Goal: Task Accomplishment & Management: Manage account settings

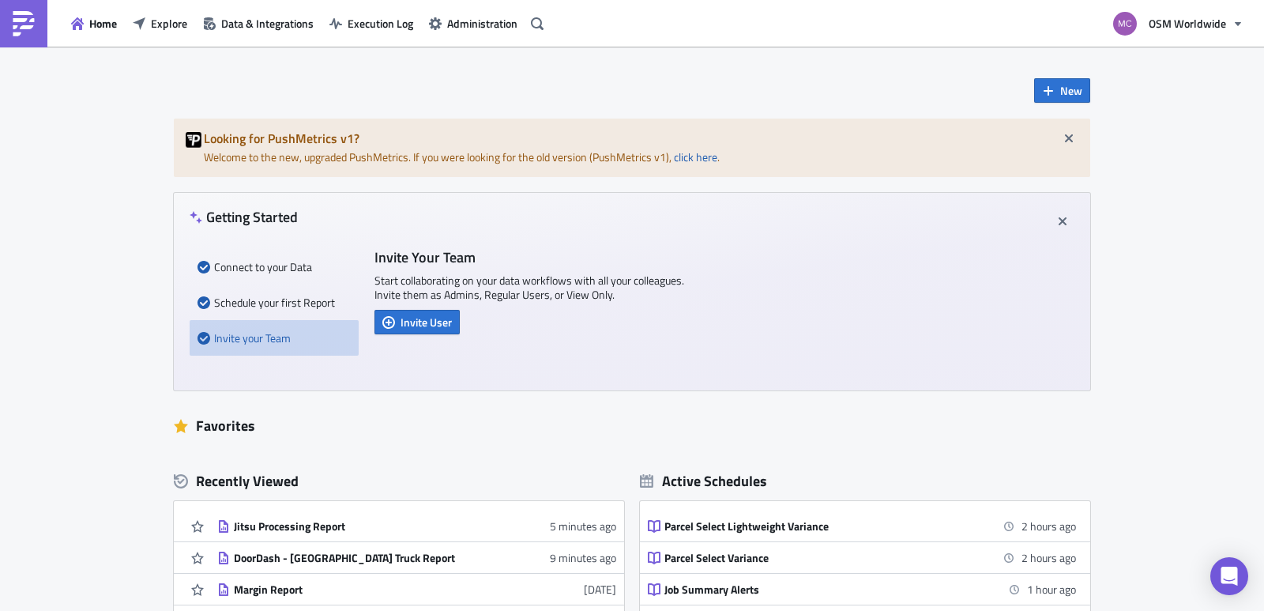
scroll to position [285, 0]
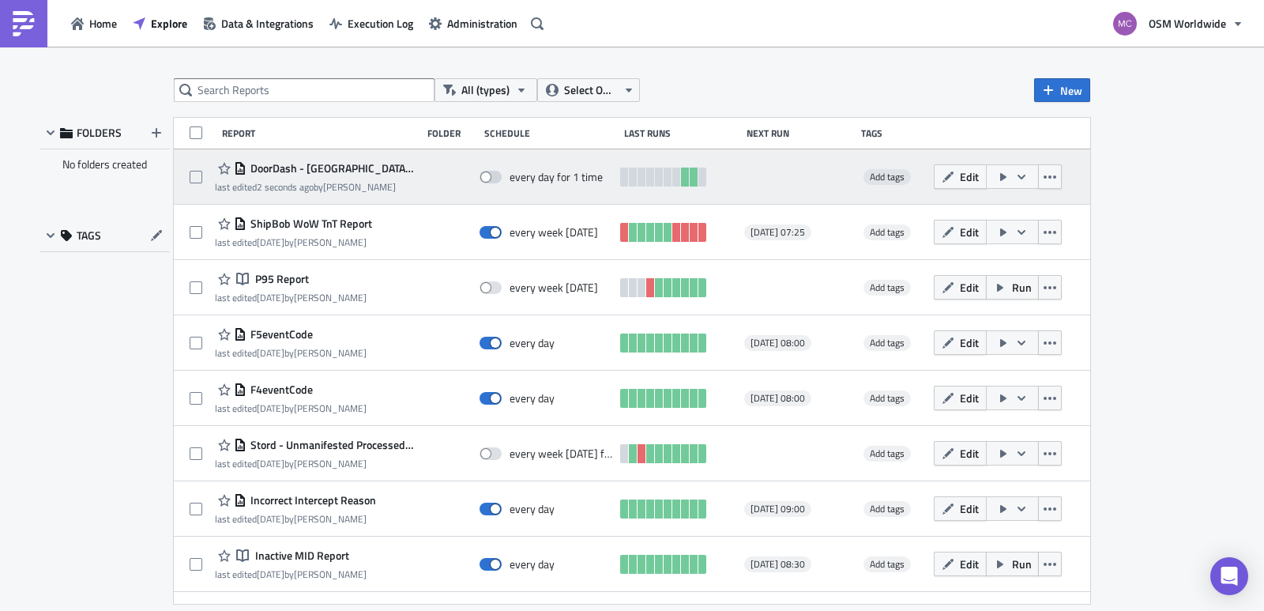
click at [344, 171] on span "DoorDash - [GEOGRAPHIC_DATA] Truck Report" at bounding box center [329, 168] width 167 height 14
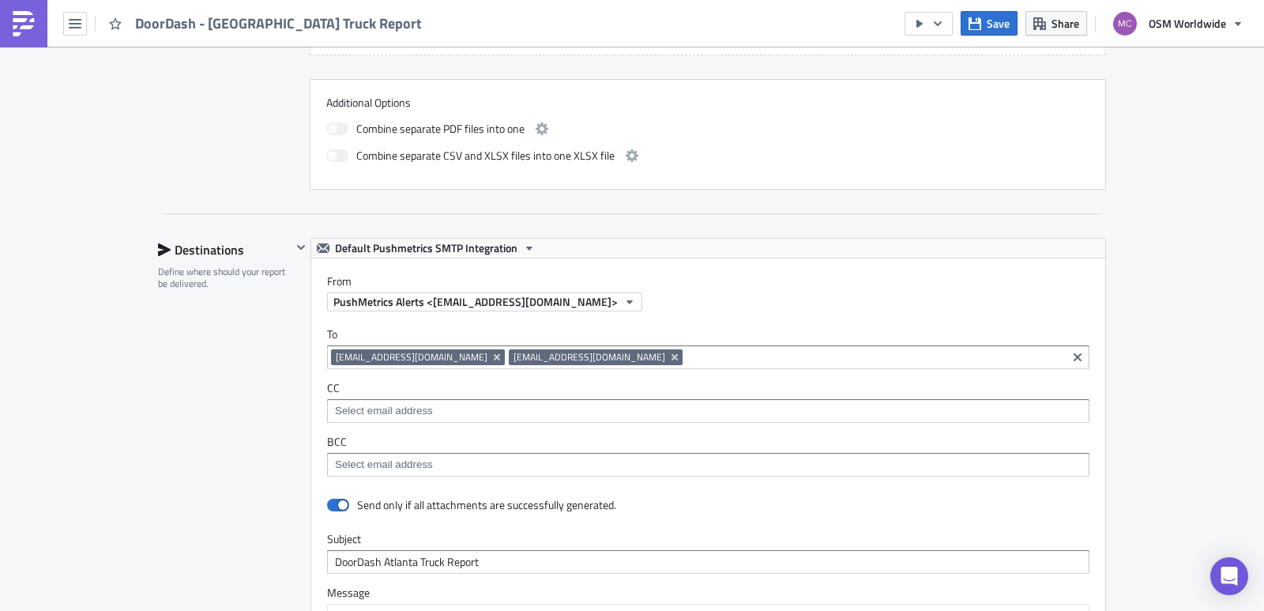
scroll to position [976, 0]
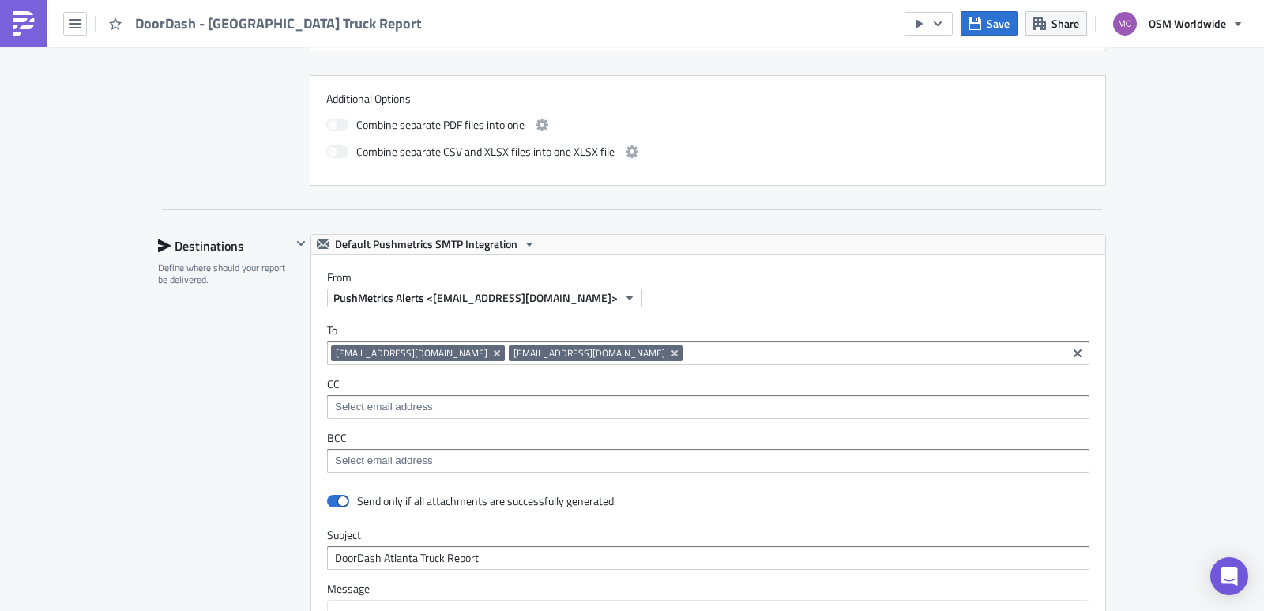
click at [797, 346] on input at bounding box center [874, 353] width 376 height 16
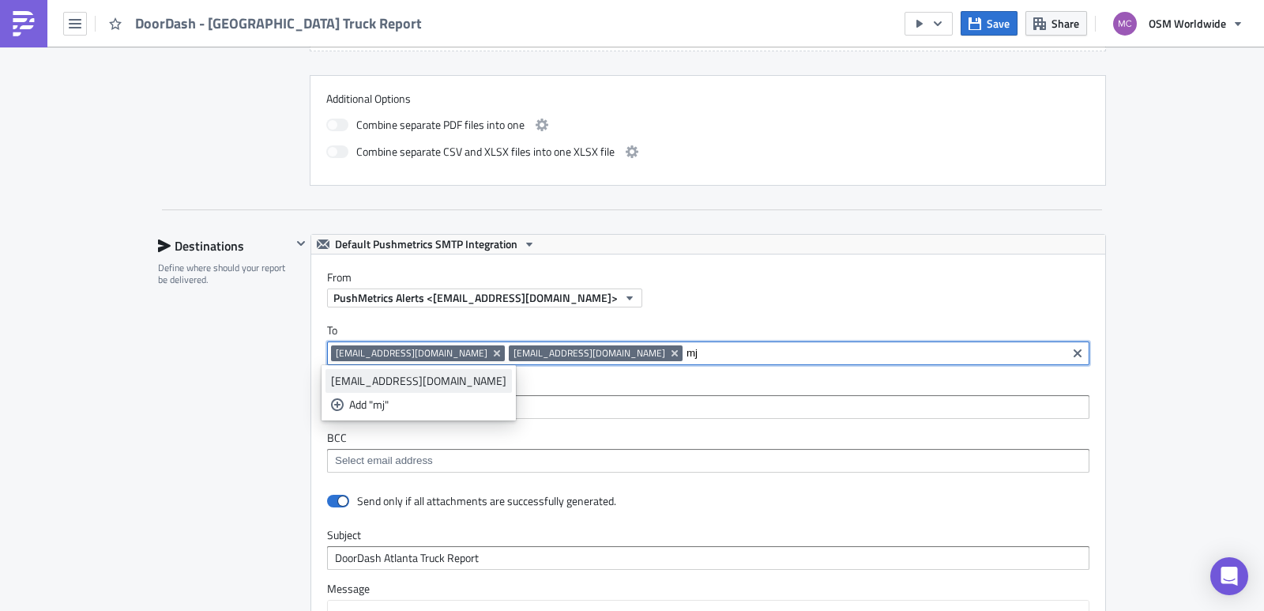
type input "mj"
click at [436, 381] on div "mjohnson@osmworldwide.com" at bounding box center [418, 381] width 175 height 16
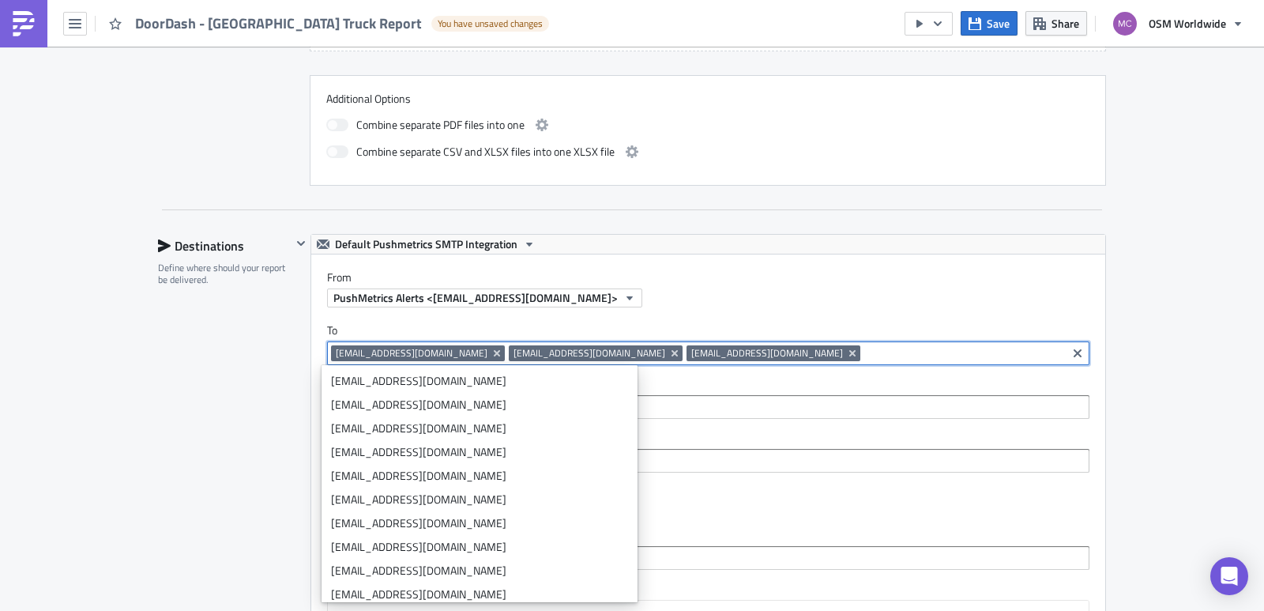
click at [864, 352] on input at bounding box center [963, 353] width 198 height 16
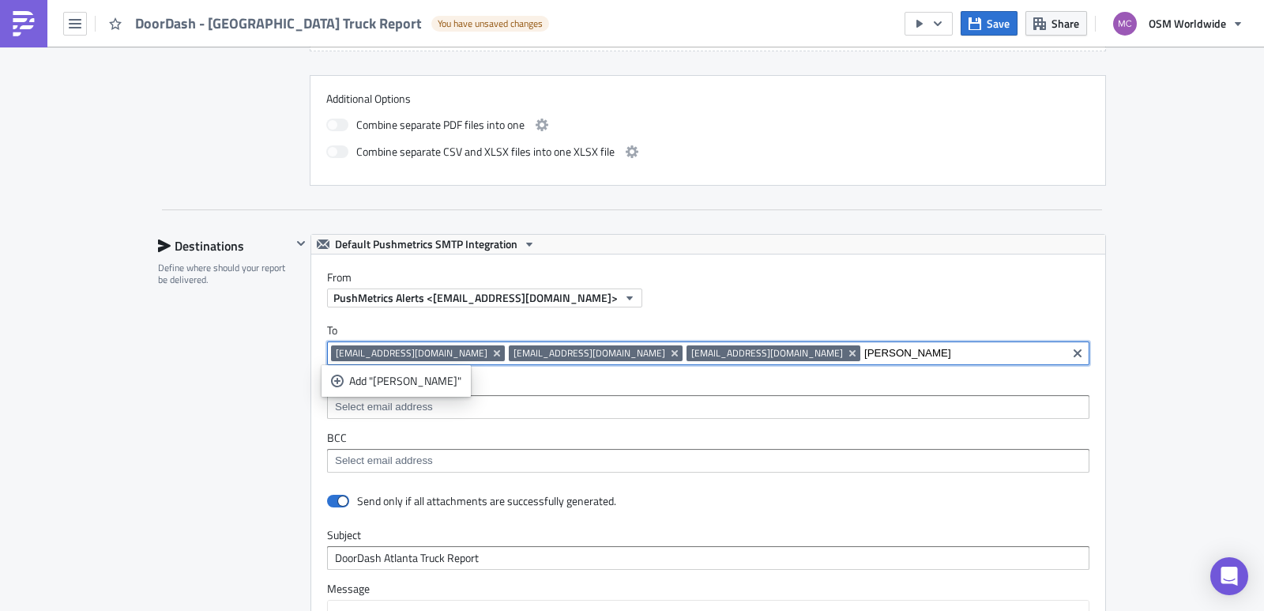
click at [864, 349] on input "jose" at bounding box center [963, 353] width 198 height 16
paste input "<jsantiago@osmworldwide.com"
click at [864, 357] on input "<jsantiago@osmworldwide.com" at bounding box center [963, 353] width 198 height 16
type input "jsantiago@osmworldwide.com"
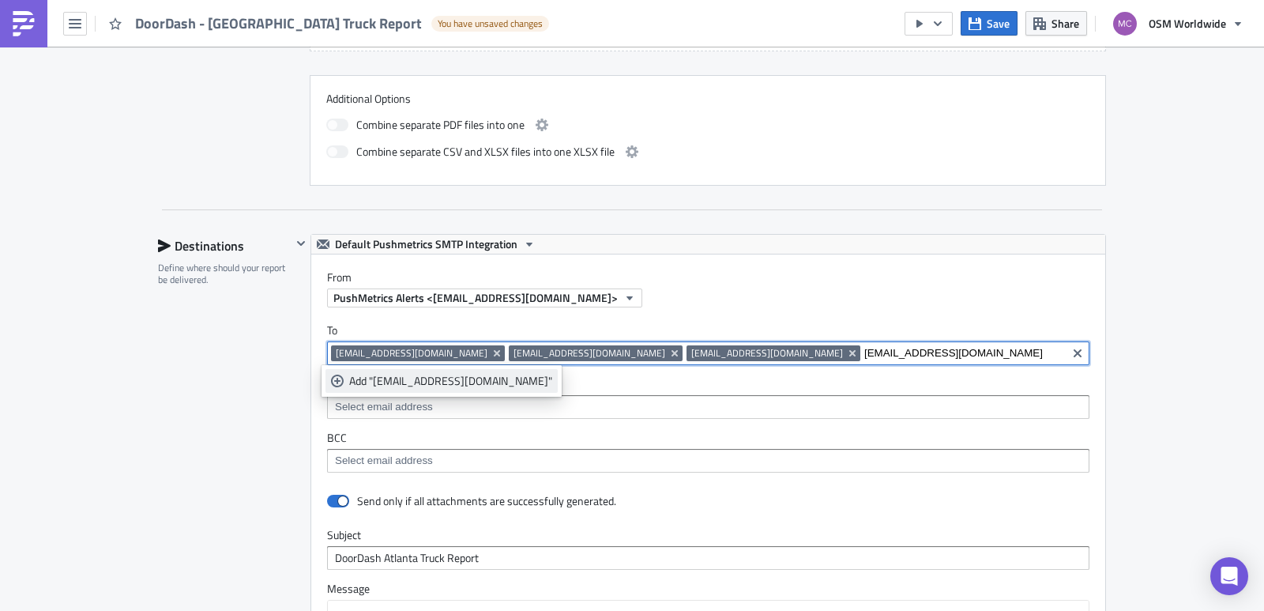
click at [479, 381] on div "Add "jsantiago@osmworldwide.com"" at bounding box center [450, 381] width 203 height 16
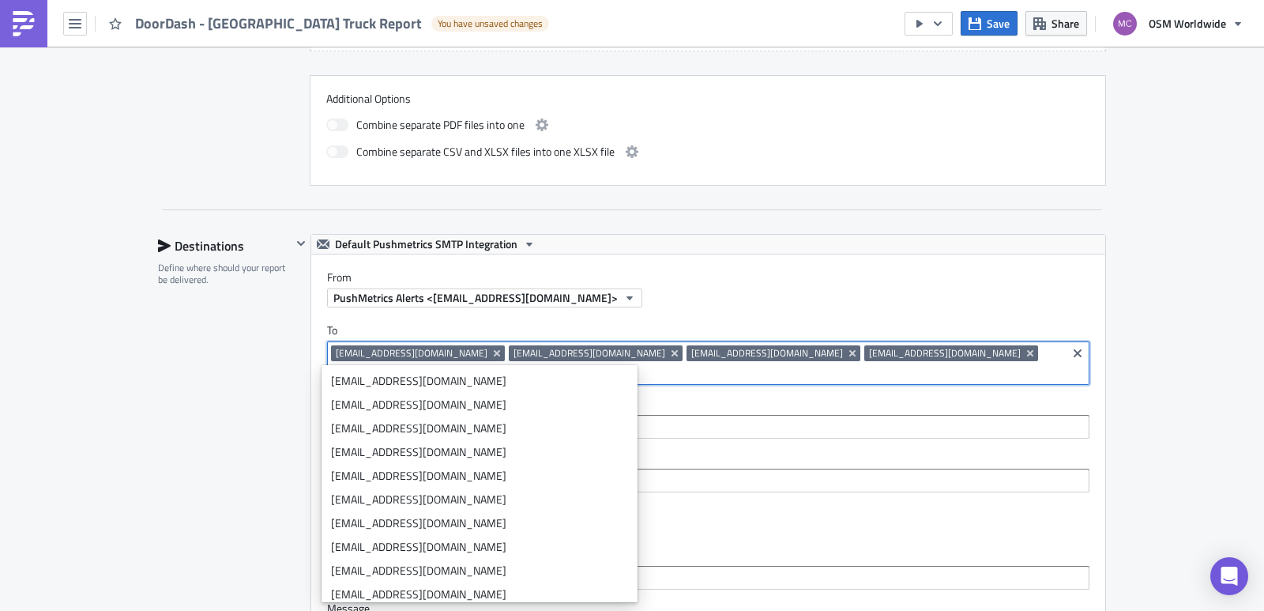
click at [1174, 375] on div "Execution Log Edit " DoorDash - Atlanta Truck Report " Draft Settings Configure…" at bounding box center [632, 155] width 1264 height 2171
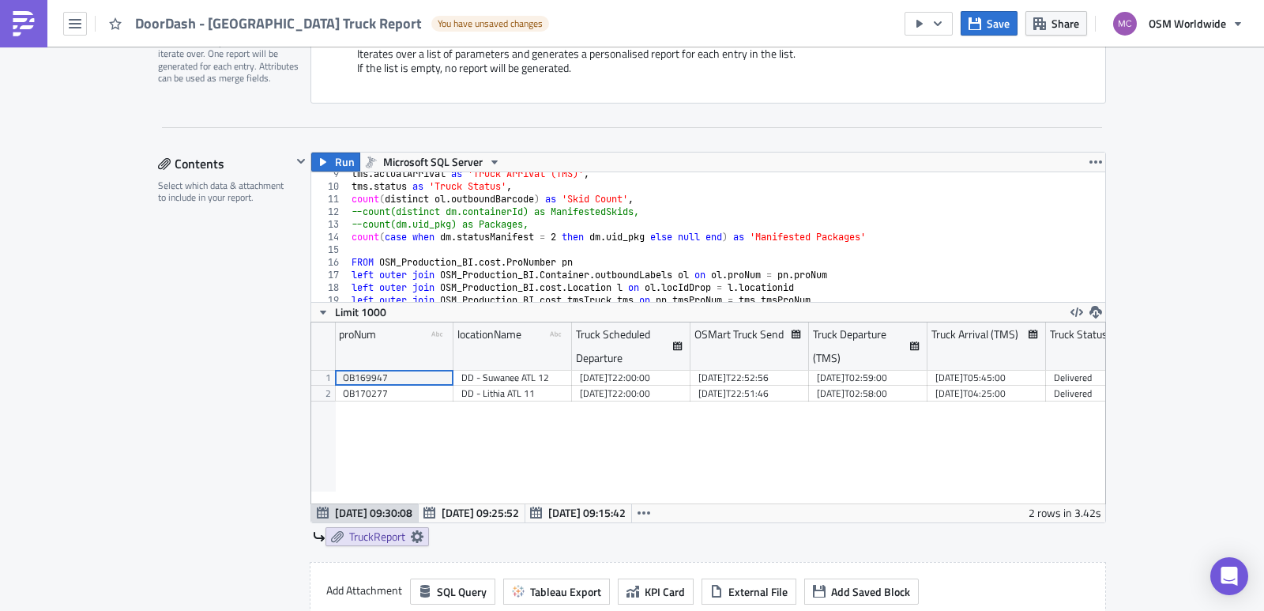
scroll to position [106, 0]
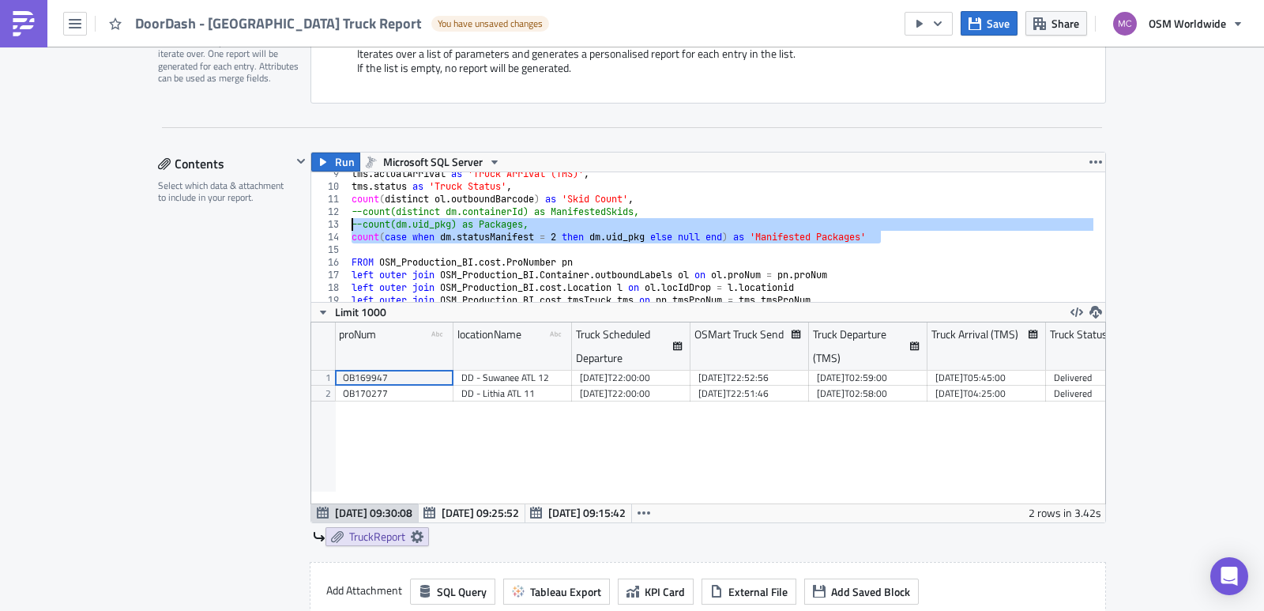
drag, startPoint x: 892, startPoint y: 235, endPoint x: 276, endPoint y: 232, distance: 616.0
click at [276, 232] on div "Contents Select which data & attachment to include in your report. Run Microsof…" at bounding box center [632, 453] width 948 height 603
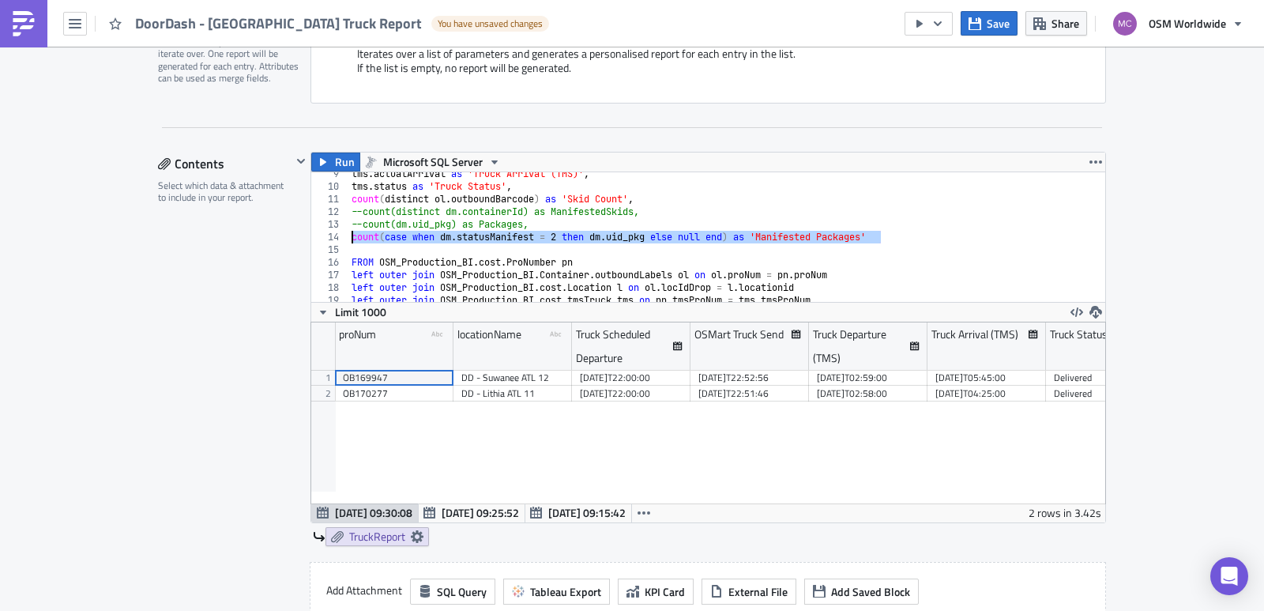
click at [677, 216] on div "tms . actualArrival as 'Truck Arrival (TMS)' , tms . status as 'Truck Status' ,…" at bounding box center [720, 244] width 745 height 155
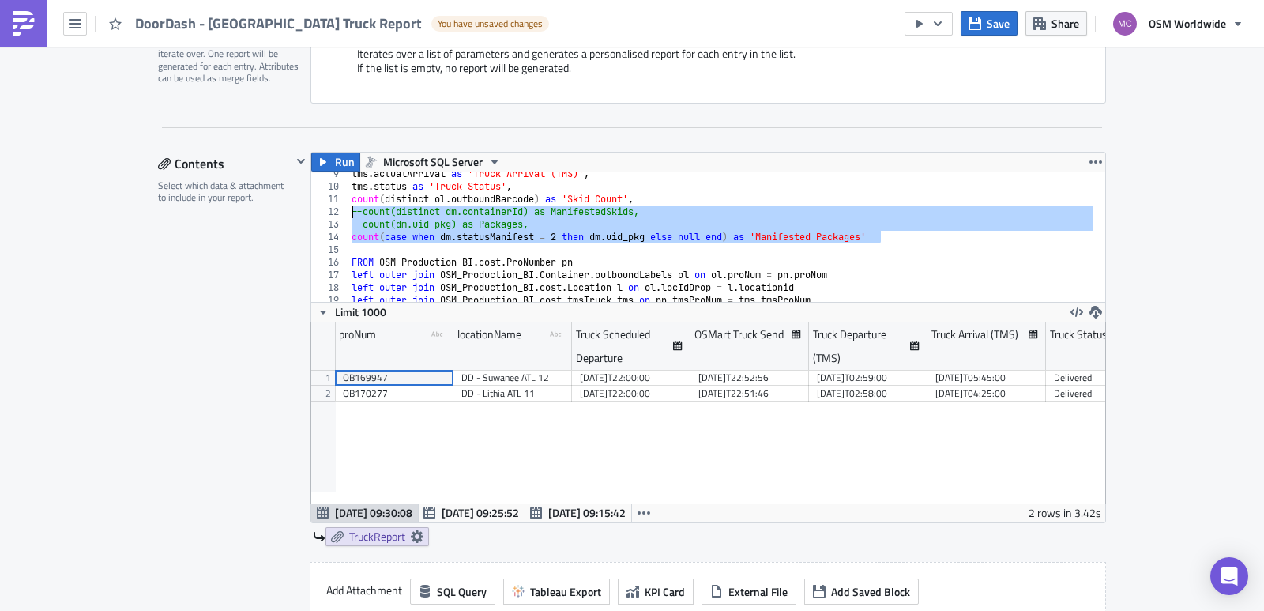
drag, startPoint x: 897, startPoint y: 241, endPoint x: 297, endPoint y: 217, distance: 600.7
click at [297, 217] on div "Run Microsoft SQL Server --count(distinct dm.containerId) as ManifestedSkids, 9…" at bounding box center [698, 349] width 814 height 394
paste textarea "count(case when dm.statusManifest = 1 then dm.uid_pkg else null end) as 'Ready …"
type textarea "count(case when dm.statusManifest = 1 then dm.uid_pkg else null end) as 'Ready …"
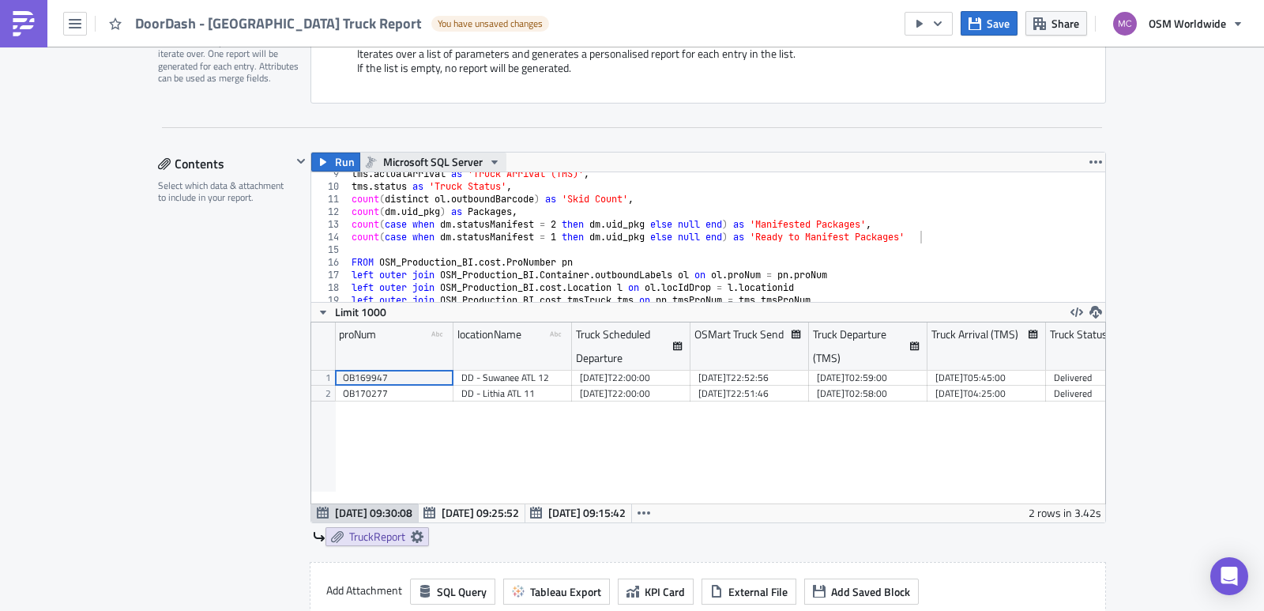
drag, startPoint x: 326, startPoint y: 165, endPoint x: 374, endPoint y: 166, distance: 47.4
click at [326, 165] on button "Run" at bounding box center [335, 161] width 49 height 19
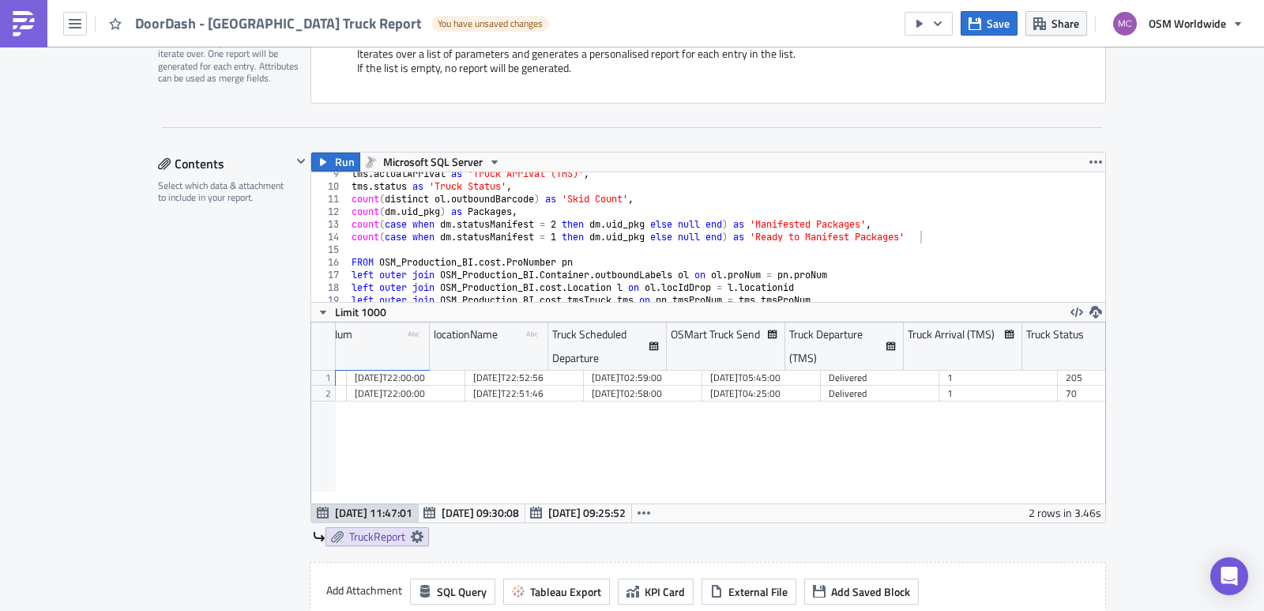
scroll to position [0, 0]
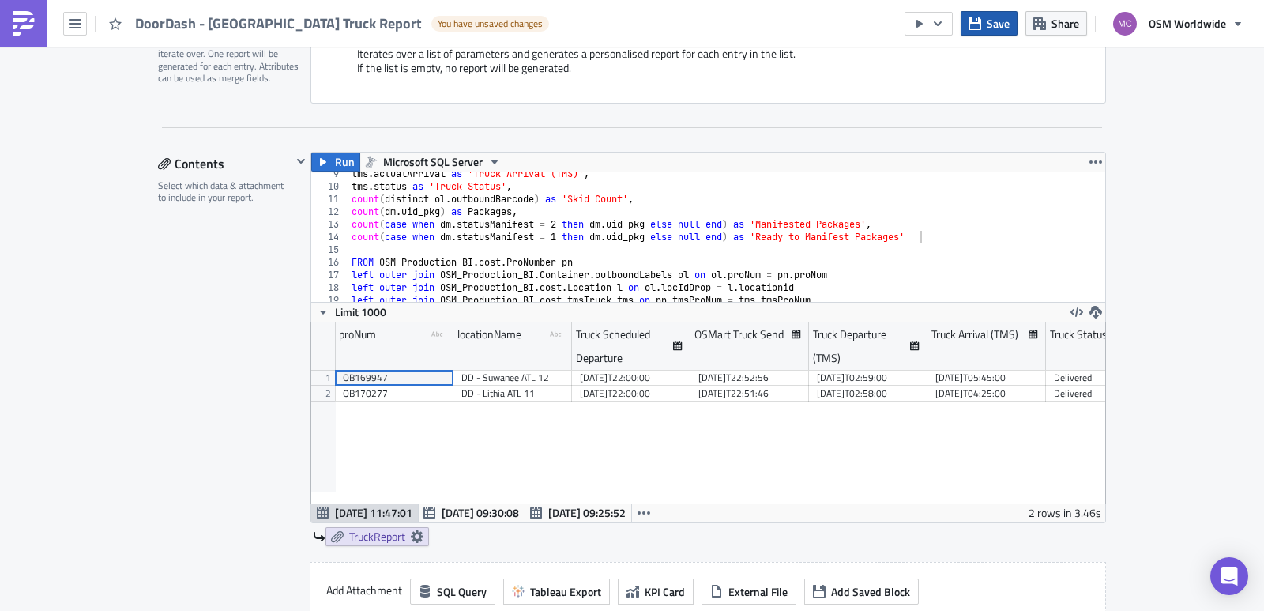
click at [990, 31] on span "Save" at bounding box center [997, 23] width 23 height 17
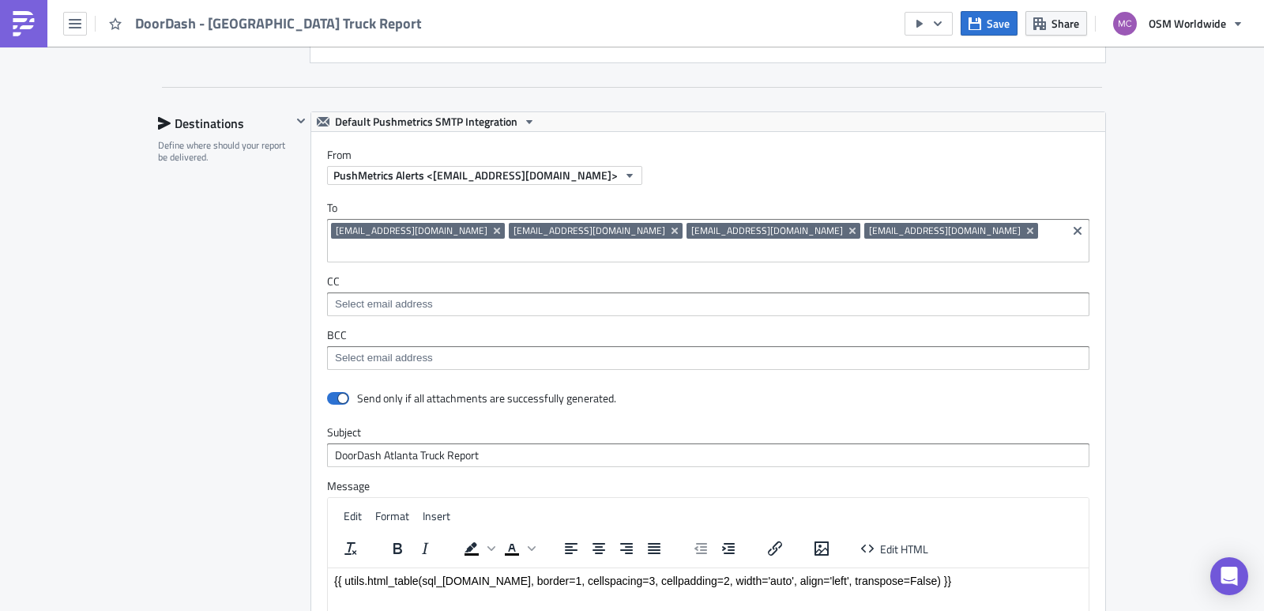
scroll to position [1089, 0]
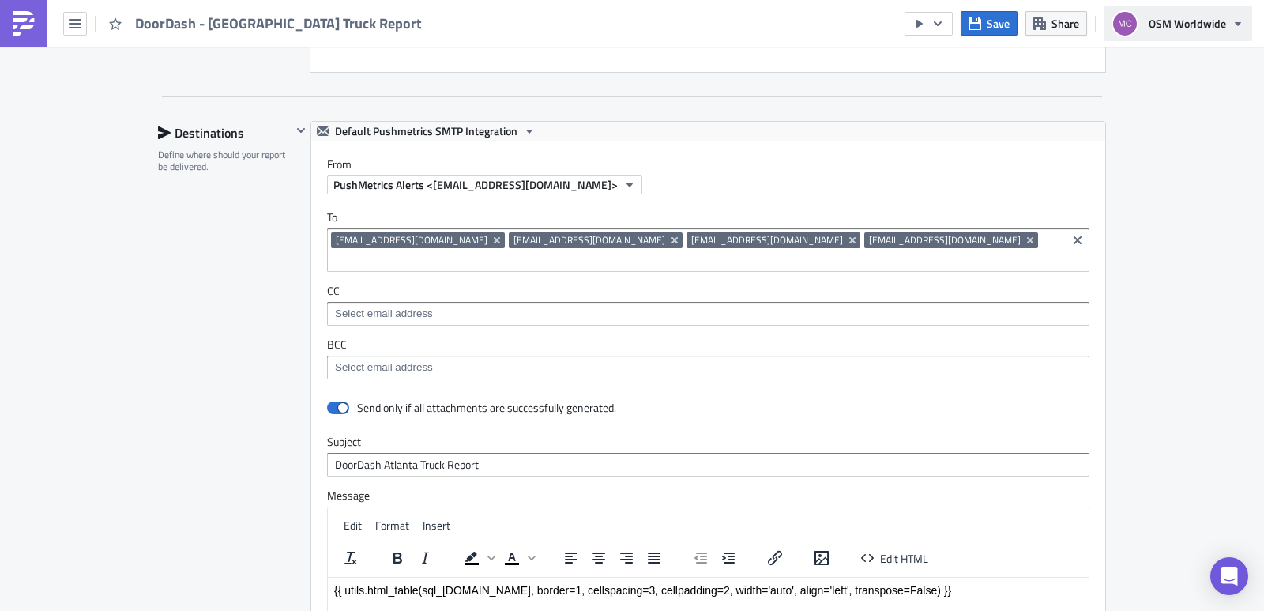
click at [1200, 18] on span "OSM Worldwide" at bounding box center [1186, 23] width 77 height 17
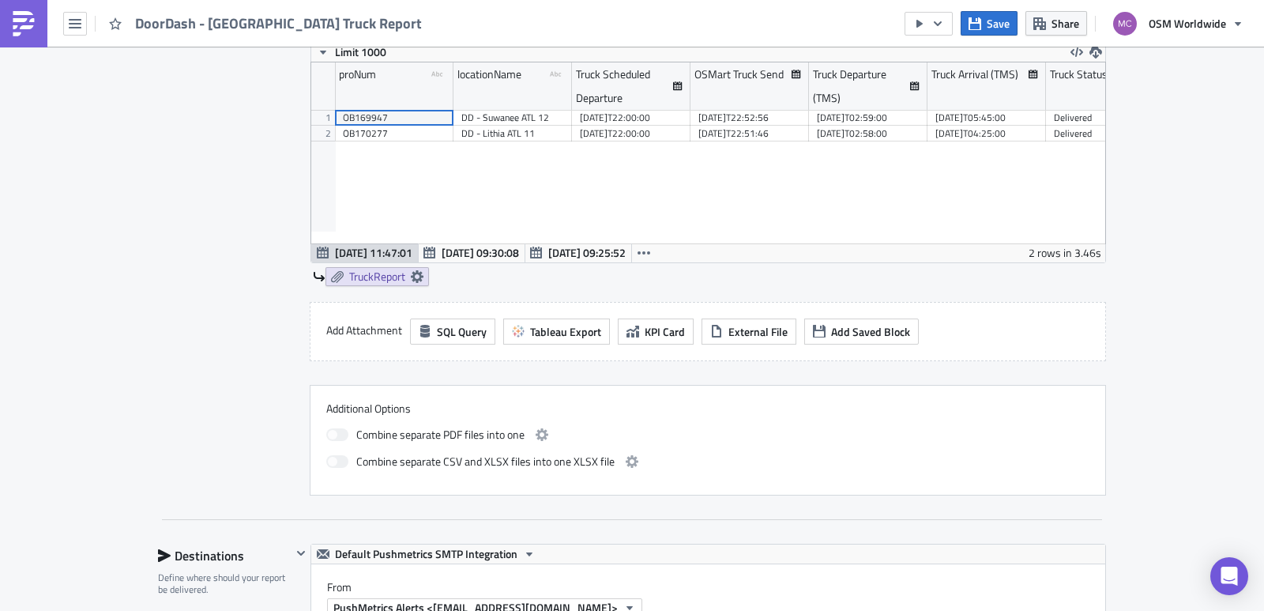
scroll to position [603, 0]
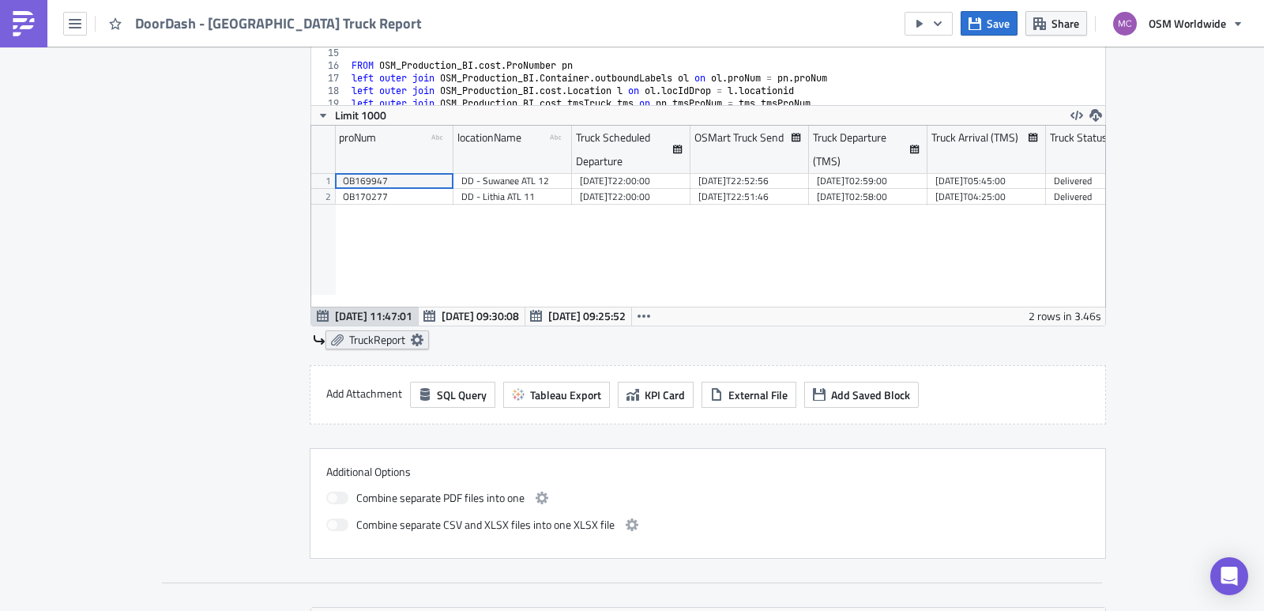
click at [340, 341] on link "TruckReport" at bounding box center [376, 339] width 103 height 19
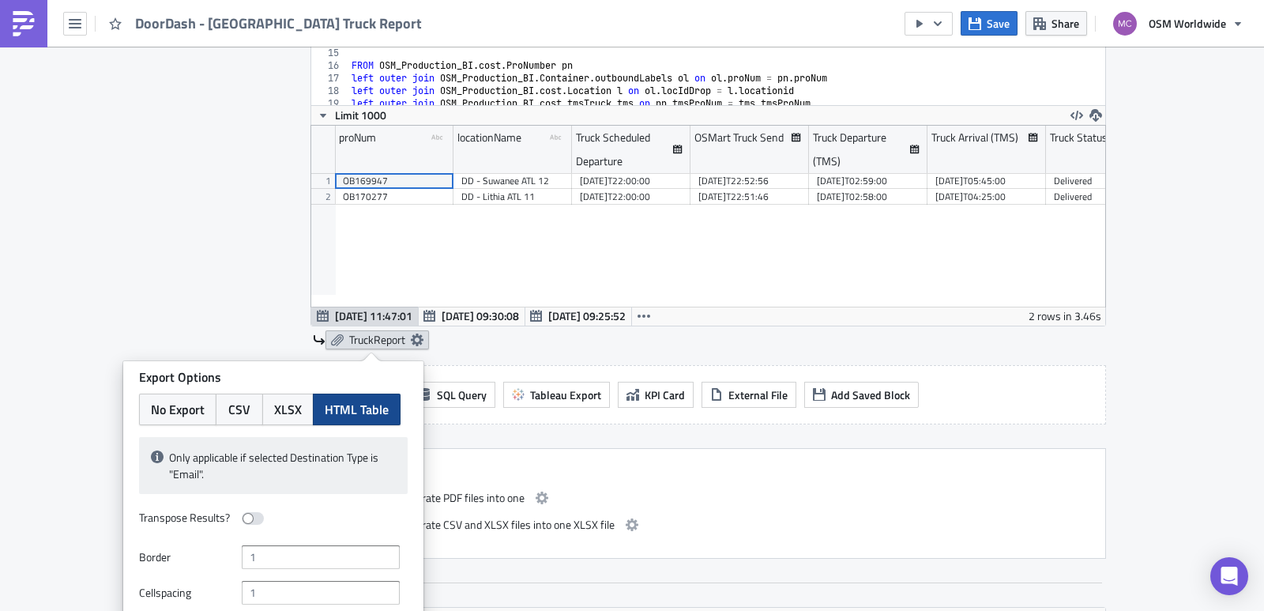
click at [340, 342] on link "TruckReport" at bounding box center [376, 339] width 103 height 19
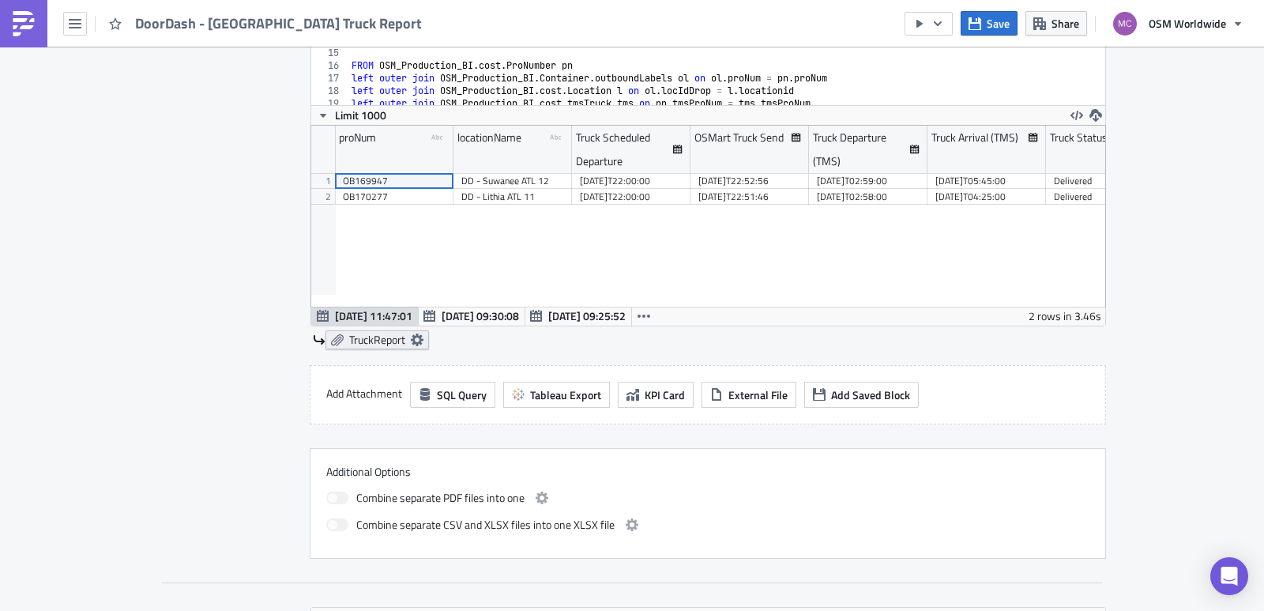
drag, startPoint x: 340, startPoint y: 342, endPoint x: 330, endPoint y: 340, distance: 9.8
click at [331, 340] on icon at bounding box center [337, 340] width 13 height 12
click at [315, 339] on icon at bounding box center [319, 339] width 11 height 9
click at [313, 338] on icon at bounding box center [319, 339] width 13 height 13
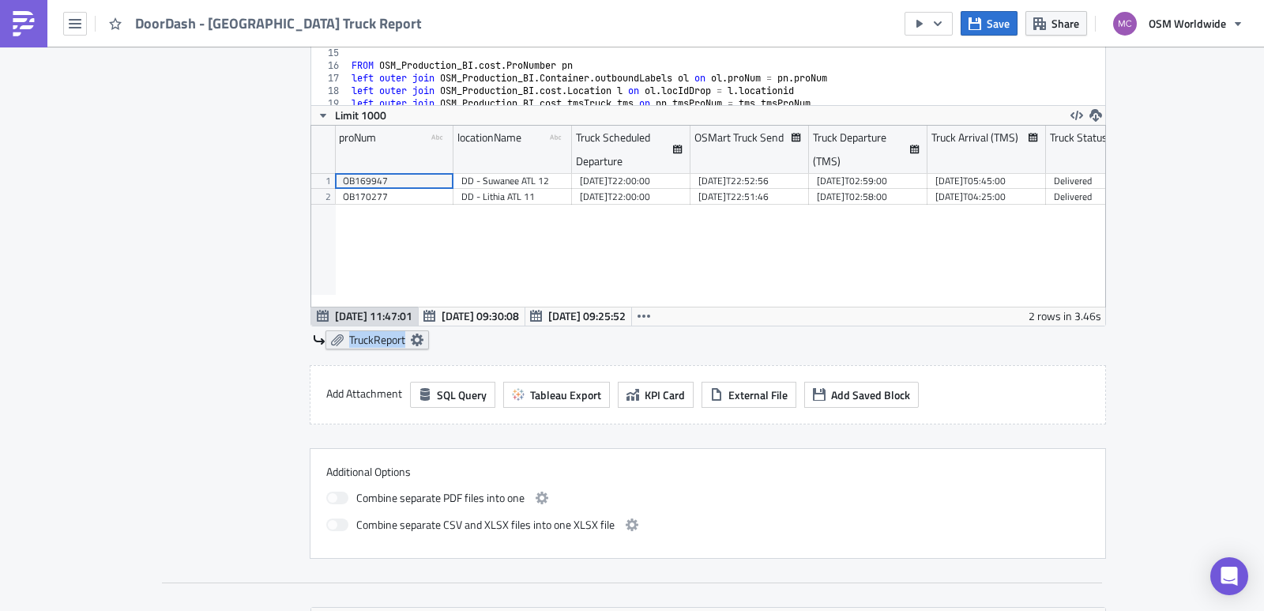
click at [367, 340] on span "TruckReport" at bounding box center [377, 340] width 56 height 14
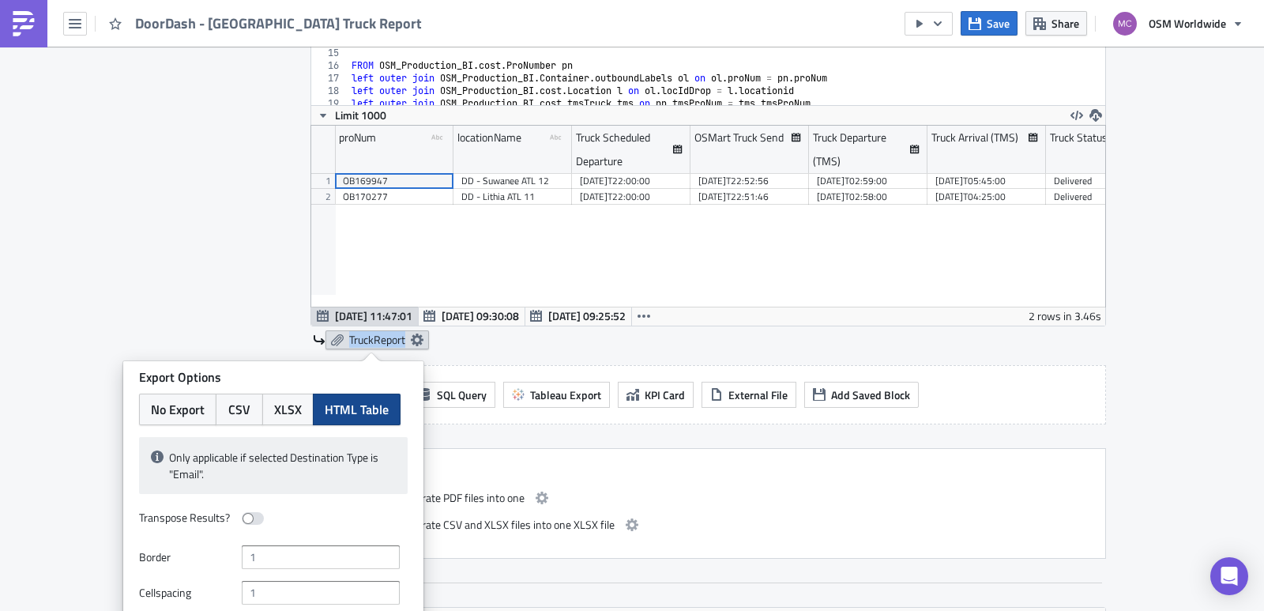
click at [367, 340] on span "TruckReport" at bounding box center [377, 340] width 56 height 14
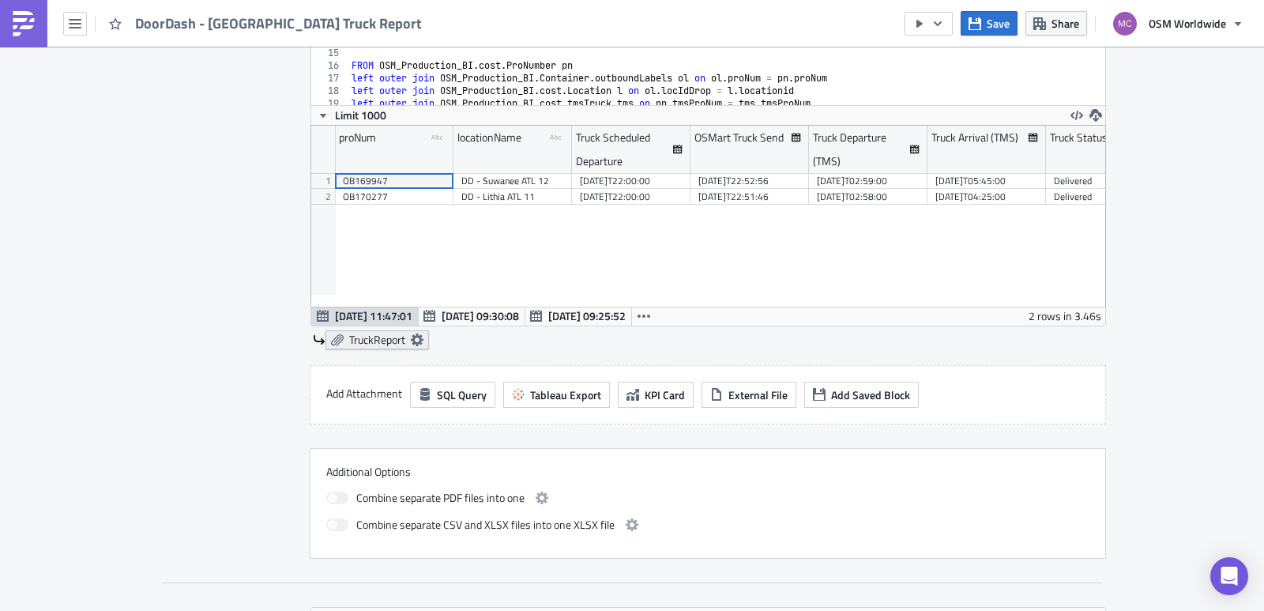
click at [331, 342] on icon at bounding box center [337, 340] width 13 height 12
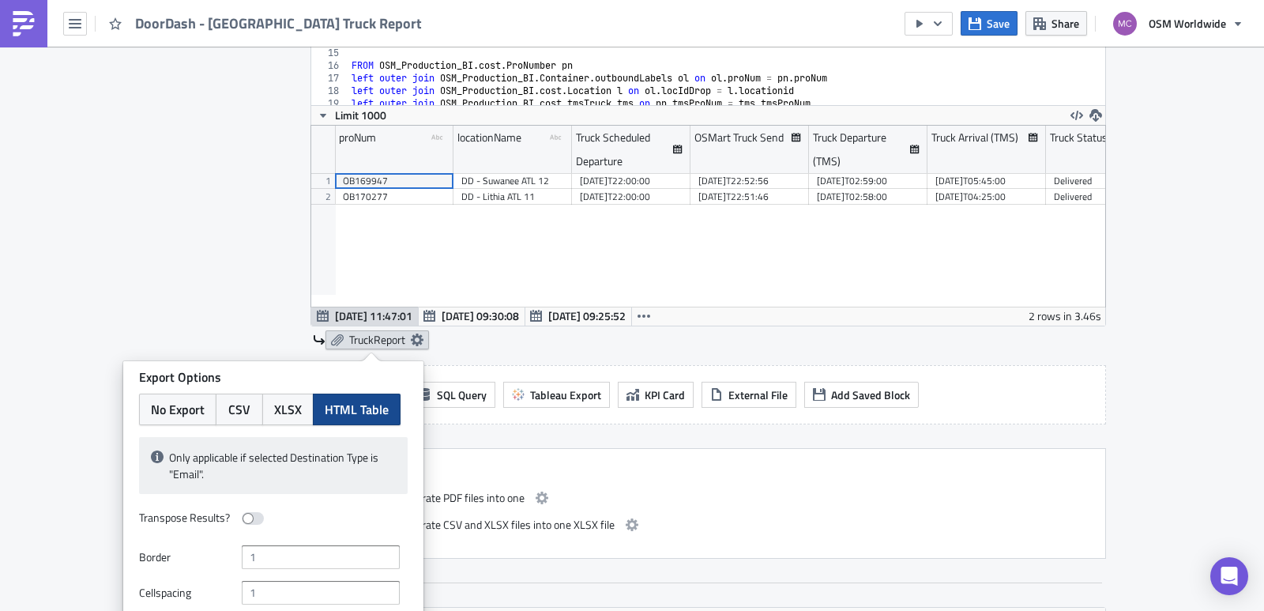
click at [355, 342] on span "TruckReport" at bounding box center [377, 340] width 56 height 14
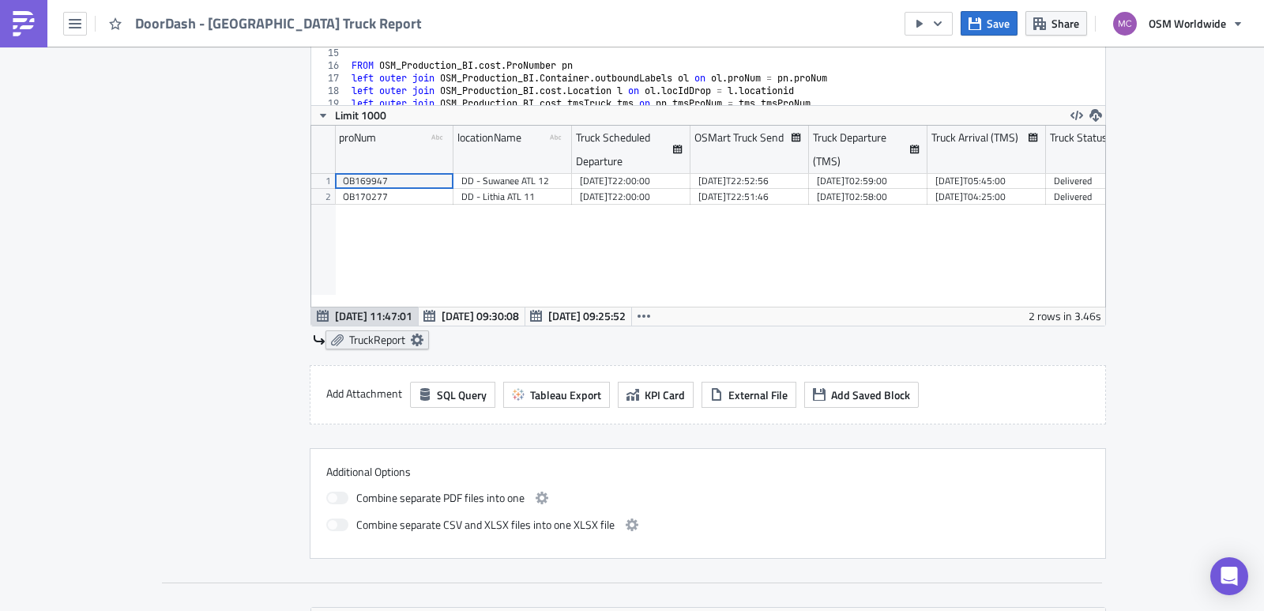
click at [365, 341] on span "TruckReport" at bounding box center [377, 340] width 56 height 14
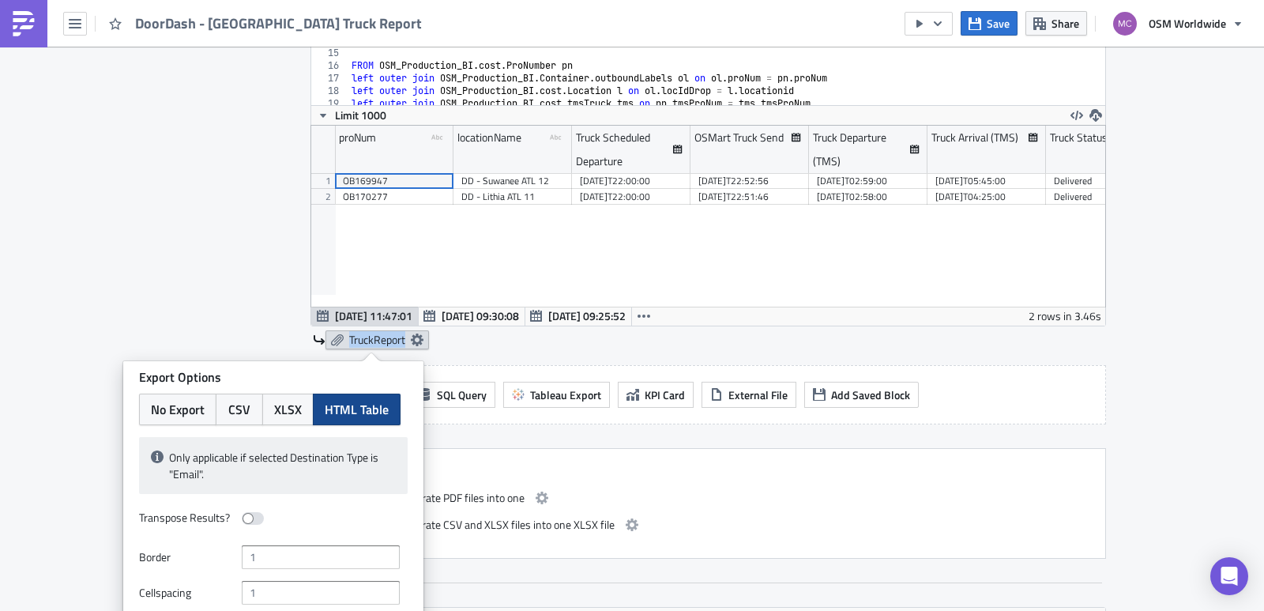
click at [365, 341] on span "TruckReport" at bounding box center [377, 340] width 56 height 14
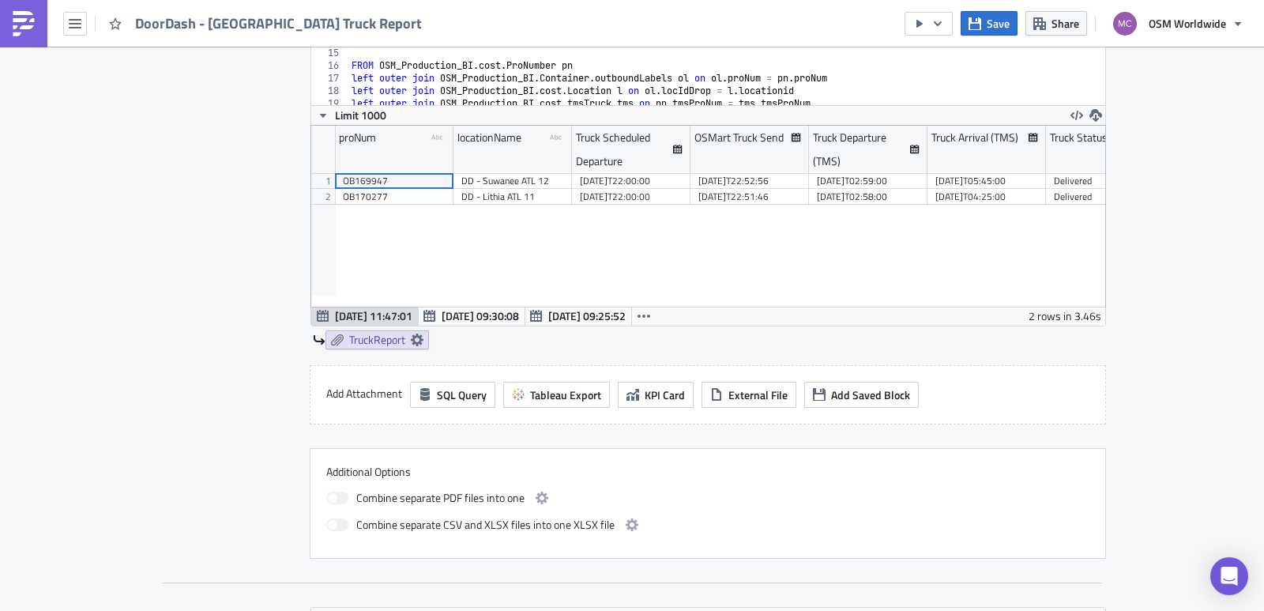
click at [473, 336] on div "TruckReport" at bounding box center [709, 339] width 793 height 19
click at [411, 340] on icon at bounding box center [417, 339] width 13 height 13
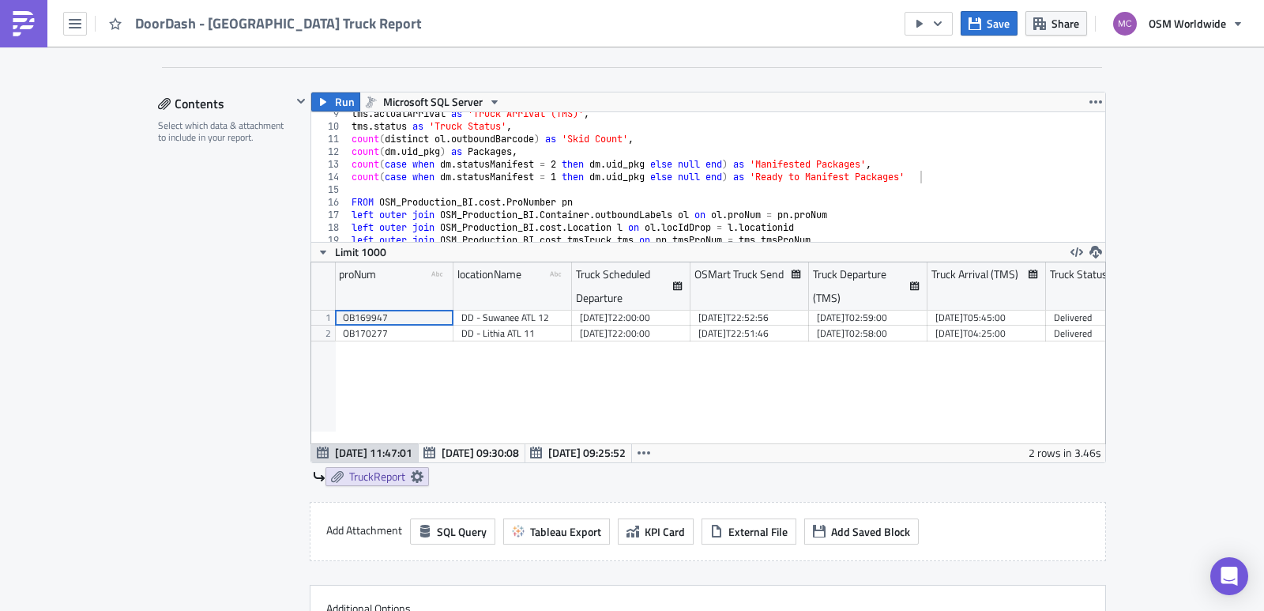
scroll to position [471, 0]
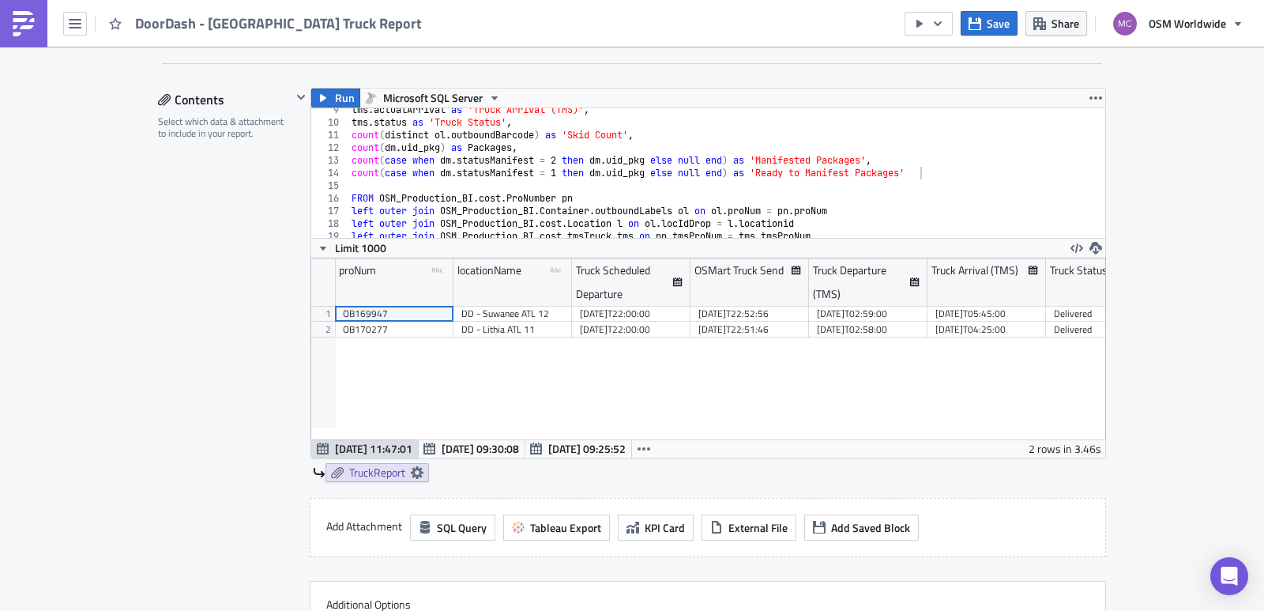
click at [455, 476] on div "TruckReport" at bounding box center [709, 472] width 793 height 19
click at [441, 472] on div "TruckReport" at bounding box center [709, 472] width 793 height 19
drag, startPoint x: 441, startPoint y: 473, endPoint x: 423, endPoint y: 472, distance: 18.2
click at [422, 472] on link "TruckReport" at bounding box center [376, 472] width 103 height 19
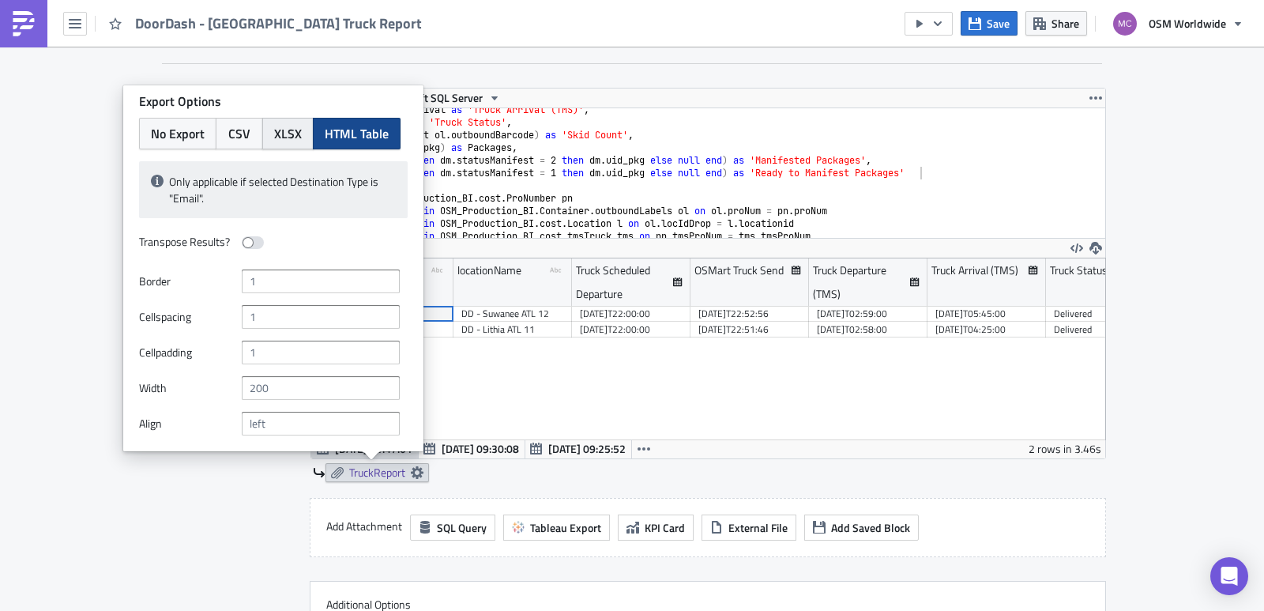
click at [287, 134] on span "XLSX" at bounding box center [288, 133] width 28 height 19
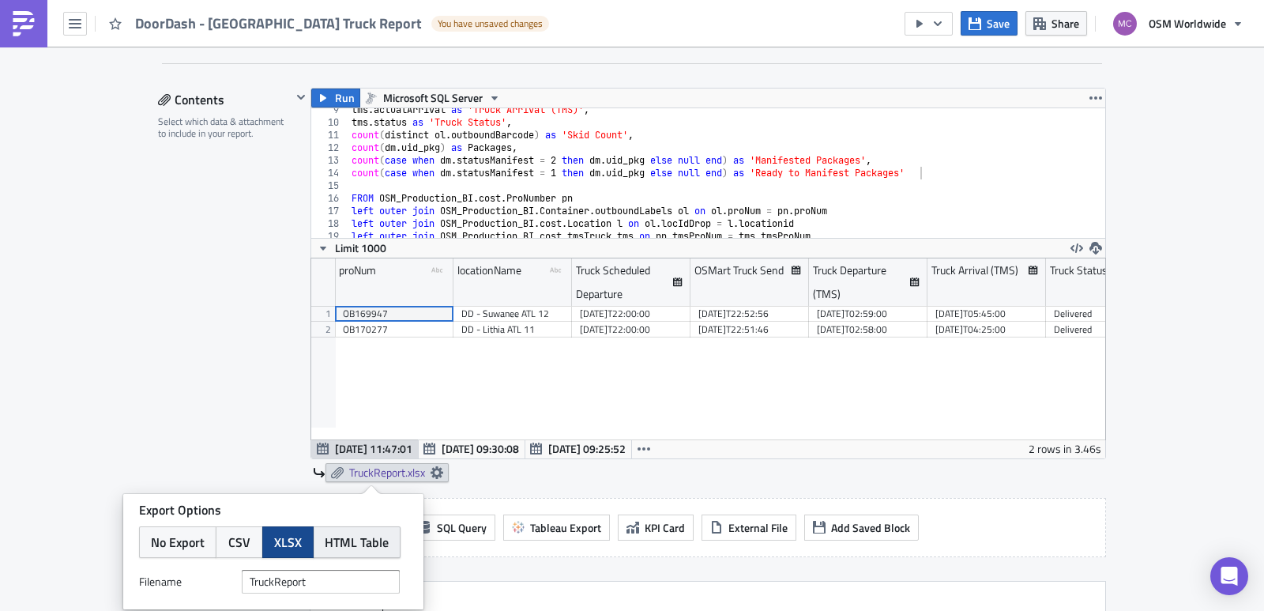
click at [374, 535] on span "HTML Table" at bounding box center [357, 541] width 64 height 19
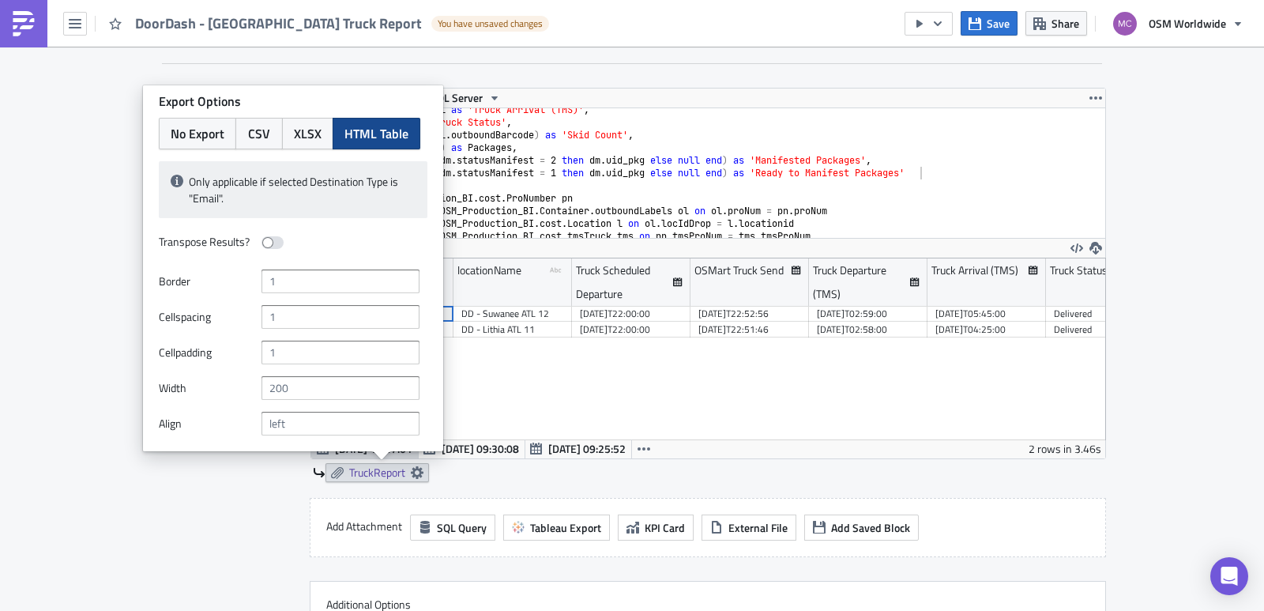
click at [467, 463] on div "TruckReport" at bounding box center [709, 472] width 793 height 19
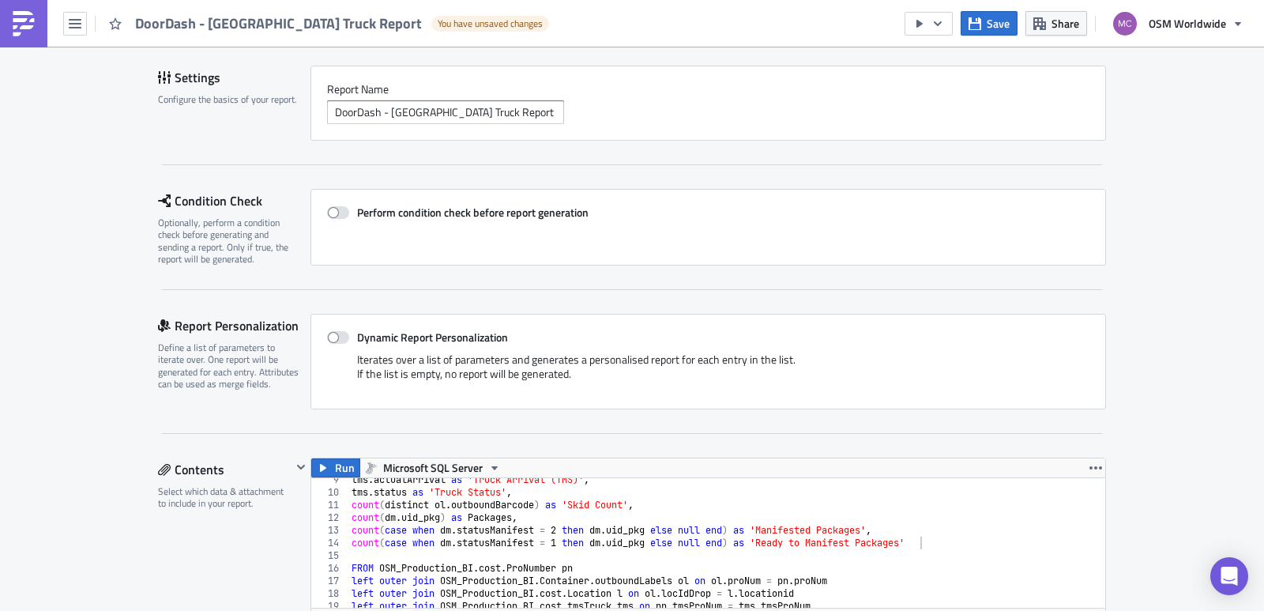
scroll to position [0, 0]
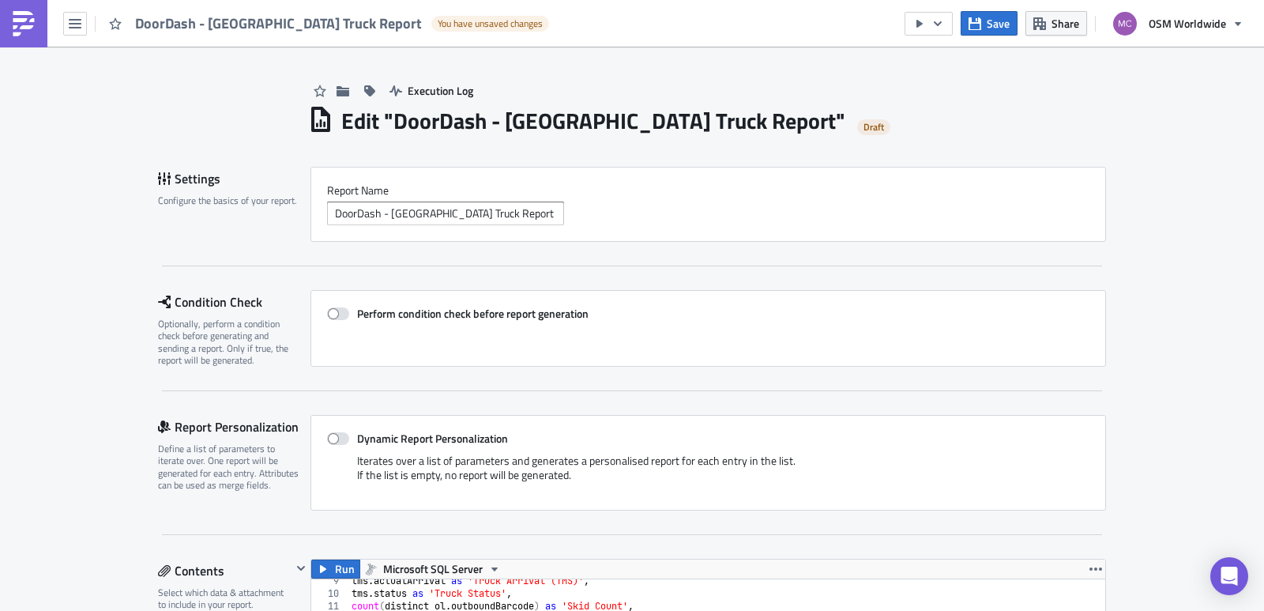
click at [33, 18] on img at bounding box center [23, 23] width 25 height 25
click at [993, 11] on button "Save" at bounding box center [988, 23] width 57 height 24
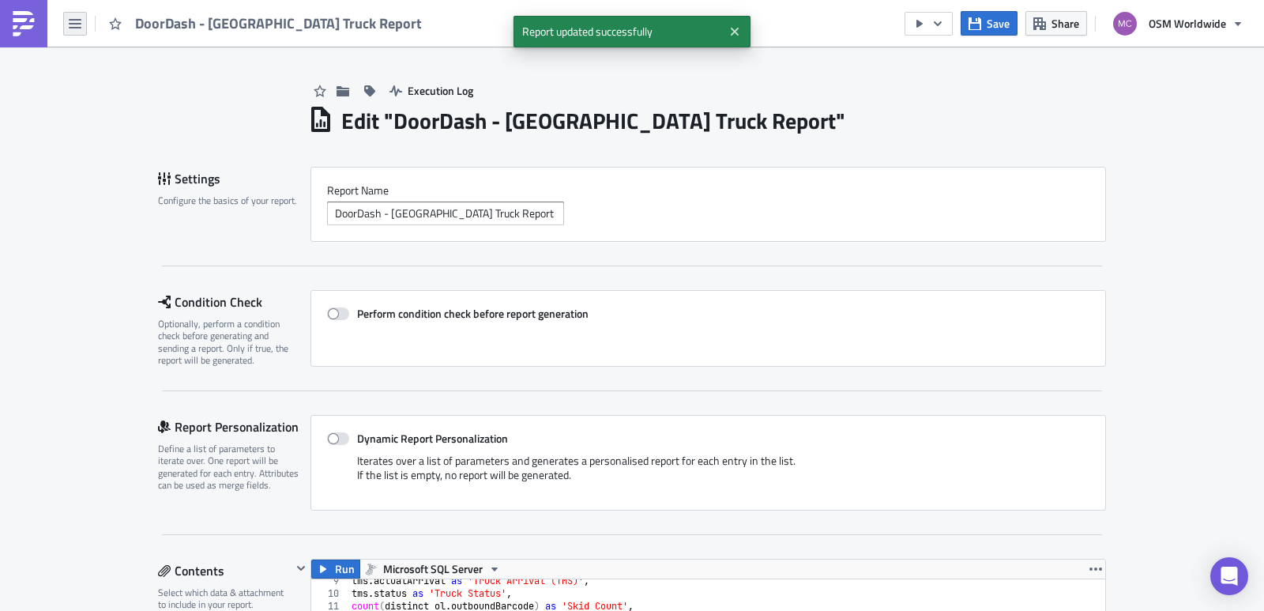
click at [80, 20] on icon "button" at bounding box center [75, 23] width 13 height 9
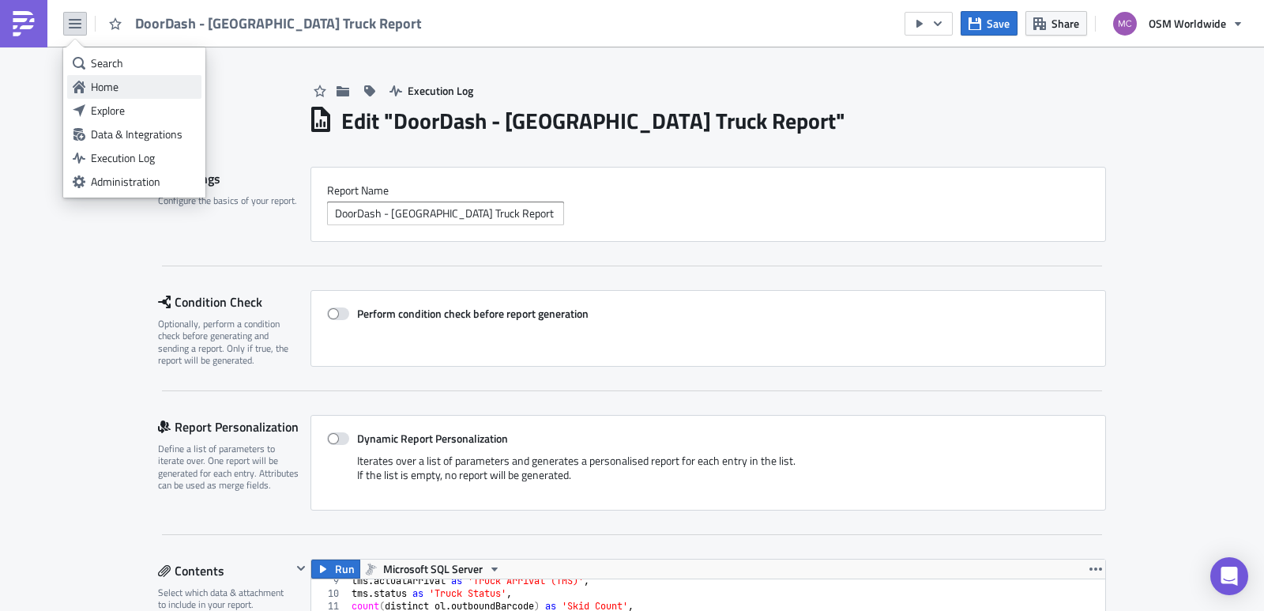
click at [130, 83] on div "Home" at bounding box center [143, 87] width 105 height 16
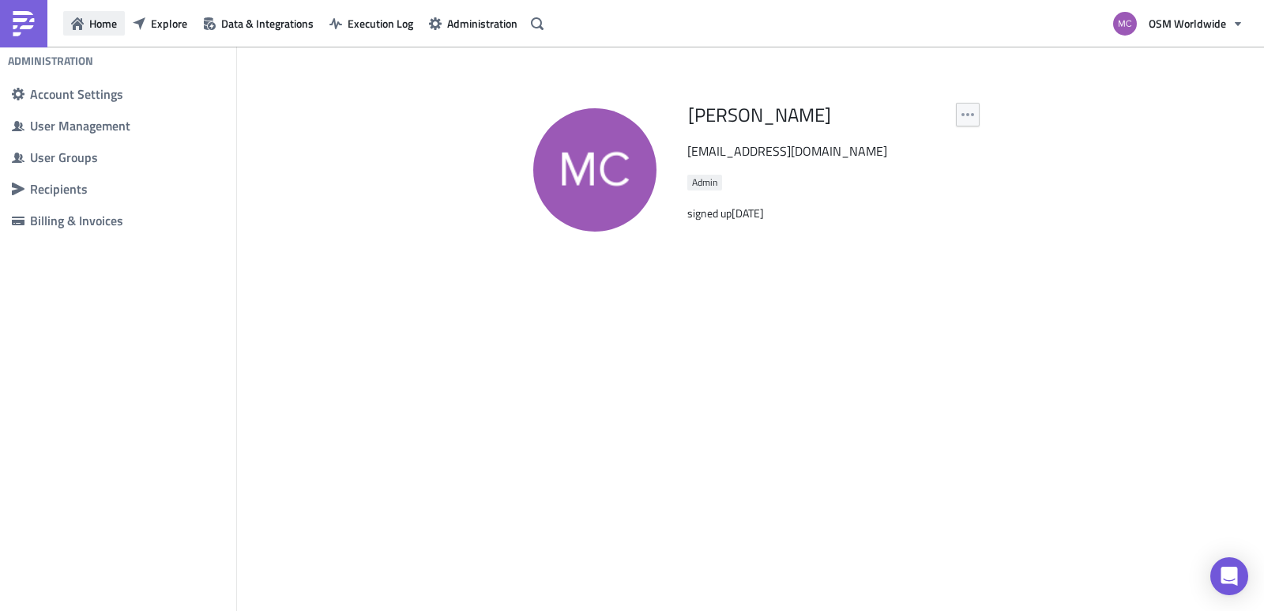
click at [115, 23] on span "Home" at bounding box center [103, 23] width 28 height 17
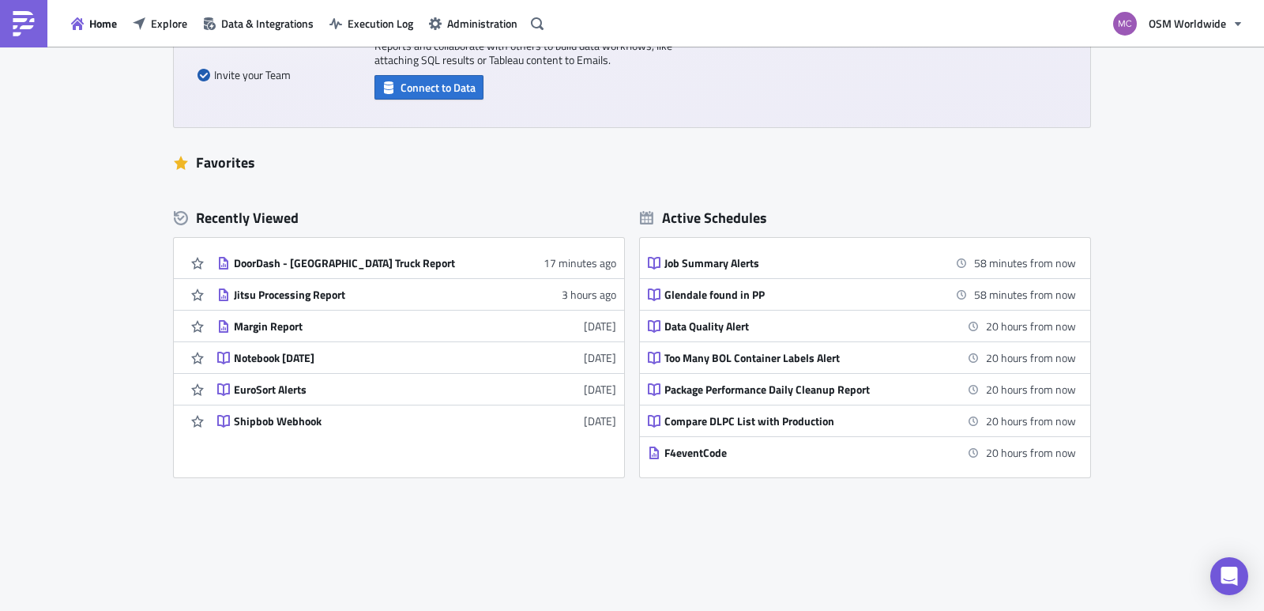
scroll to position [285, 0]
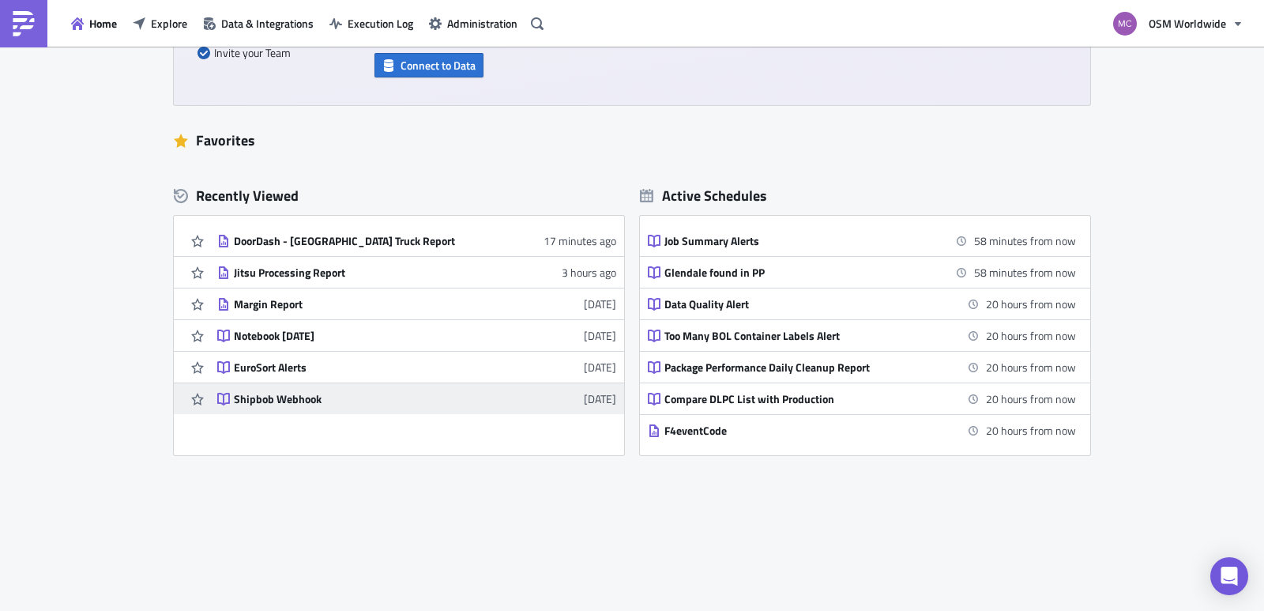
click at [274, 399] on div "Shipbob Webhook" at bounding box center [372, 399] width 276 height 14
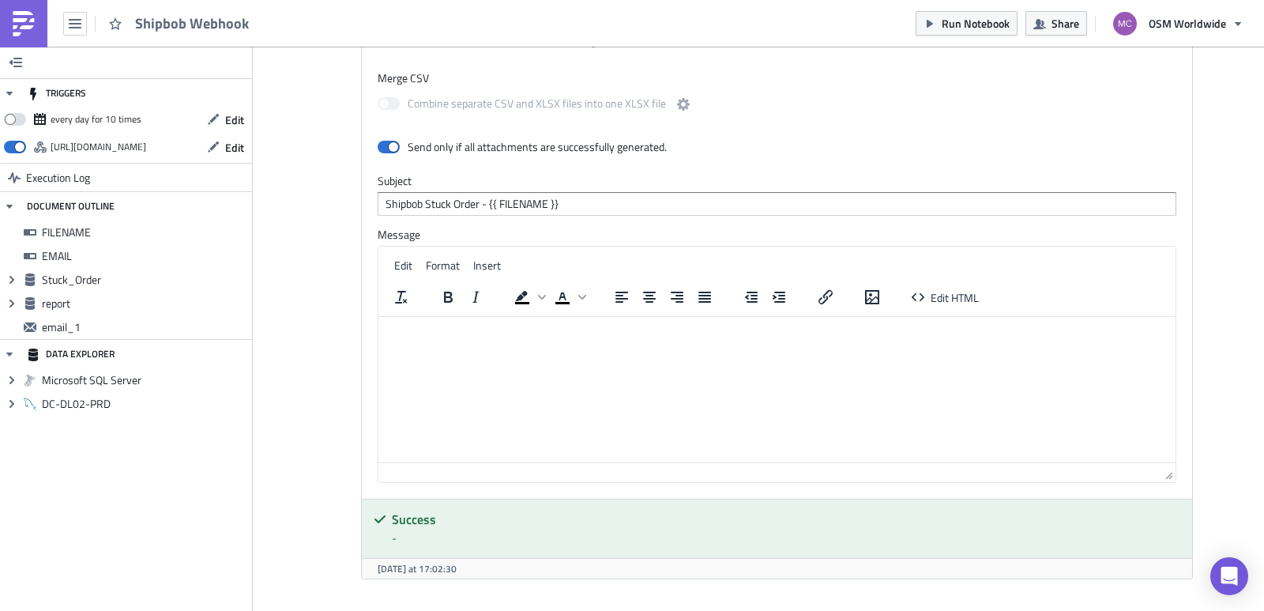
scroll to position [1610, 0]
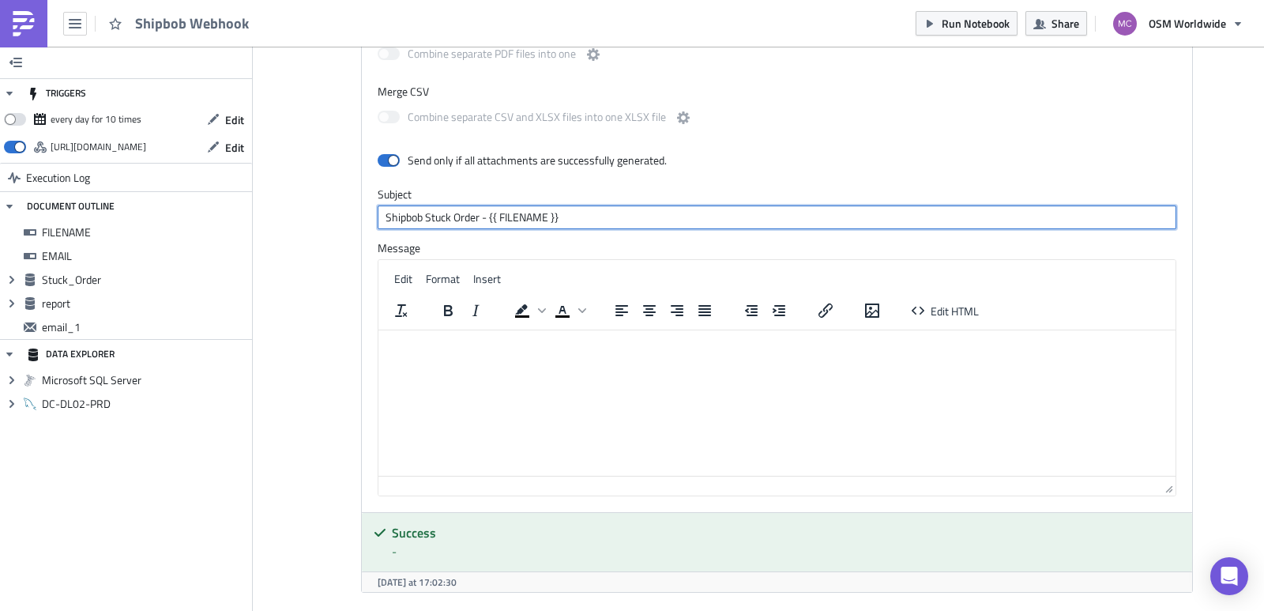
drag, startPoint x: 482, startPoint y: 216, endPoint x: 579, endPoint y: 224, distance: 97.5
click at [579, 224] on input "Shipbob Stuck Order - {{ FILENAME }}" at bounding box center [777, 217] width 798 height 24
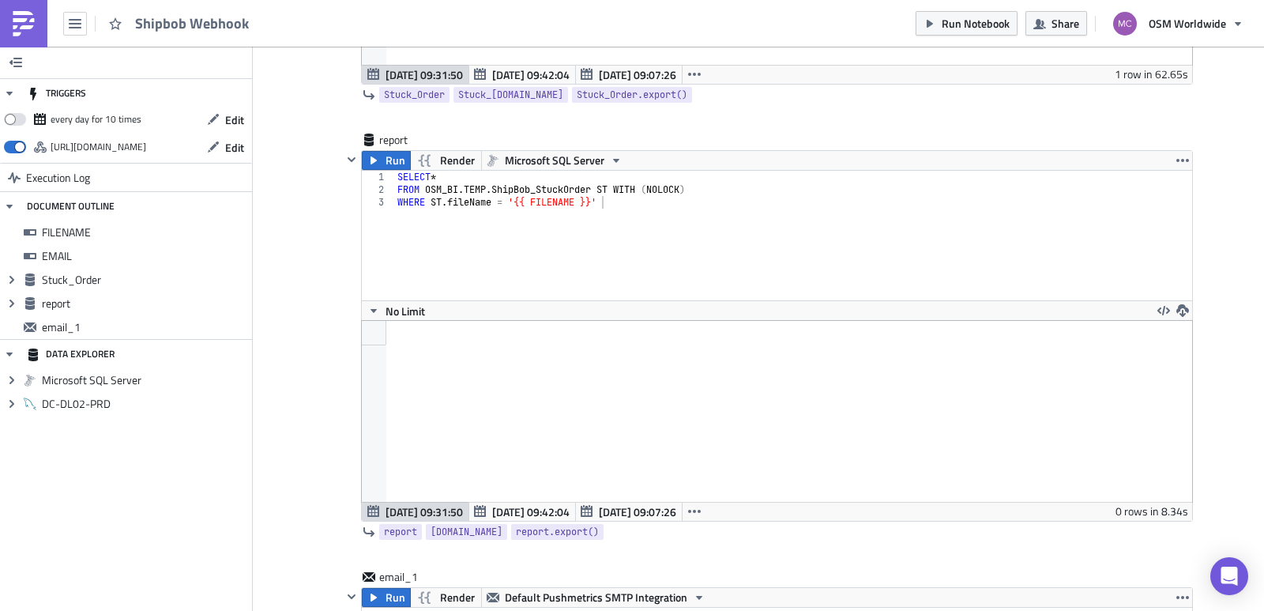
scroll to position [739, 0]
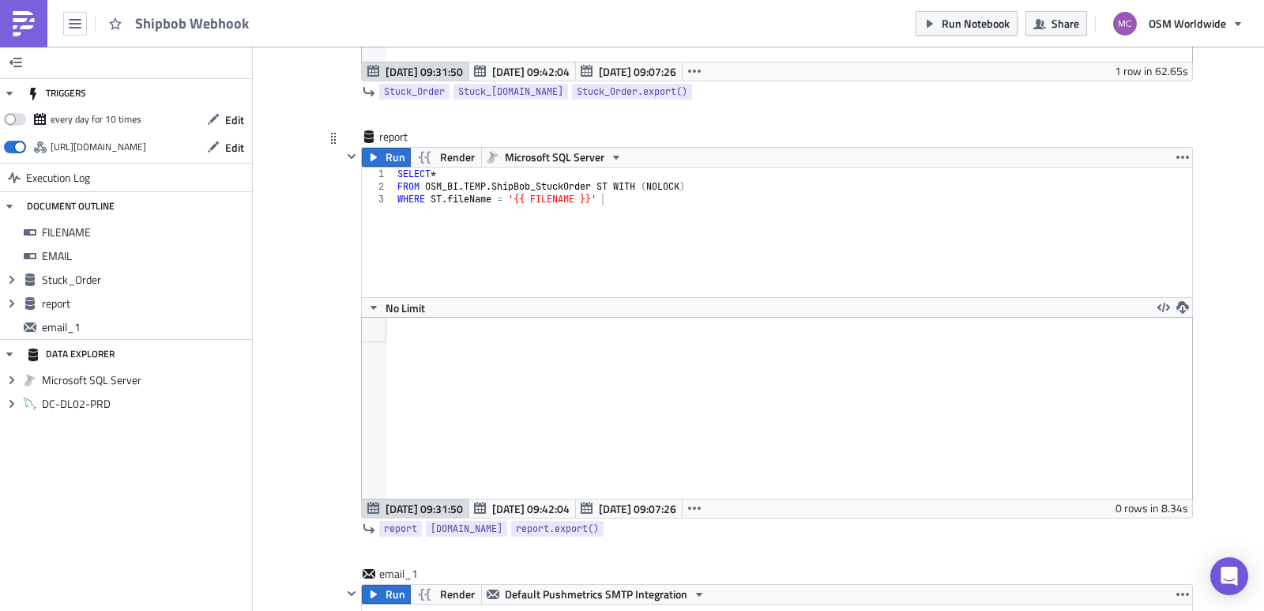
click at [365, 529] on icon at bounding box center [368, 528] width 11 height 9
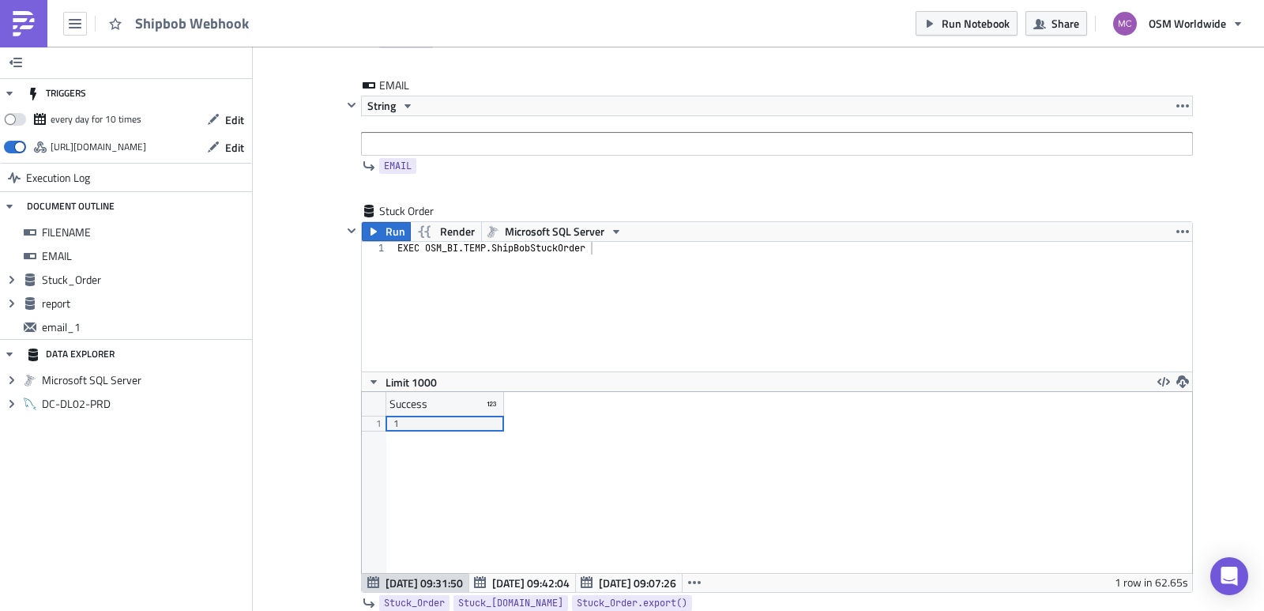
scroll to position [232, 0]
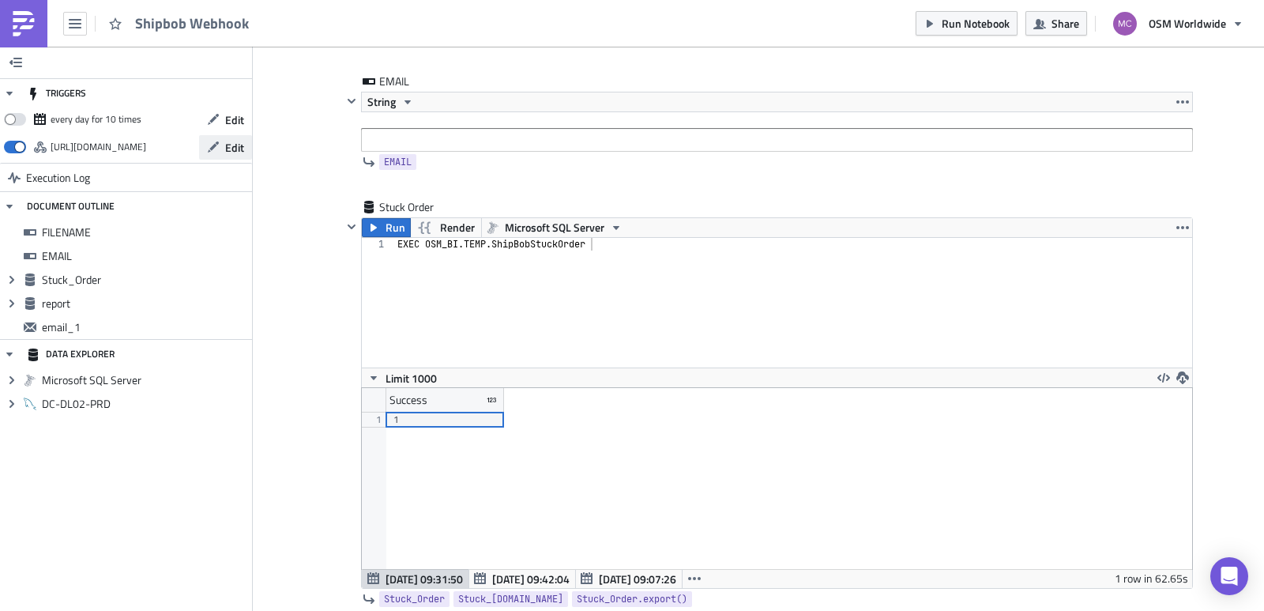
click at [222, 147] on button "Edit" at bounding box center [225, 147] width 53 height 24
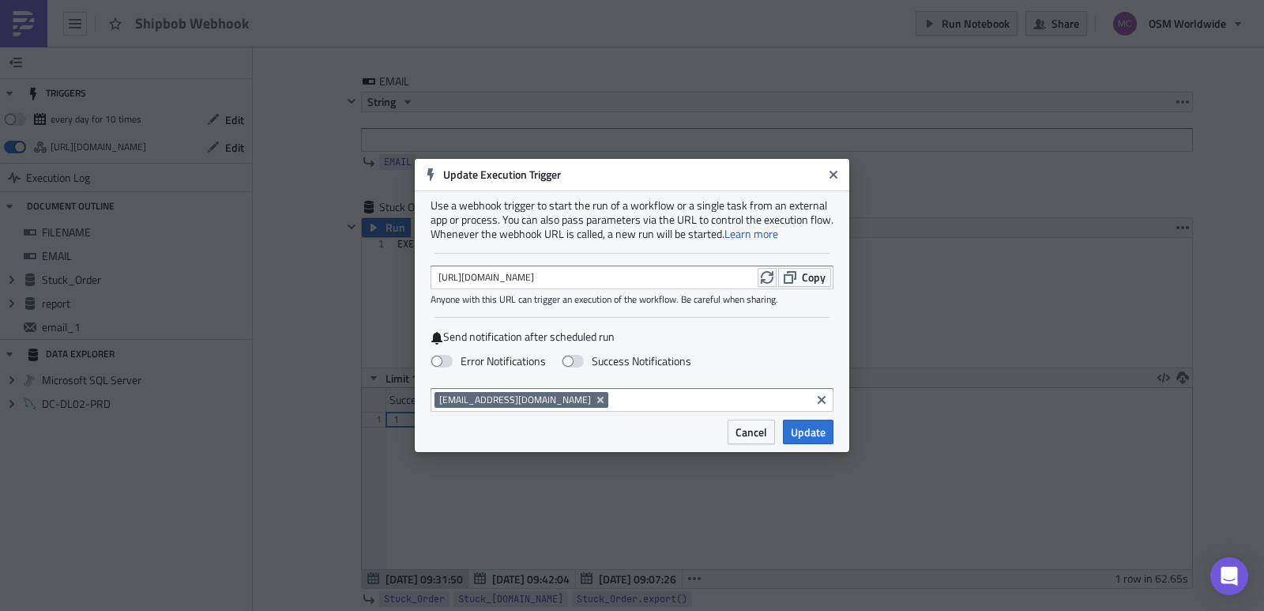
drag, startPoint x: 652, startPoint y: 278, endPoint x: 729, endPoint y: 274, distance: 76.7
click at [729, 274] on div "https://pushmetrics.io/api/v1/report/PdL5jvqlpG/webhook?token=2cef7014ca7b4b528…" at bounding box center [631, 277] width 403 height 24
click at [727, 275] on div "https://pushmetrics.io/api/v1/report/PdL5jvqlpG/webhook?token=2cef7014ca7b4b528…" at bounding box center [631, 277] width 403 height 24
drag, startPoint x: 681, startPoint y: 271, endPoint x: 700, endPoint y: 276, distance: 19.5
click at [712, 276] on div "https://pushmetrics.io/api/v1/report/PdL5jvqlpG/webhook?token=2cef7014ca7b4b528…" at bounding box center [631, 277] width 403 height 24
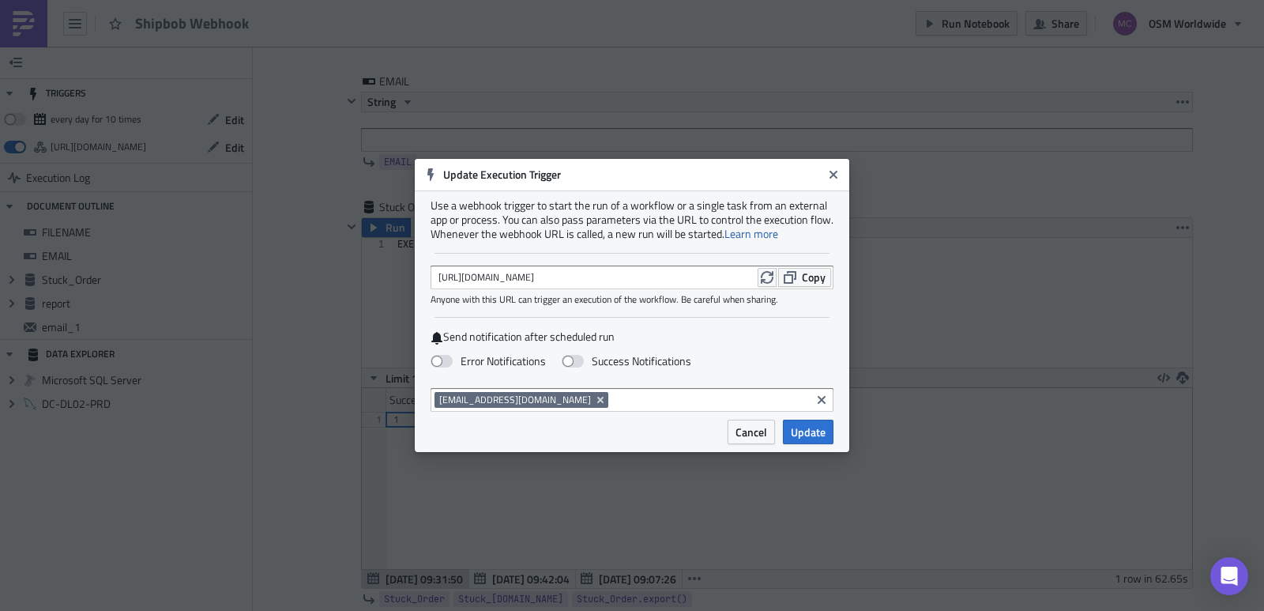
drag, startPoint x: 694, startPoint y: 275, endPoint x: 654, endPoint y: 275, distance: 40.3
click at [654, 275] on div "https://pushmetrics.io/api/v1/report/PdL5jvqlpG/webhook?token=2cef7014ca7b4b528…" at bounding box center [631, 277] width 403 height 24
click at [804, 278] on span "Copy" at bounding box center [814, 277] width 24 height 17
click at [833, 173] on icon "Close" at bounding box center [833, 175] width 8 height 8
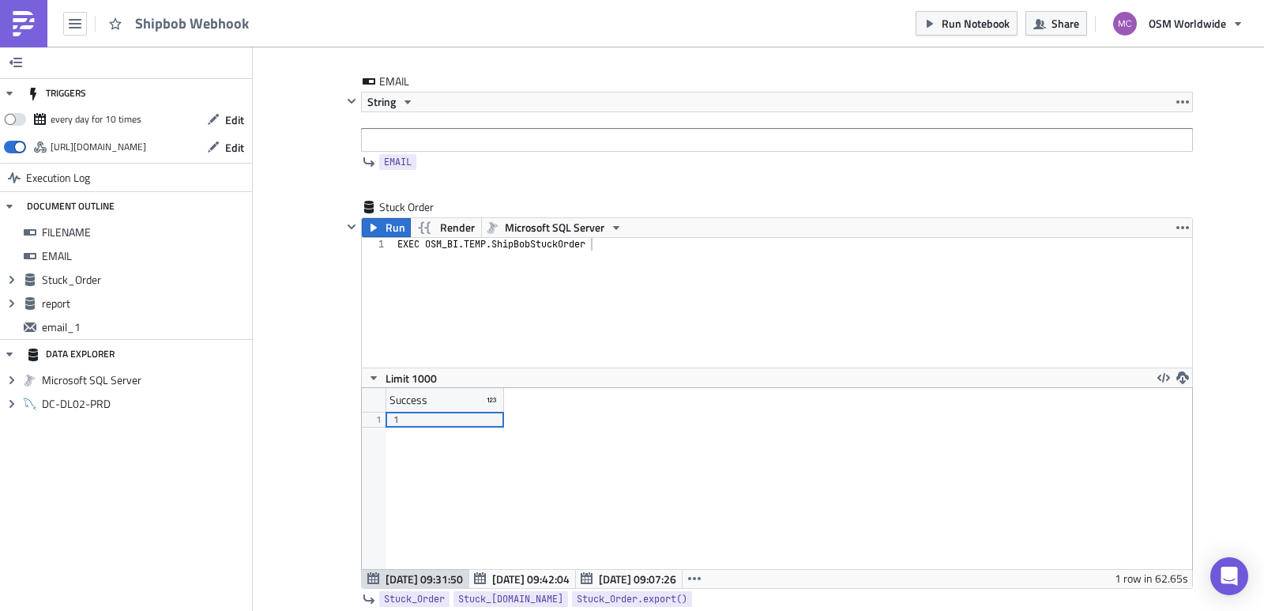
scroll to position [0, 0]
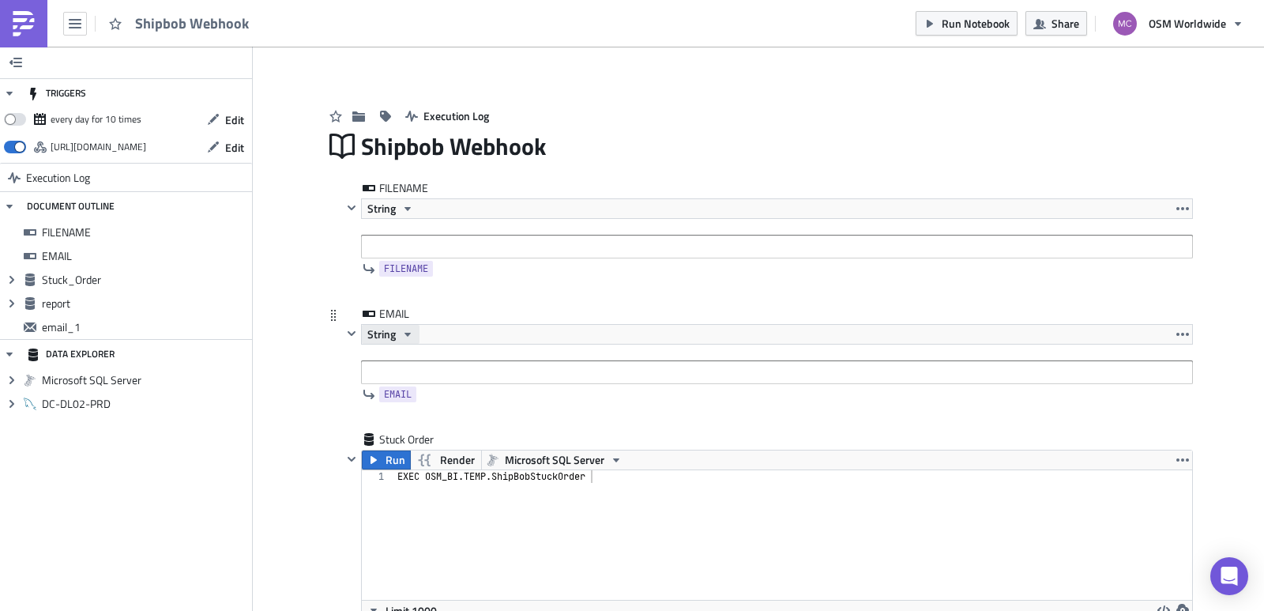
click at [408, 340] on button "String" at bounding box center [391, 334] width 58 height 19
click at [591, 331] on div "String" at bounding box center [777, 334] width 832 height 21
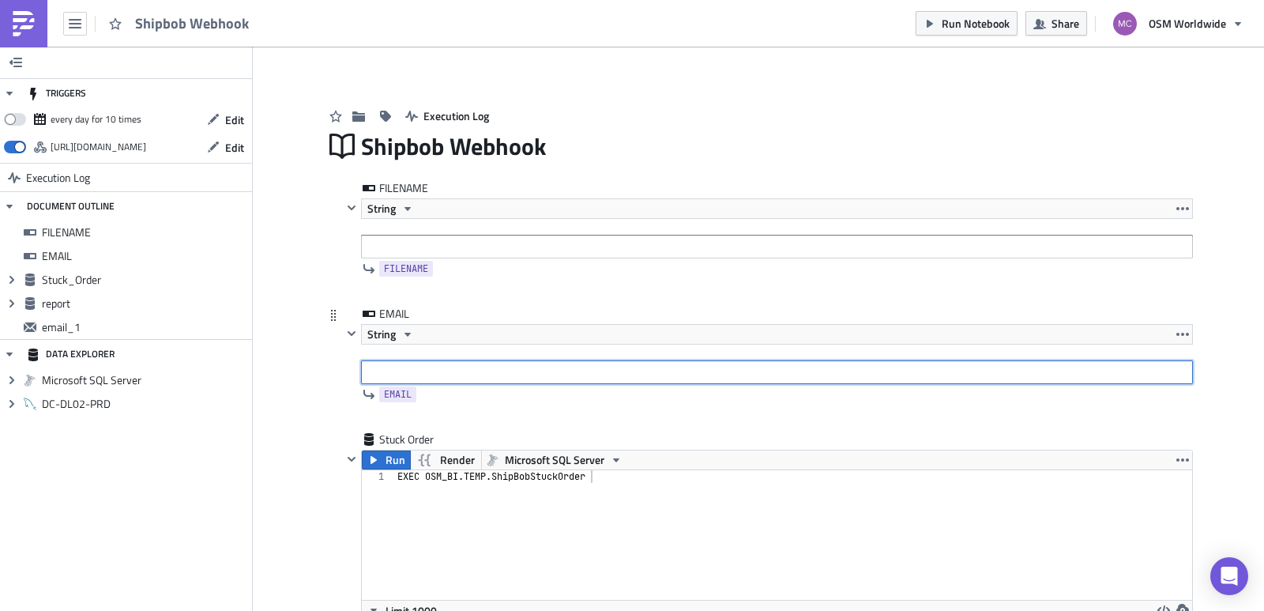
click at [411, 373] on input "text" at bounding box center [777, 372] width 832 height 24
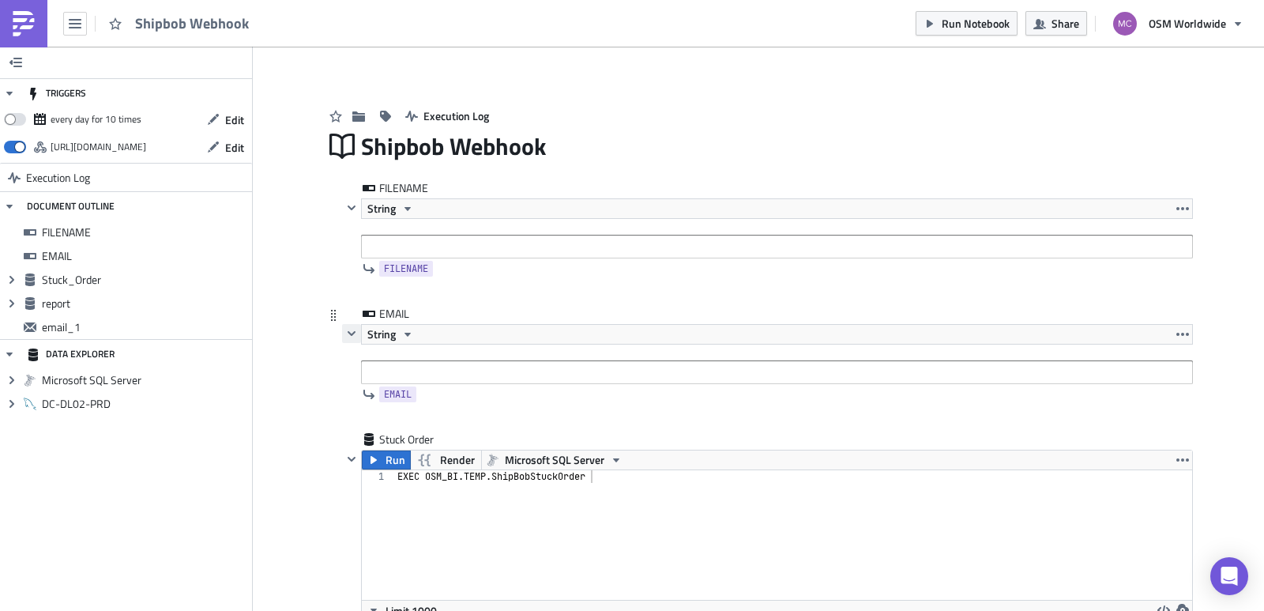
click at [345, 330] on icon "button" at bounding box center [351, 333] width 13 height 13
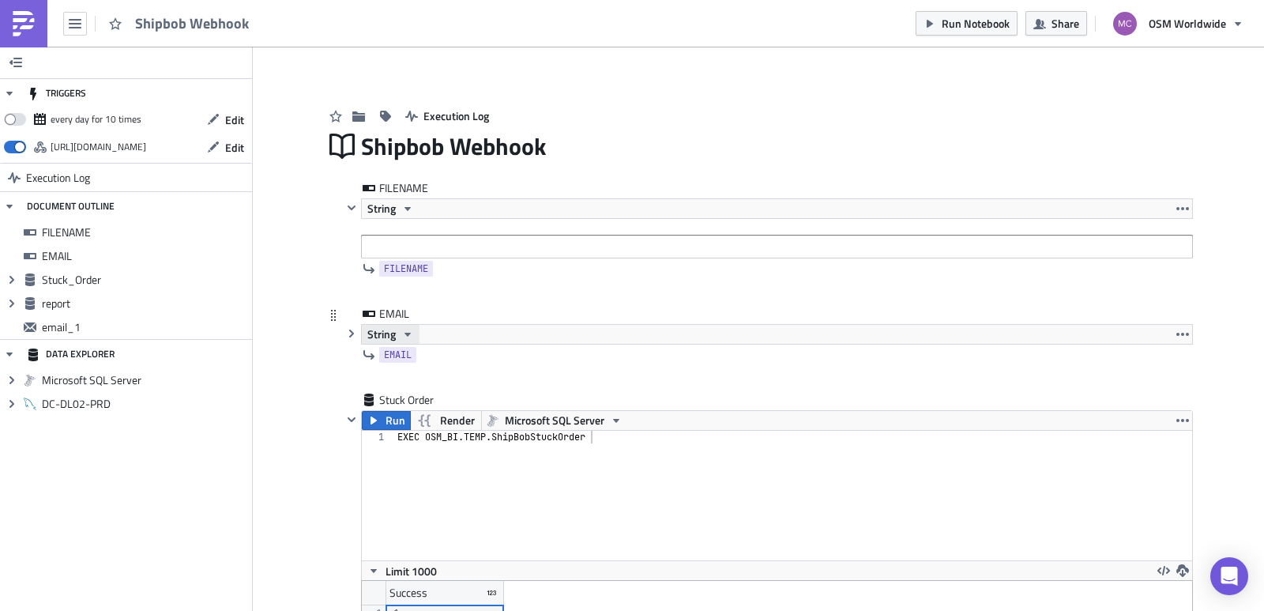
click at [403, 337] on icon "button" at bounding box center [407, 334] width 13 height 13
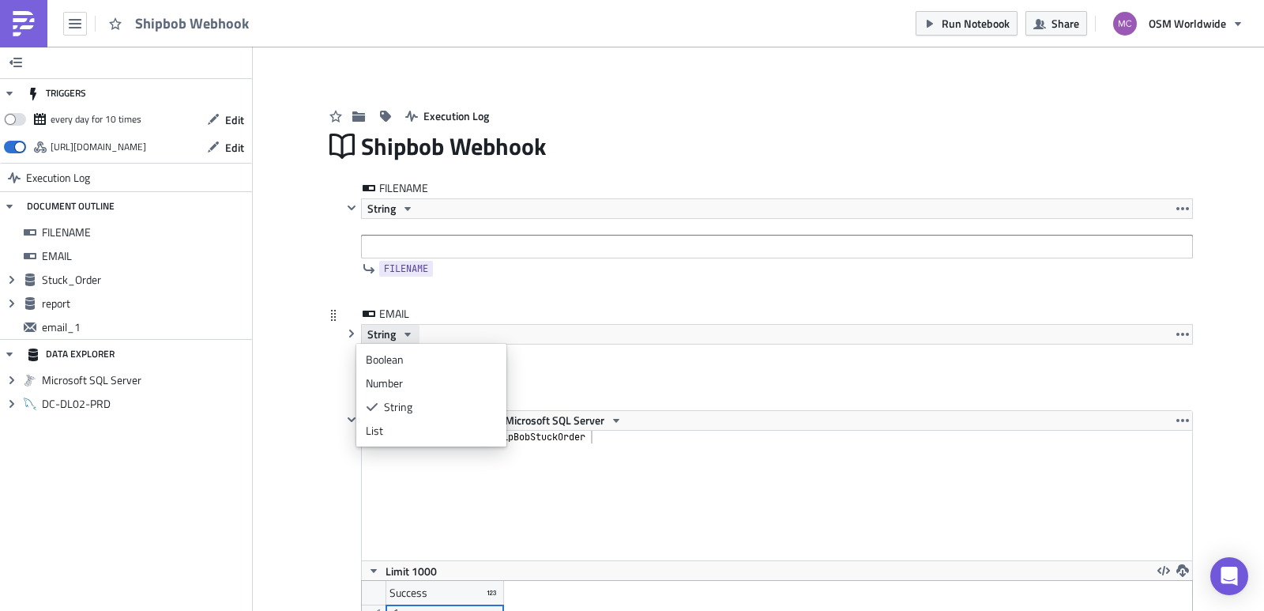
click at [403, 337] on icon "button" at bounding box center [407, 334] width 13 height 13
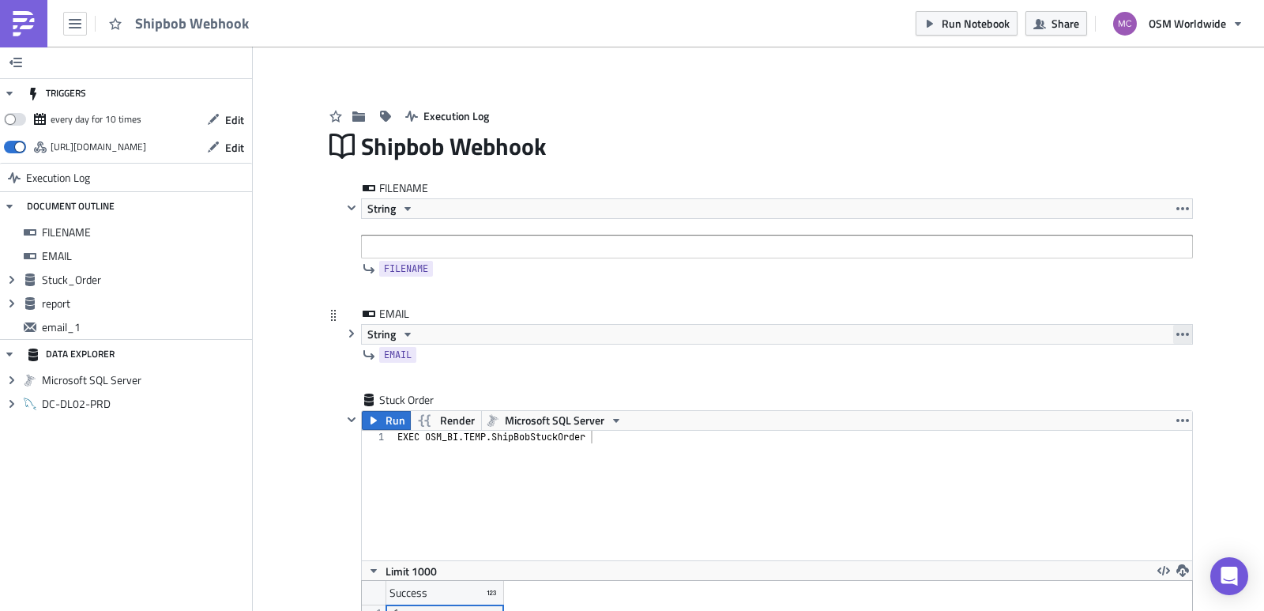
click at [1177, 333] on icon "button" at bounding box center [1182, 334] width 13 height 13
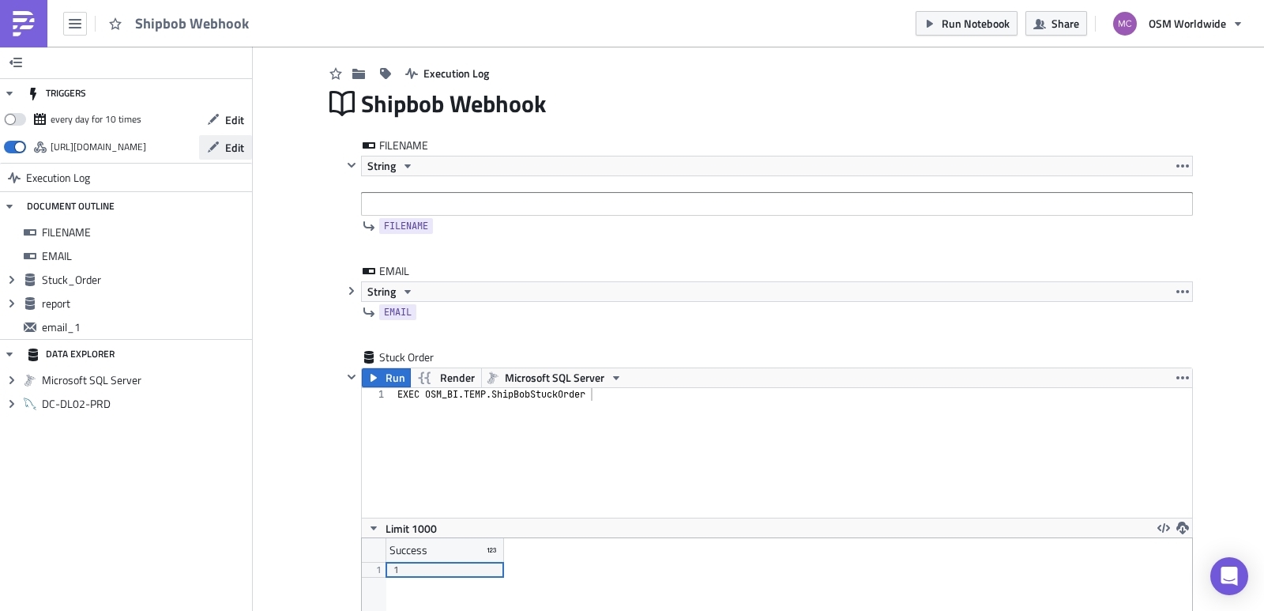
click at [232, 148] on span "Edit" at bounding box center [234, 147] width 19 height 17
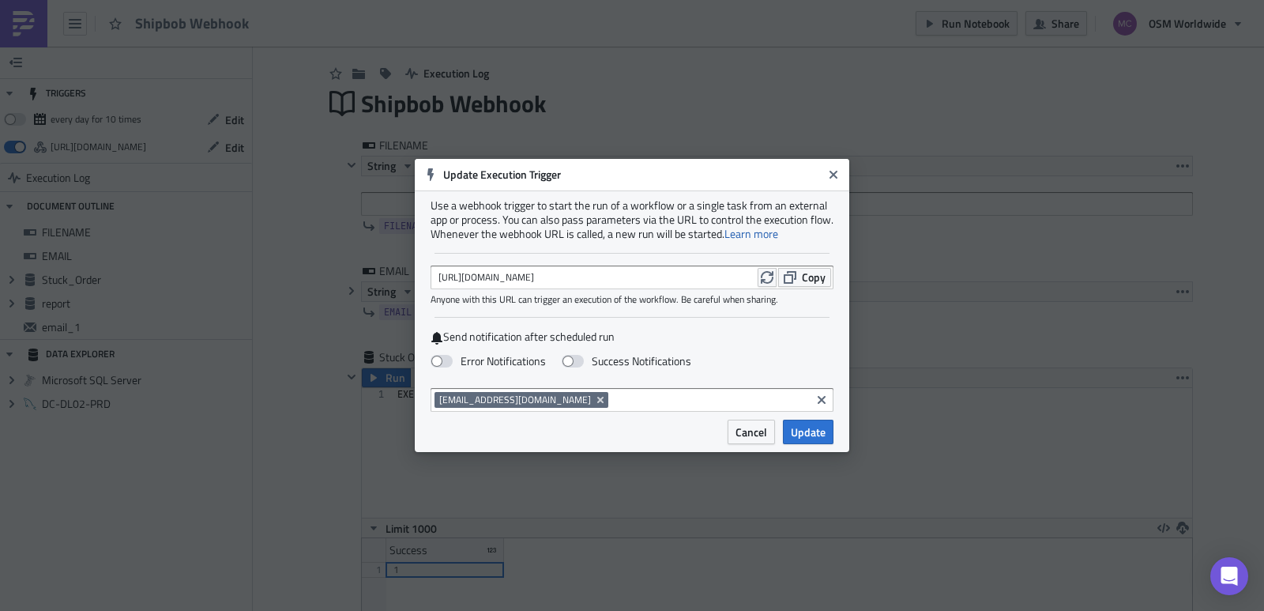
click at [645, 274] on div "https://pushmetrics.io/api/v1/report/PdL5jvqlpG/webhook?token=2cef7014ca7b4b528…" at bounding box center [631, 277] width 403 height 24
drag, startPoint x: 646, startPoint y: 269, endPoint x: 689, endPoint y: 281, distance: 45.0
click at [689, 281] on div "https://pushmetrics.io/api/v1/report/PdL5jvqlpG/webhook?token=2cef7014ca7b4b528…" at bounding box center [631, 277] width 403 height 24
drag, startPoint x: 743, startPoint y: 276, endPoint x: 772, endPoint y: 276, distance: 29.2
click at [772, 276] on div "https://pushmetrics.io/api/v1/report/PdL5jvqlpG/webhook?token=2cef7014ca7b4b528…" at bounding box center [631, 277] width 403 height 24
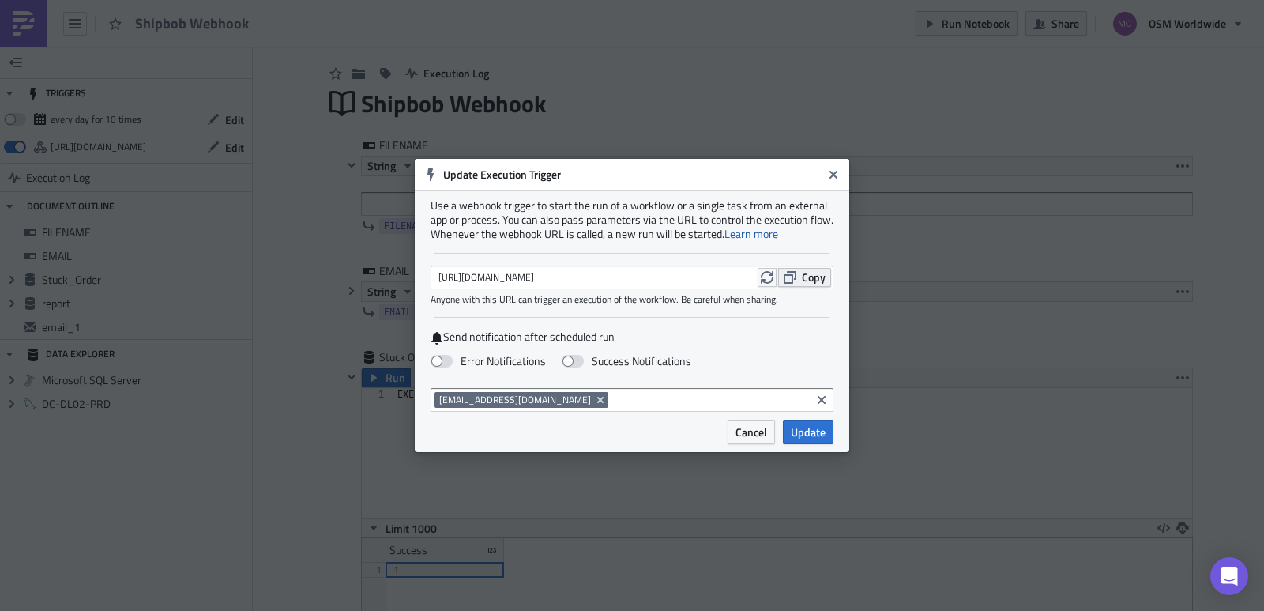
click at [807, 278] on span "Copy" at bounding box center [814, 277] width 24 height 17
click at [830, 178] on icon "Close" at bounding box center [833, 175] width 8 height 8
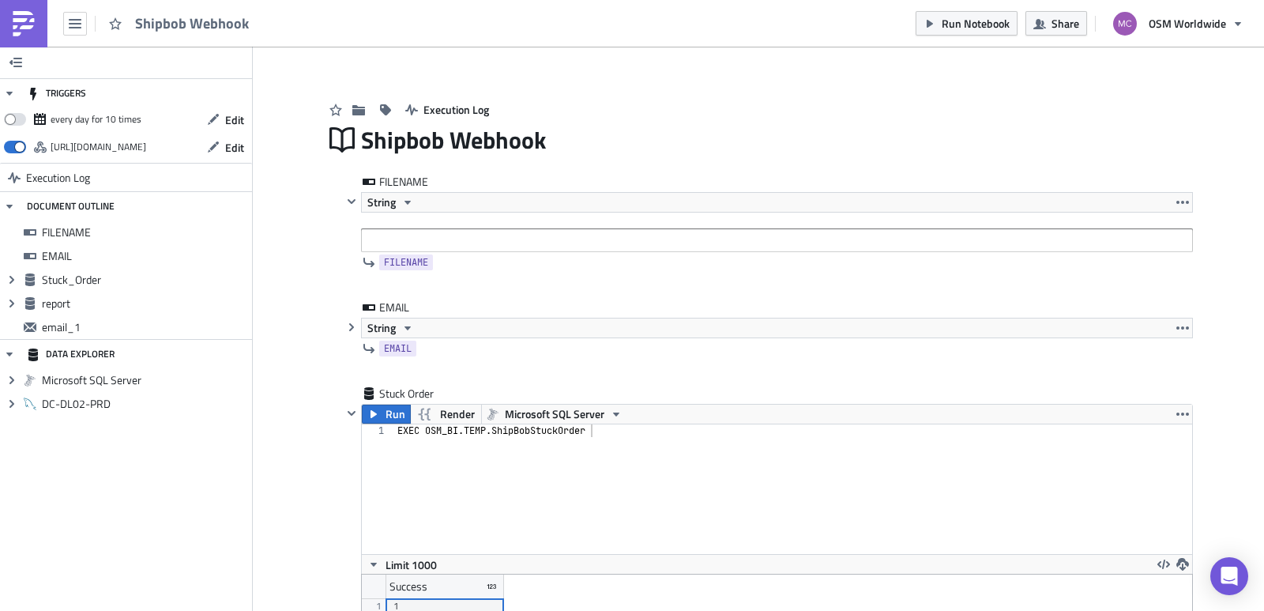
scroll to position [0, 0]
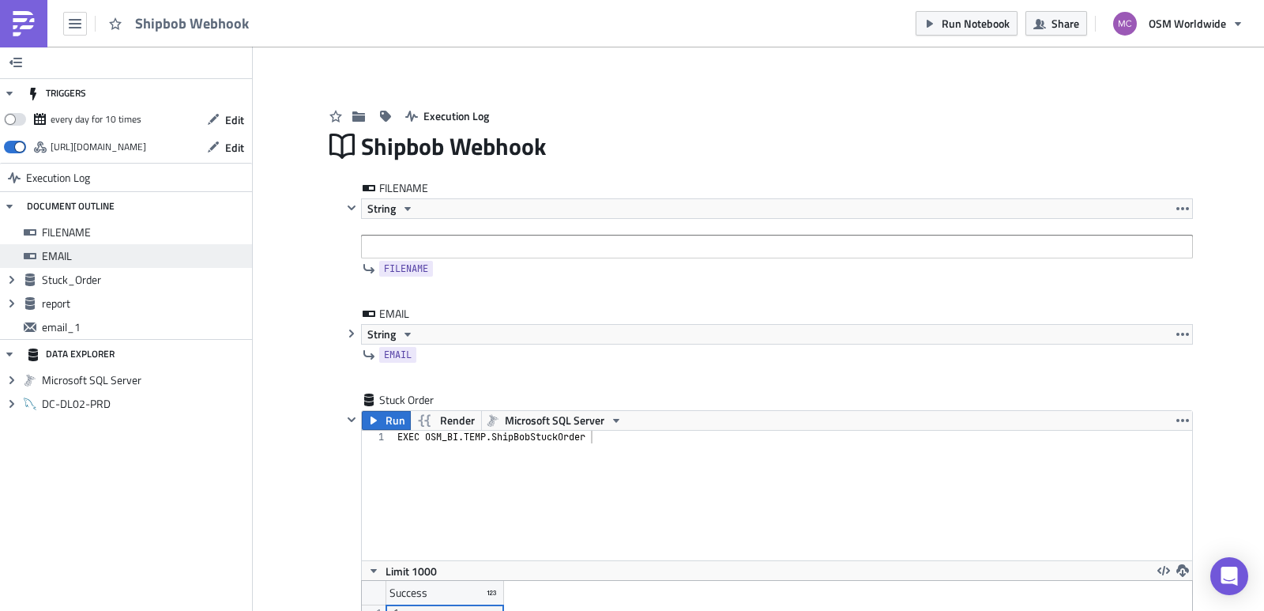
click at [90, 248] on div "EMAIL" at bounding box center [126, 256] width 252 height 24
click at [408, 338] on icon "button" at bounding box center [407, 334] width 13 height 13
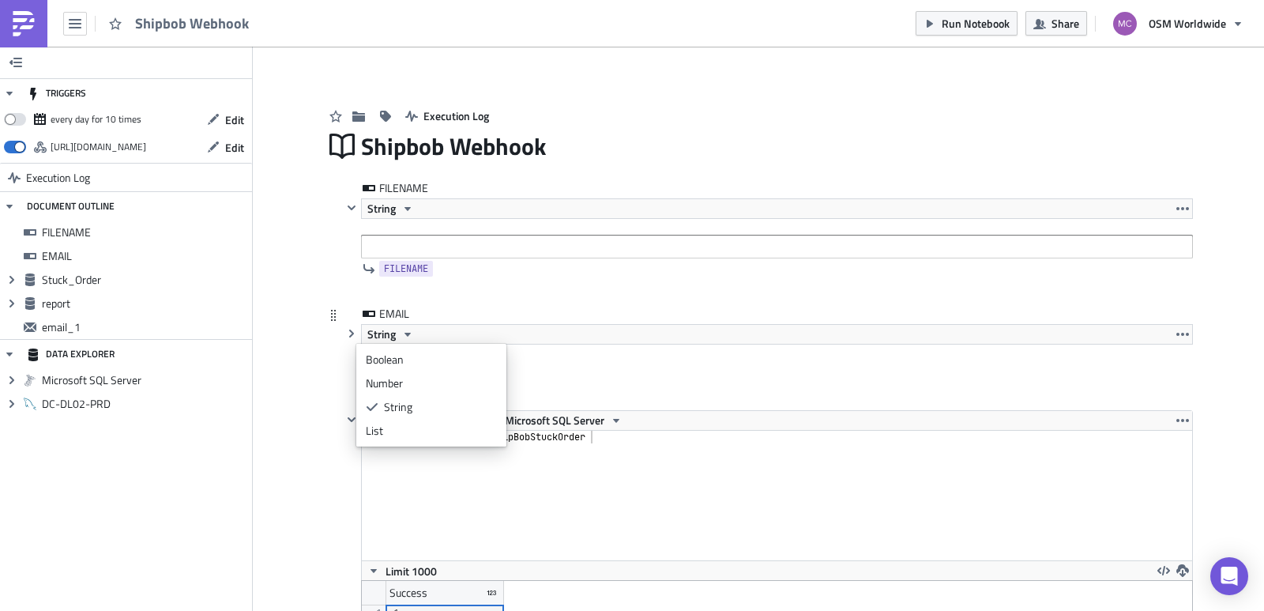
click at [423, 339] on div "String" at bounding box center [777, 334] width 832 height 21
click at [395, 359] on span "EMAIL" at bounding box center [398, 355] width 28 height 16
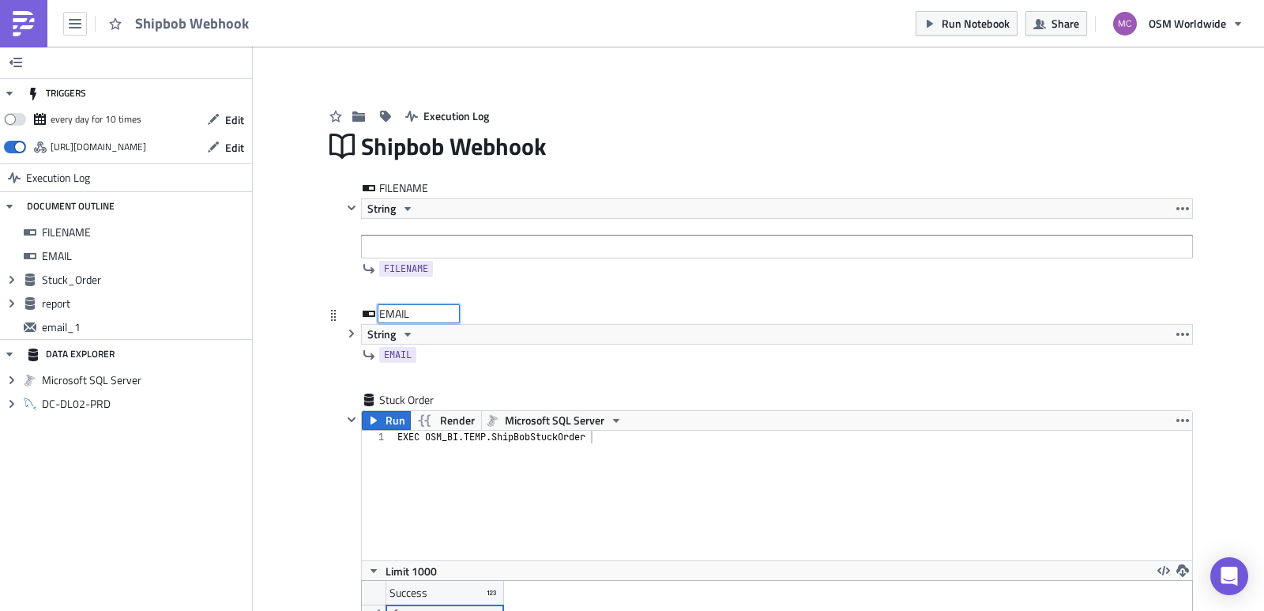
click at [379, 314] on div "EMAIL EMAIL" at bounding box center [418, 314] width 79 height 16
click at [363, 311] on icon at bounding box center [369, 313] width 13 height 6
click at [1103, 335] on div "String" at bounding box center [777, 334] width 832 height 21
click at [349, 337] on icon "button" at bounding box center [351, 333] width 5 height 8
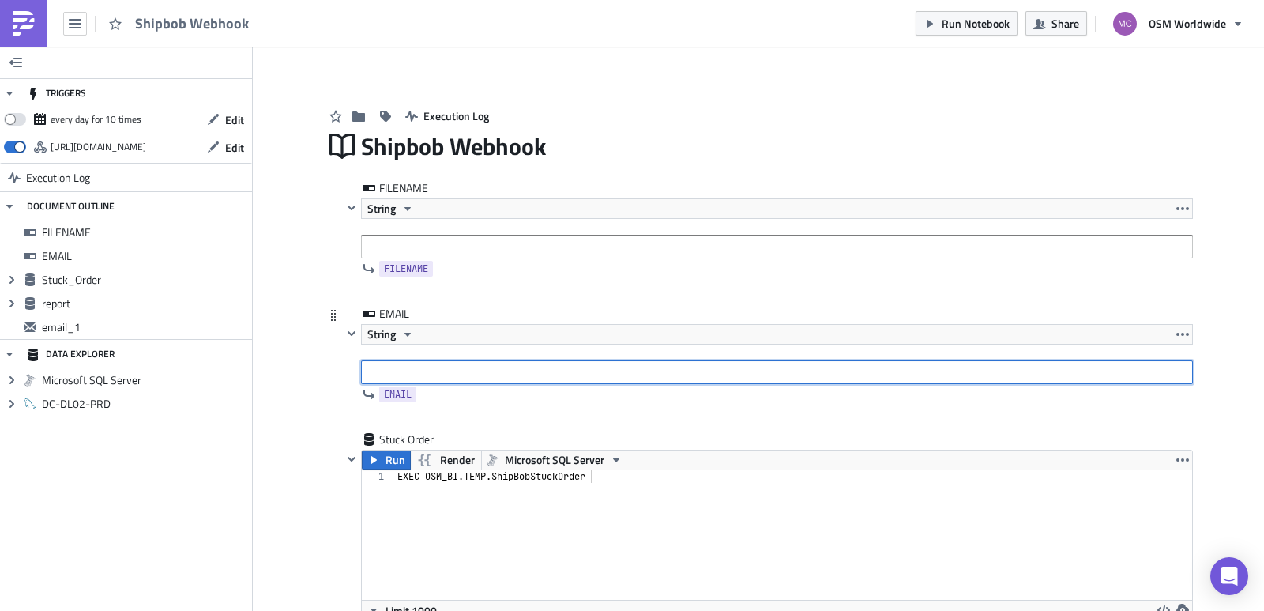
click at [369, 366] on input "text" at bounding box center [777, 372] width 832 height 24
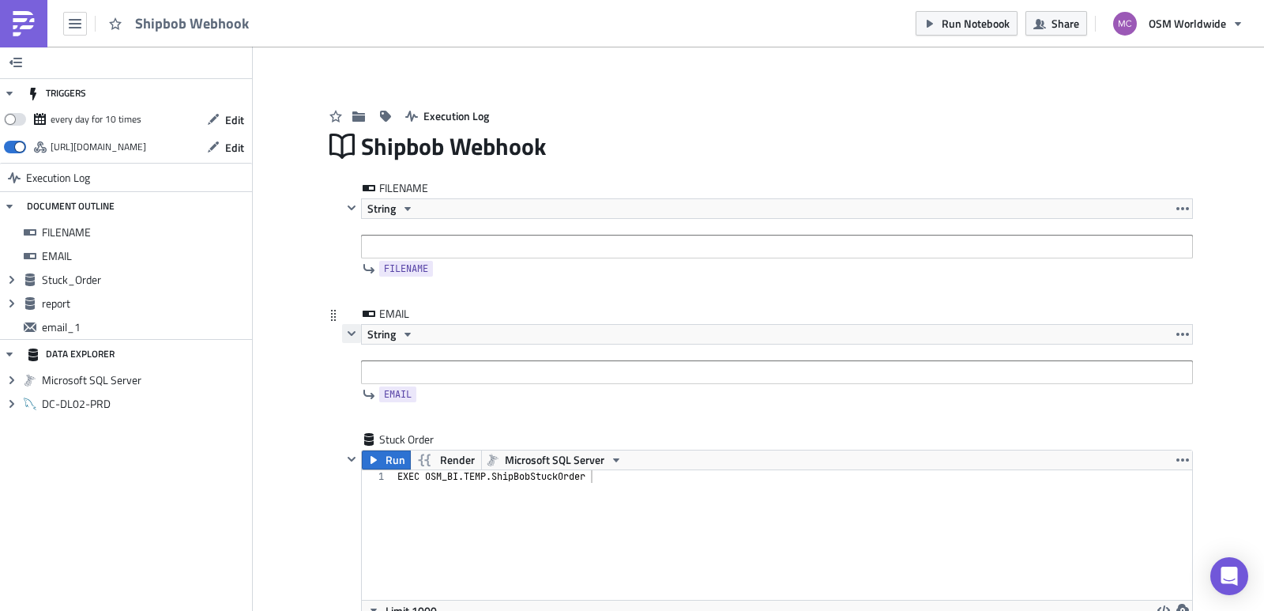
click at [345, 329] on icon "button" at bounding box center [351, 333] width 13 height 13
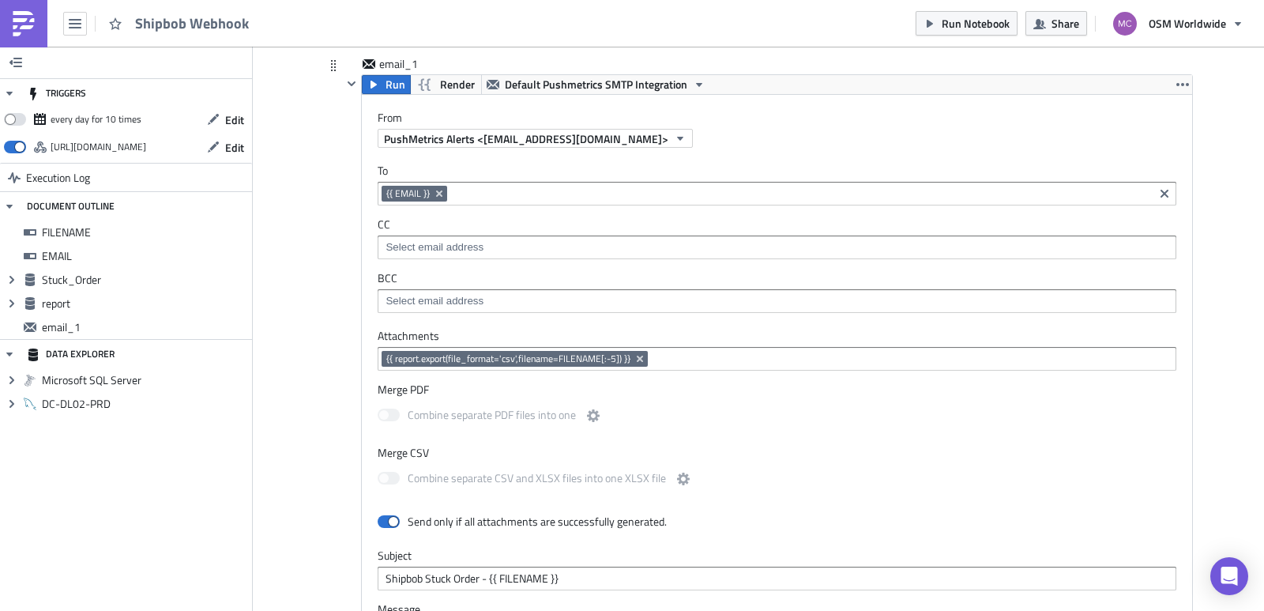
scroll to position [181, 829]
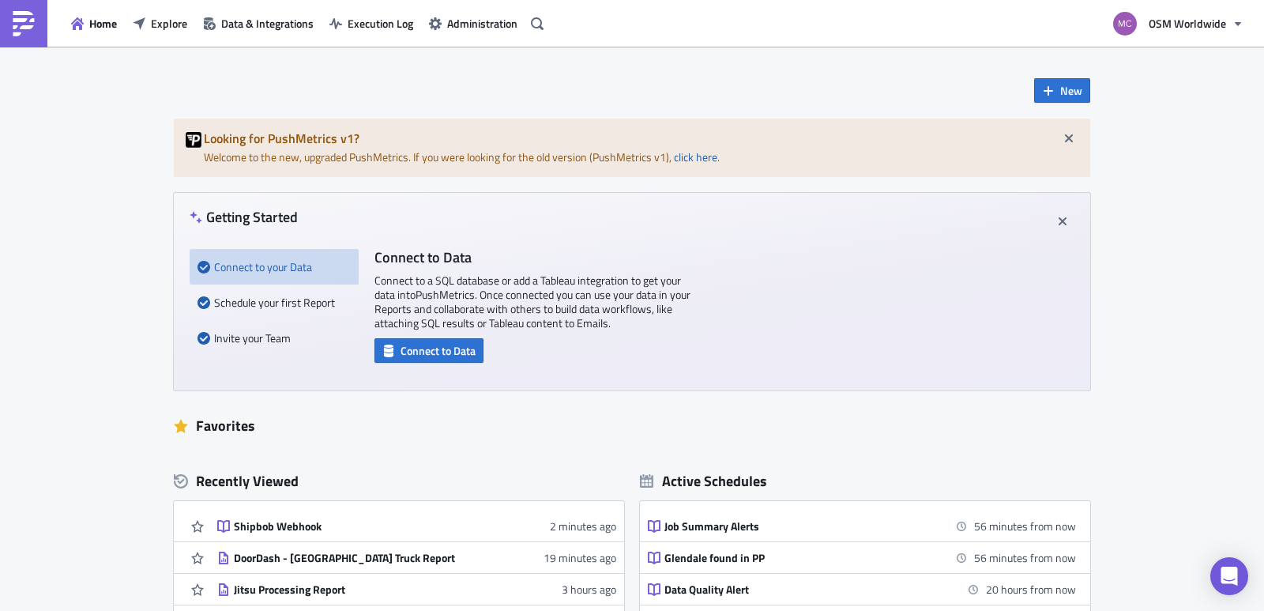
click at [246, 558] on div "DoorDash - [GEOGRAPHIC_DATA] Truck Report" at bounding box center [372, 557] width 276 height 14
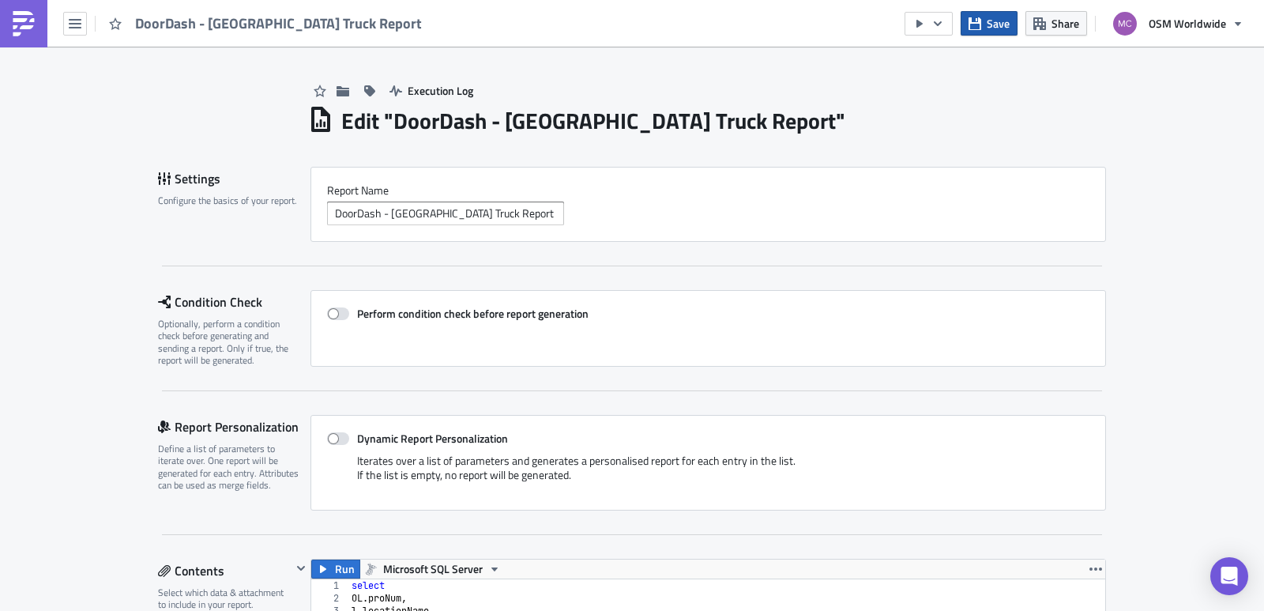
scroll to position [181, 794]
click at [946, 26] on button "button" at bounding box center [928, 24] width 48 height 24
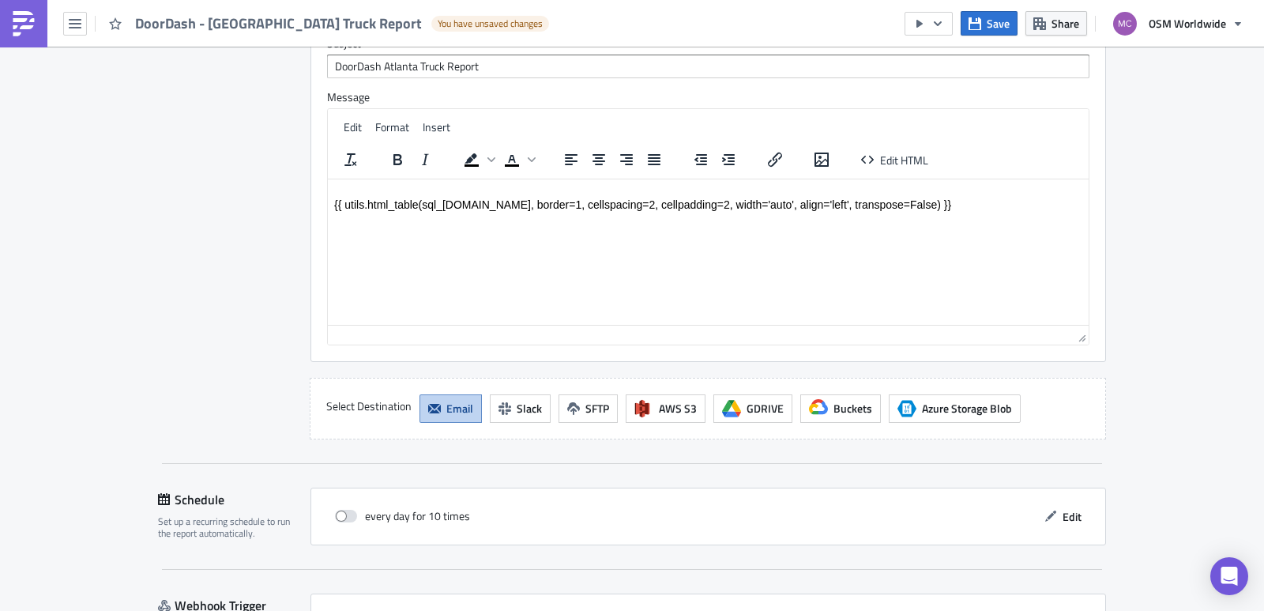
scroll to position [0, 0]
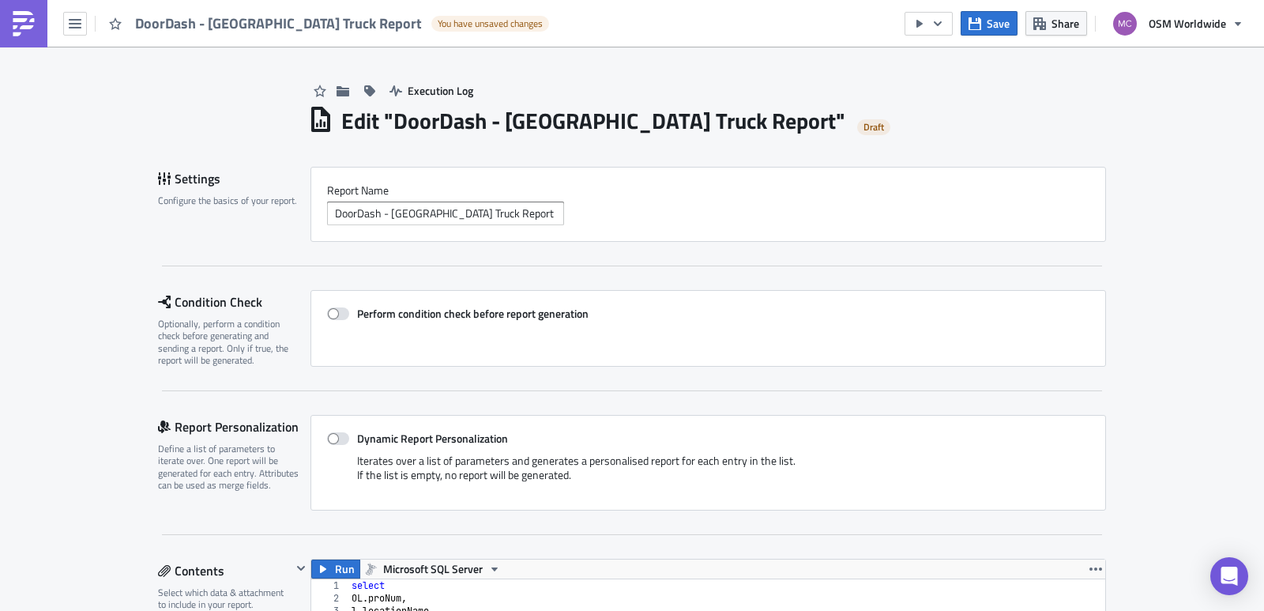
drag, startPoint x: 115, startPoint y: 24, endPoint x: 169, endPoint y: 22, distance: 54.5
click at [117, 24] on icon "button" at bounding box center [115, 23] width 13 height 13
click at [251, 19] on span "DoorDash - [GEOGRAPHIC_DATA] Truck Report" at bounding box center [279, 23] width 288 height 18
click at [72, 28] on icon "button" at bounding box center [75, 23] width 13 height 9
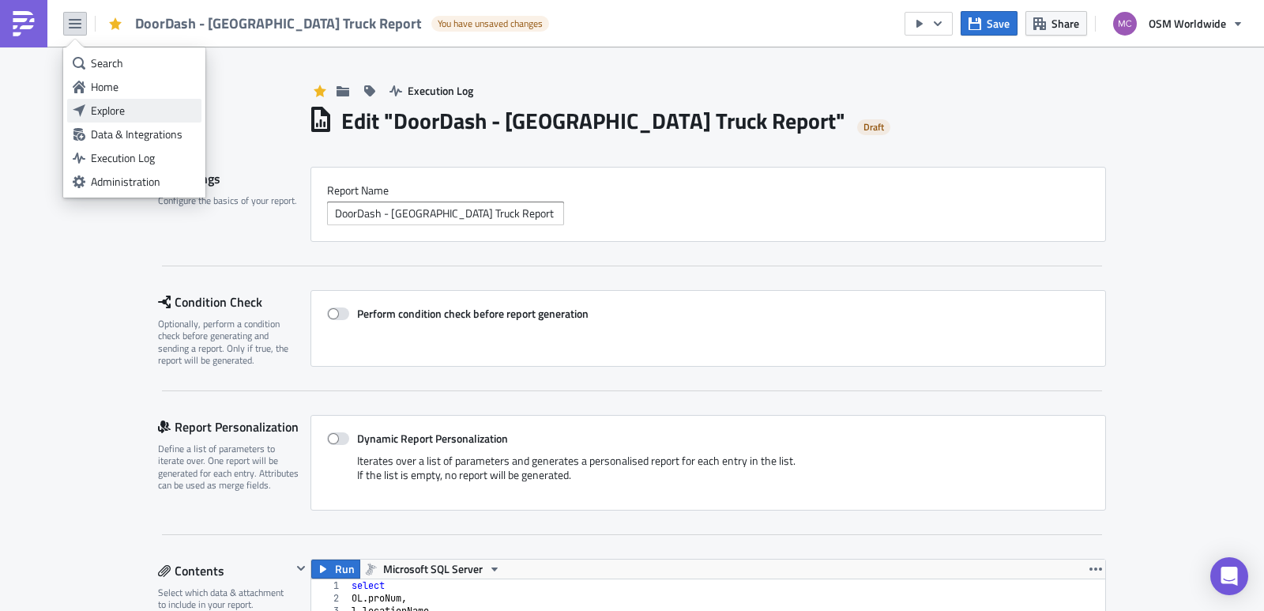
click at [119, 103] on div "Explore" at bounding box center [143, 111] width 105 height 16
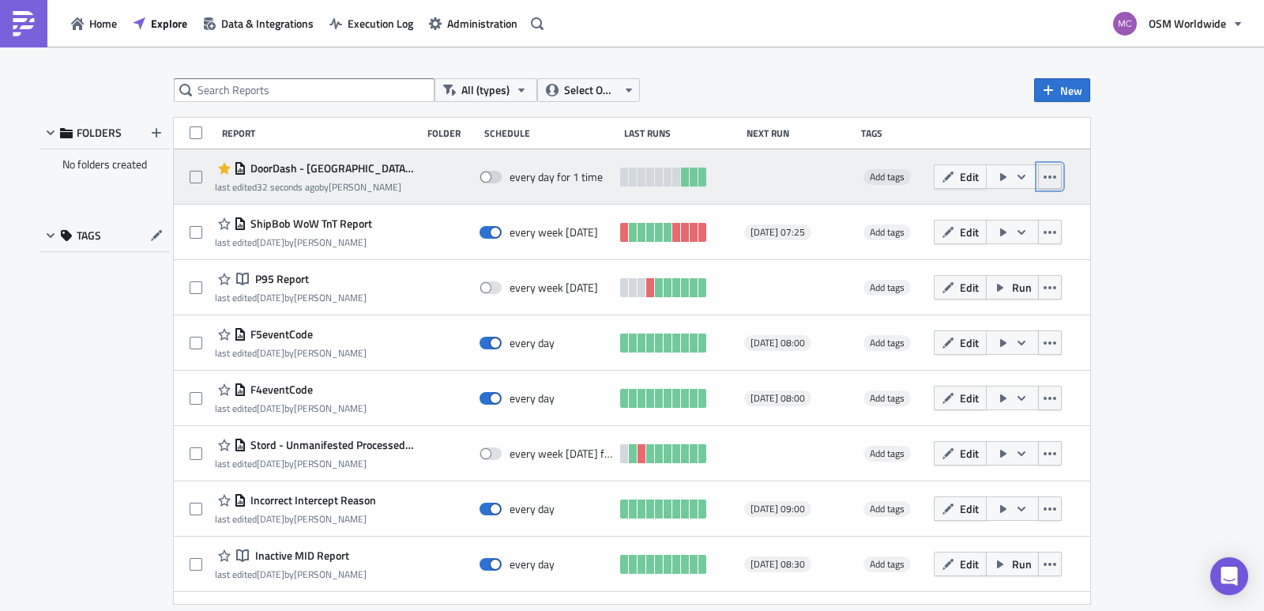
click at [1047, 178] on button "button" at bounding box center [1050, 176] width 24 height 24
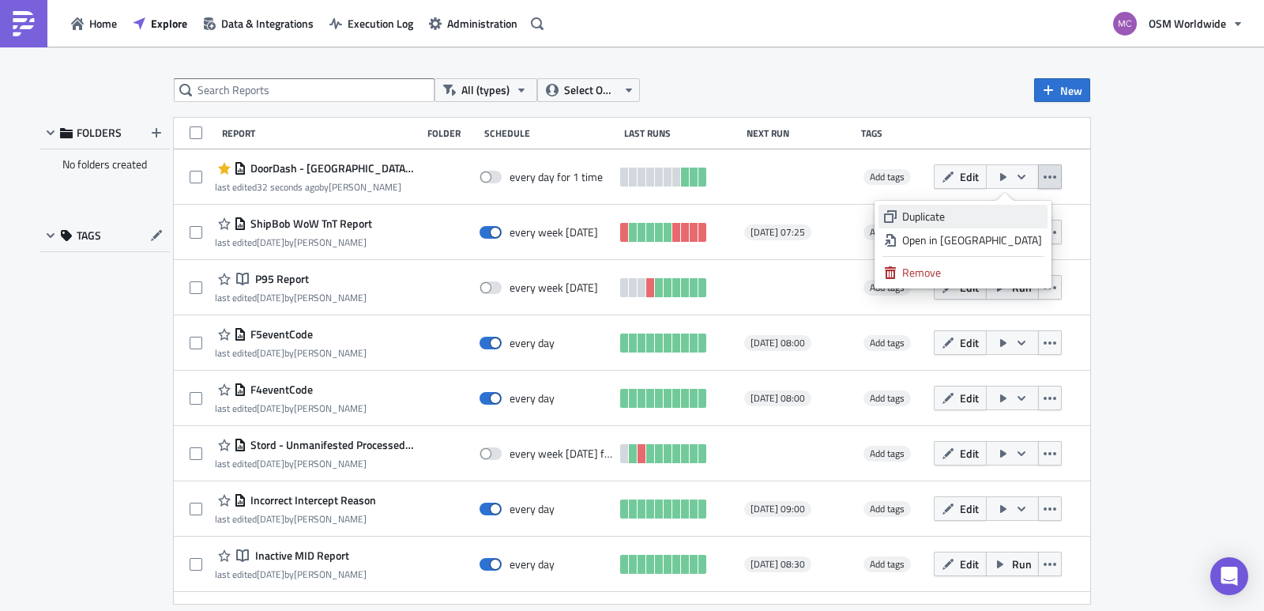
click at [990, 216] on div "Duplicate" at bounding box center [972, 217] width 140 height 16
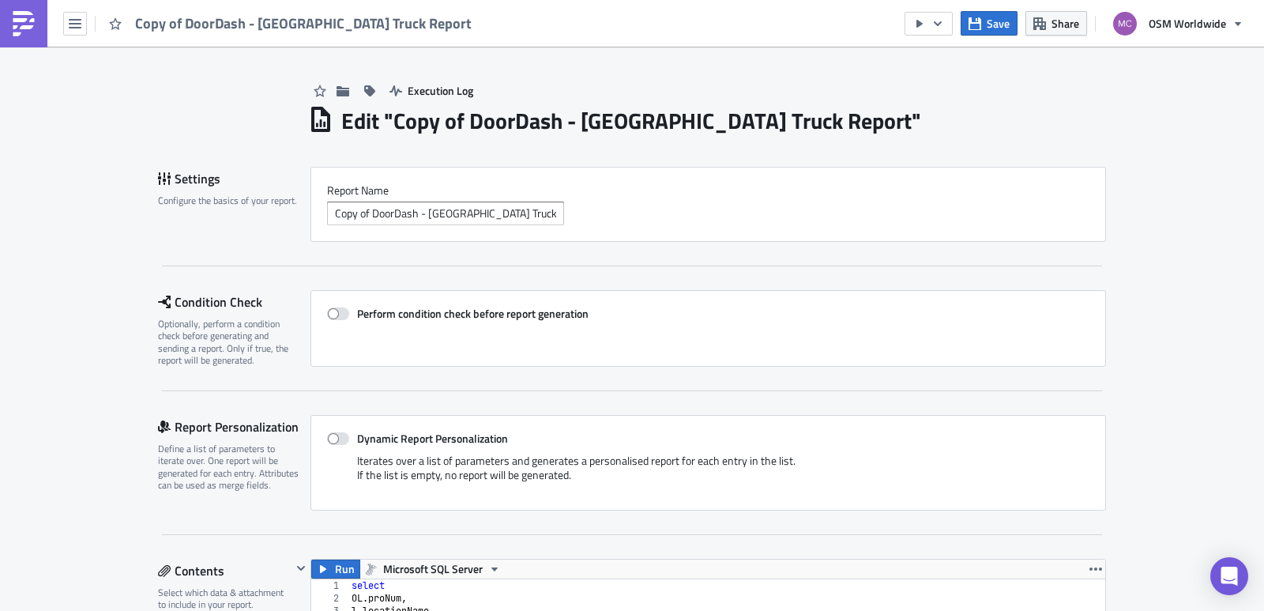
click at [216, 24] on span "Copy of DoorDash - [GEOGRAPHIC_DATA] Truck Report" at bounding box center [304, 23] width 338 height 18
click at [241, 22] on span "Copy of DoorDash - [GEOGRAPHIC_DATA] Truck Report" at bounding box center [304, 23] width 338 height 18
click at [297, 30] on span "Copy of DoorDash - [GEOGRAPHIC_DATA] Truck Report" at bounding box center [304, 23] width 338 height 18
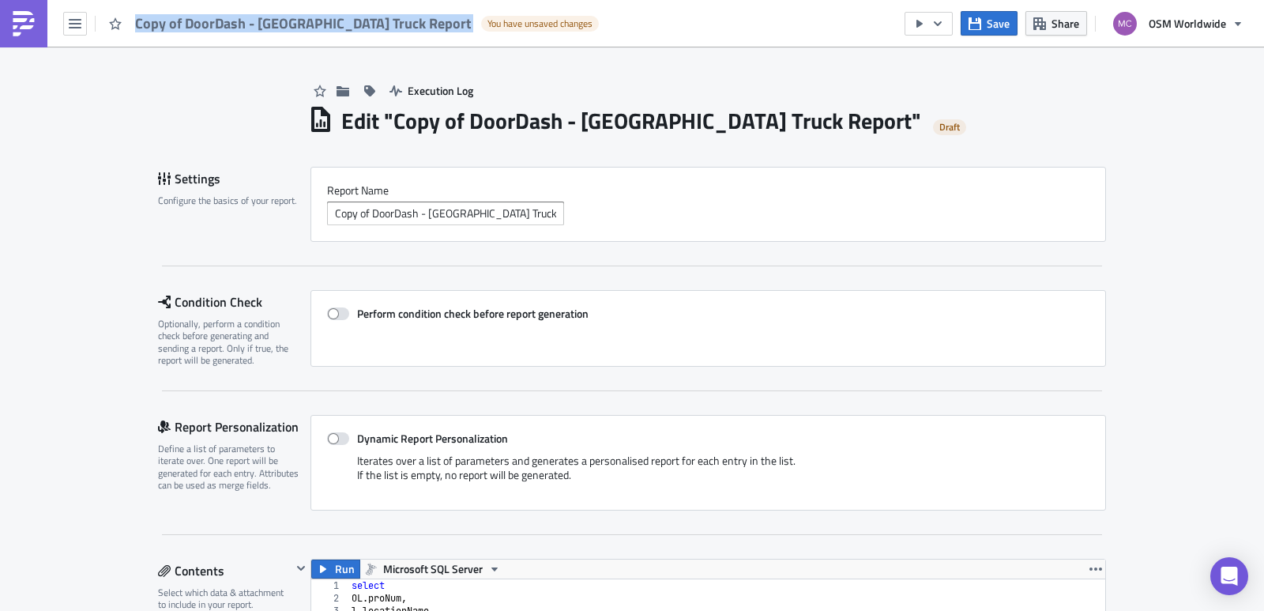
click at [297, 30] on span "Copy of DoorDash - [GEOGRAPHIC_DATA] Truck Report" at bounding box center [304, 23] width 338 height 18
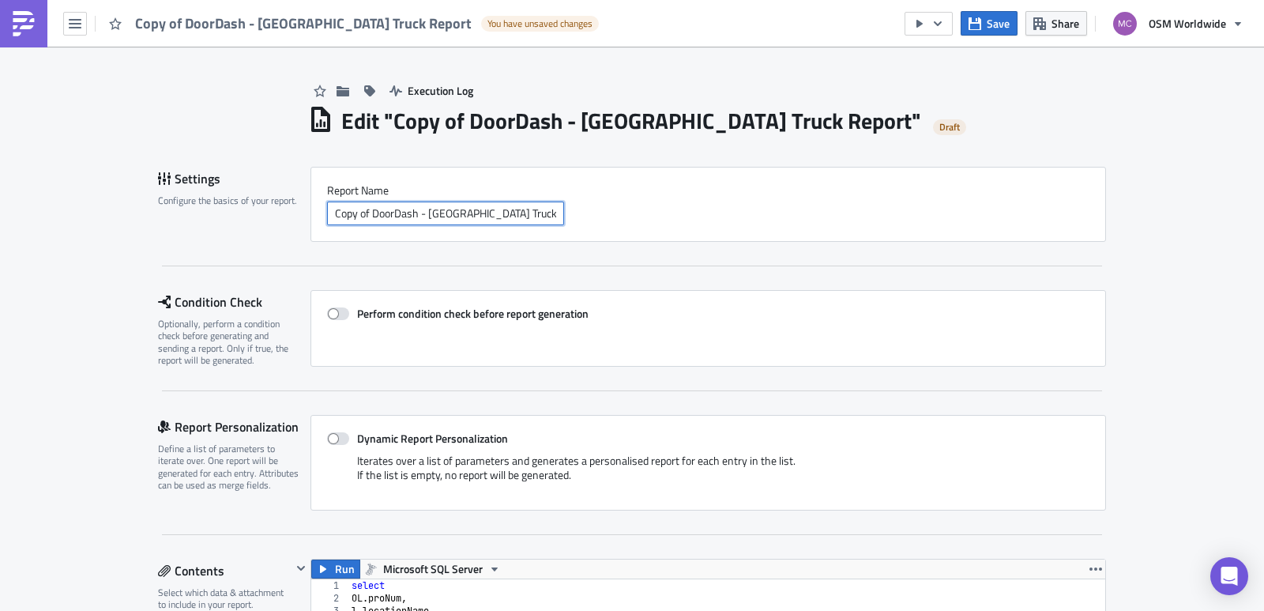
drag, startPoint x: 364, startPoint y: 215, endPoint x: 246, endPoint y: 212, distance: 117.7
click at [246, 212] on div "Settings Configure the basics of your report. Report Nam﻿e Copy of DoorDash - A…" at bounding box center [632, 204] width 948 height 75
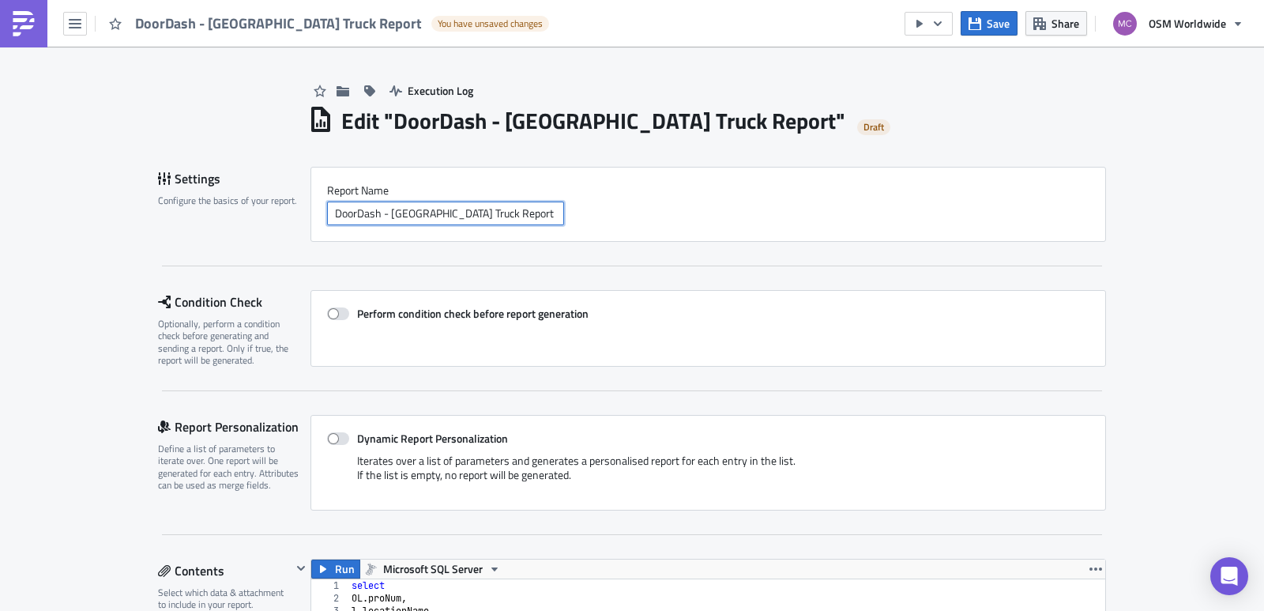
click at [485, 210] on input "DoorDash - [GEOGRAPHIC_DATA] Truck Report" at bounding box center [445, 213] width 237 height 24
type input "DoorDash - Atlanta Truck Report (e-mail webhook)"
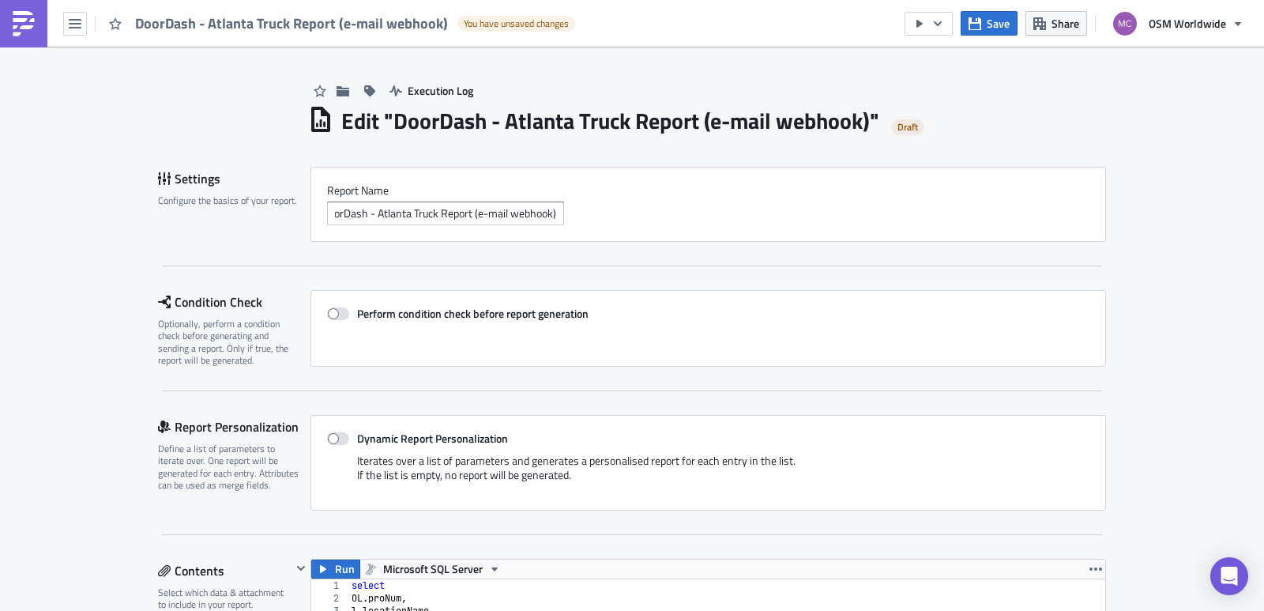
click at [1055, 246] on div "Settings Configure the basics of your report. Report Nam﻿e DoorDash - Atlanta T…" at bounding box center [632, 217] width 948 height 100
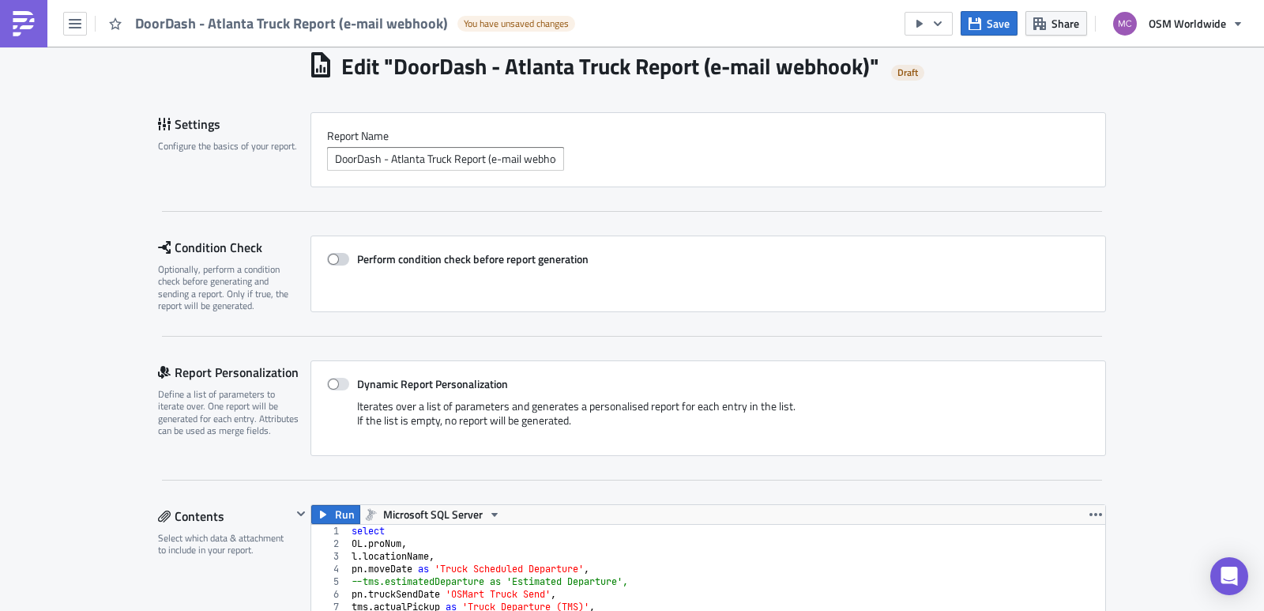
click at [329, 257] on span at bounding box center [338, 259] width 22 height 13
click at [330, 257] on input "Perform condition check before report generation" at bounding box center [335, 259] width 10 height 10
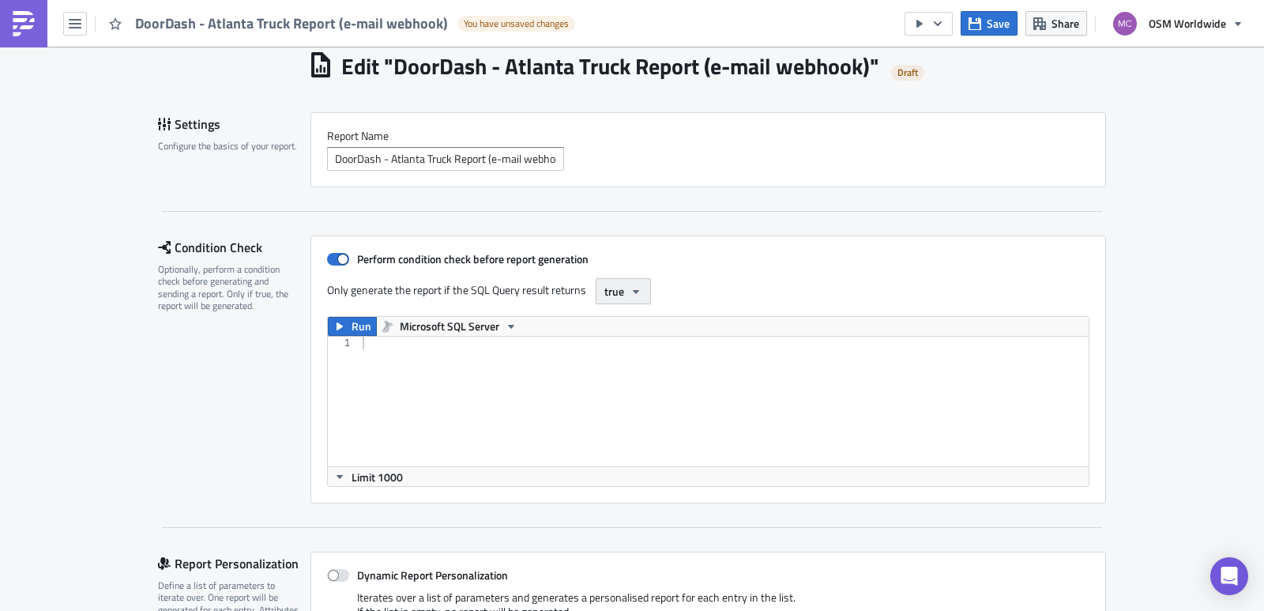
click at [643, 291] on button "true" at bounding box center [623, 291] width 55 height 26
click at [634, 290] on icon "button" at bounding box center [635, 291] width 13 height 13
click at [338, 258] on span at bounding box center [338, 259] width 22 height 13
click at [338, 258] on input "Perform condition check before report generation" at bounding box center [335, 259] width 10 height 10
checkbox input "false"
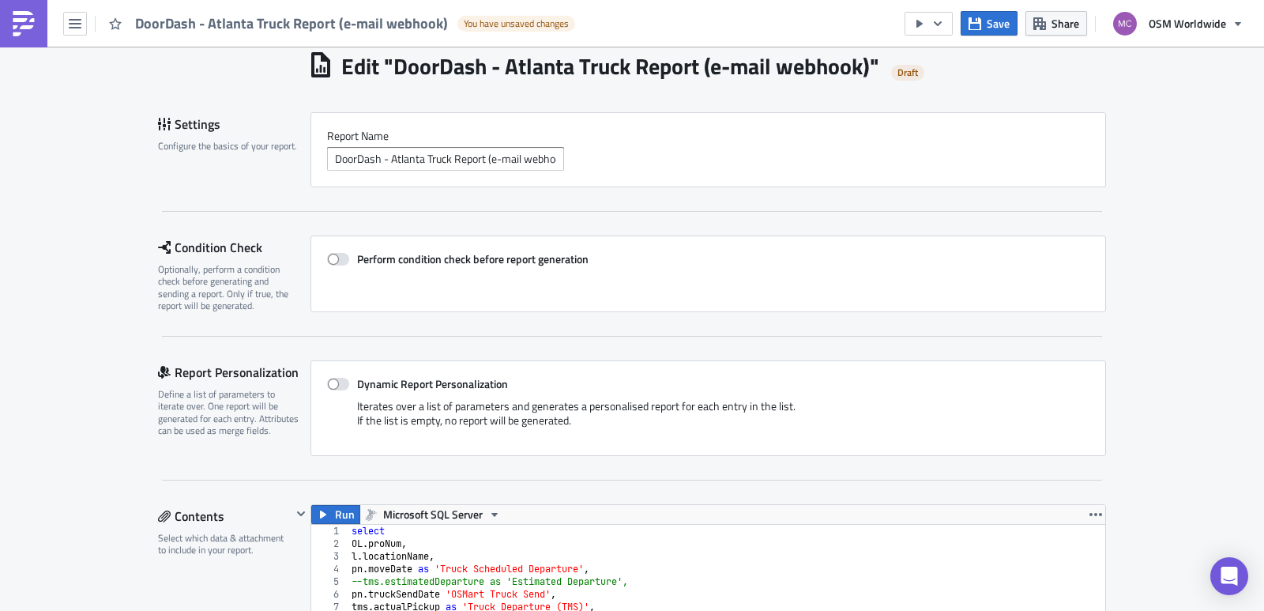
click at [250, 258] on div "Condition Check" at bounding box center [234, 247] width 152 height 24
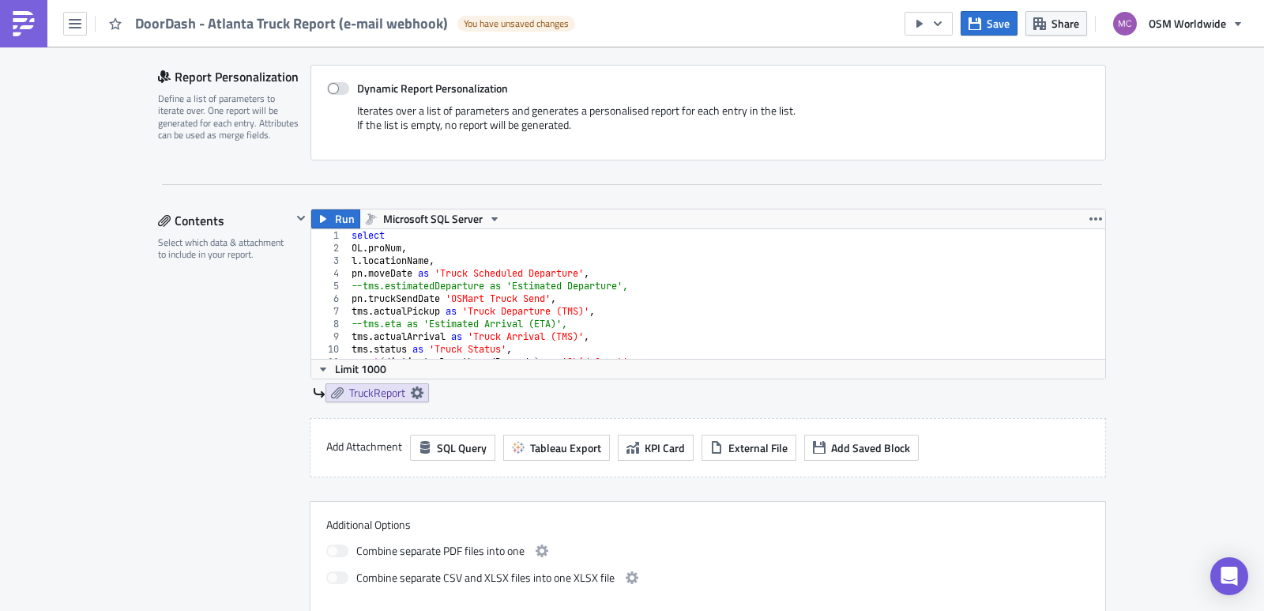
scroll to position [352, 0]
click at [723, 302] on div "select OL . proNum , l . locationName , pn . moveDate as 'Truck Scheduled Depar…" at bounding box center [720, 304] width 745 height 155
type textarea "pn.moveDate"
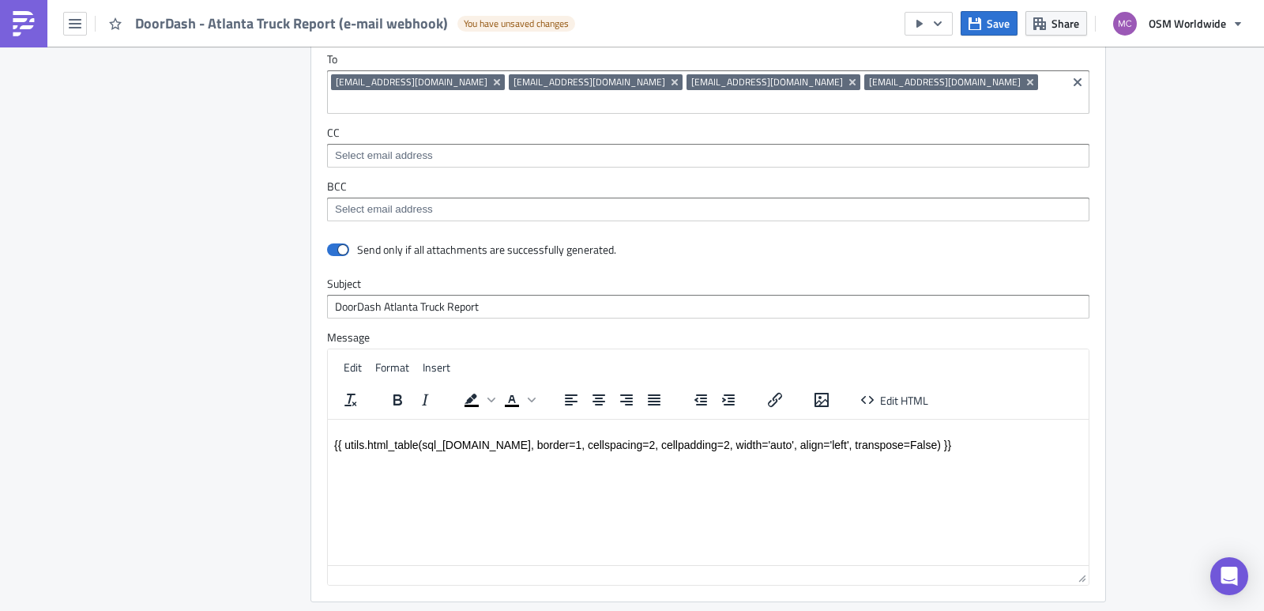
scroll to position [1038, 0]
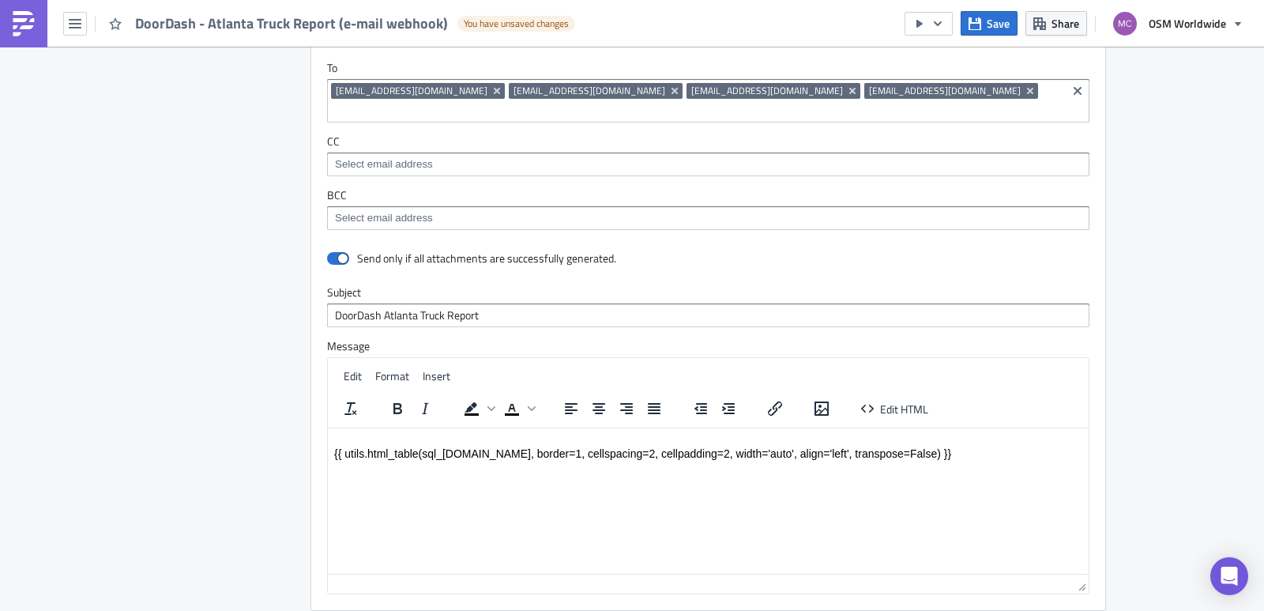
click at [872, 465] on html "{{ utils.html_table(sql_[DOMAIN_NAME], border=1, cellspacing=2, cellpadding=2, …" at bounding box center [708, 446] width 761 height 38
copy br "Rich Text Area. Press ALT-0 for help."
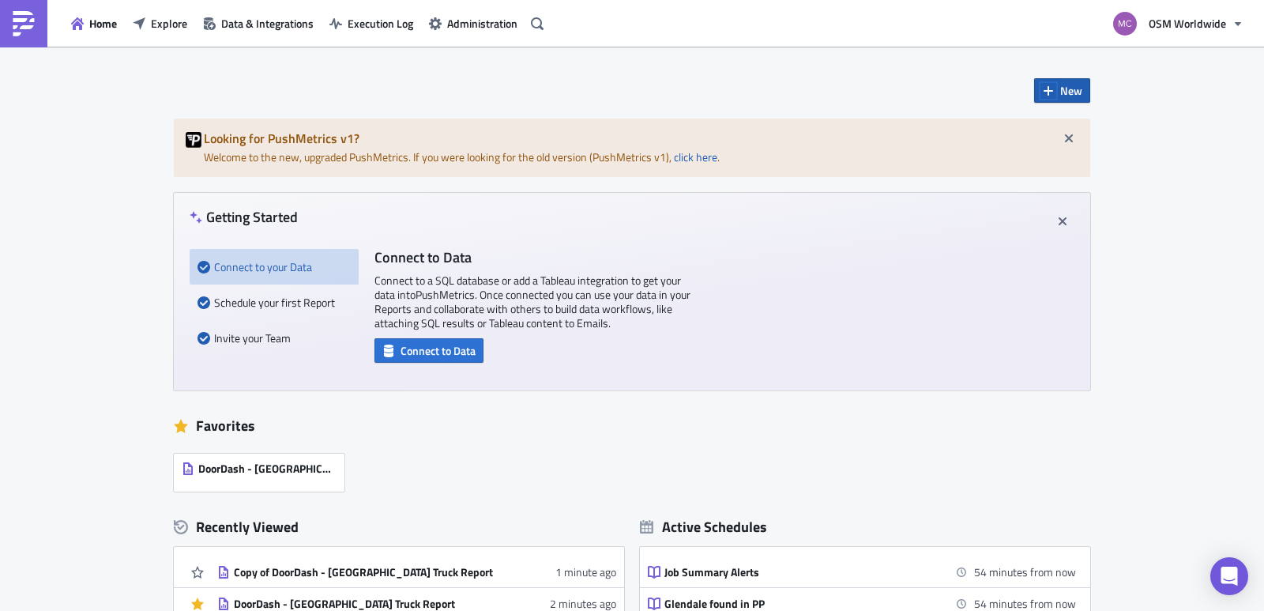
click at [1045, 93] on icon "button" at bounding box center [1048, 91] width 13 height 13
click at [1079, 151] on div "Notebook" at bounding box center [1108, 154] width 105 height 16
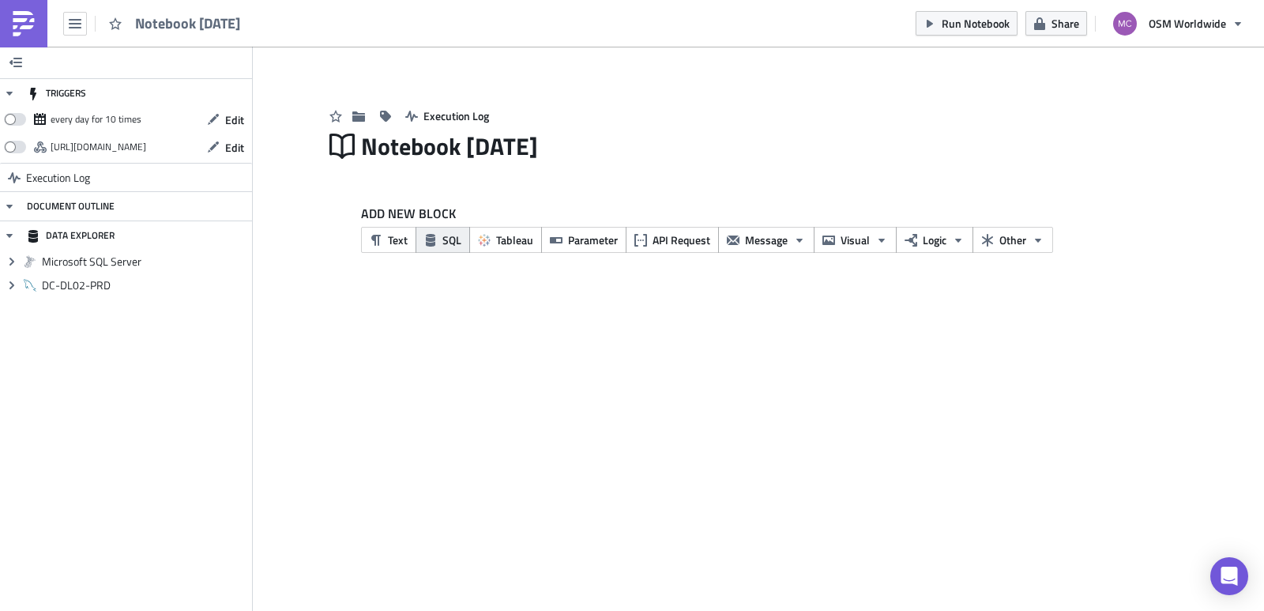
click at [442, 243] on span "SQL" at bounding box center [451, 239] width 19 height 17
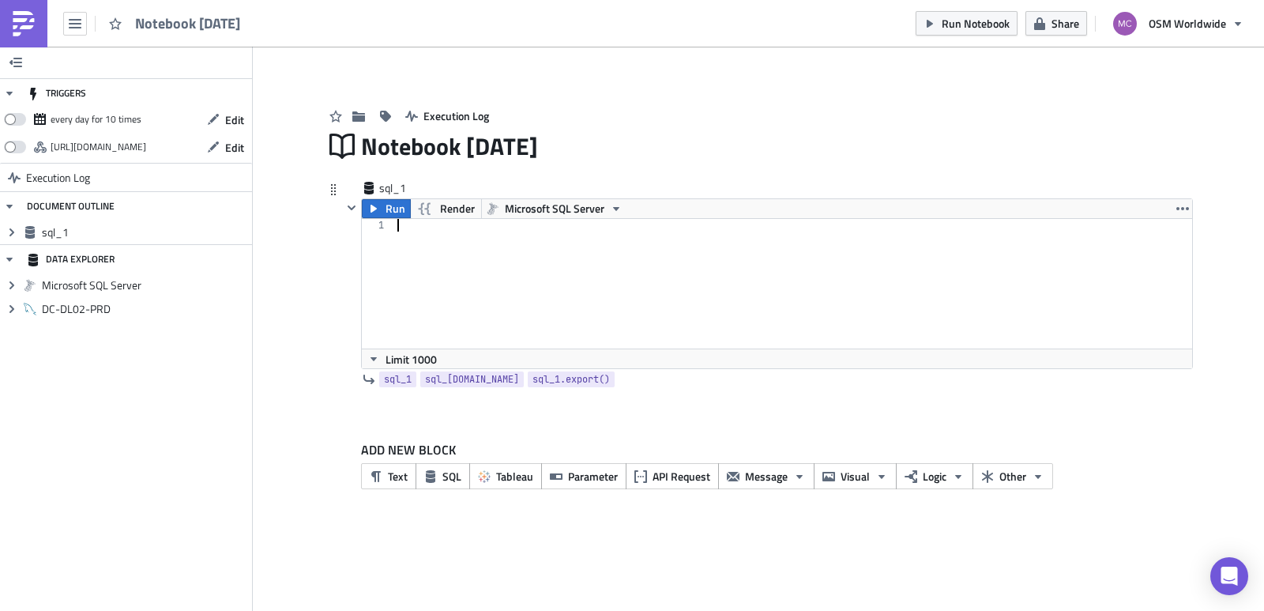
click at [457, 252] on div at bounding box center [793, 296] width 798 height 155
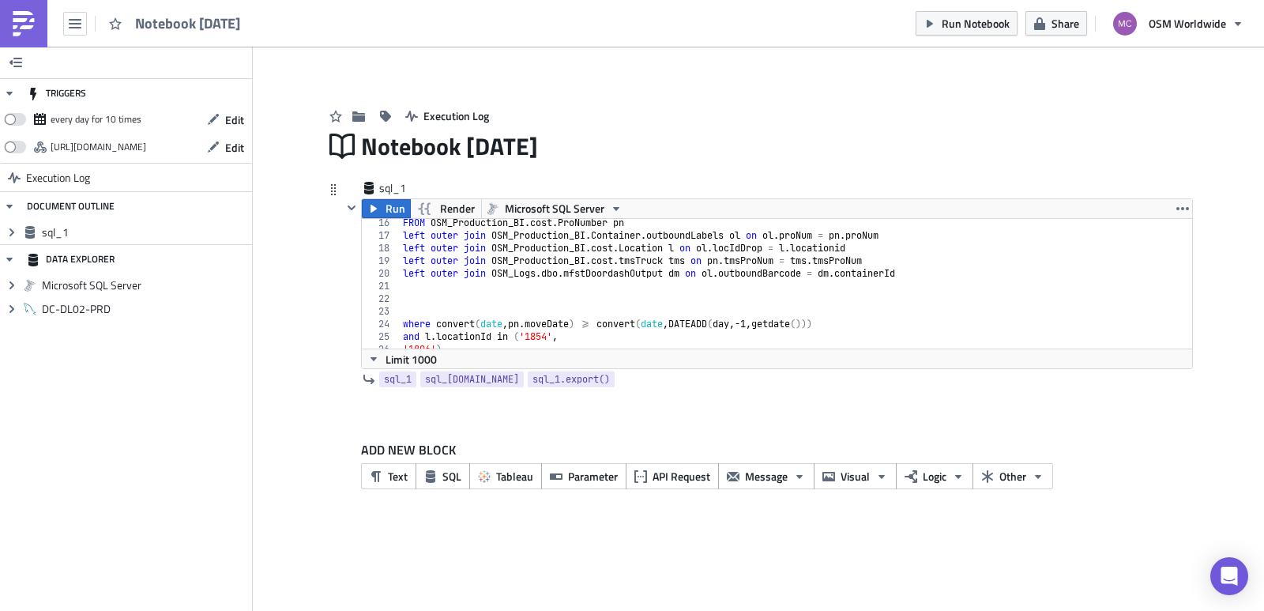
scroll to position [351, 0]
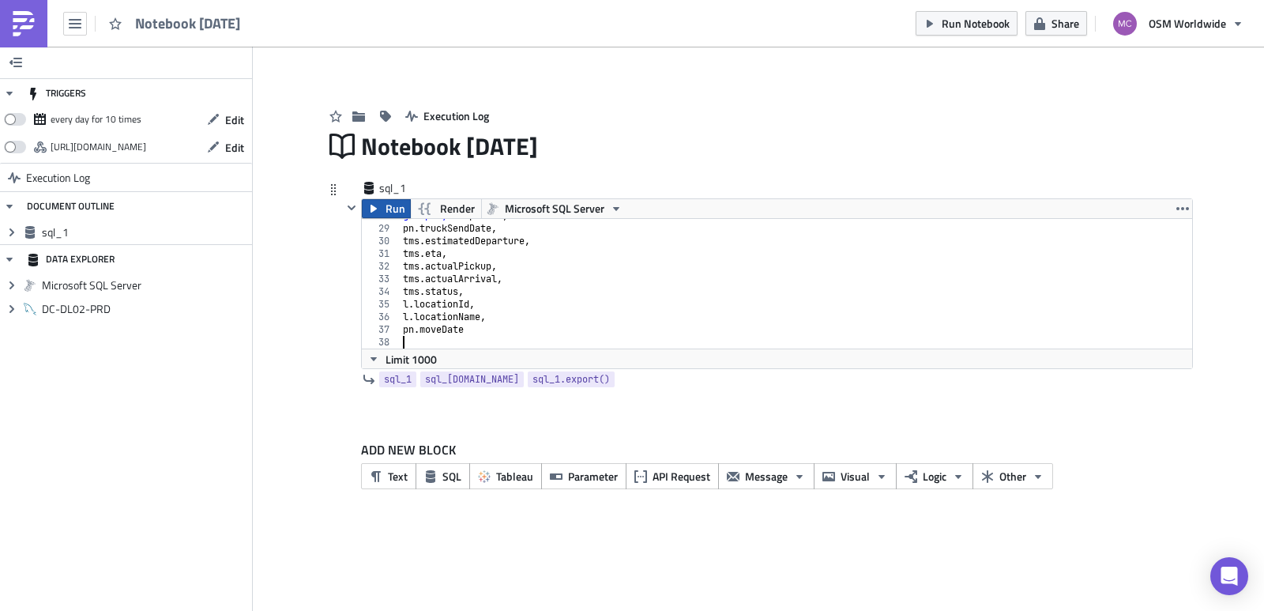
click at [388, 202] on span "Run" at bounding box center [395, 208] width 20 height 19
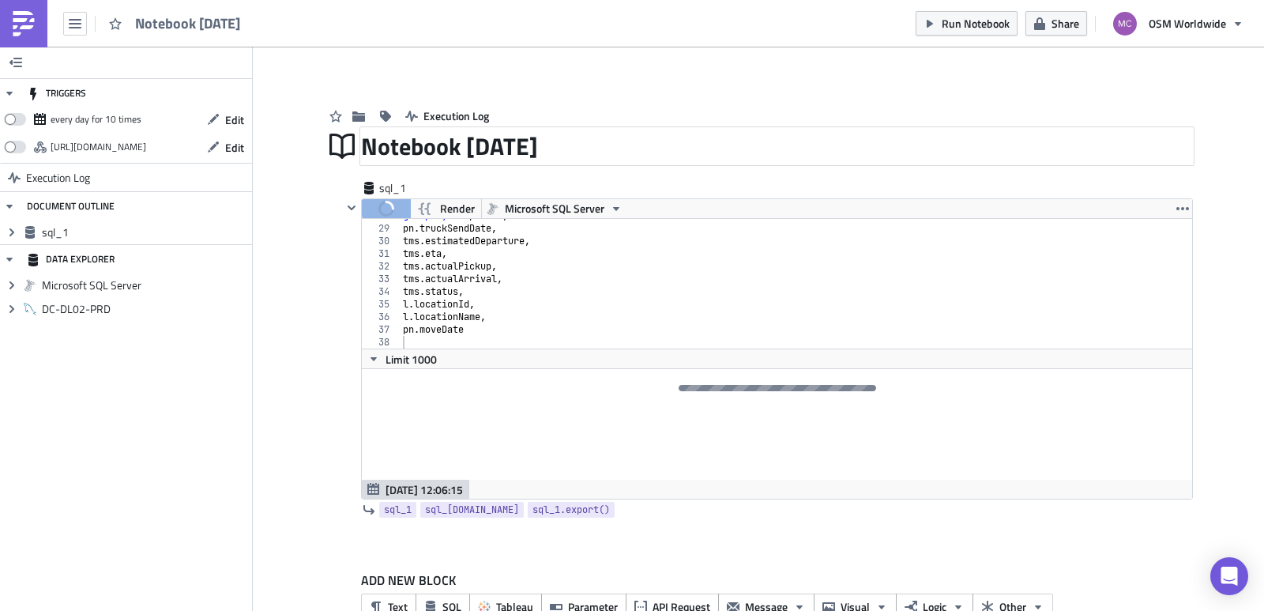
click at [505, 144] on div "Notebook 2025-08-12" at bounding box center [777, 146] width 832 height 36
drag, startPoint x: 702, startPoint y: 142, endPoint x: 133, endPoint y: 156, distance: 569.6
click at [133, 156] on div "TRIGGERS every day for 10 times Edit https://pushmetrics.io/api/v1/report/Y5ld9…" at bounding box center [632, 351] width 1264 height 608
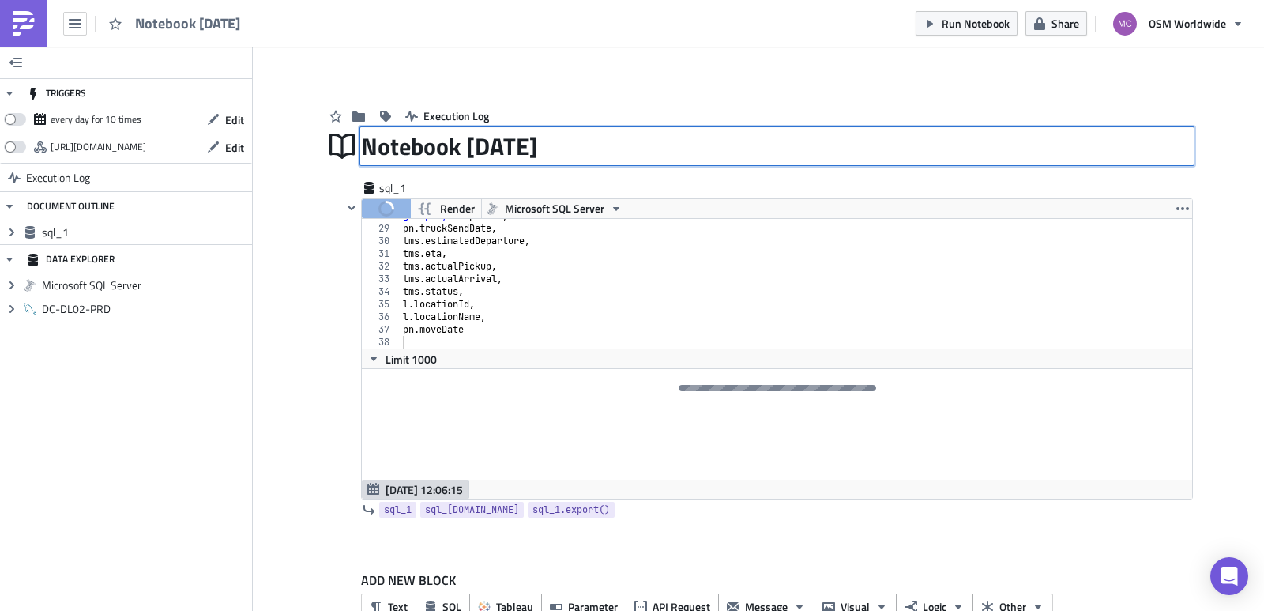
click at [549, 148] on div "Notebook 2025-08-12 Notebook 2025-08-12" at bounding box center [777, 146] width 832 height 36
click at [549, 148] on input "Notebook 2025-08-12" at bounding box center [479, 146] width 236 height 30
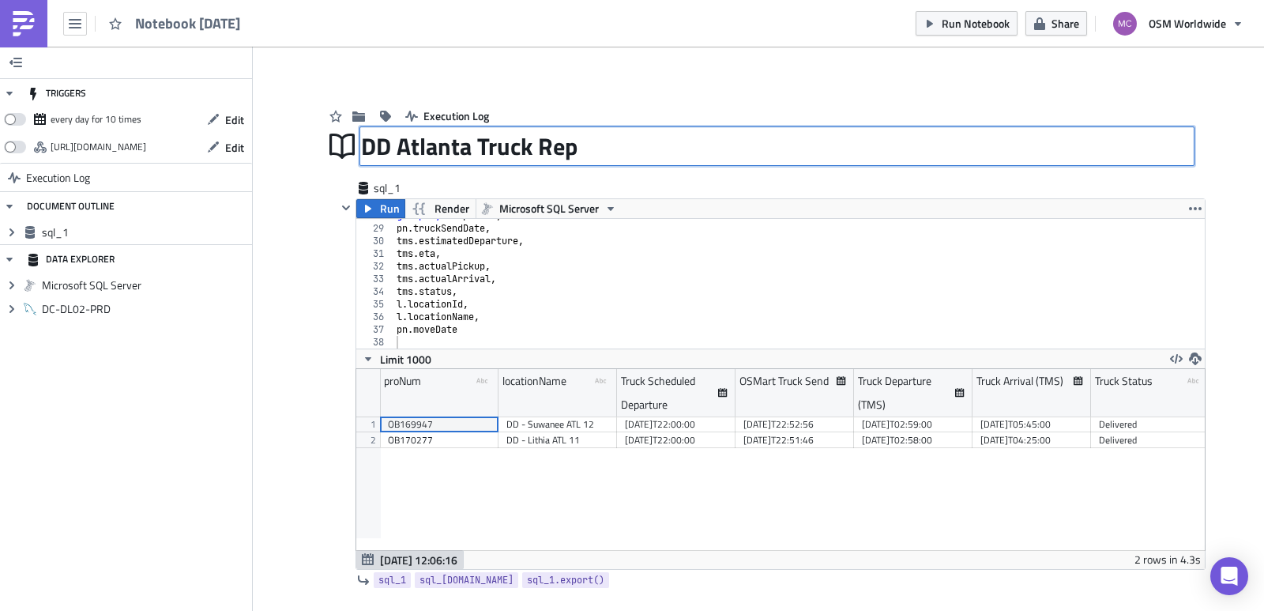
scroll to position [181, 848]
type input "DD Atlanta Truck Report"
click at [22, 148] on span at bounding box center [15, 147] width 22 height 13
click at [17, 148] on input "checkbox" at bounding box center [12, 142] width 10 height 10
checkbox input "true"
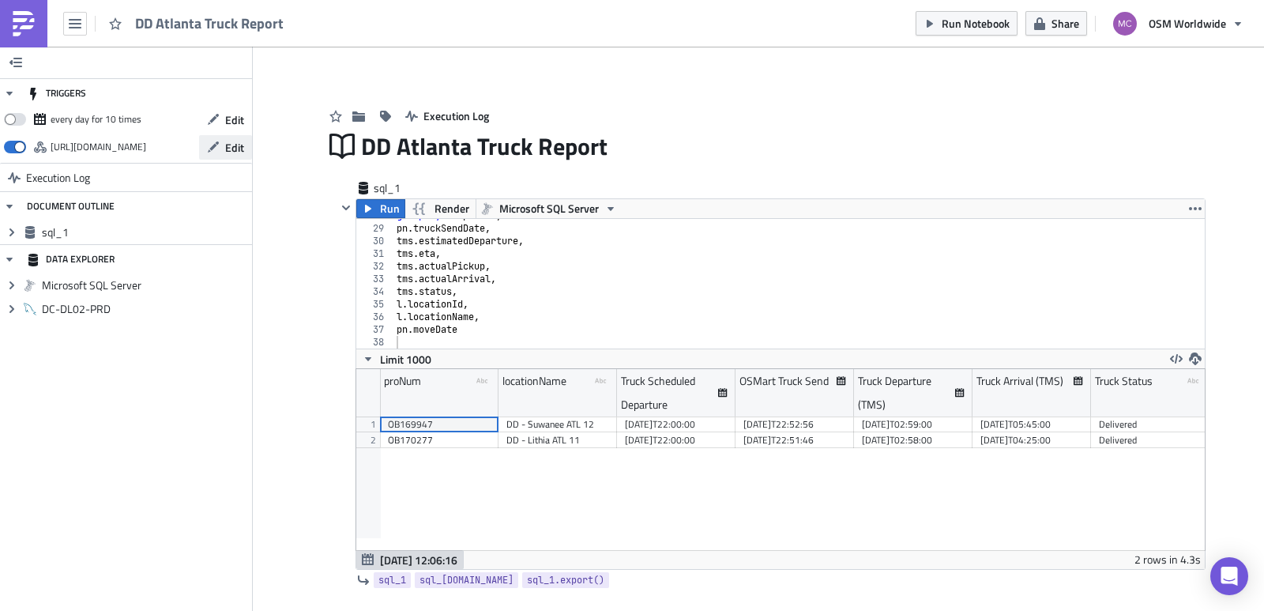
click at [232, 147] on span "Edit" at bounding box center [234, 147] width 19 height 17
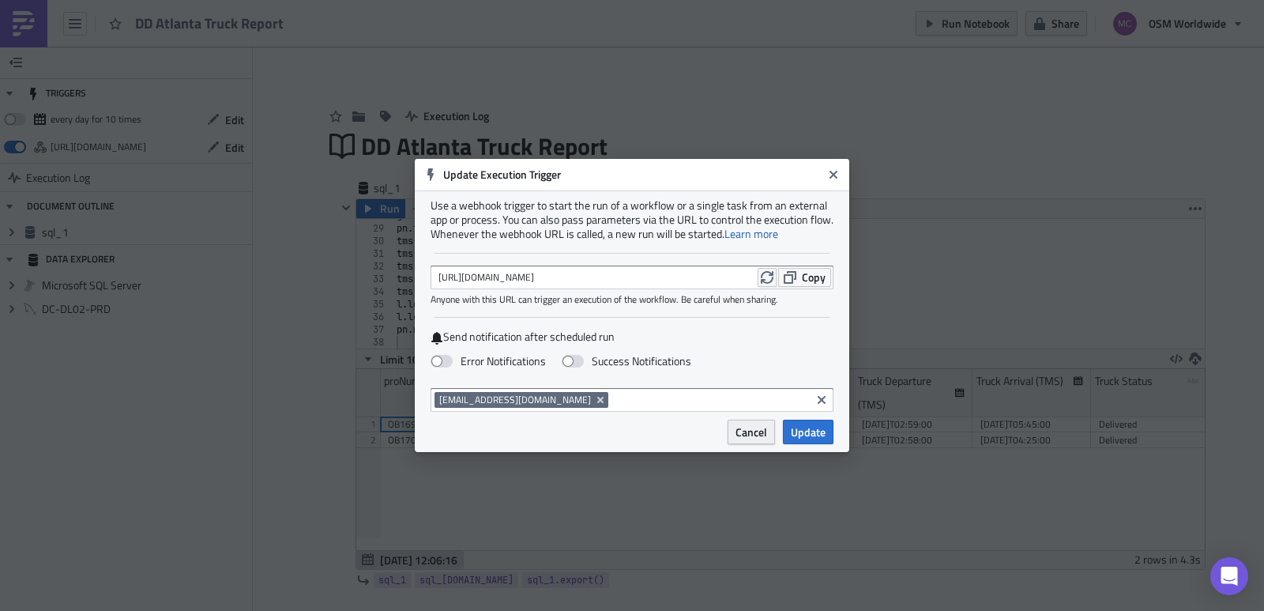
click at [743, 432] on span "Cancel" at bounding box center [751, 431] width 32 height 17
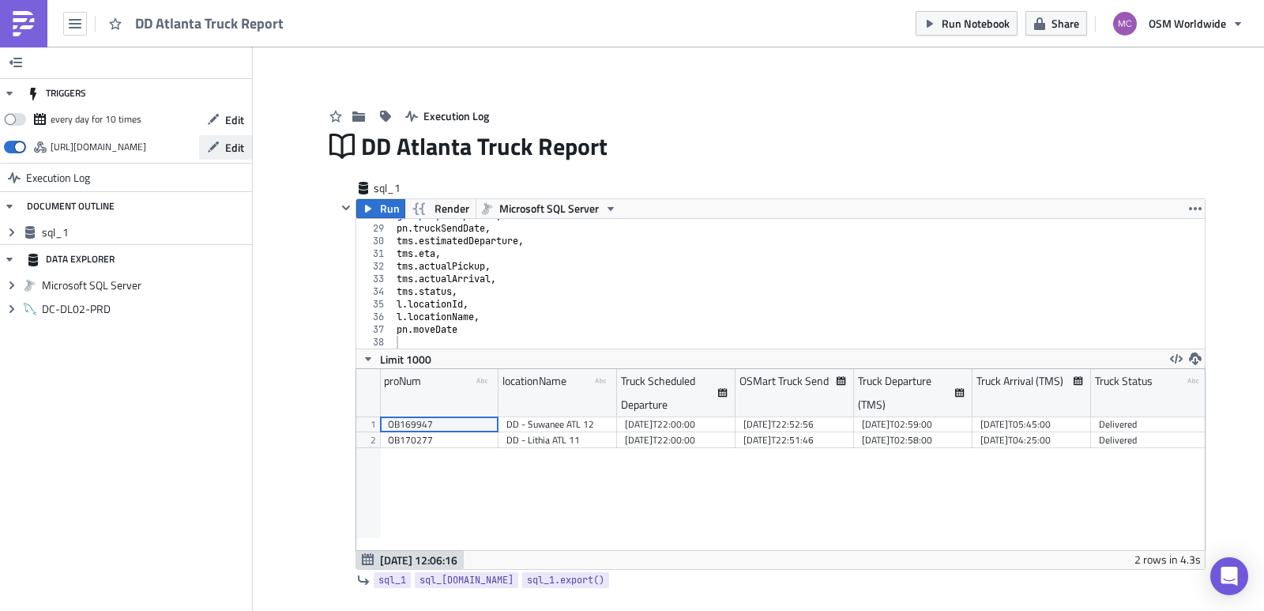
click at [229, 152] on span "Edit" at bounding box center [234, 147] width 19 height 17
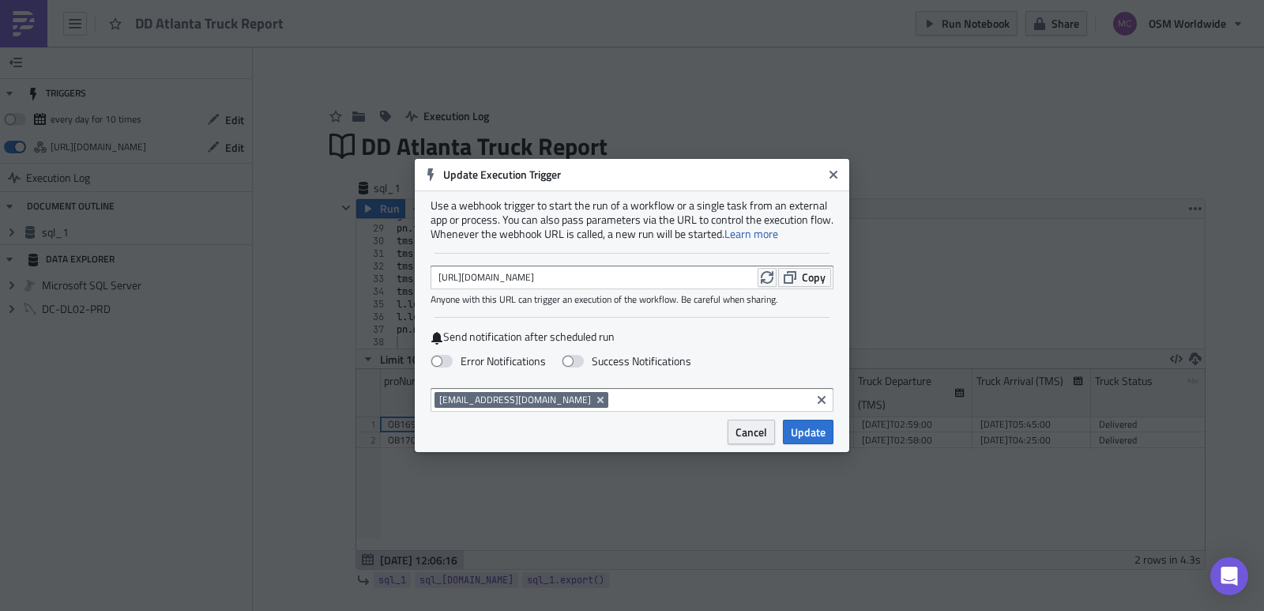
click at [742, 431] on span "Cancel" at bounding box center [751, 431] width 32 height 17
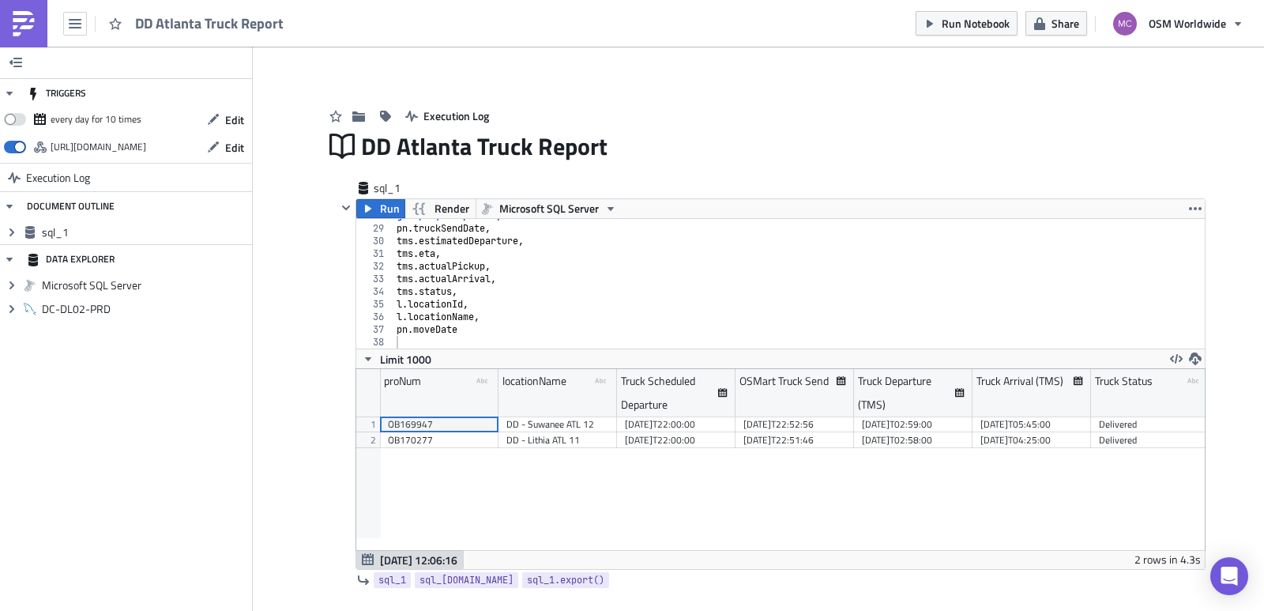
scroll to position [112, 0]
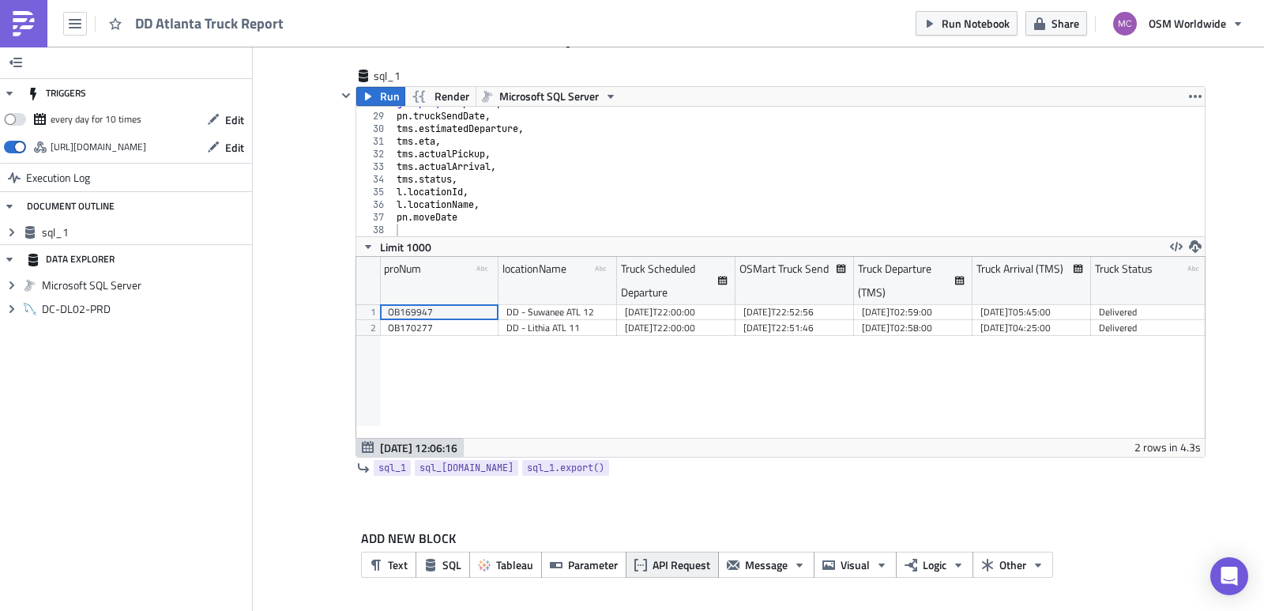
click at [682, 569] on span "API Request" at bounding box center [681, 564] width 58 height 17
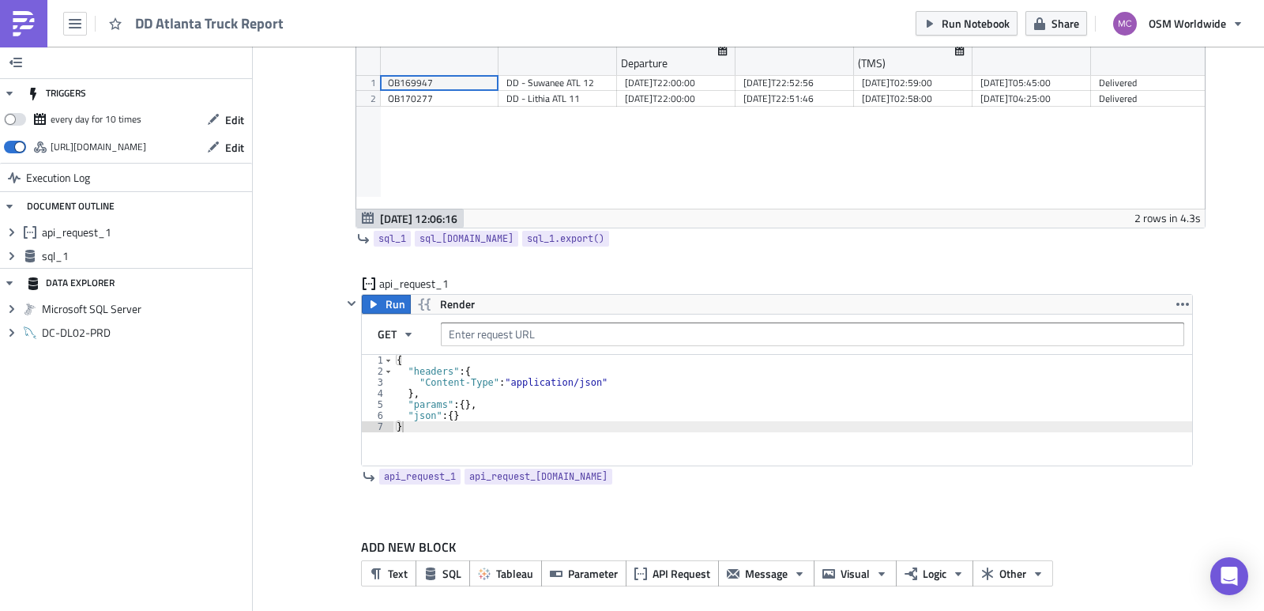
scroll to position [350, 0]
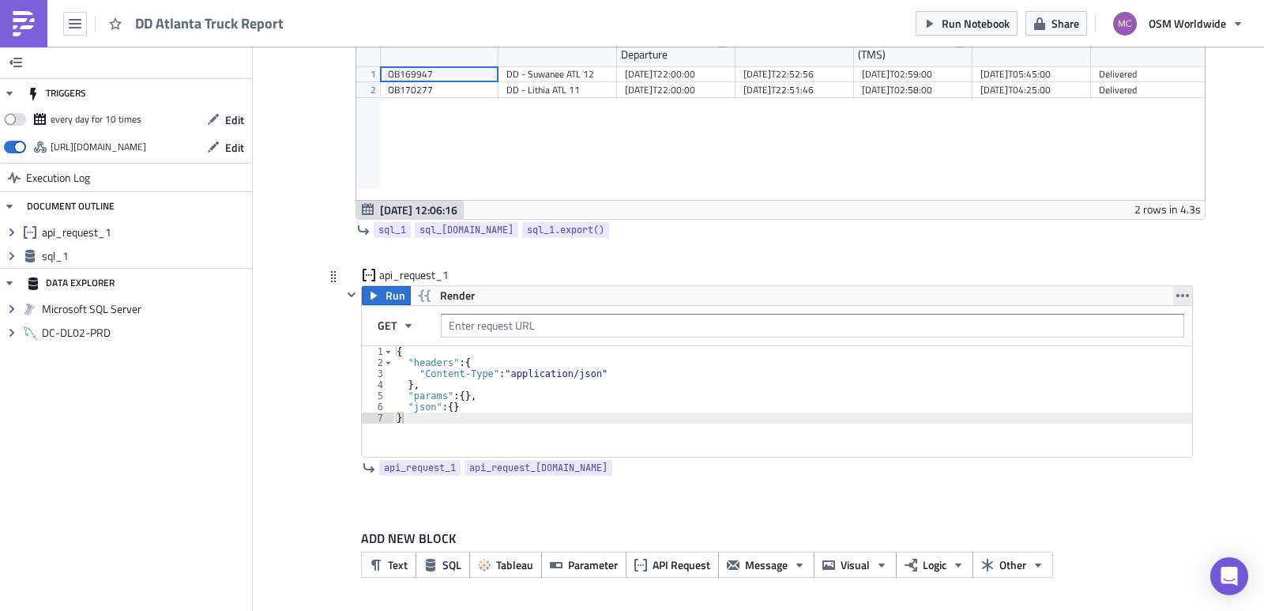
click at [1179, 291] on icon "button" at bounding box center [1182, 295] width 13 height 13
click at [1163, 356] on link "Remove" at bounding box center [1177, 365] width 134 height 24
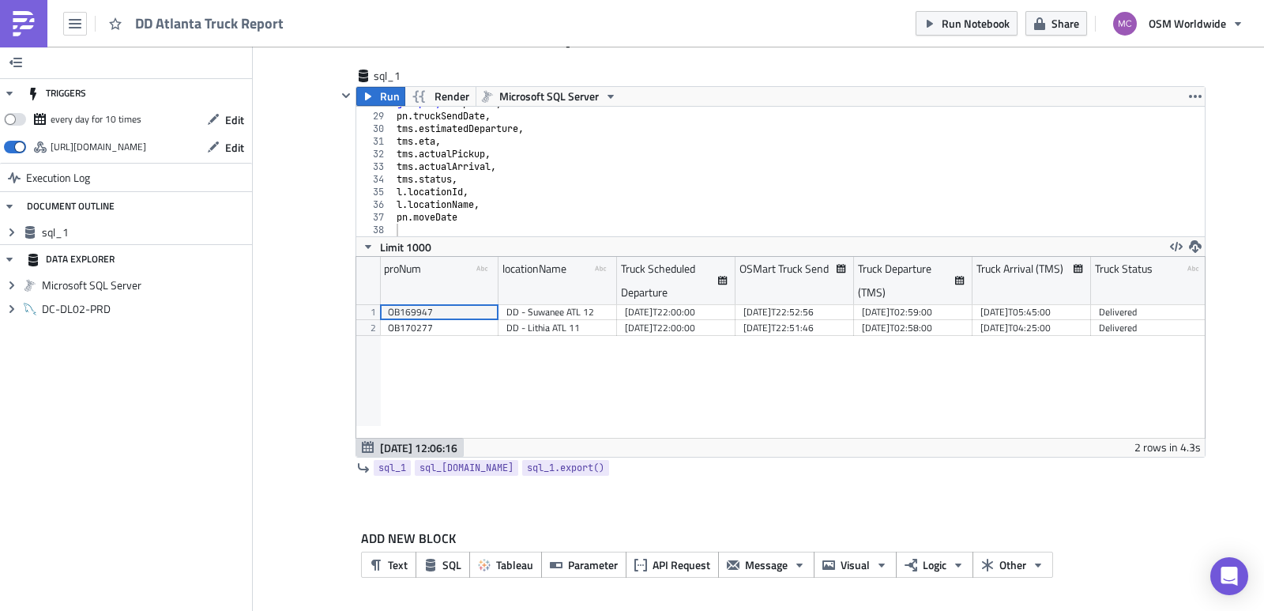
scroll to position [112, 0]
click at [1031, 569] on icon "button" at bounding box center [1037, 564] width 13 height 13
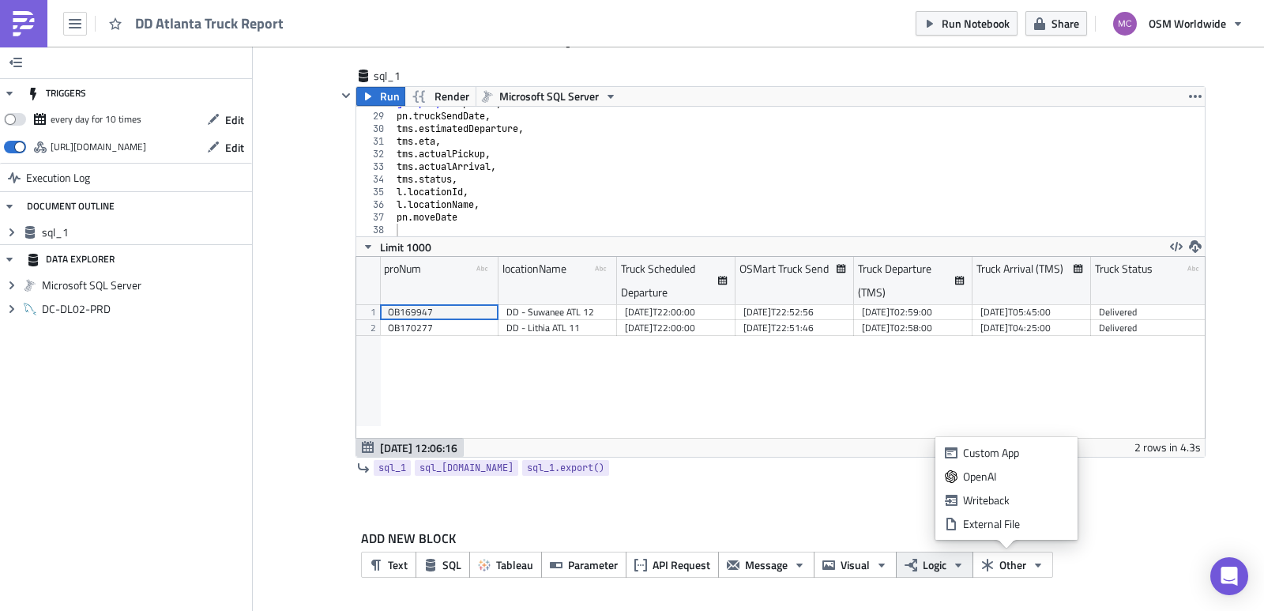
click at [937, 565] on span "Logic" at bounding box center [934, 564] width 24 height 17
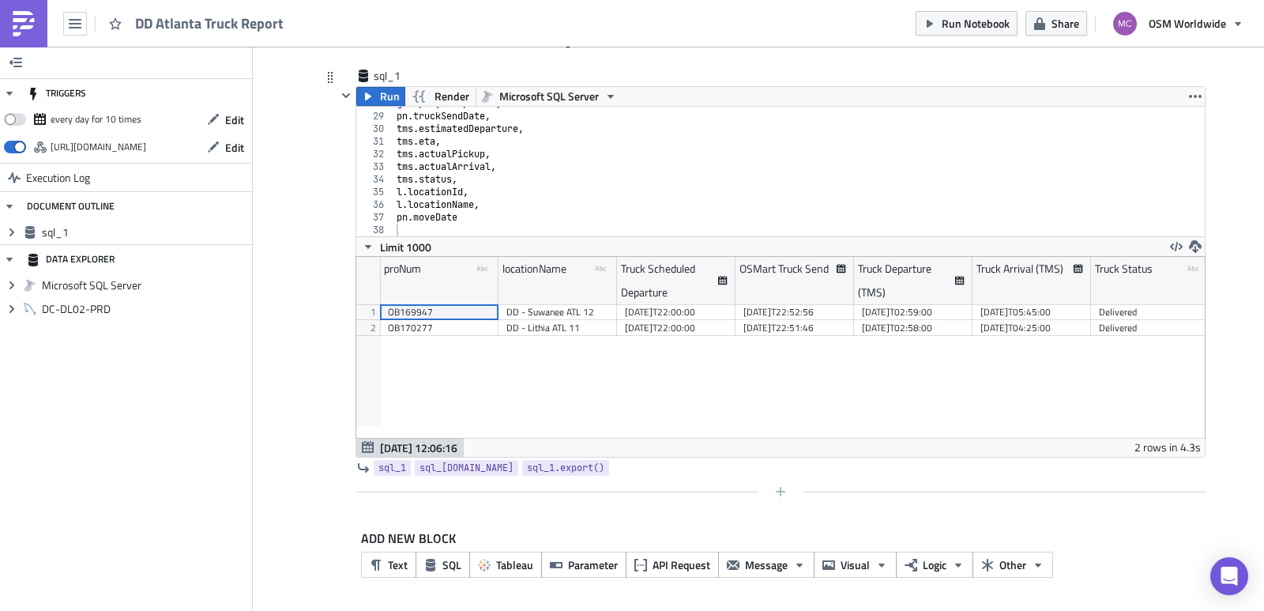
click at [674, 487] on div at bounding box center [770, 491] width 869 height 19
click at [799, 561] on button "Message" at bounding box center [766, 564] width 96 height 26
click at [568, 562] on span "Parameter" at bounding box center [593, 564] width 50 height 17
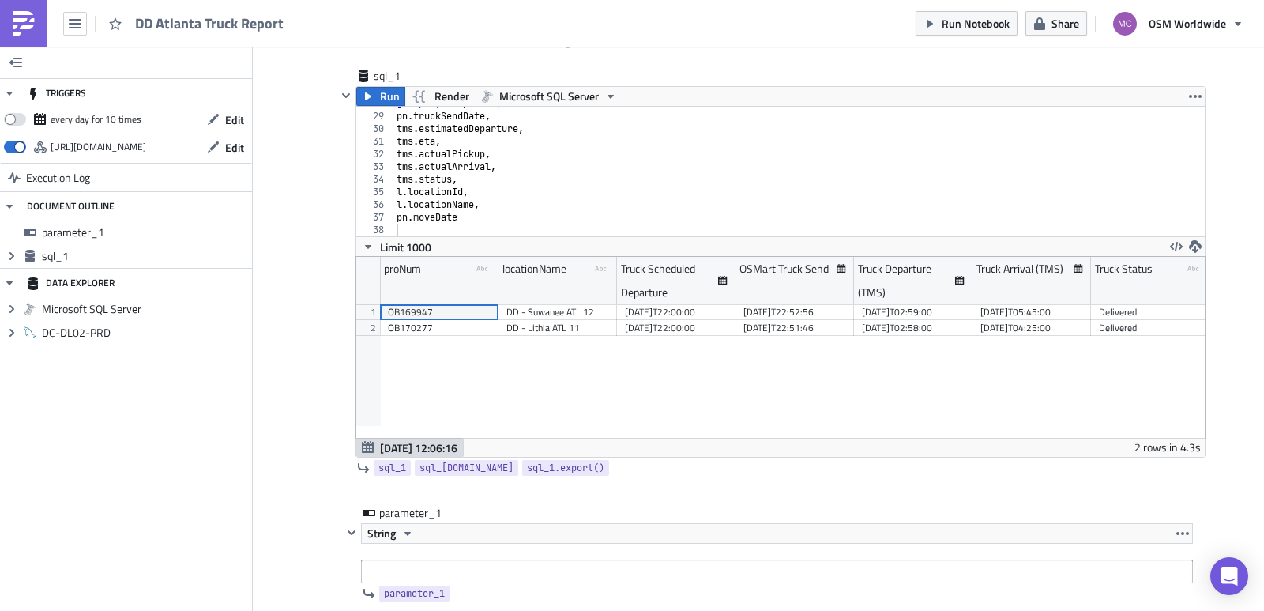
scroll to position [212, 0]
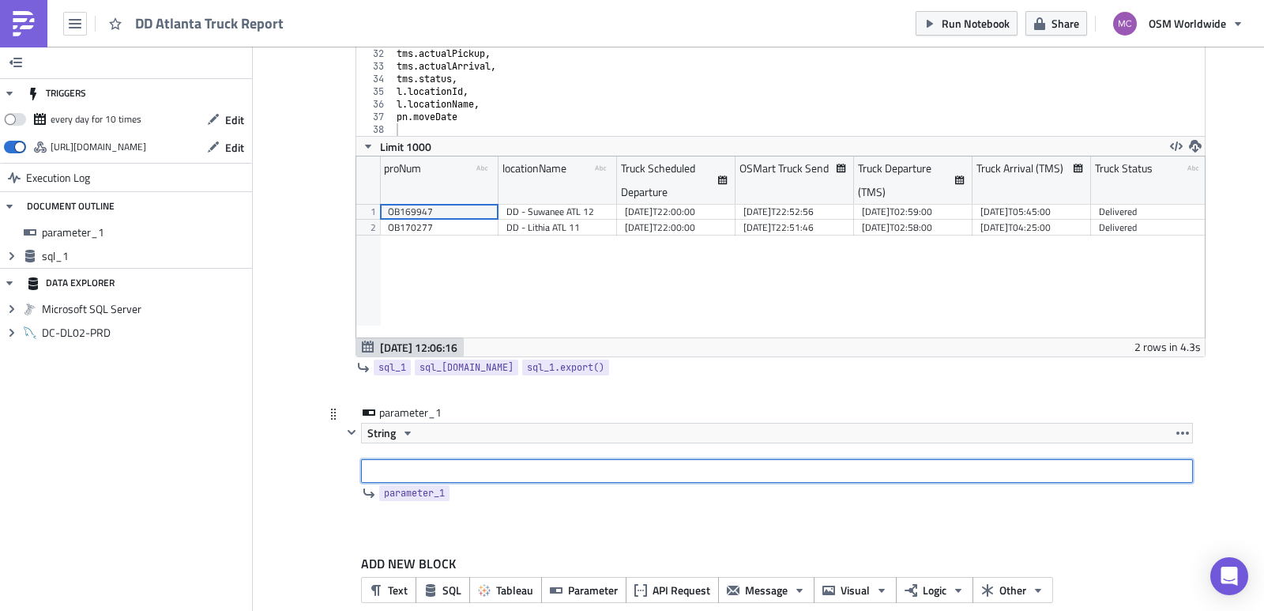
click at [723, 478] on input "text" at bounding box center [777, 471] width 832 height 24
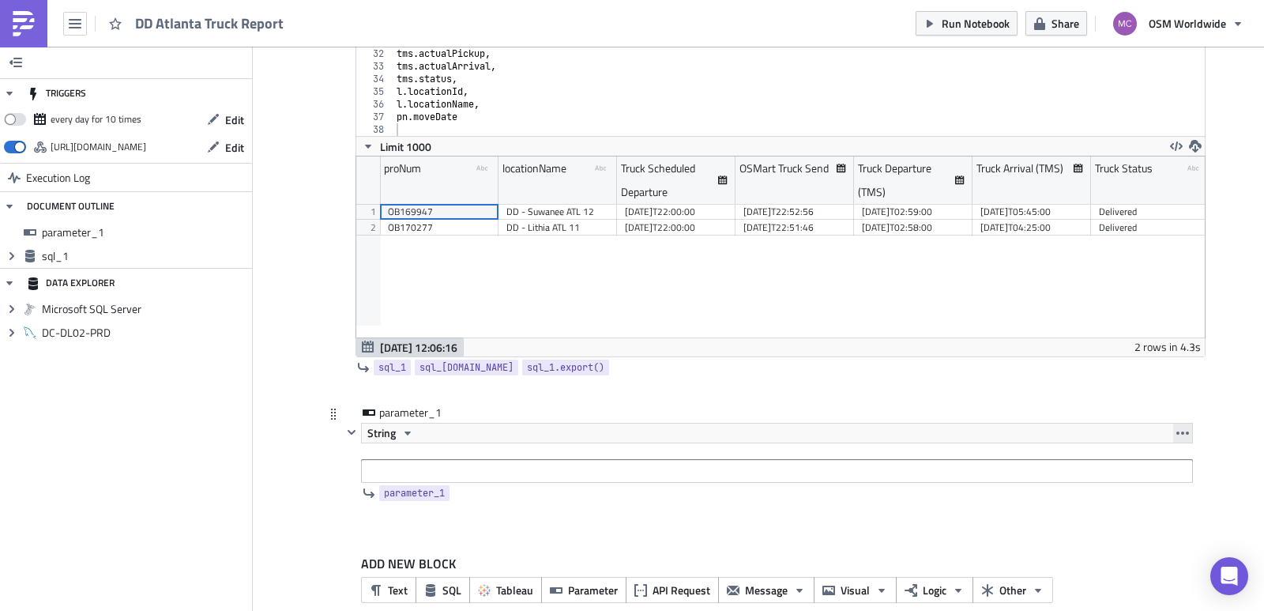
click at [1176, 427] on icon "button" at bounding box center [1182, 432] width 13 height 13
click at [386, 434] on span "String" at bounding box center [381, 432] width 28 height 19
click at [387, 434] on span "String" at bounding box center [381, 432] width 28 height 19
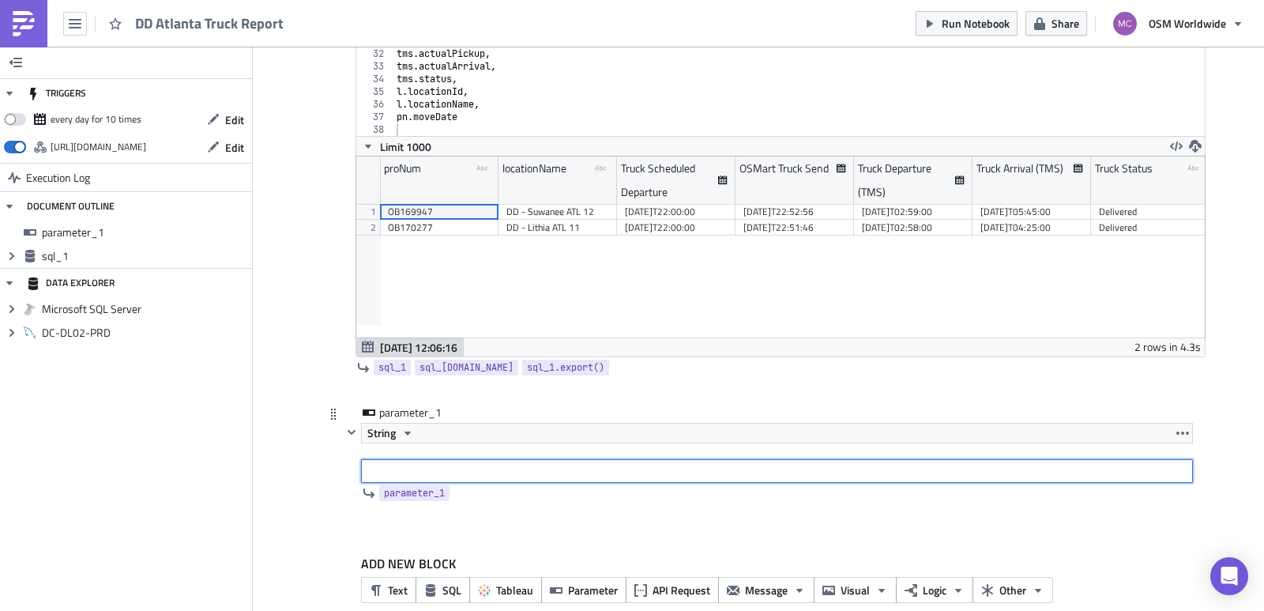
click at [402, 475] on input "text" at bounding box center [777, 471] width 832 height 24
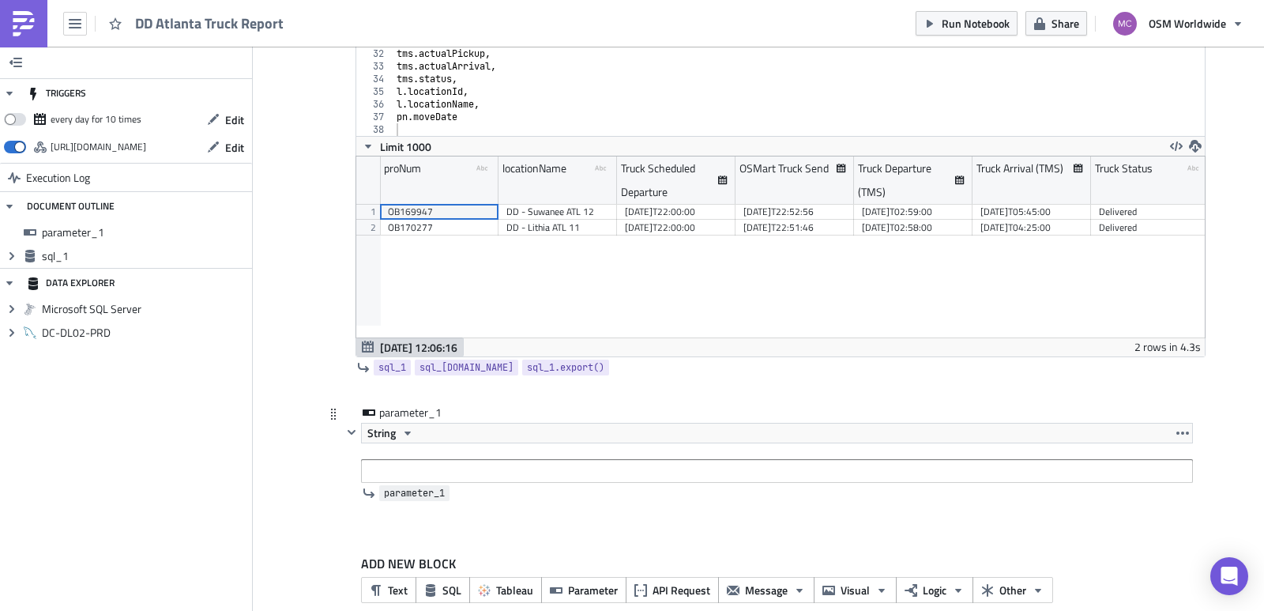
click at [407, 493] on span "parameter_1" at bounding box center [414, 493] width 61 height 16
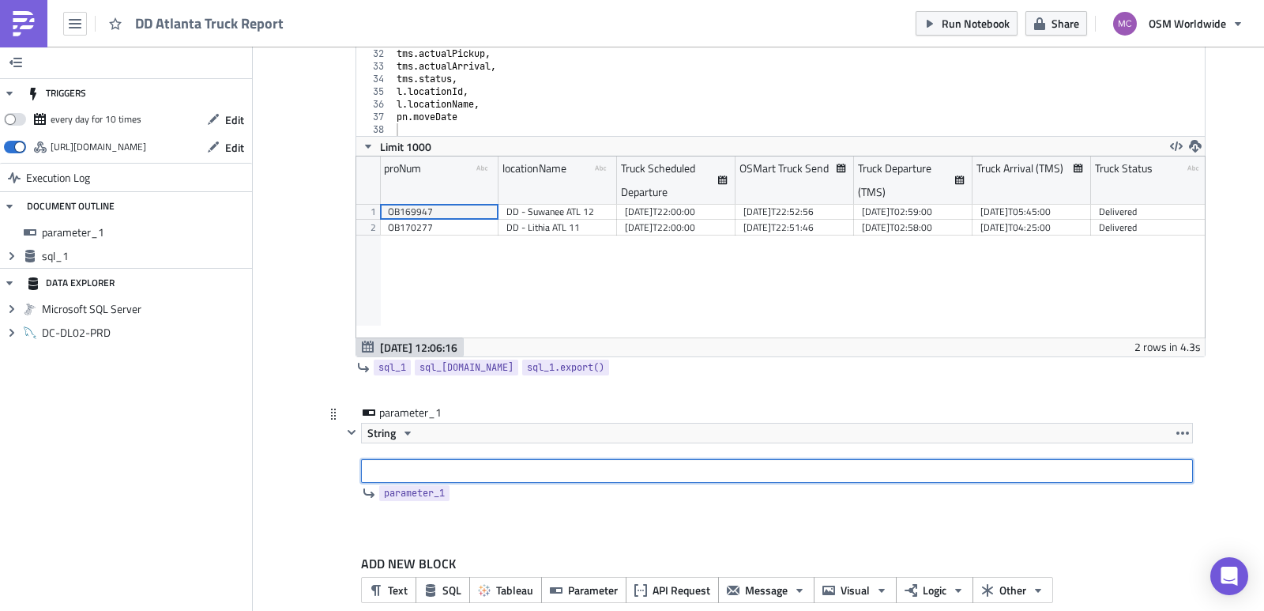
click at [385, 476] on input "text" at bounding box center [777, 471] width 832 height 24
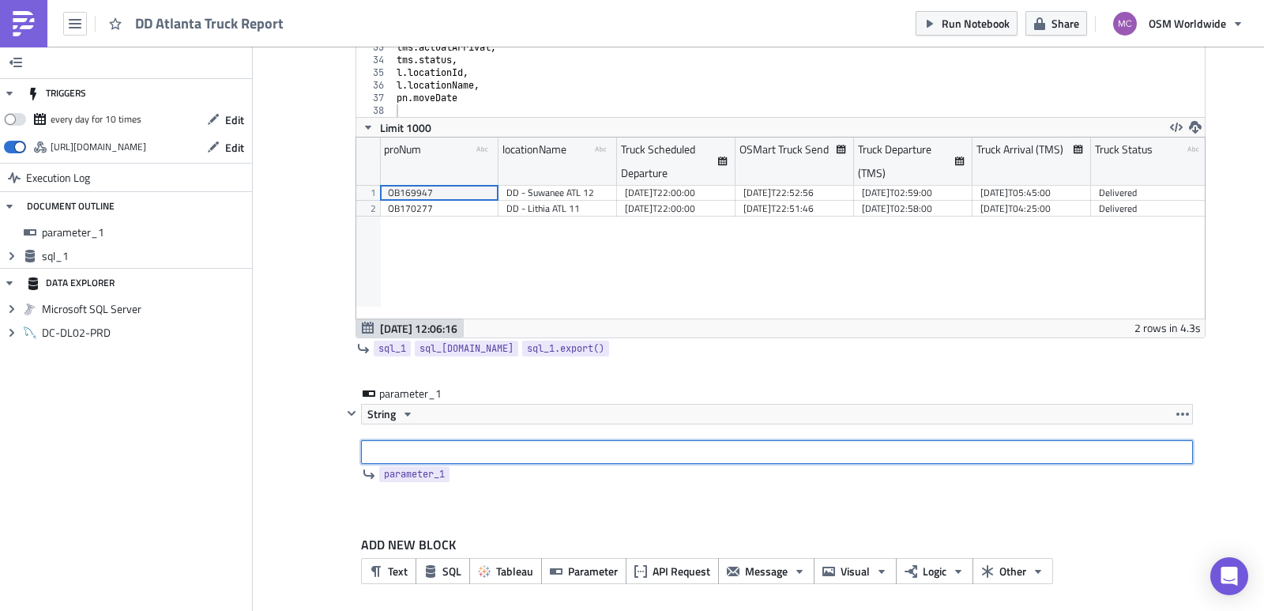
scroll to position [238, 0]
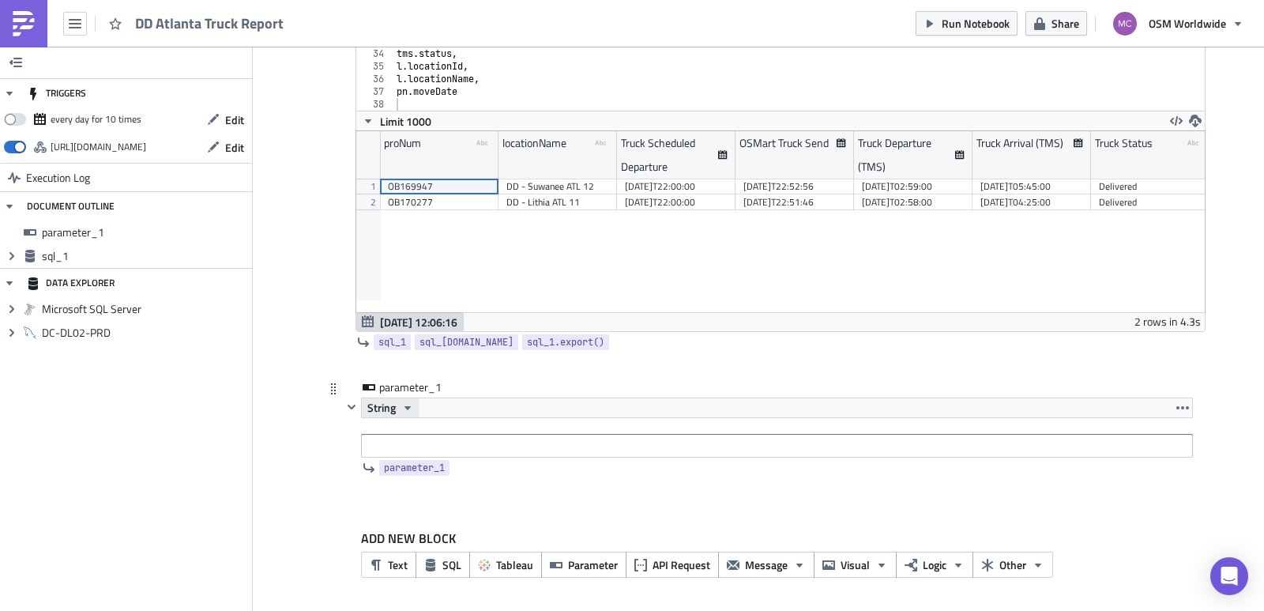
click at [381, 403] on span "String" at bounding box center [381, 407] width 28 height 19
click at [383, 406] on span "String" at bounding box center [381, 407] width 28 height 19
click at [327, 388] on icon at bounding box center [333, 388] width 13 height 13
click at [392, 385] on div "parameter_1" at bounding box center [418, 387] width 79 height 16
click at [1175, 400] on button "button" at bounding box center [1182, 407] width 19 height 19
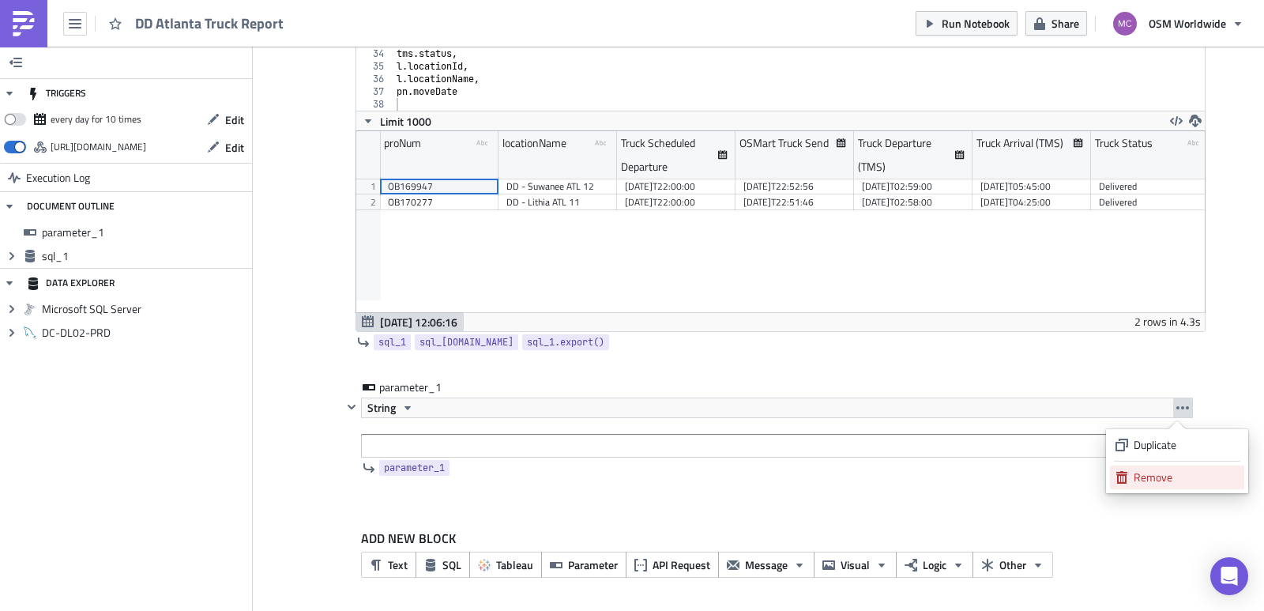
click at [1159, 478] on div "Remove" at bounding box center [1185, 477] width 105 height 16
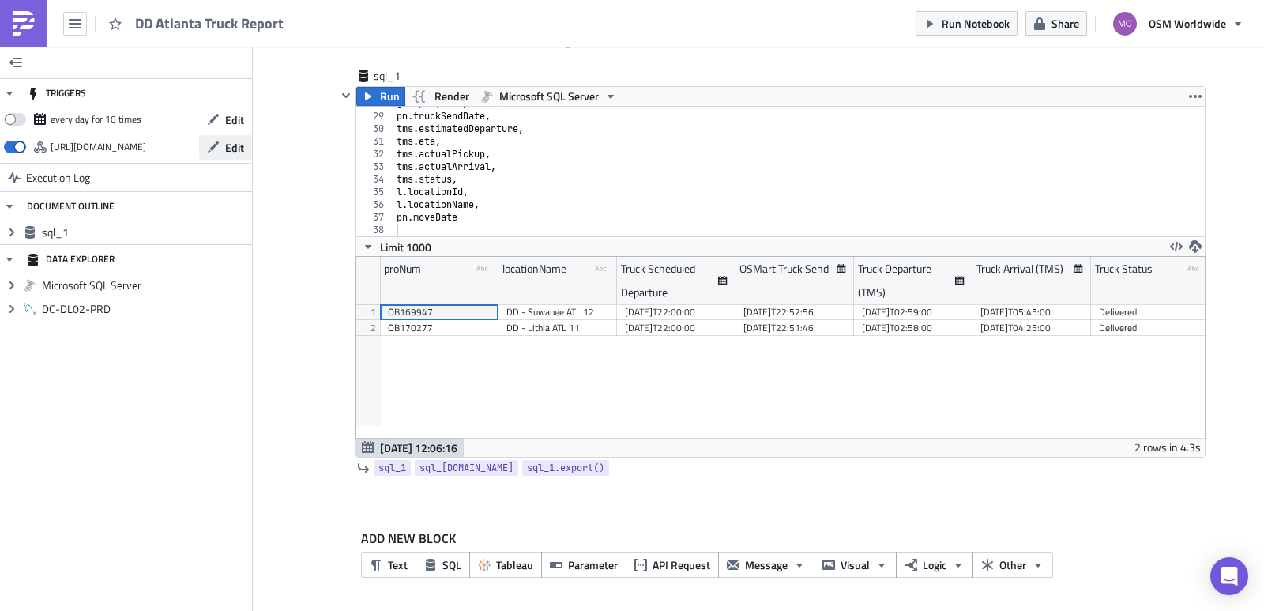
click at [208, 145] on button "Edit" at bounding box center [225, 147] width 53 height 24
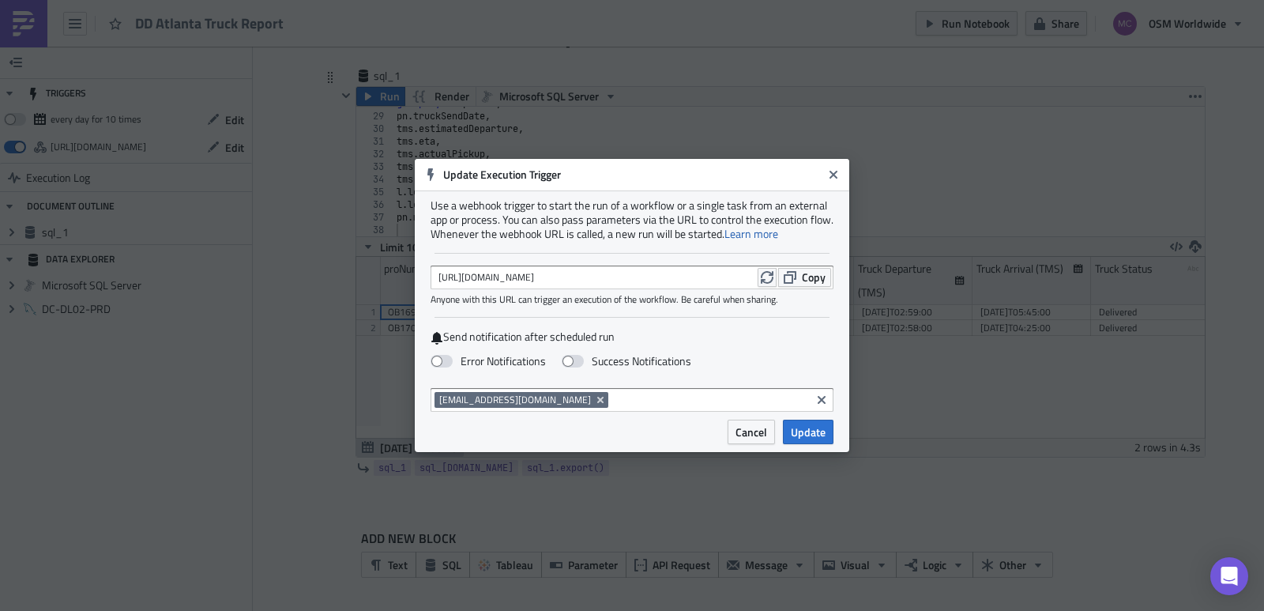
drag, startPoint x: 841, startPoint y: 178, endPoint x: 579, endPoint y: 179, distance: 262.2
click at [840, 178] on button "Close" at bounding box center [833, 175] width 24 height 24
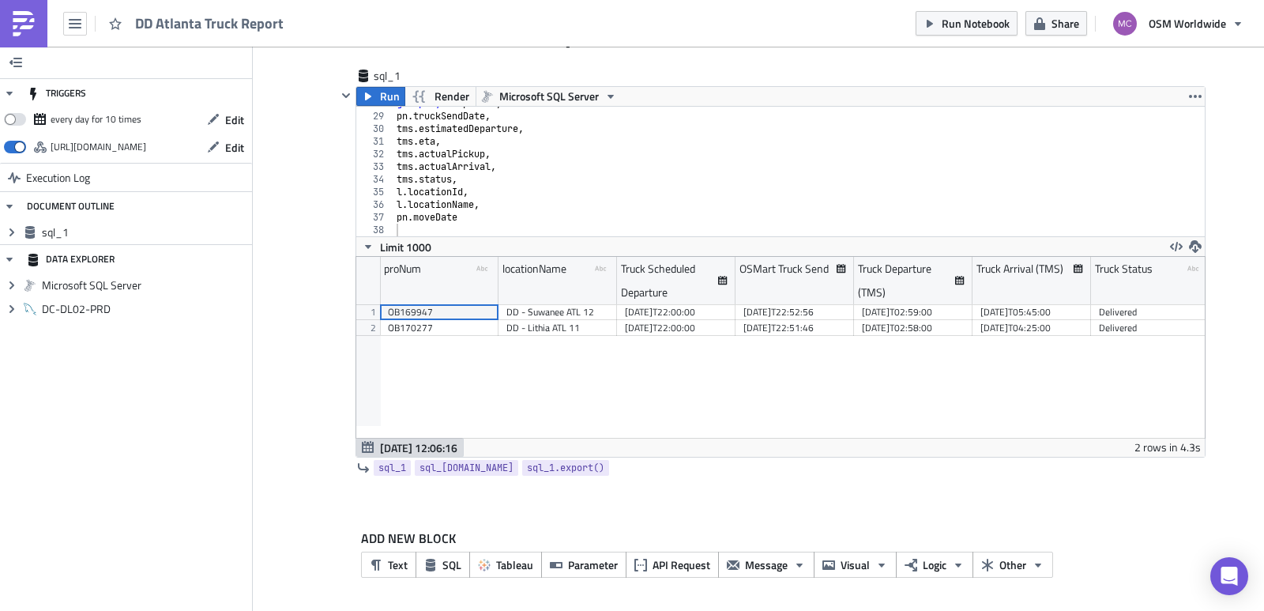
click at [127, 147] on div "[URL][DOMAIN_NAME]" at bounding box center [99, 147] width 96 height 24
click at [227, 144] on span "Edit" at bounding box center [234, 147] width 19 height 17
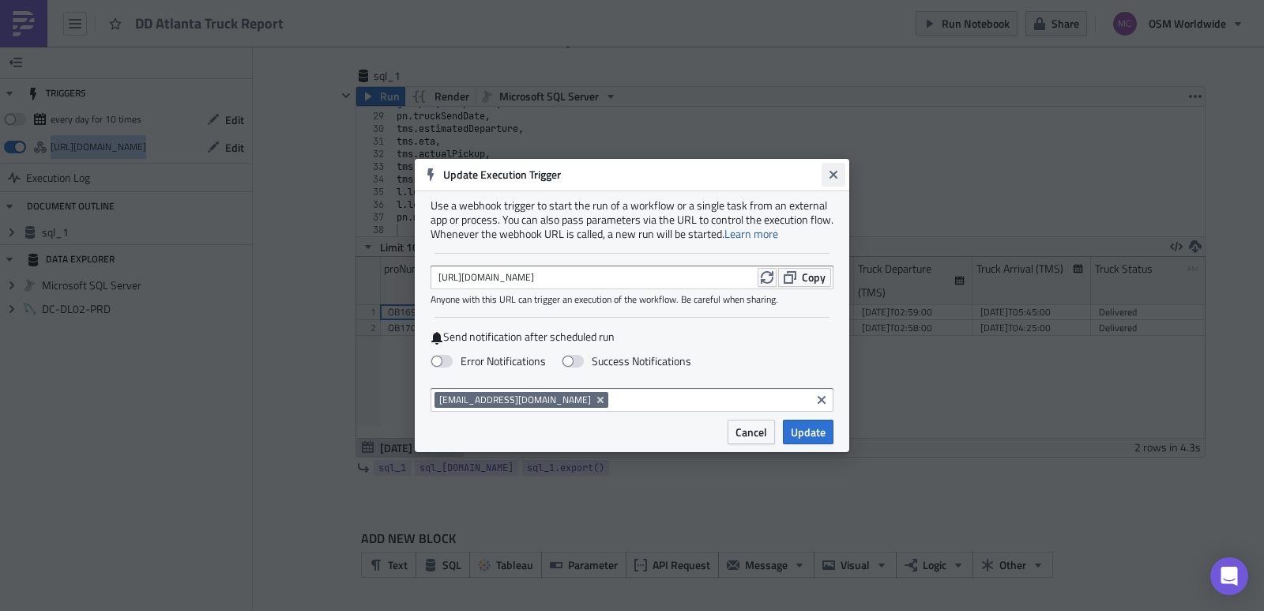
click at [836, 181] on button "Close" at bounding box center [833, 175] width 24 height 24
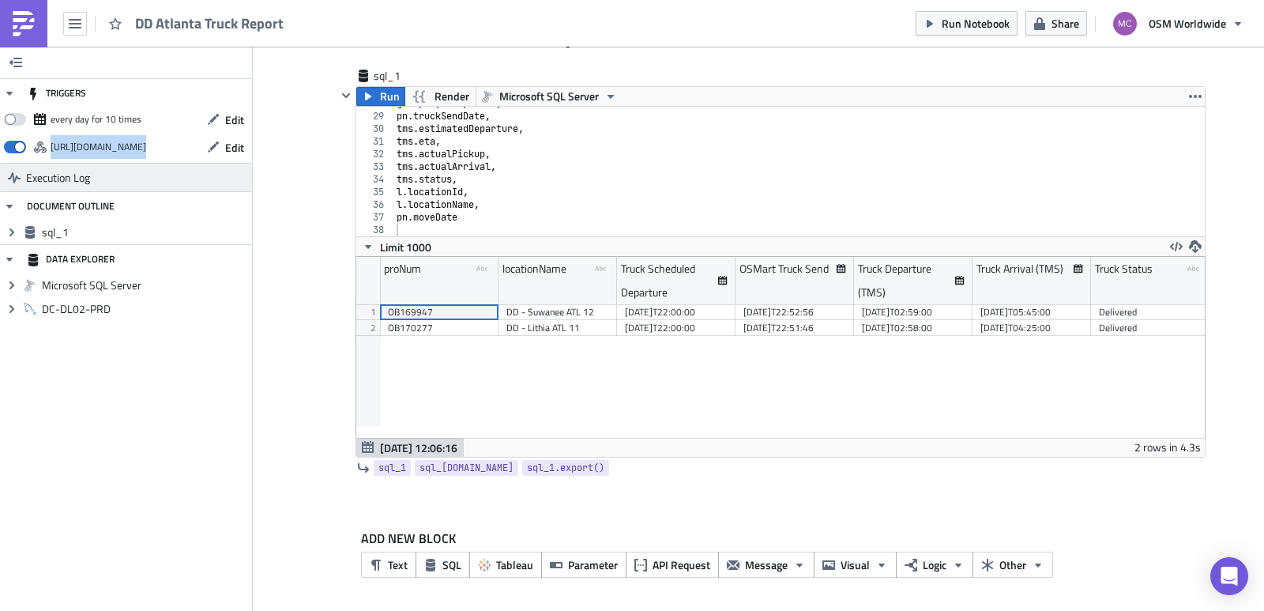
click at [62, 171] on span "Execution Log" at bounding box center [58, 177] width 64 height 28
click at [672, 559] on span "API Request" at bounding box center [681, 564] width 58 height 17
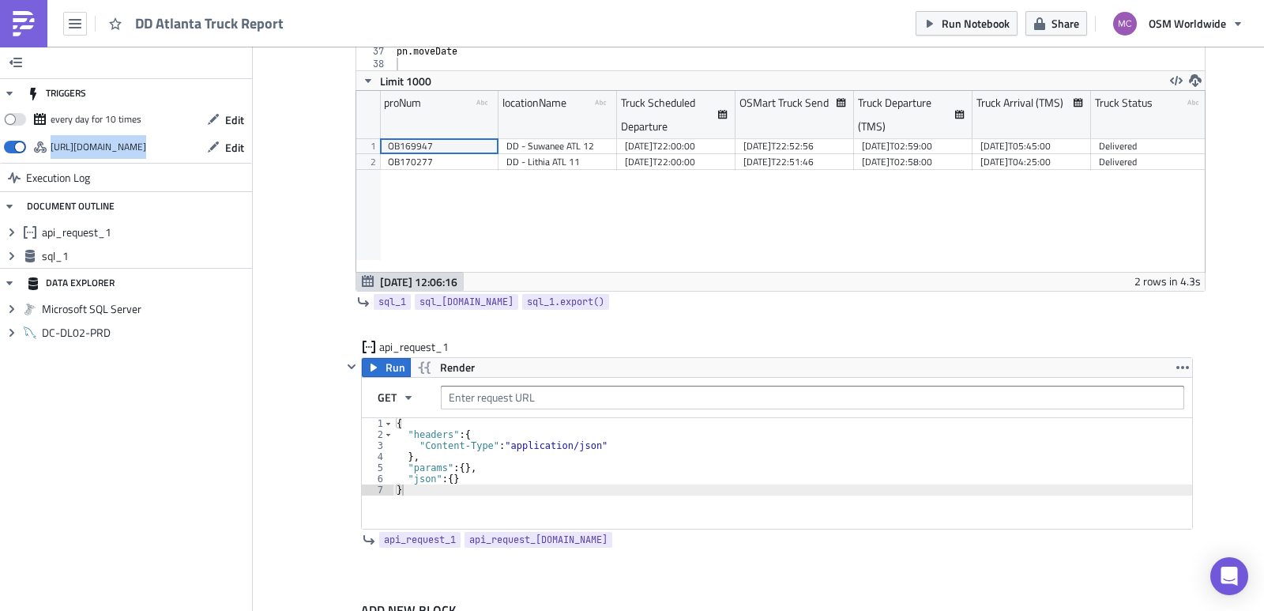
scroll to position [350, 0]
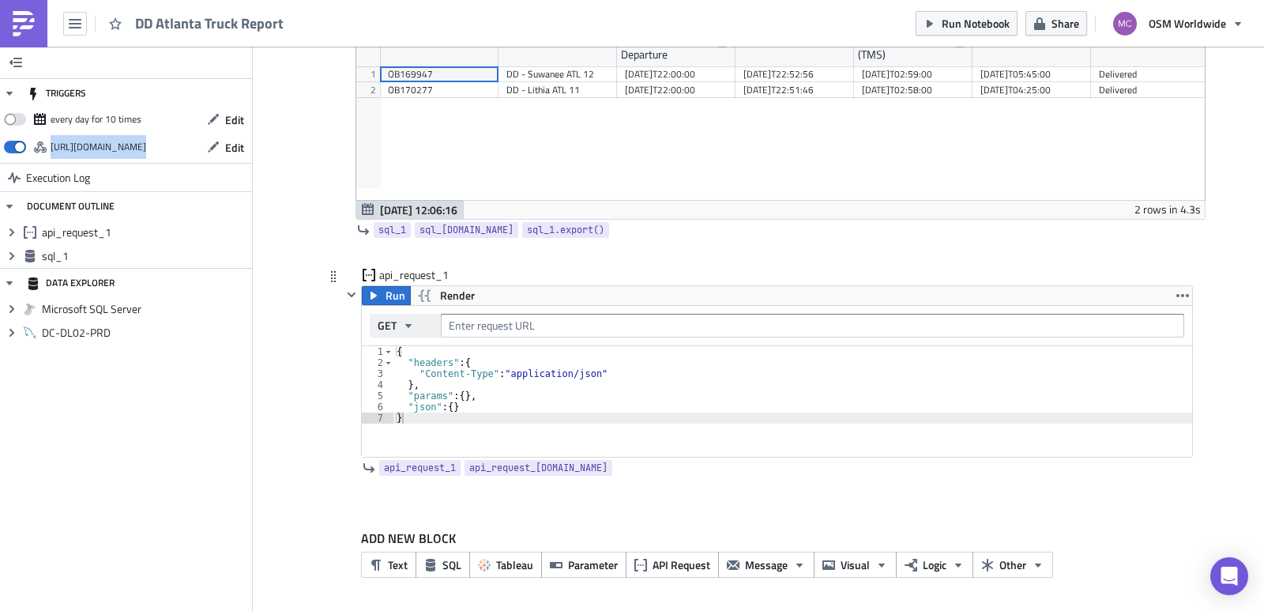
click at [413, 324] on button "GET" at bounding box center [405, 326] width 71 height 24
click at [407, 327] on icon "button" at bounding box center [408, 325] width 13 height 13
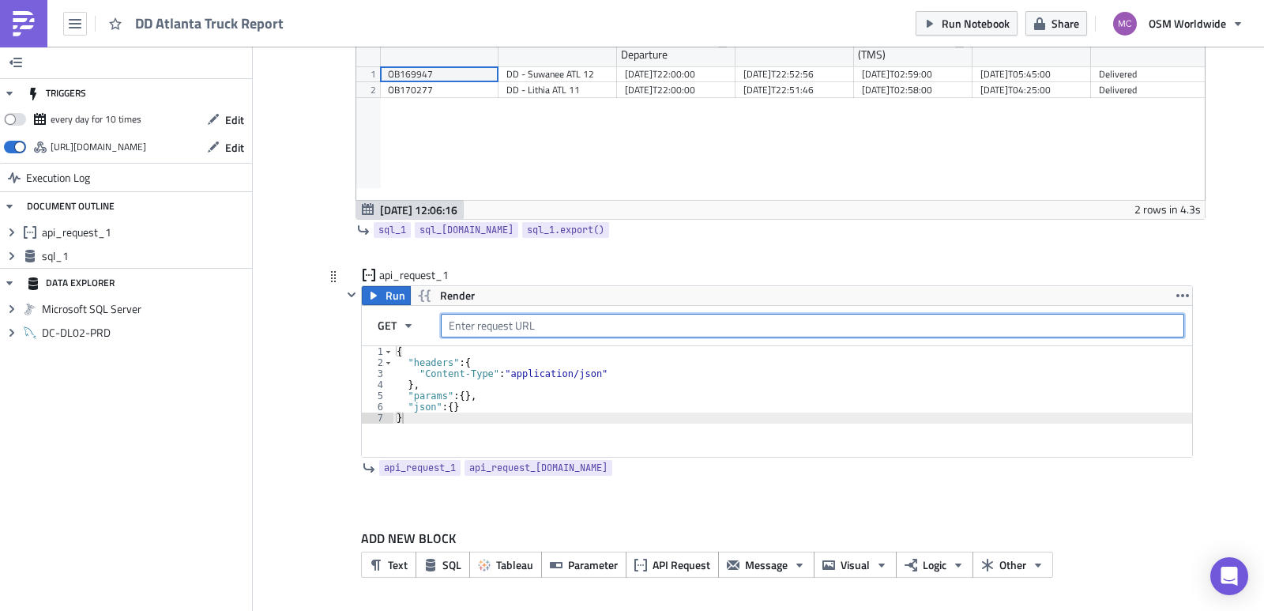
click at [477, 326] on input "text" at bounding box center [812, 326] width 743 height 24
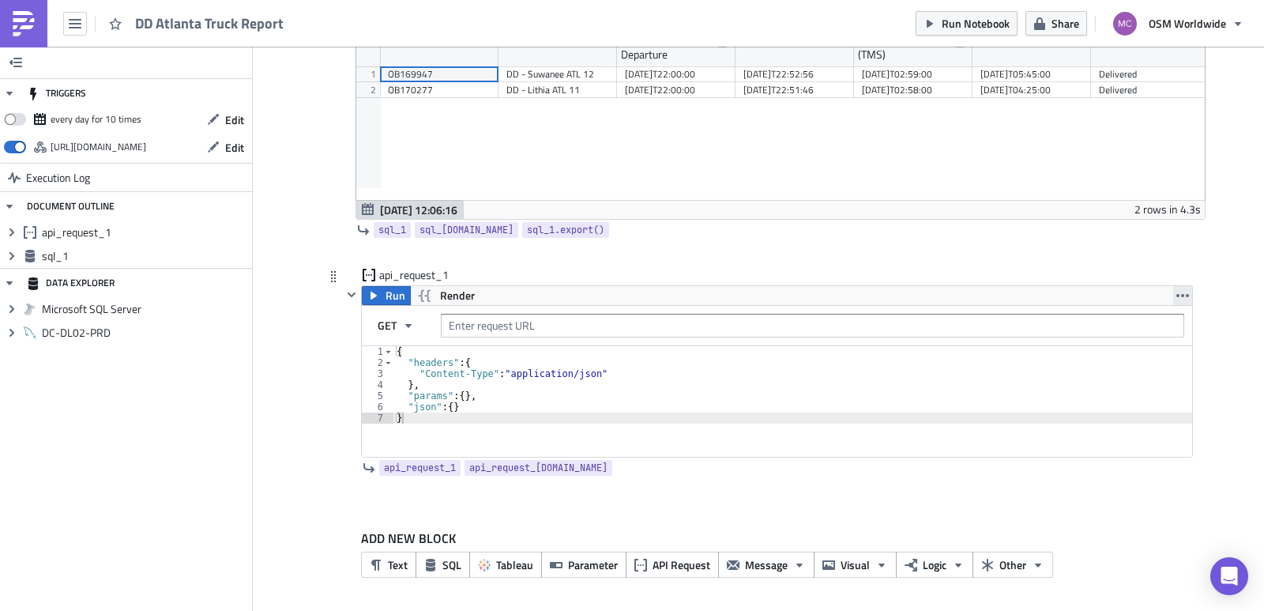
click at [1176, 291] on icon "button" at bounding box center [1182, 295] width 13 height 13
click at [391, 332] on button "GET" at bounding box center [405, 326] width 71 height 24
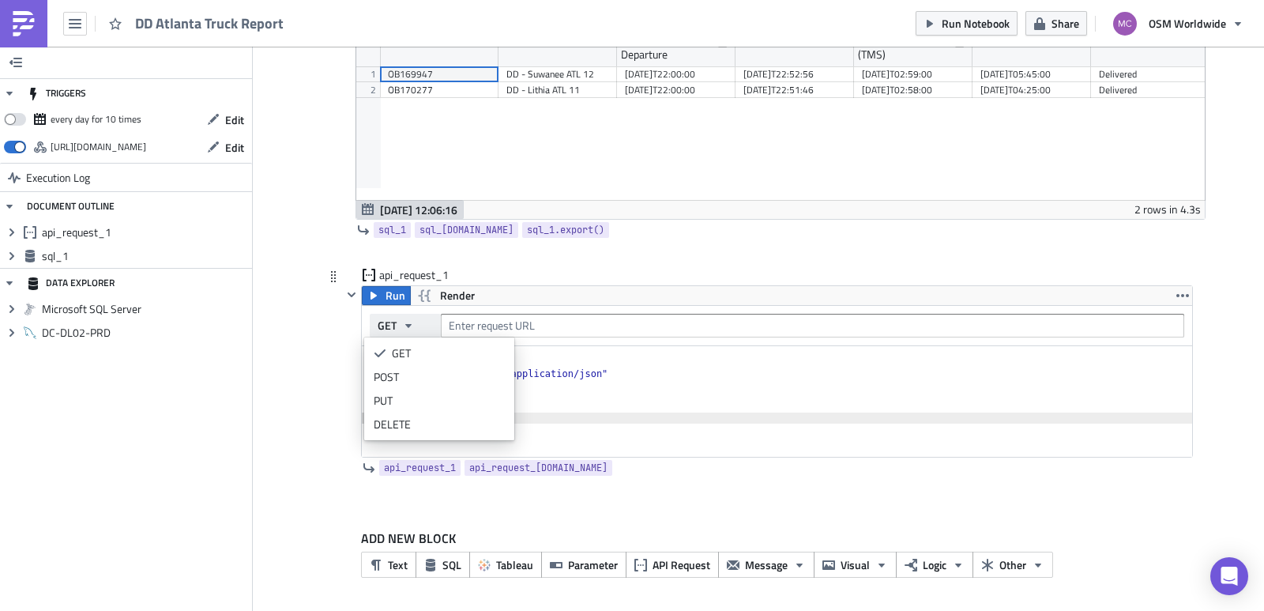
click at [391, 332] on button "GET" at bounding box center [405, 326] width 71 height 24
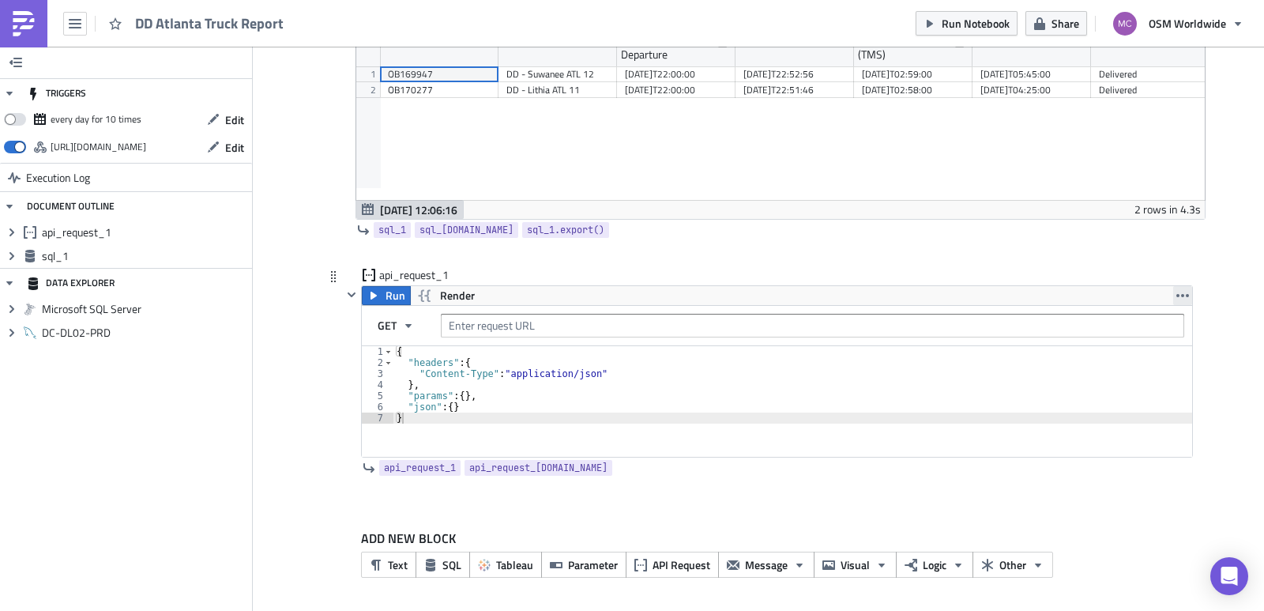
click at [1180, 288] on button "button" at bounding box center [1182, 295] width 19 height 19
click at [1166, 367] on div "Remove" at bounding box center [1185, 365] width 105 height 16
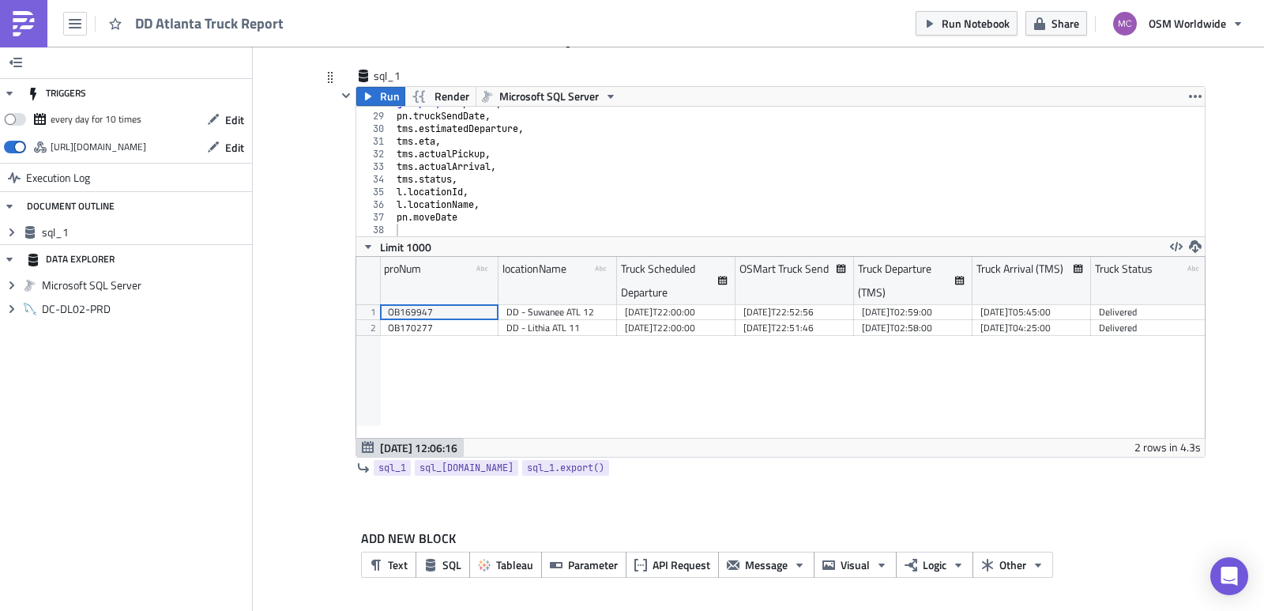
scroll to position [112, 0]
click at [749, 570] on span "Message" at bounding box center [766, 564] width 43 height 17
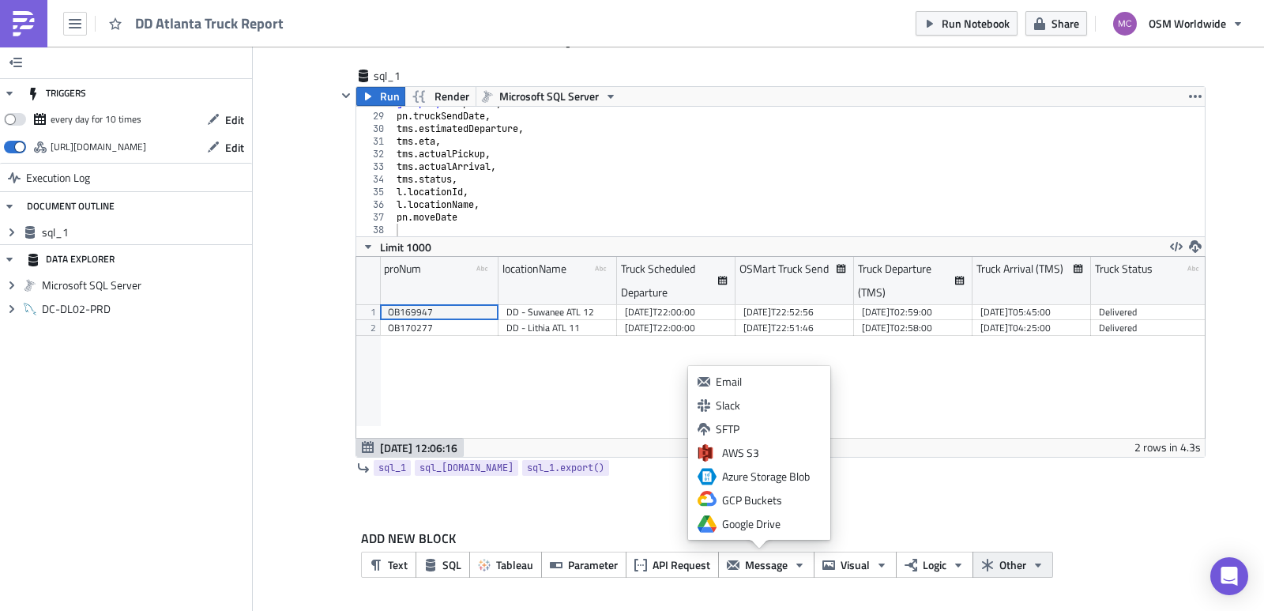
click at [1000, 565] on span "Other" at bounding box center [1012, 564] width 27 height 17
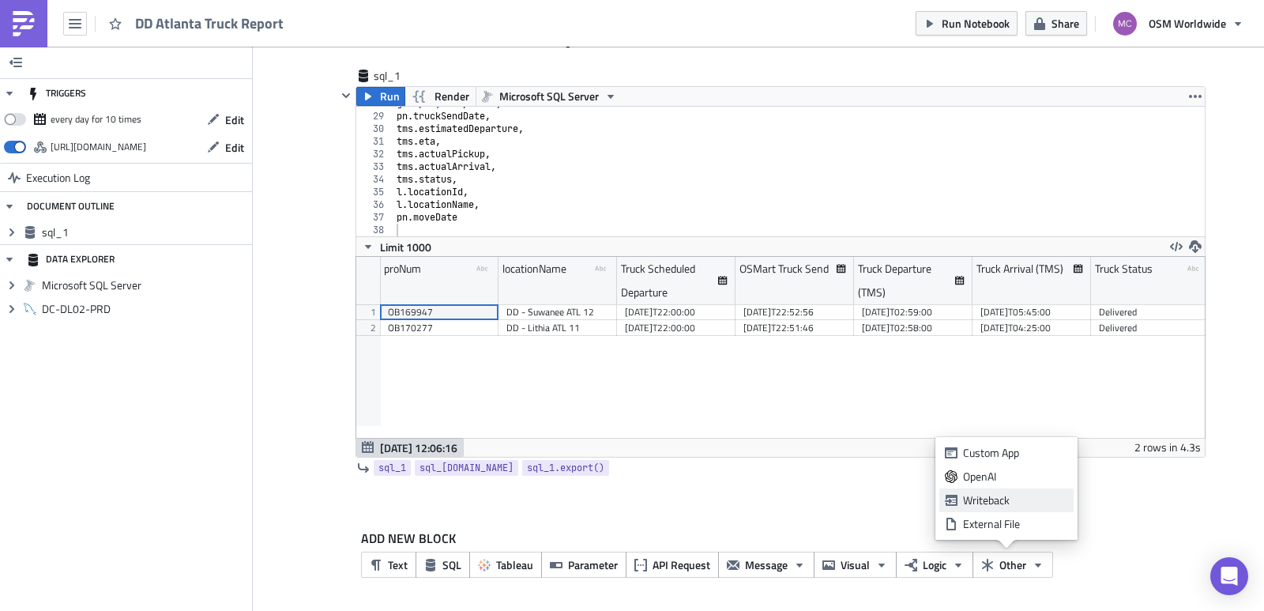
click at [989, 503] on div "Writeback" at bounding box center [1015, 500] width 105 height 16
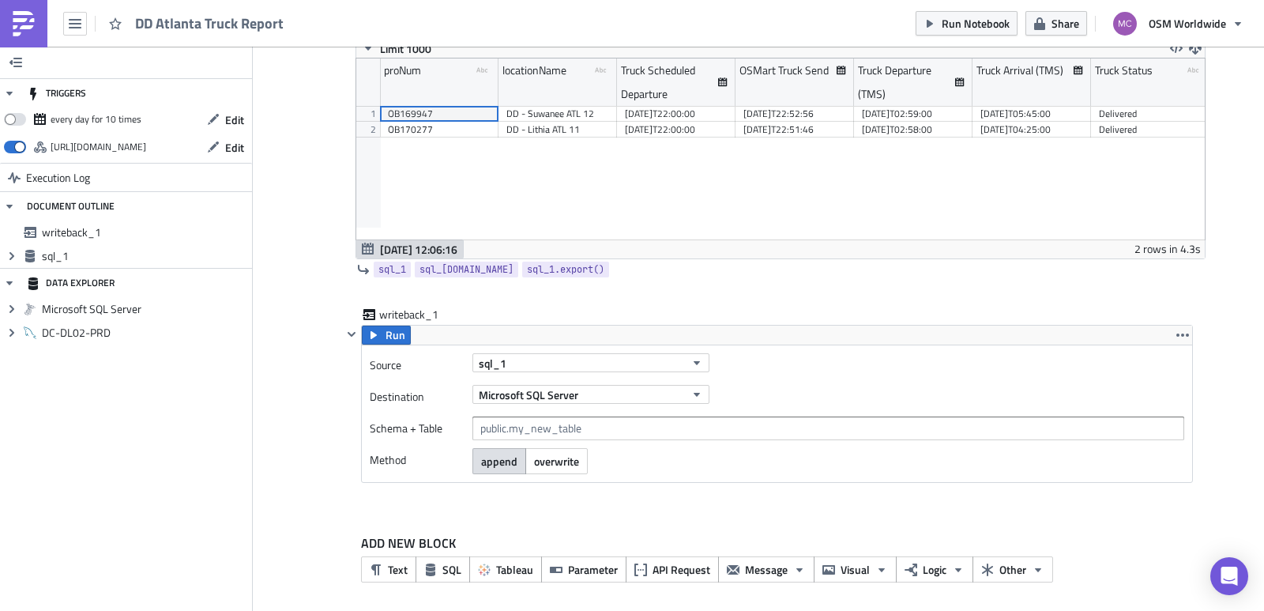
scroll to position [312, 0]
click at [551, 383] on button "Microsoft SQL Server" at bounding box center [590, 392] width 237 height 19
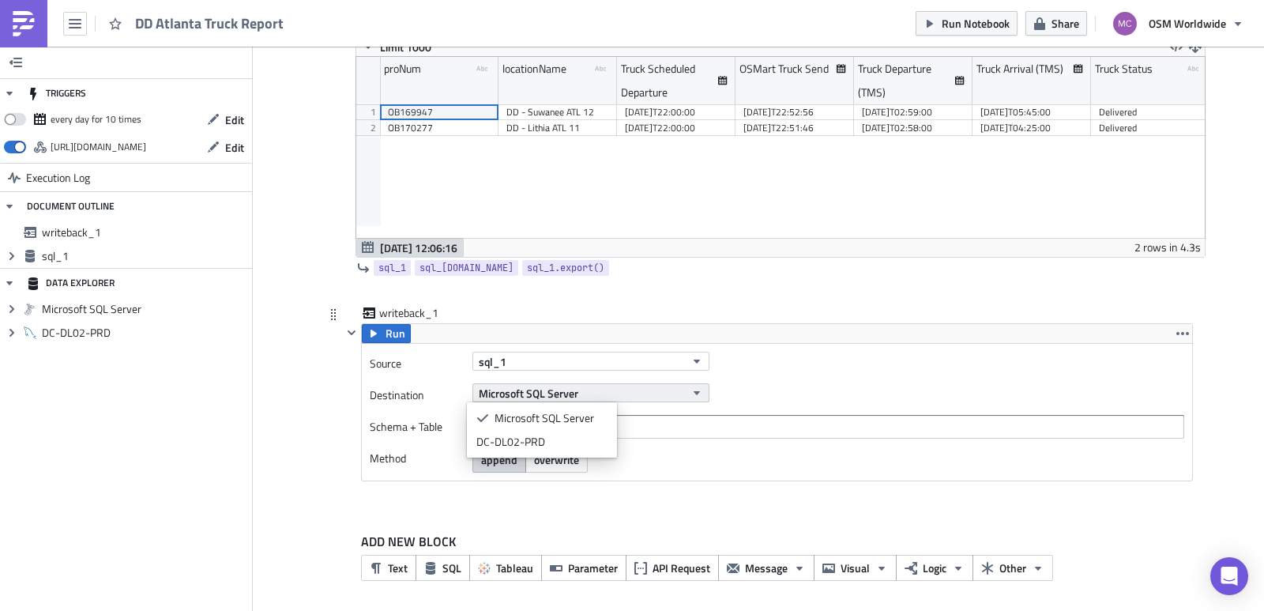
click at [556, 385] on span "Microsoft SQL Server" at bounding box center [529, 393] width 100 height 17
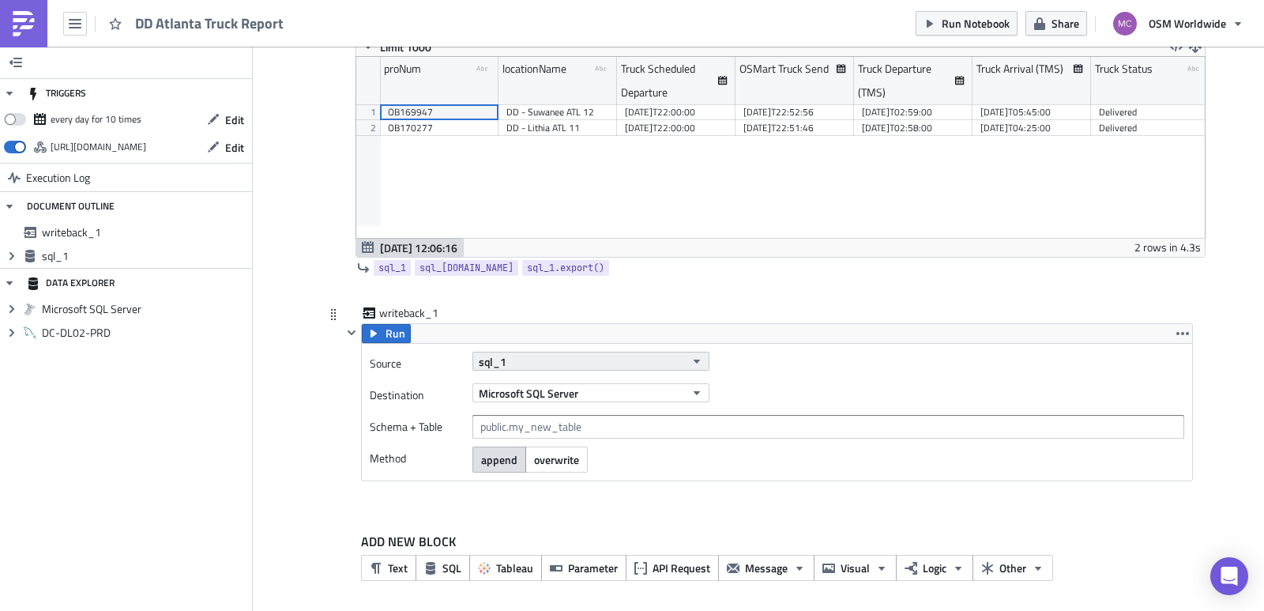
click at [527, 362] on button "sql_1" at bounding box center [590, 360] width 237 height 19
click at [535, 363] on button "sql_1" at bounding box center [590, 360] width 237 height 19
click at [531, 389] on span "Microsoft SQL Server" at bounding box center [529, 393] width 100 height 17
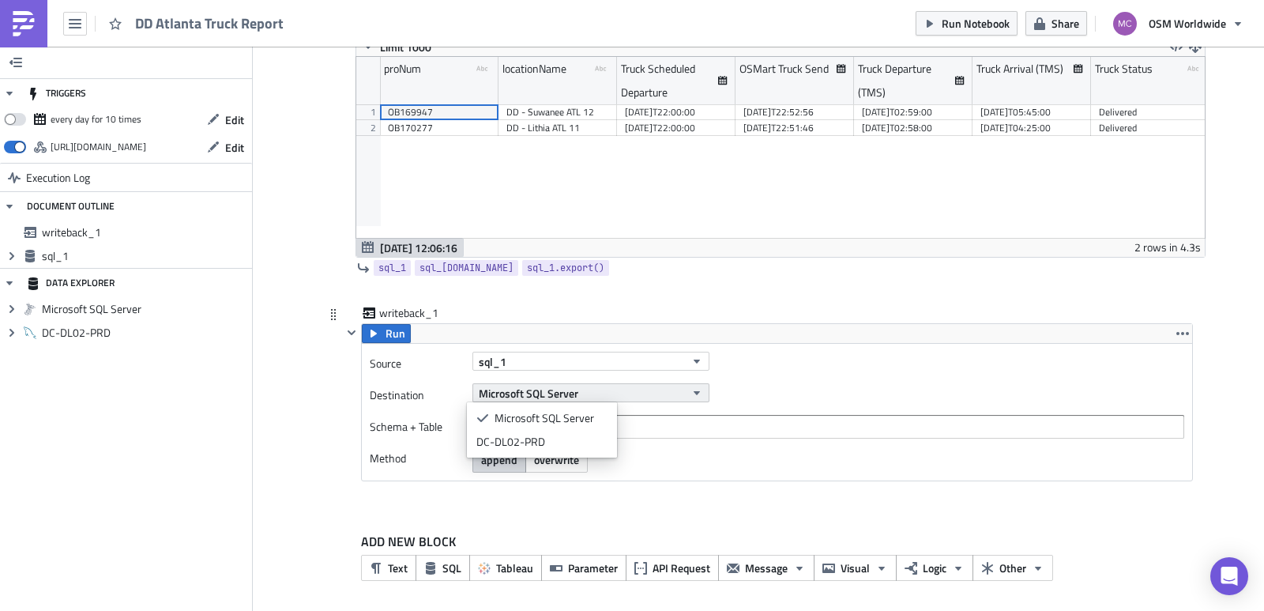
click at [531, 389] on span "Microsoft SQL Server" at bounding box center [529, 393] width 100 height 17
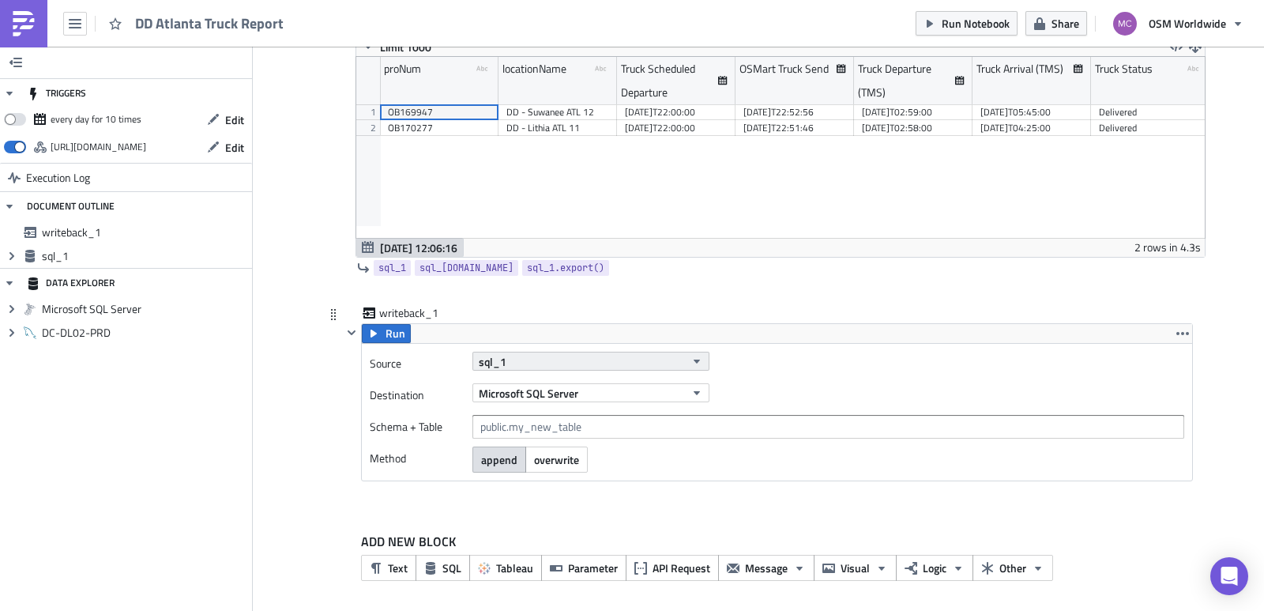
click at [529, 353] on button "sql_1" at bounding box center [590, 360] width 237 height 19
click at [539, 359] on button "sql_1" at bounding box center [590, 360] width 237 height 19
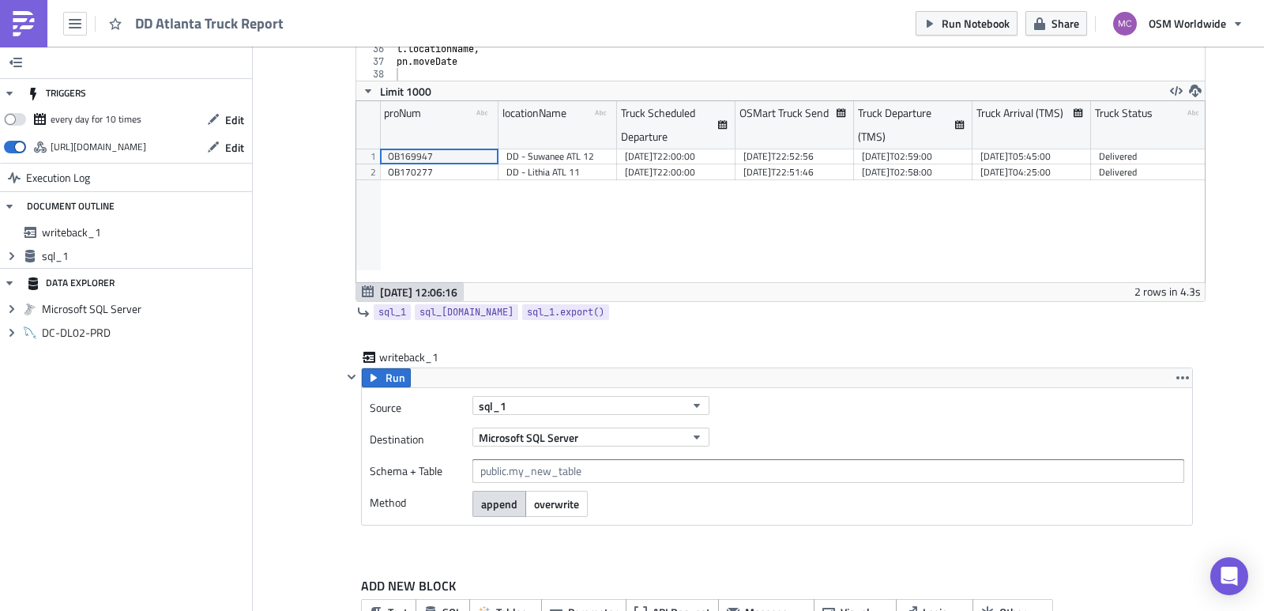
scroll to position [315, 0]
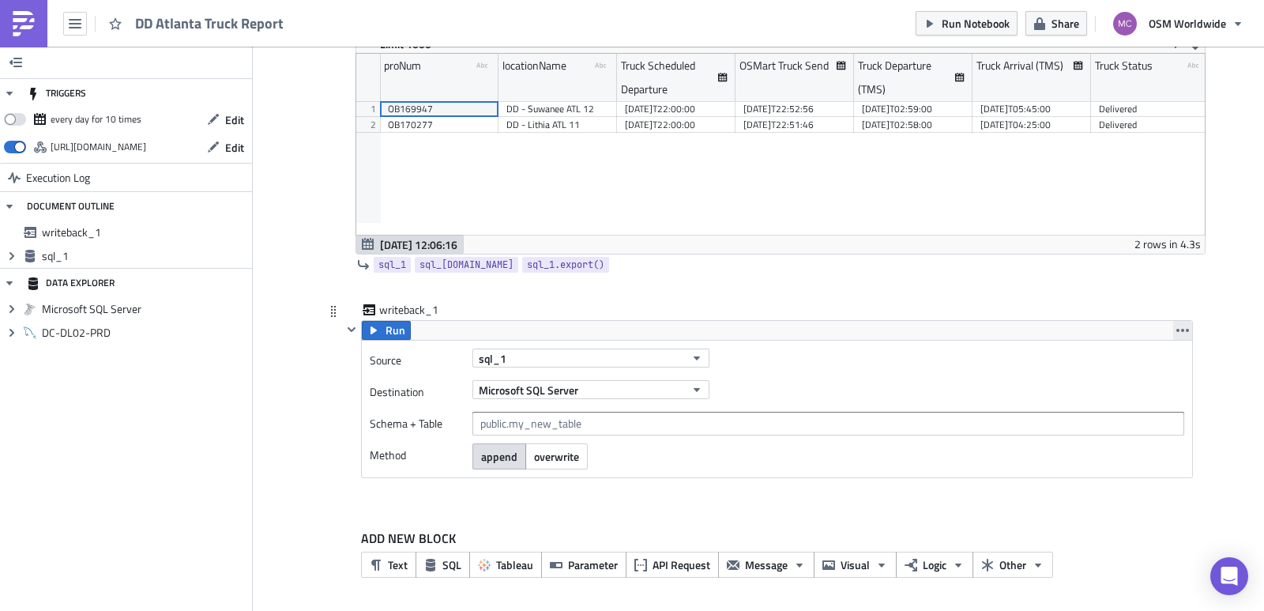
click at [1176, 328] on icon "button" at bounding box center [1182, 330] width 13 height 13
click at [1173, 397] on div "Remove" at bounding box center [1185, 400] width 105 height 16
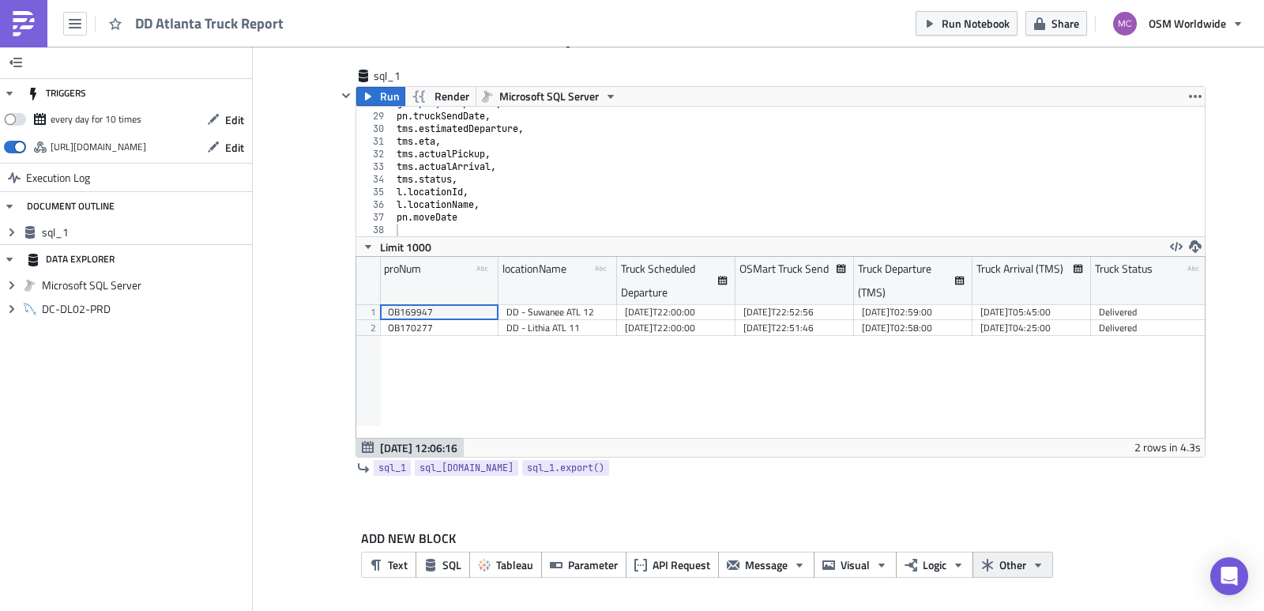
click at [1039, 564] on button "Other" at bounding box center [1012, 564] width 81 height 26
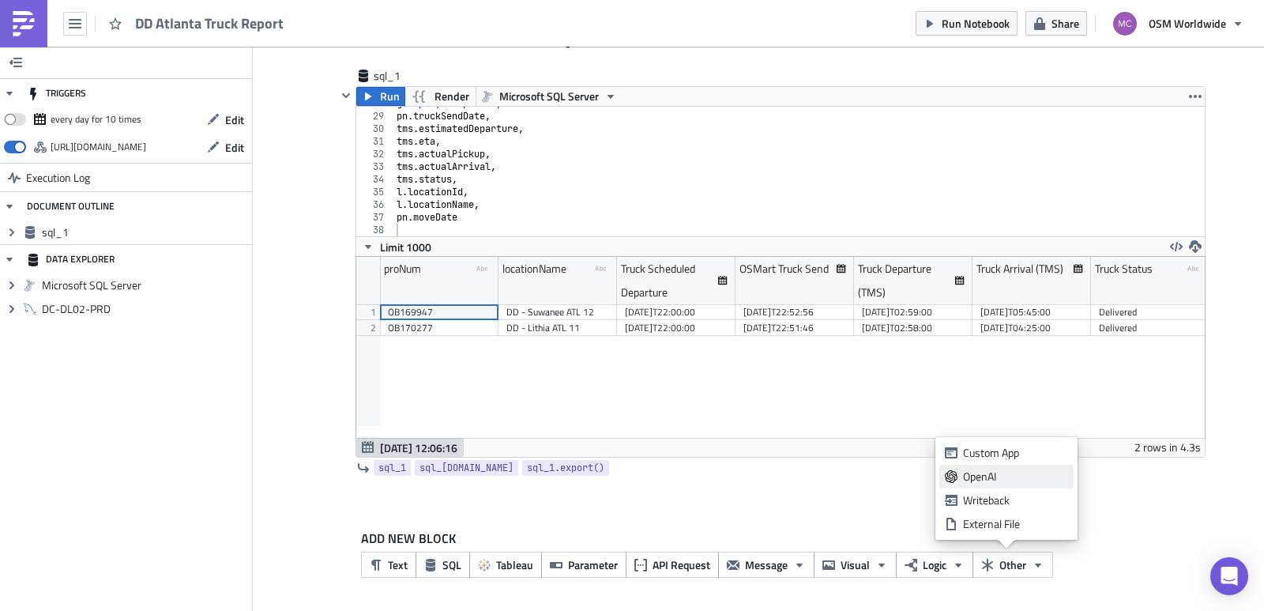
click at [1025, 469] on div "OpenAI" at bounding box center [1015, 476] width 105 height 16
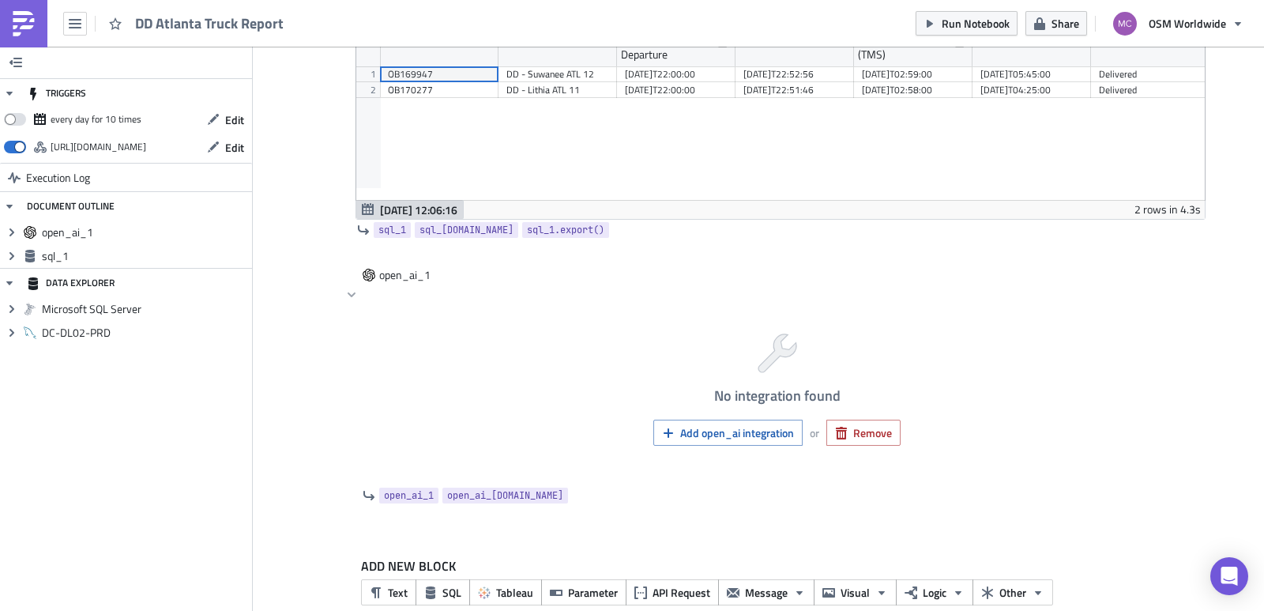
scroll to position [362, 0]
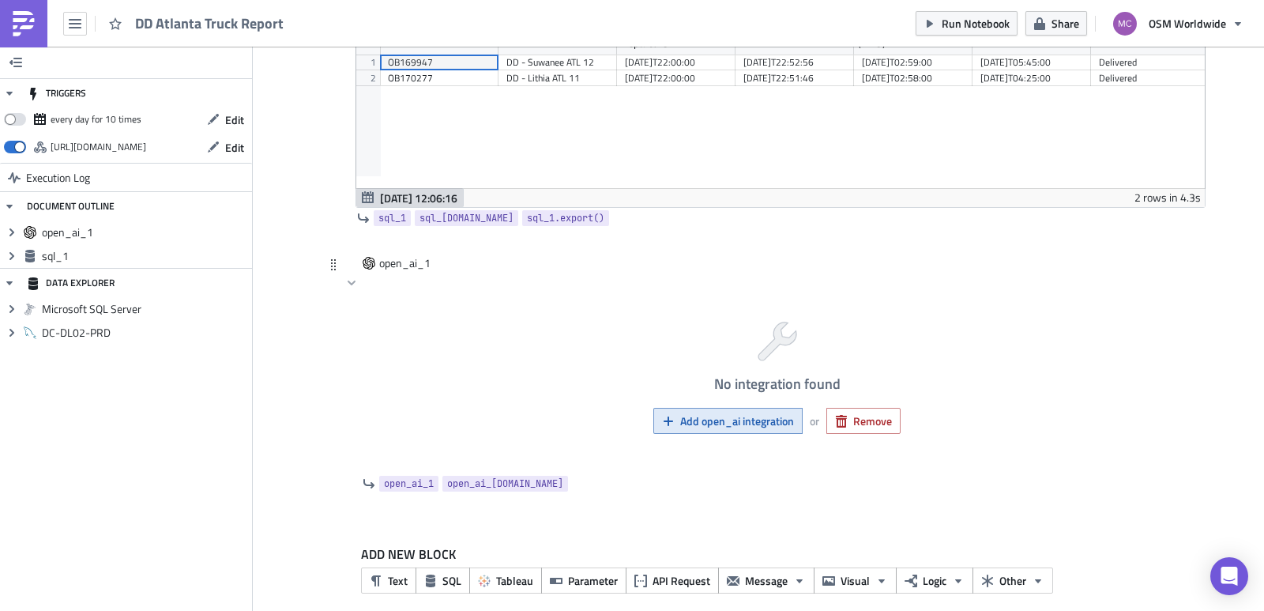
click at [732, 430] on button "Add open_ai integration" at bounding box center [727, 421] width 149 height 26
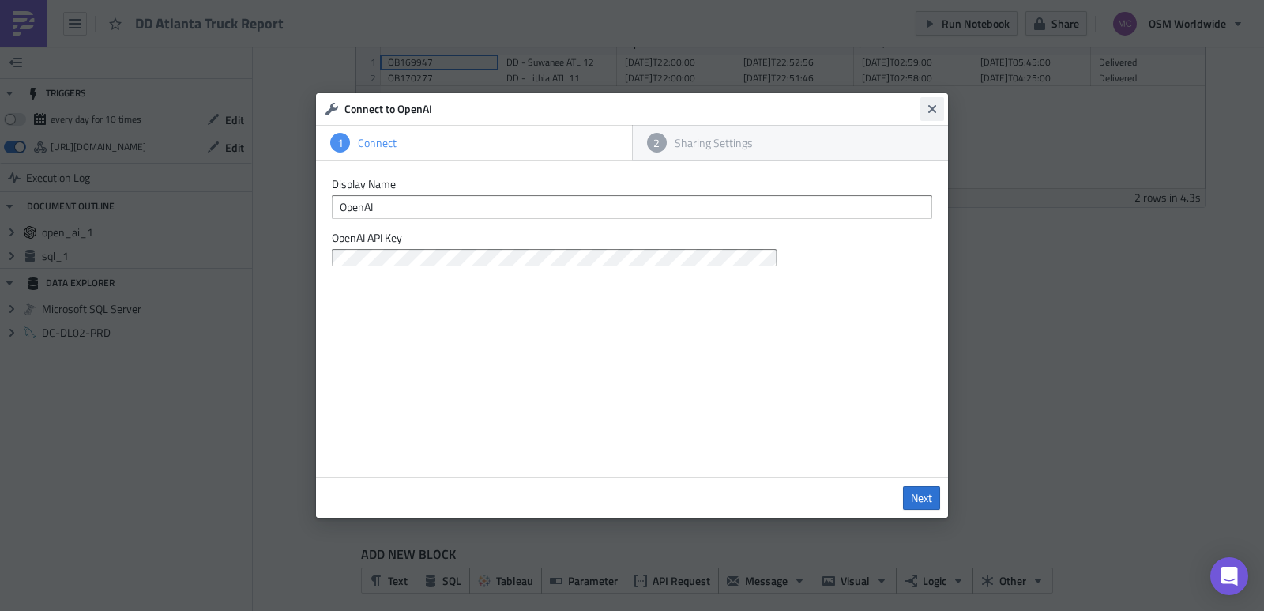
click at [936, 109] on icon "Close" at bounding box center [932, 109] width 13 height 13
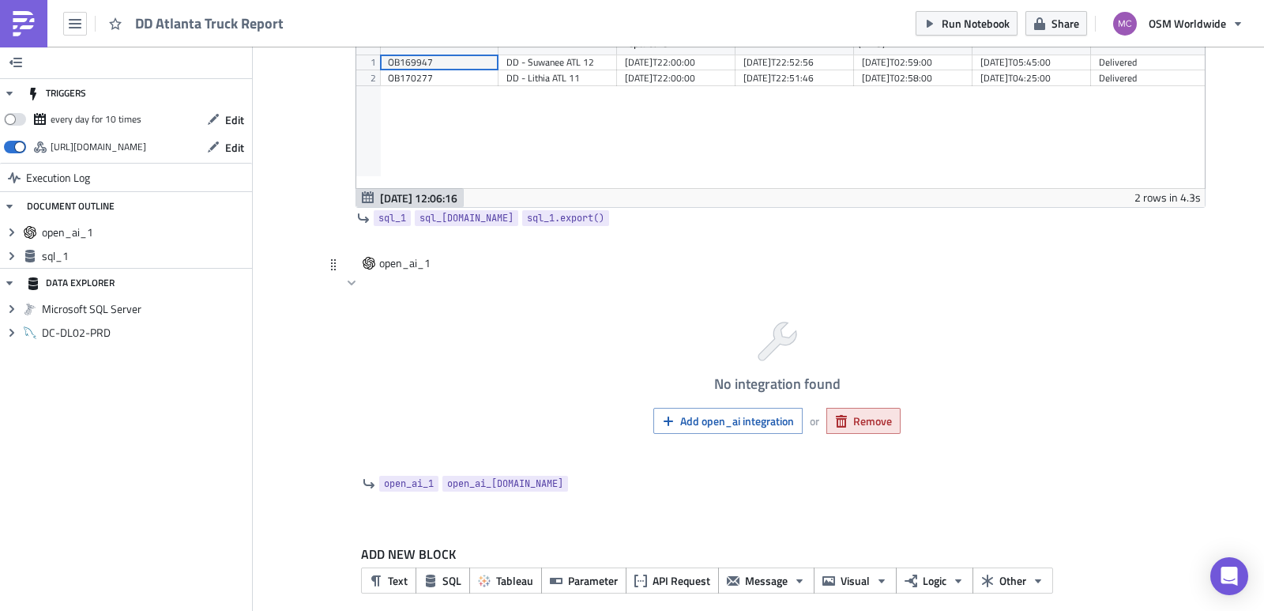
click at [884, 417] on span "Remove" at bounding box center [872, 420] width 39 height 17
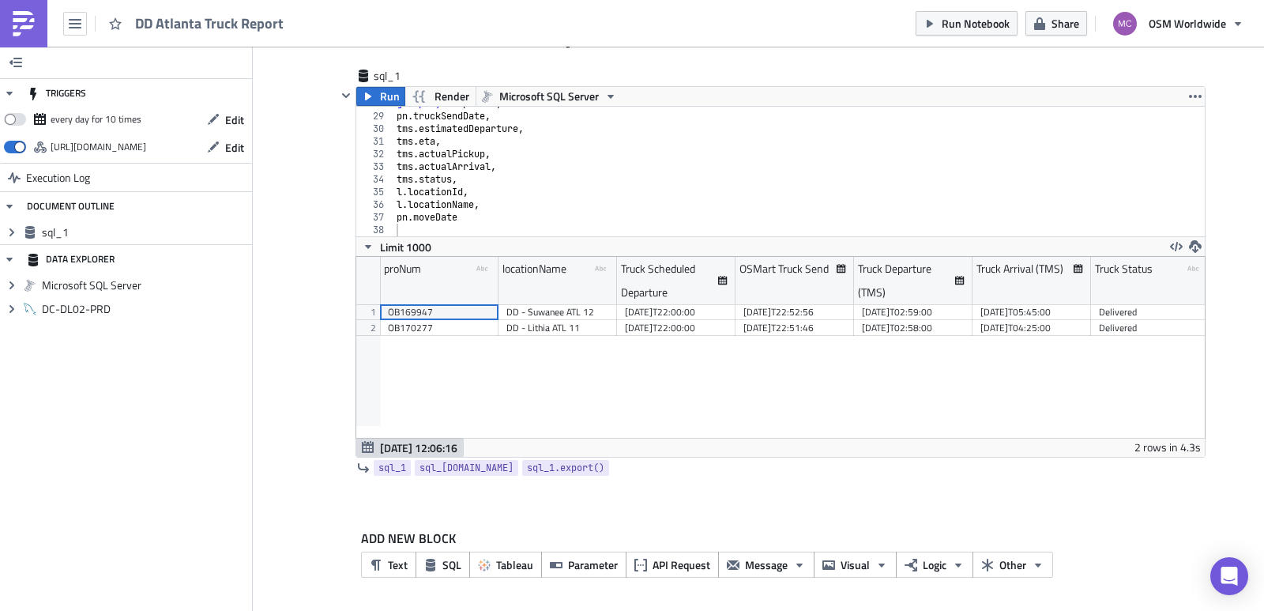
scroll to position [112, 0]
click at [1037, 572] on button "Other" at bounding box center [1012, 564] width 81 height 26
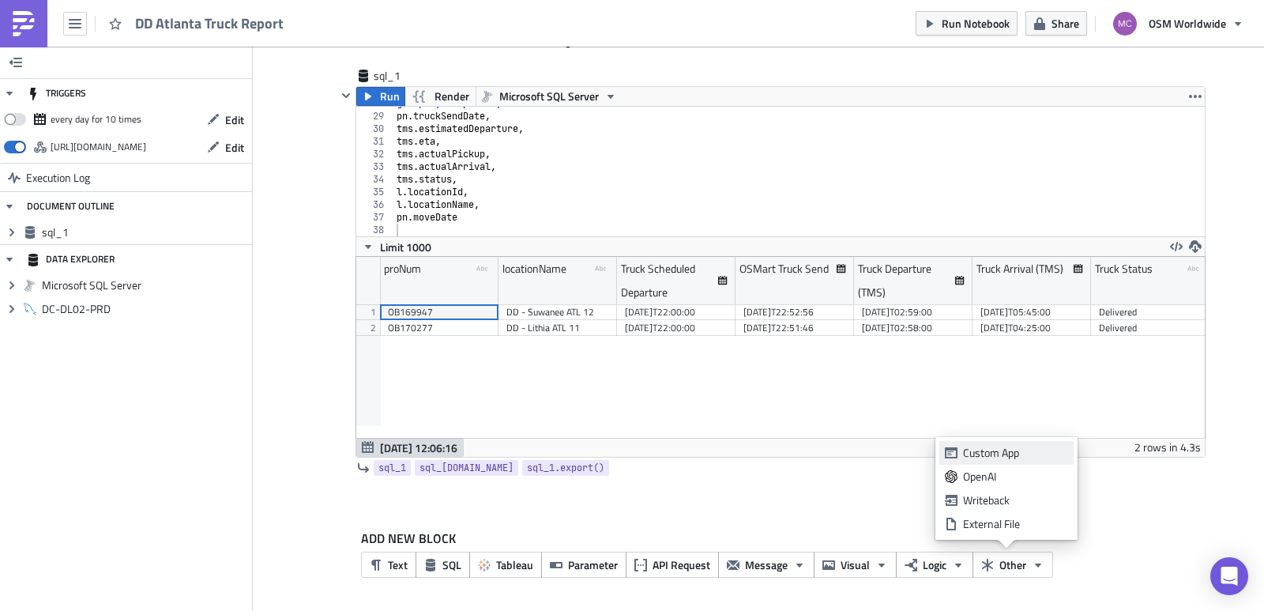
click at [1024, 452] on div "Custom App" at bounding box center [1015, 453] width 105 height 16
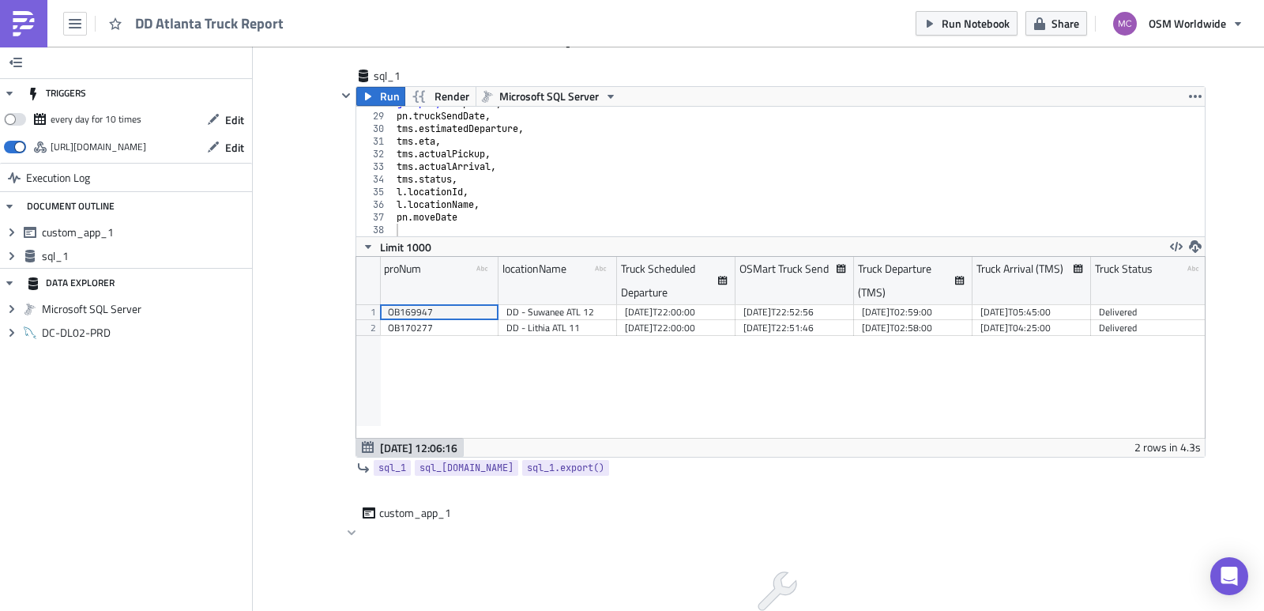
scroll to position [357, 0]
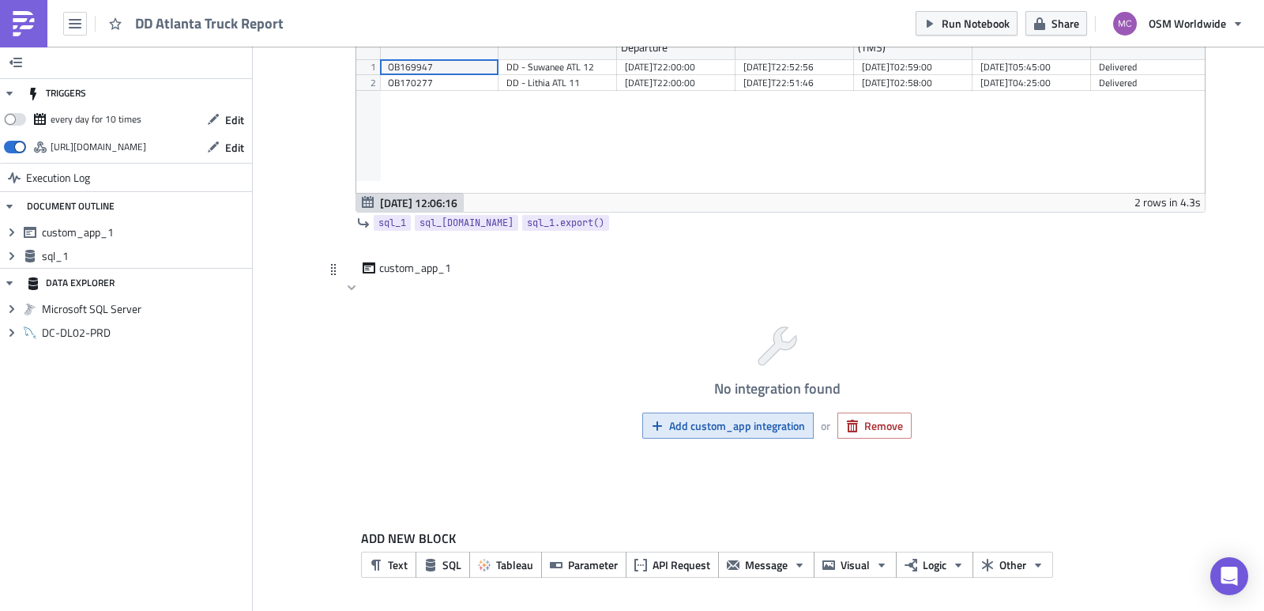
click at [682, 424] on span "Add custom_app integration" at bounding box center [737, 425] width 136 height 17
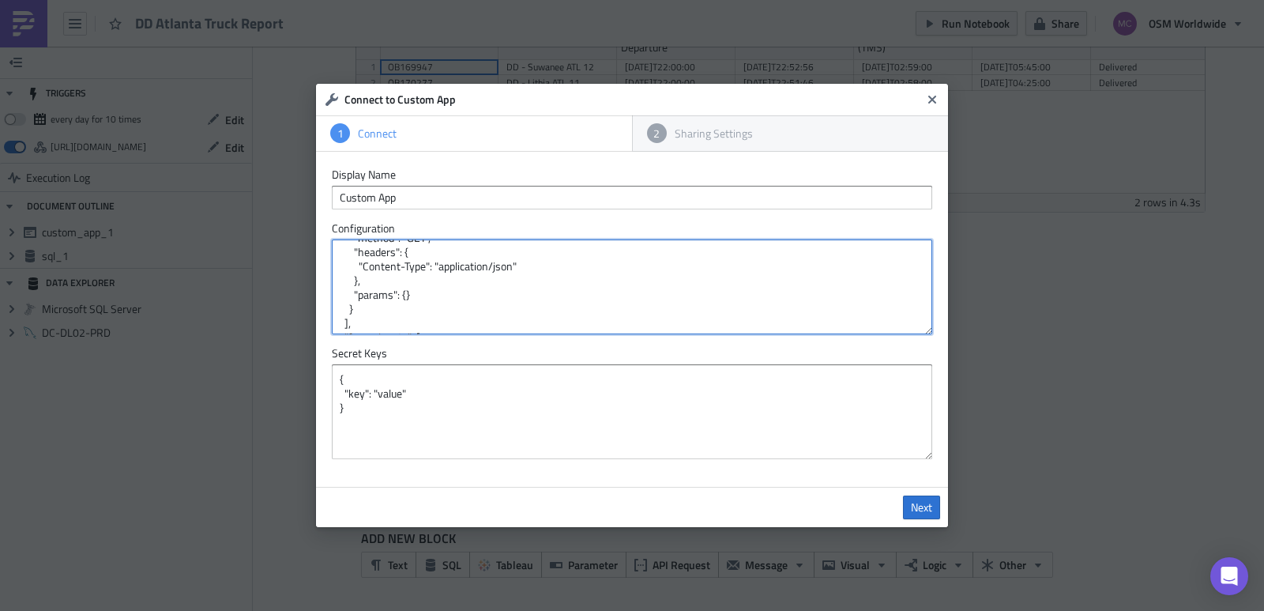
scroll to position [0, 0]
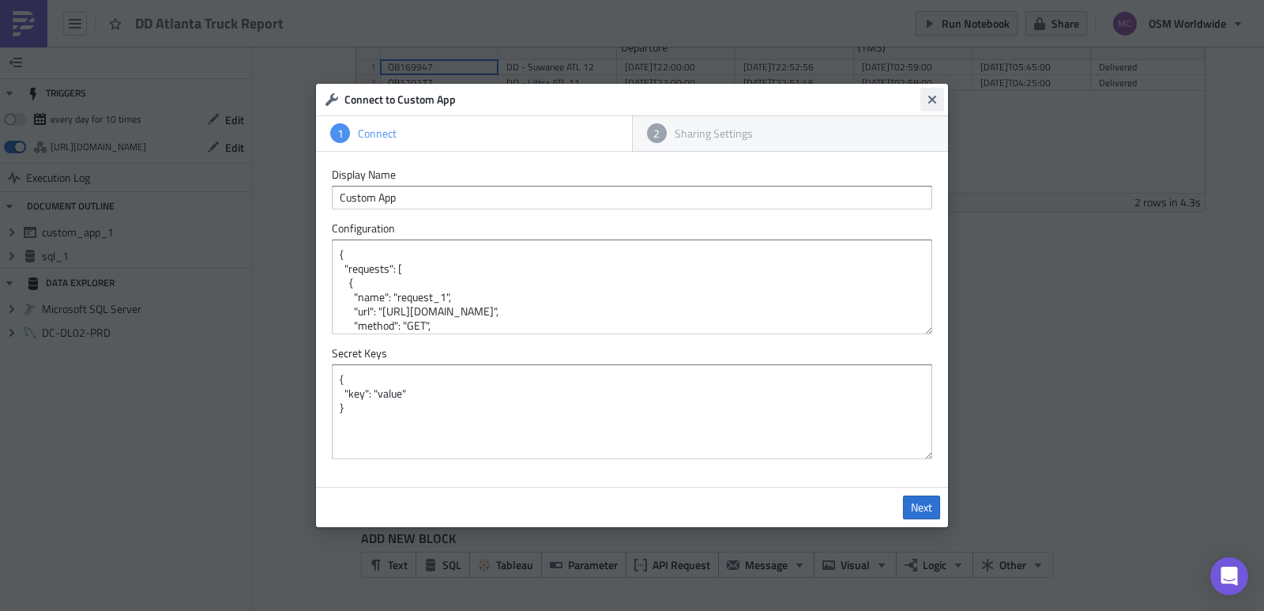
click at [934, 98] on icon "Close" at bounding box center [932, 100] width 8 height 8
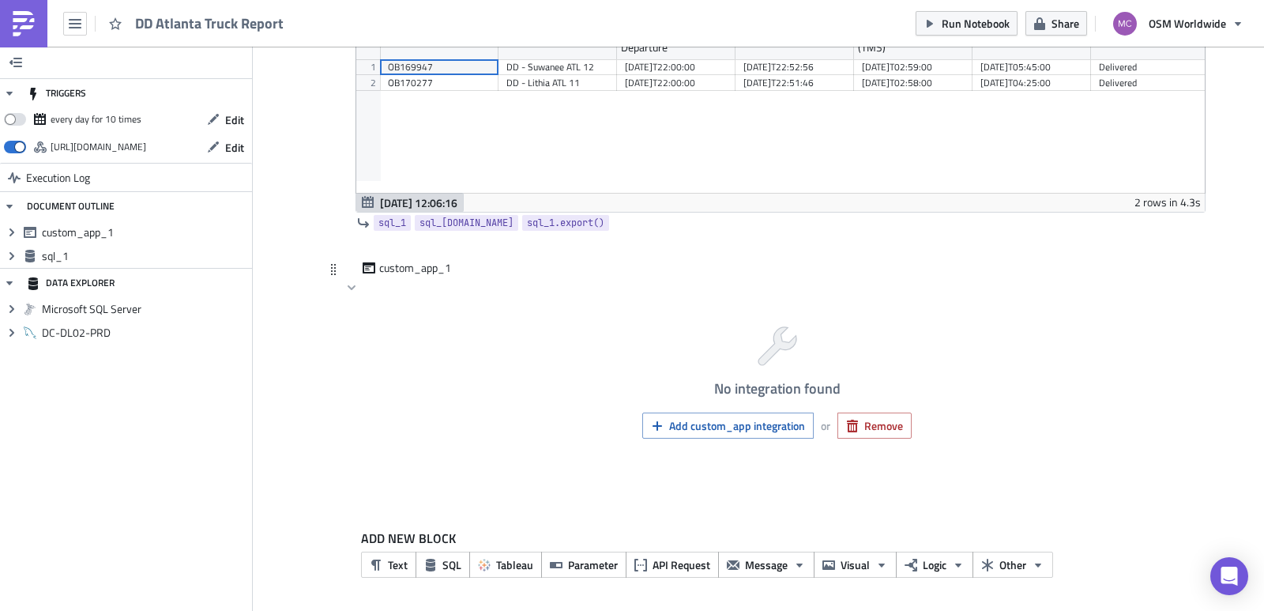
click at [473, 267] on div "custom_app_1" at bounding box center [767, 269] width 851 height 18
click at [331, 272] on icon at bounding box center [333, 269] width 13 height 13
click at [389, 272] on span "custom_app_1" at bounding box center [415, 268] width 73 height 16
click at [885, 419] on span "Remove" at bounding box center [883, 425] width 39 height 17
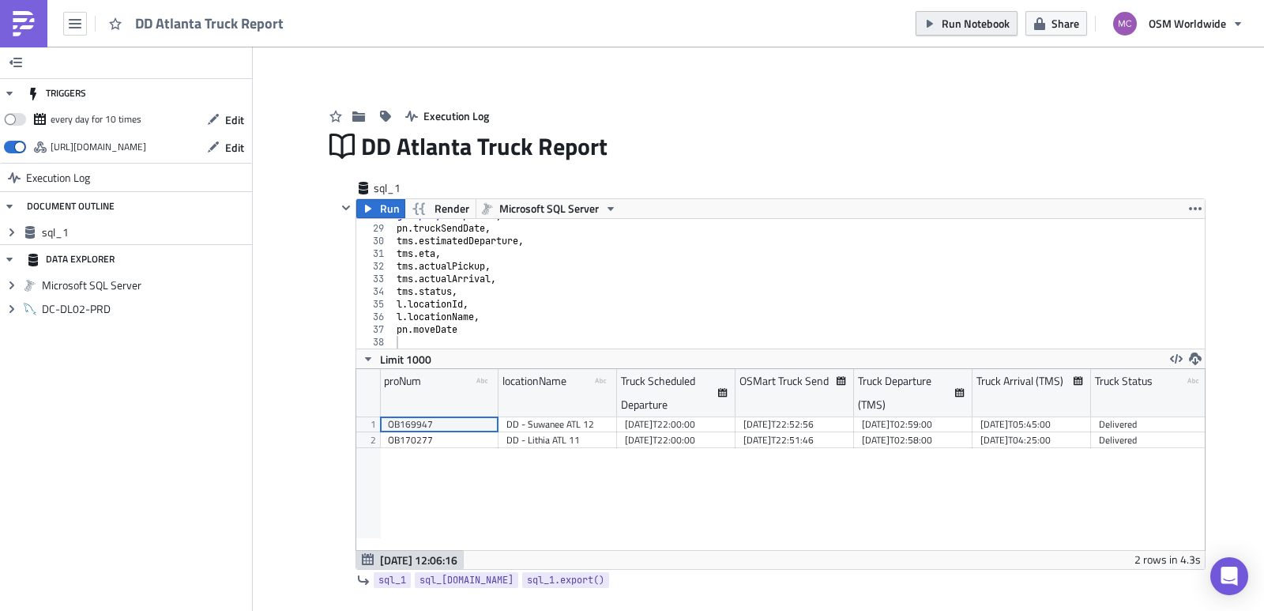
click at [992, 16] on span "Run Notebook" at bounding box center [975, 23] width 68 height 17
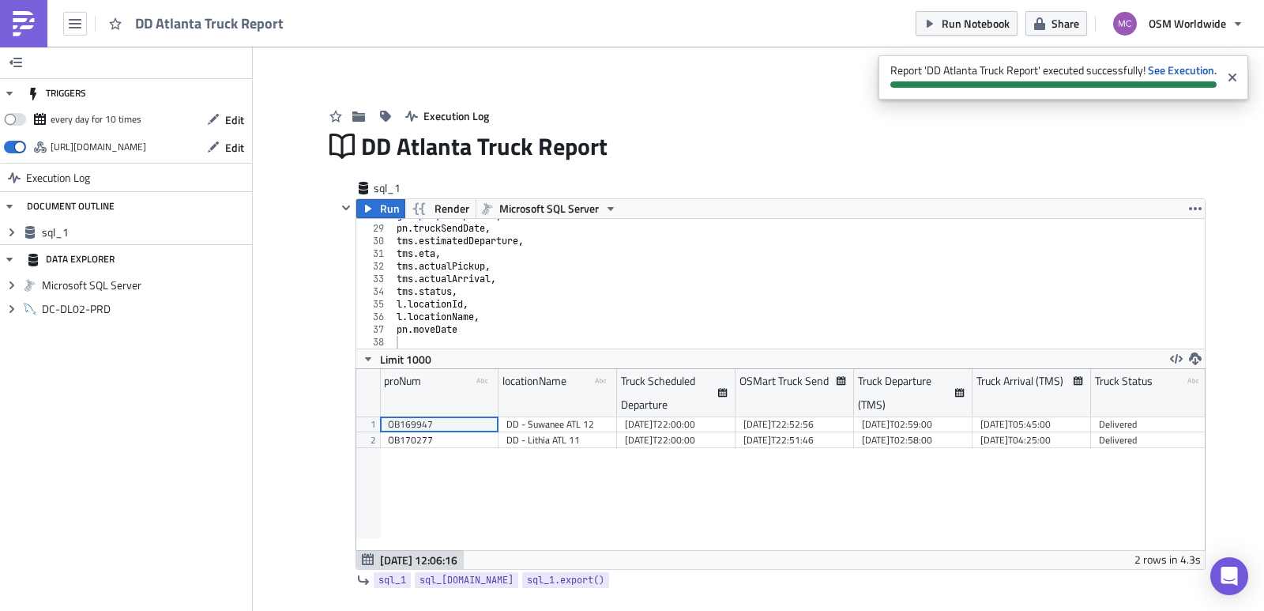
scroll to position [112, 0]
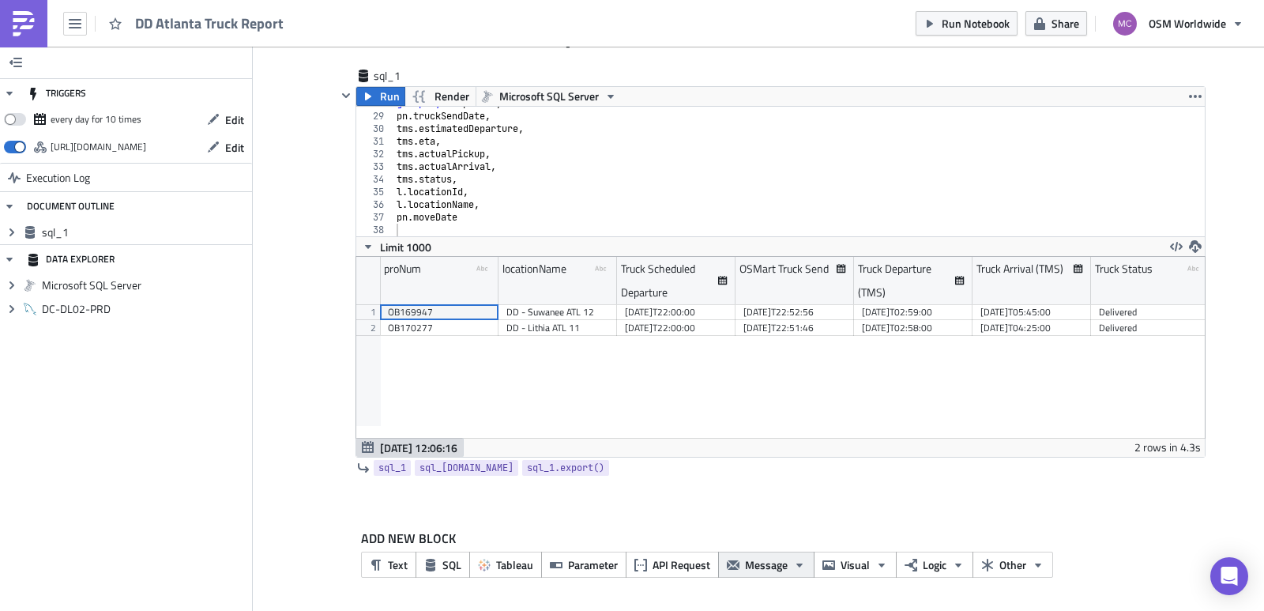
click at [750, 568] on span "Message" at bounding box center [766, 564] width 43 height 17
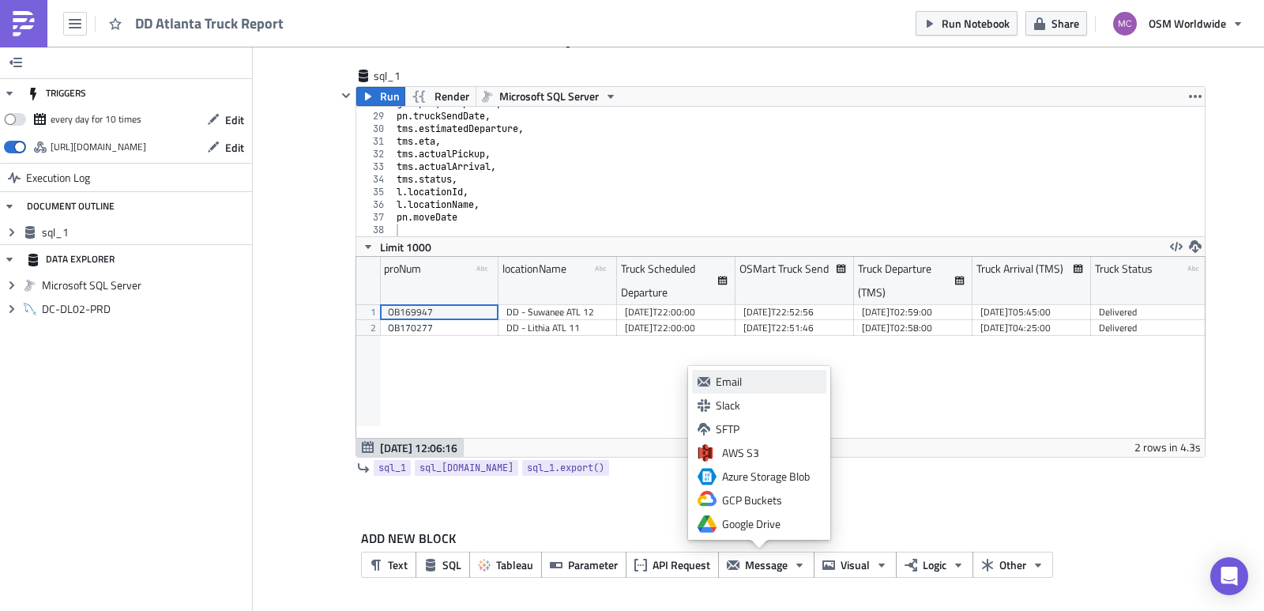
click at [765, 382] on div "Email" at bounding box center [768, 382] width 105 height 16
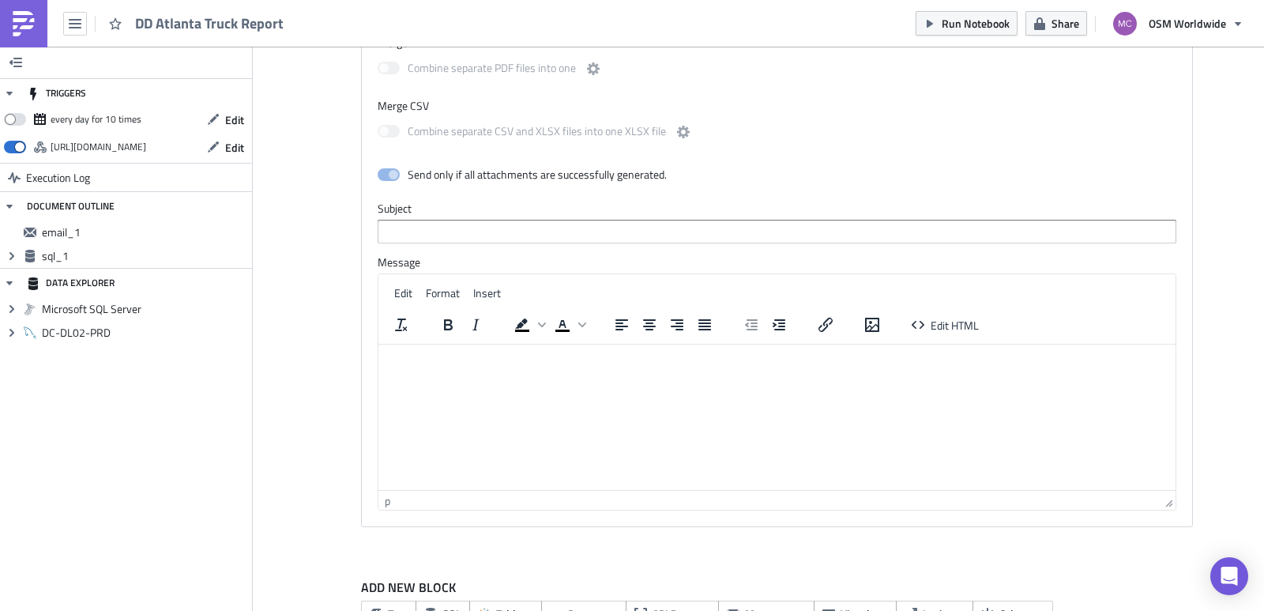
scroll to position [956, 0]
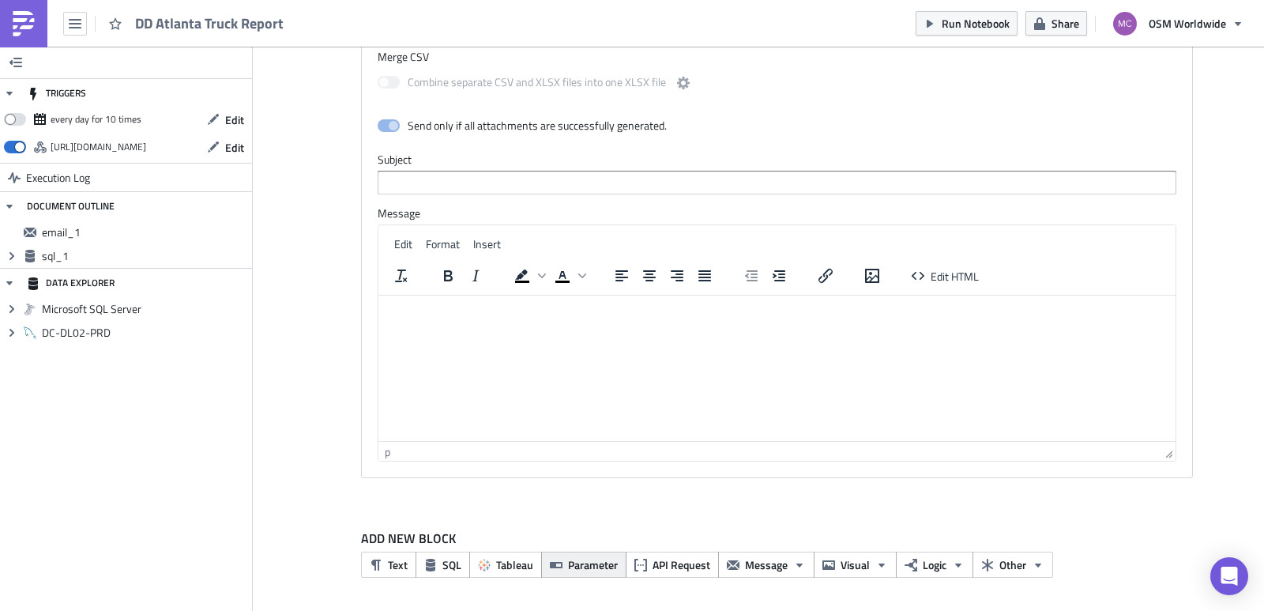
click at [568, 563] on span "Parameter" at bounding box center [593, 564] width 50 height 17
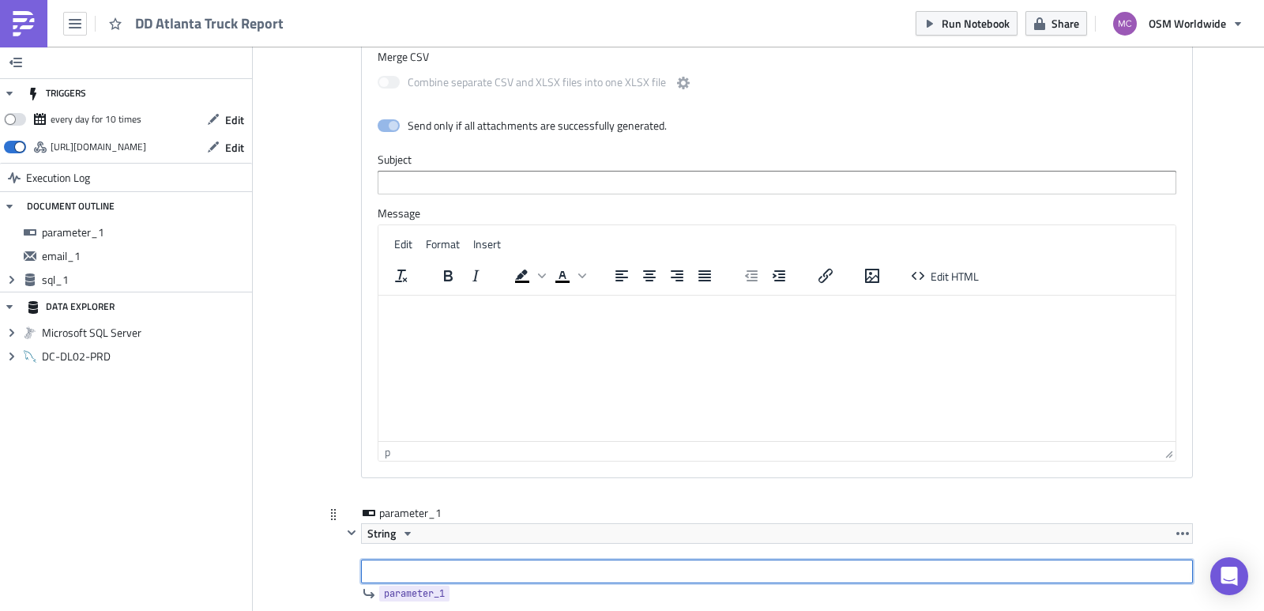
click at [494, 563] on input "text" at bounding box center [777, 571] width 832 height 24
type input "EMAIL"
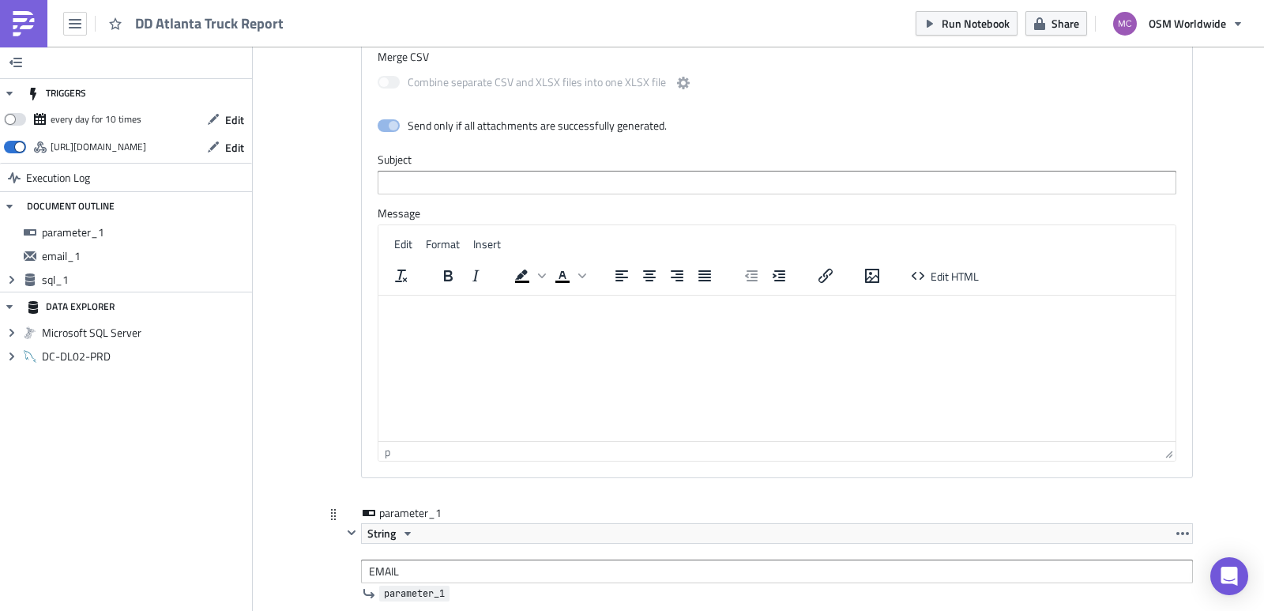
click at [406, 596] on span "parameter_1" at bounding box center [414, 593] width 61 height 16
click at [408, 596] on span "parameter_1" at bounding box center [414, 593] width 61 height 16
click at [412, 515] on div "parameter_1 parameter_1" at bounding box center [418, 513] width 79 height 16
click at [412, 515] on input "parameter_1" at bounding box center [418, 513] width 79 height 16
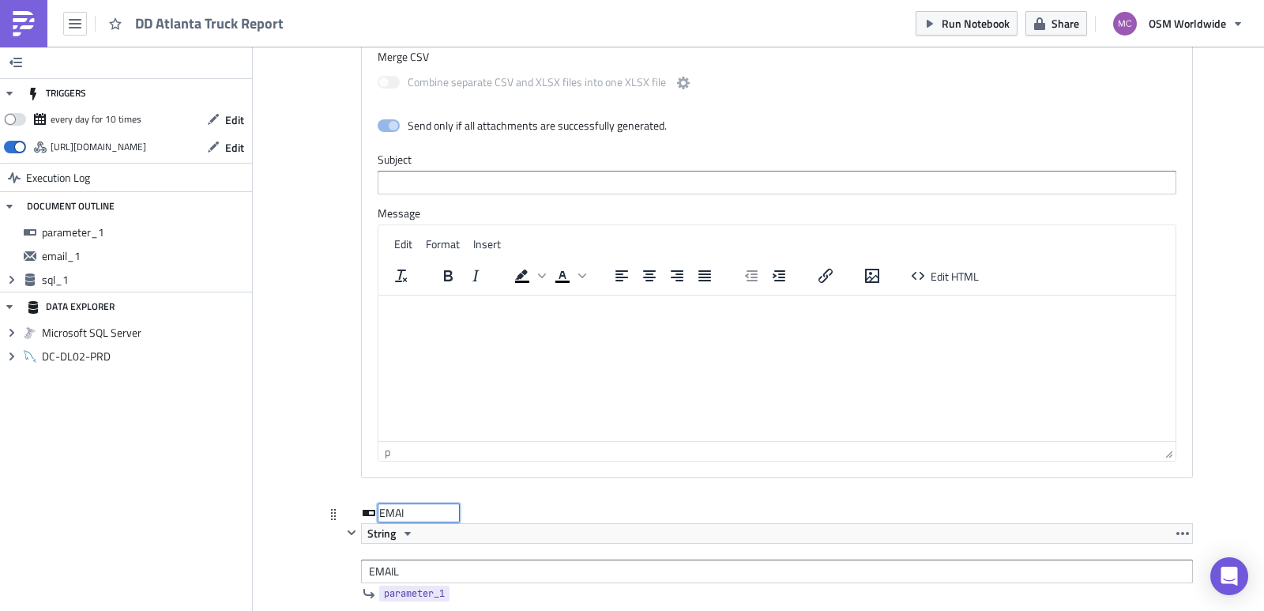
type input "EMAIL"
click at [538, 489] on div at bounding box center [767, 491] width 851 height 19
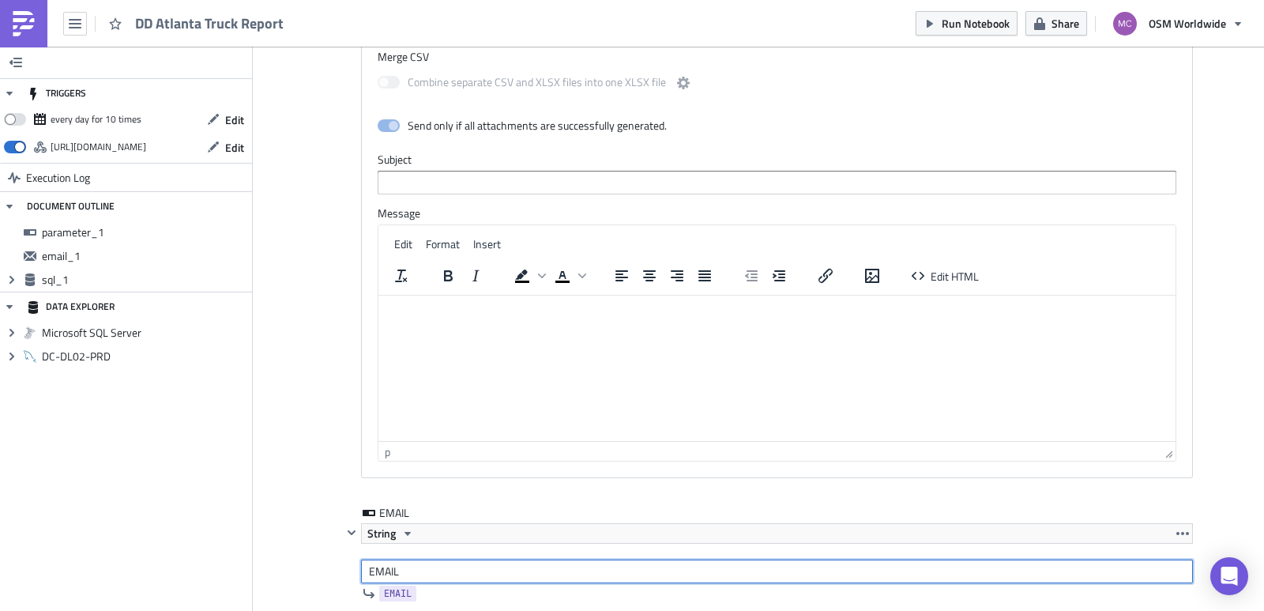
drag, startPoint x: 403, startPoint y: 572, endPoint x: 197, endPoint y: 577, distance: 205.4
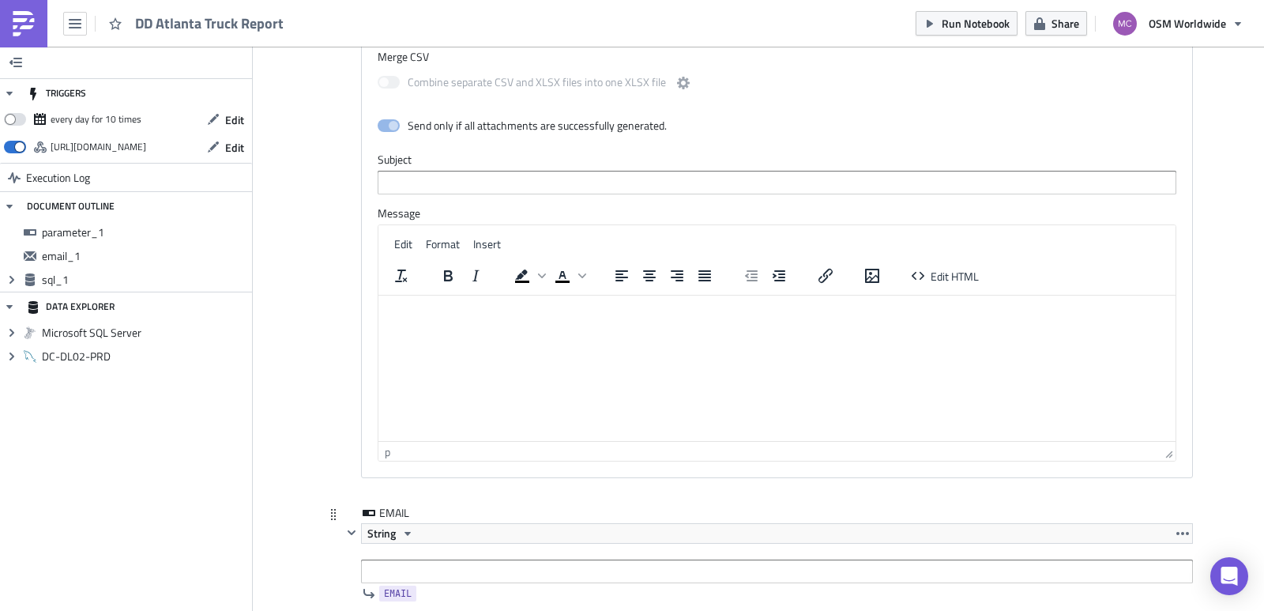
click at [363, 509] on icon at bounding box center [369, 512] width 13 height 6
drag, startPoint x: 1250, startPoint y: 361, endPoint x: 1248, endPoint y: 332, distance: 29.3
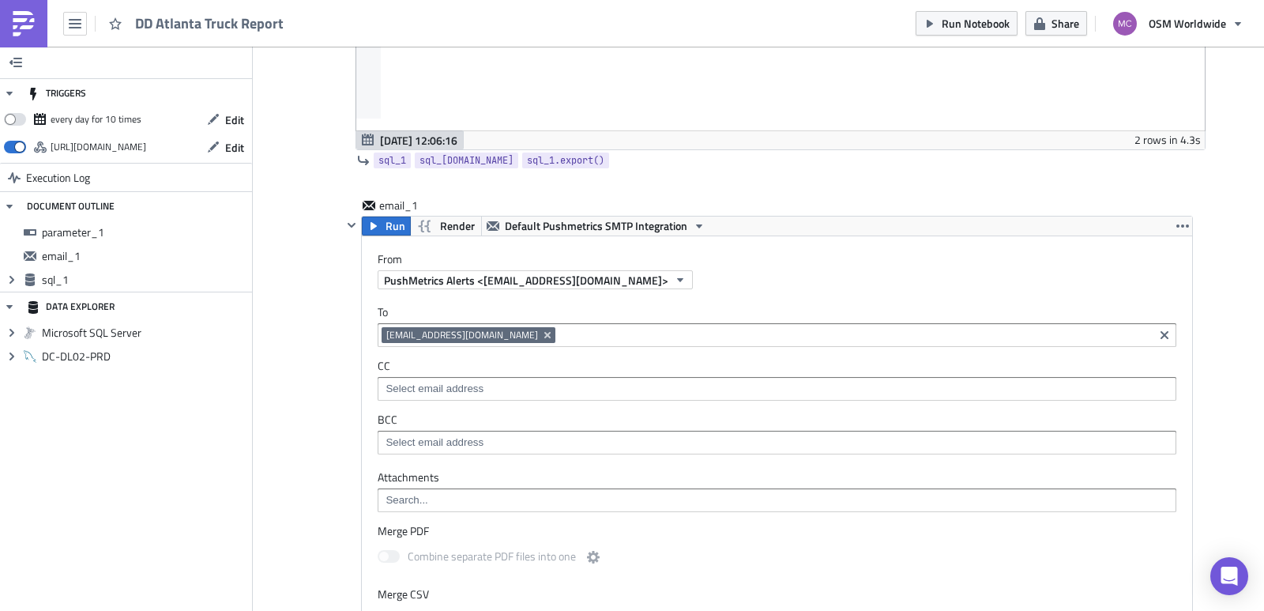
scroll to position [378, 0]
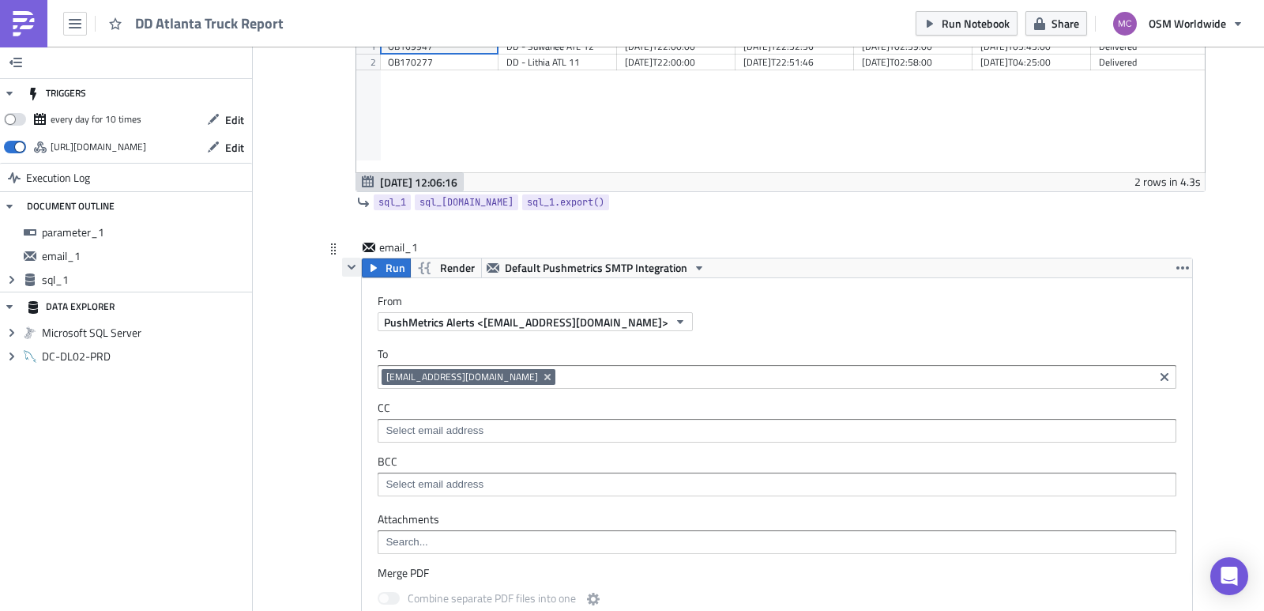
click at [351, 265] on icon "button" at bounding box center [351, 267] width 13 height 13
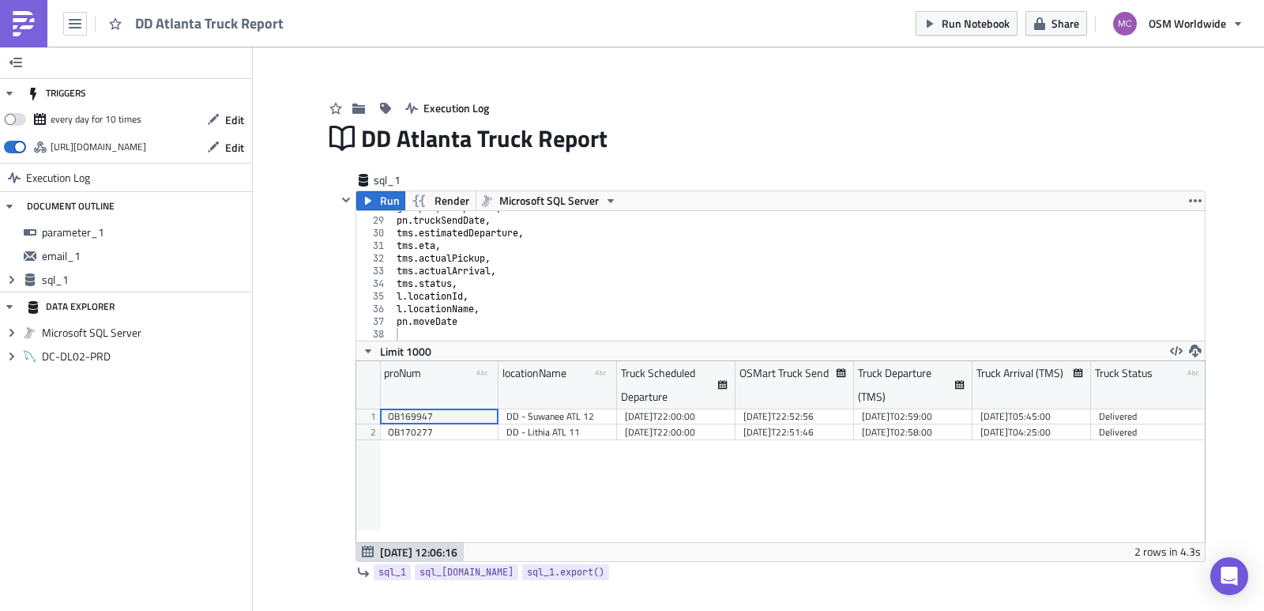
scroll to position [0, 0]
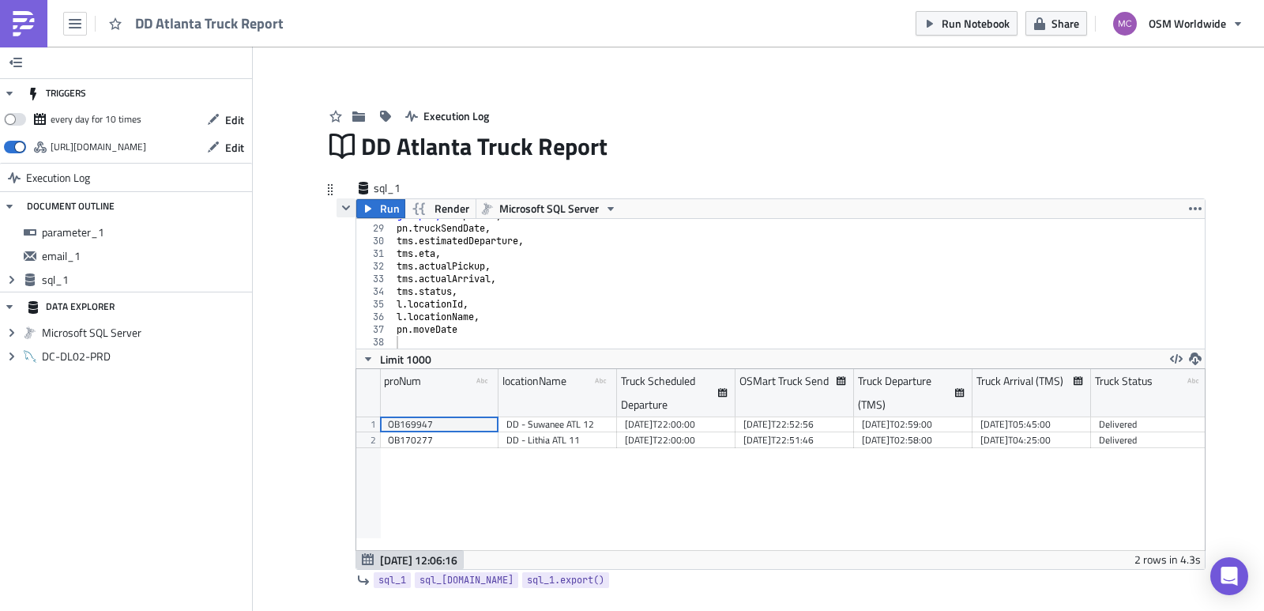
click at [340, 206] on icon "button" at bounding box center [346, 207] width 13 height 13
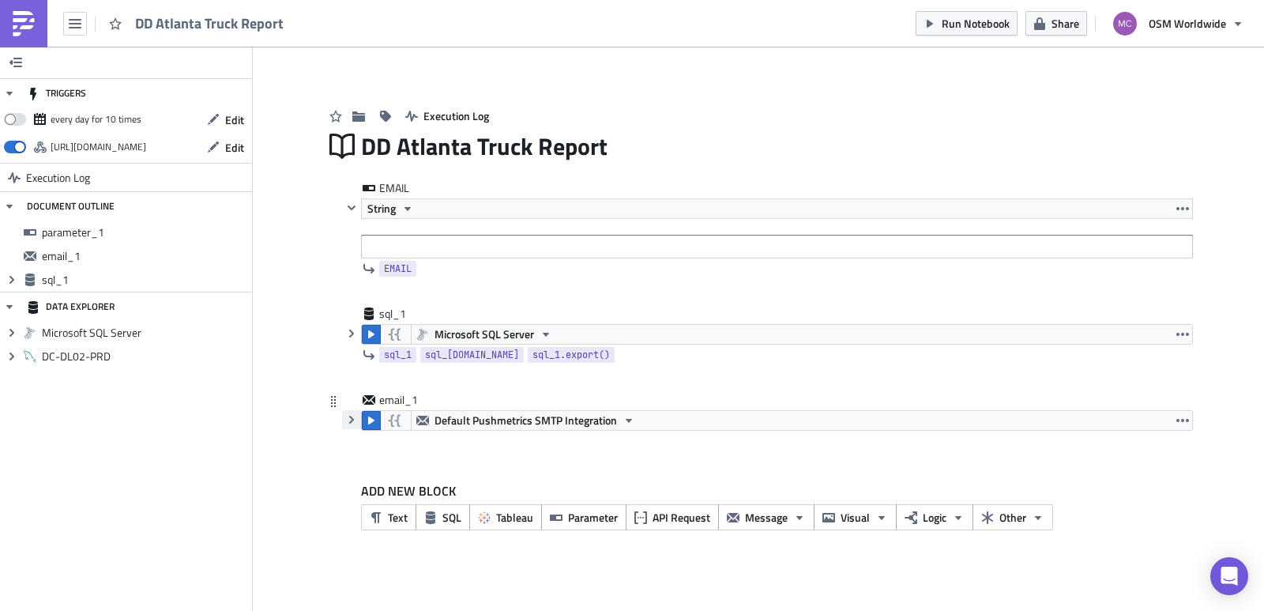
click at [355, 419] on icon "button" at bounding box center [351, 419] width 13 height 13
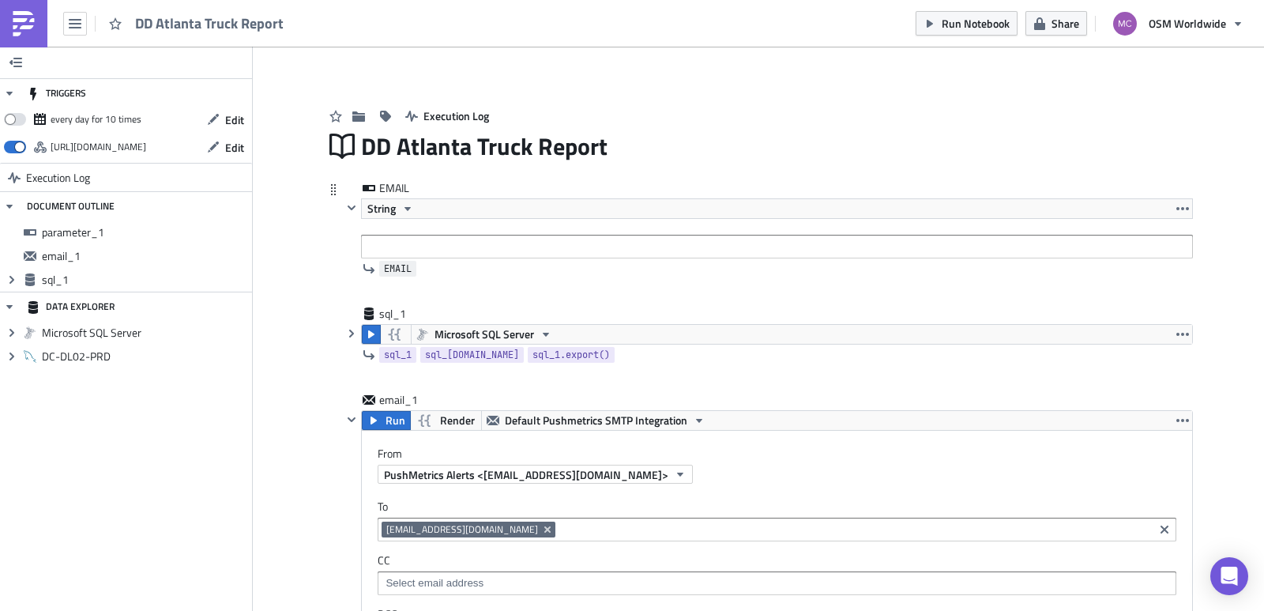
click at [396, 267] on span "EMAIL" at bounding box center [398, 269] width 28 height 16
click at [544, 528] on icon "Remove Tag" at bounding box center [547, 529] width 6 height 6
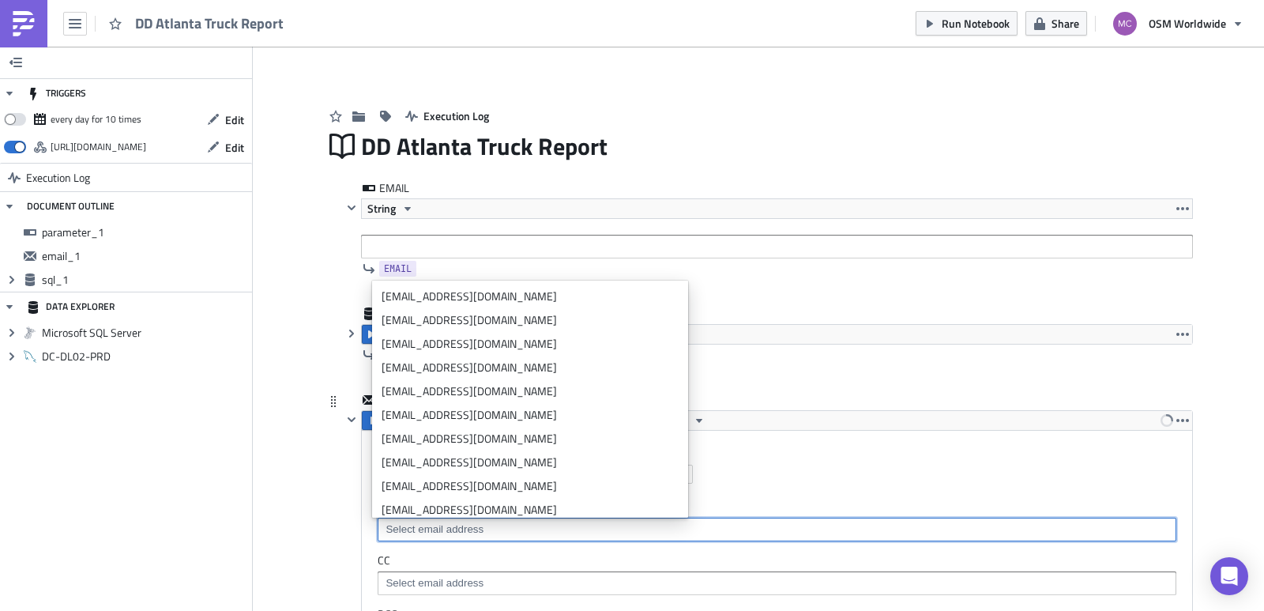
click at [474, 528] on input at bounding box center [775, 529] width 789 height 16
paste input "{{ EMAIL }}"
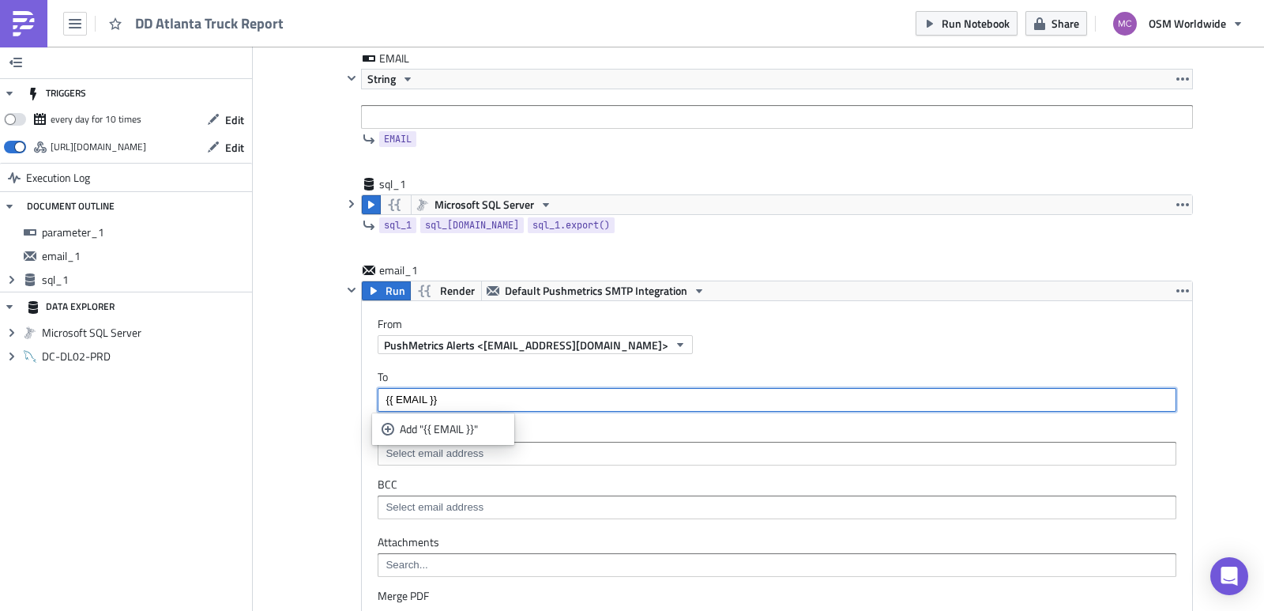
scroll to position [128, 0]
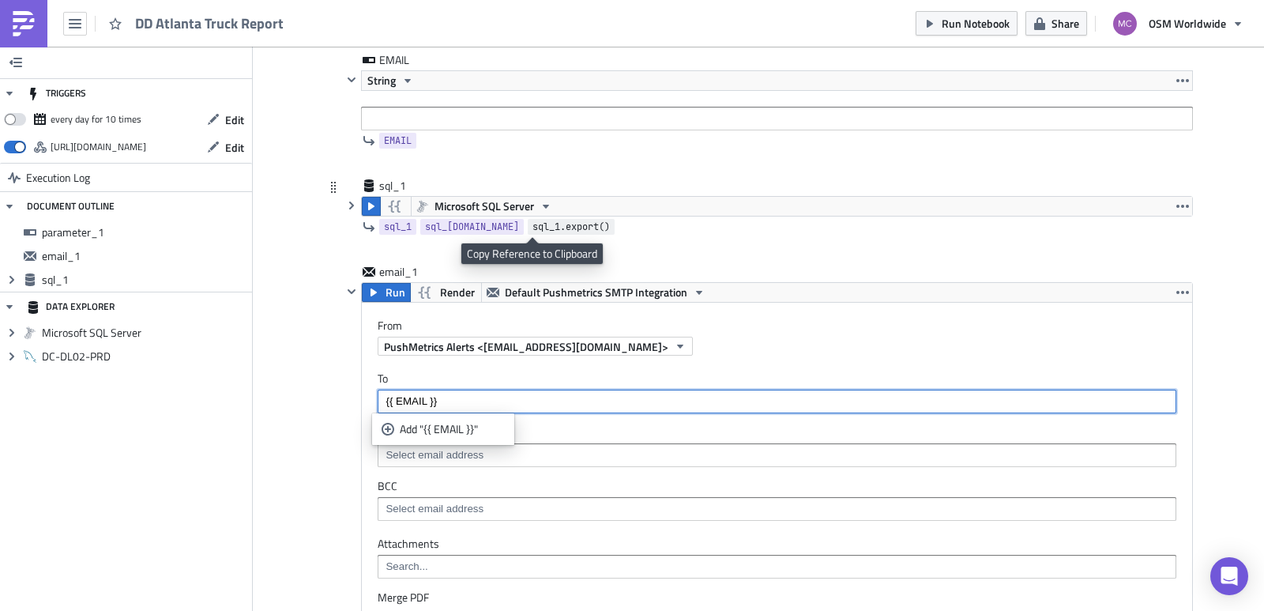
type input "{{ EMAIL }}"
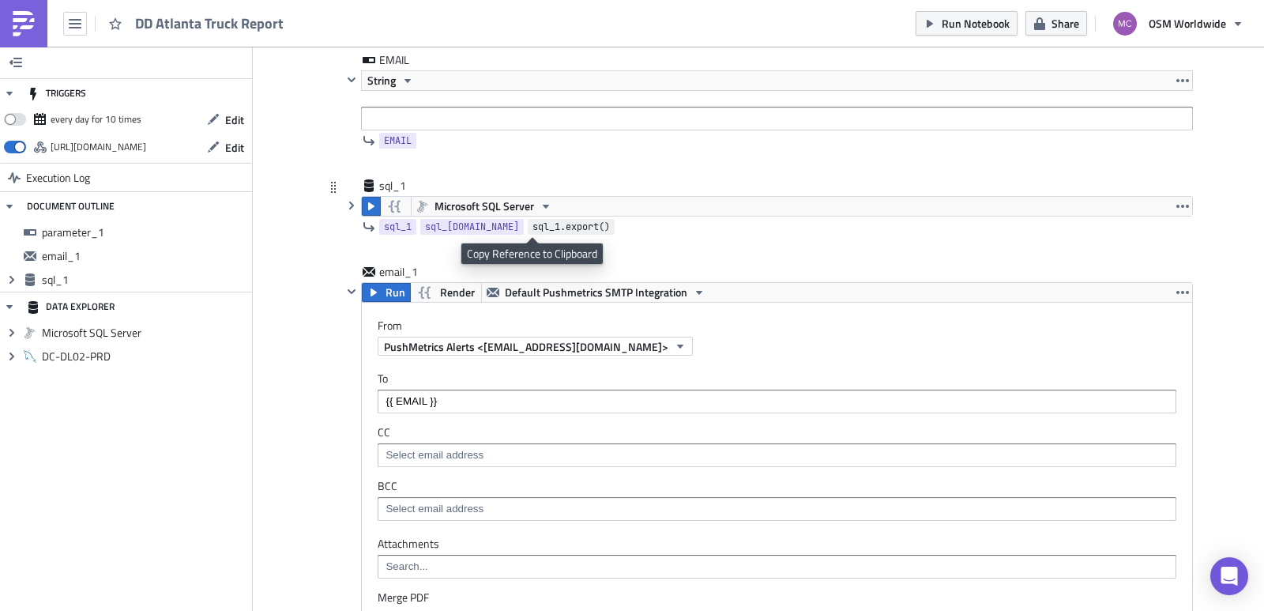
click at [544, 226] on span "sql_1.export()" at bounding box center [570, 227] width 77 height 16
click at [1176, 208] on icon "button" at bounding box center [1182, 206] width 13 height 13
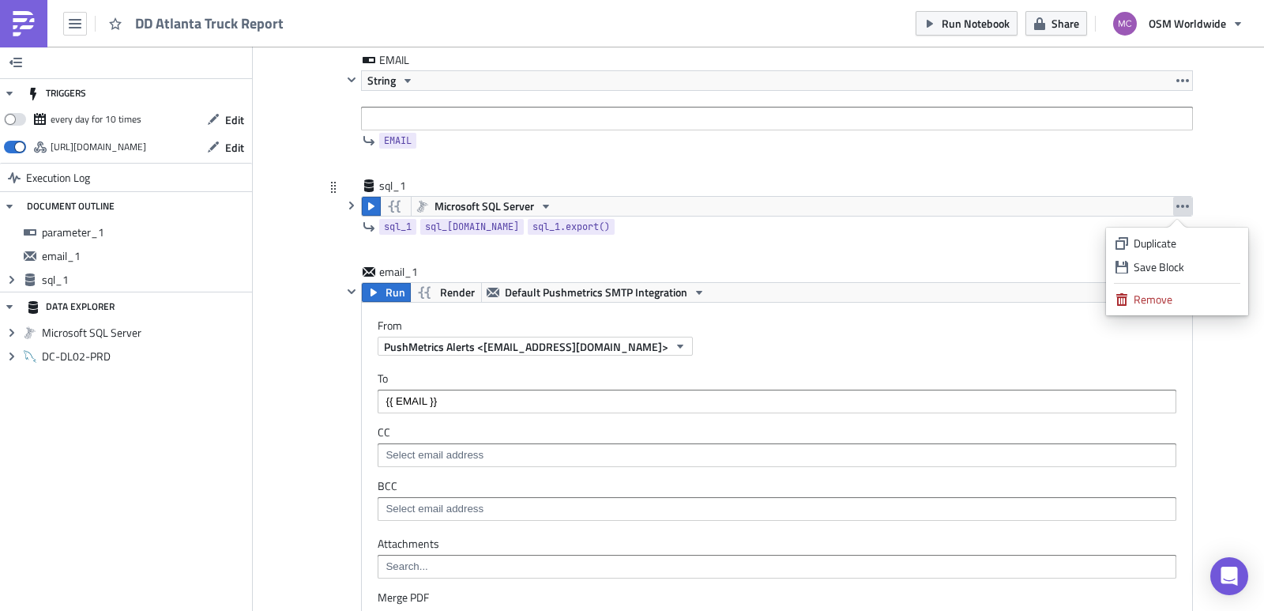
click at [1178, 206] on icon "button" at bounding box center [1182, 206] width 13 height 3
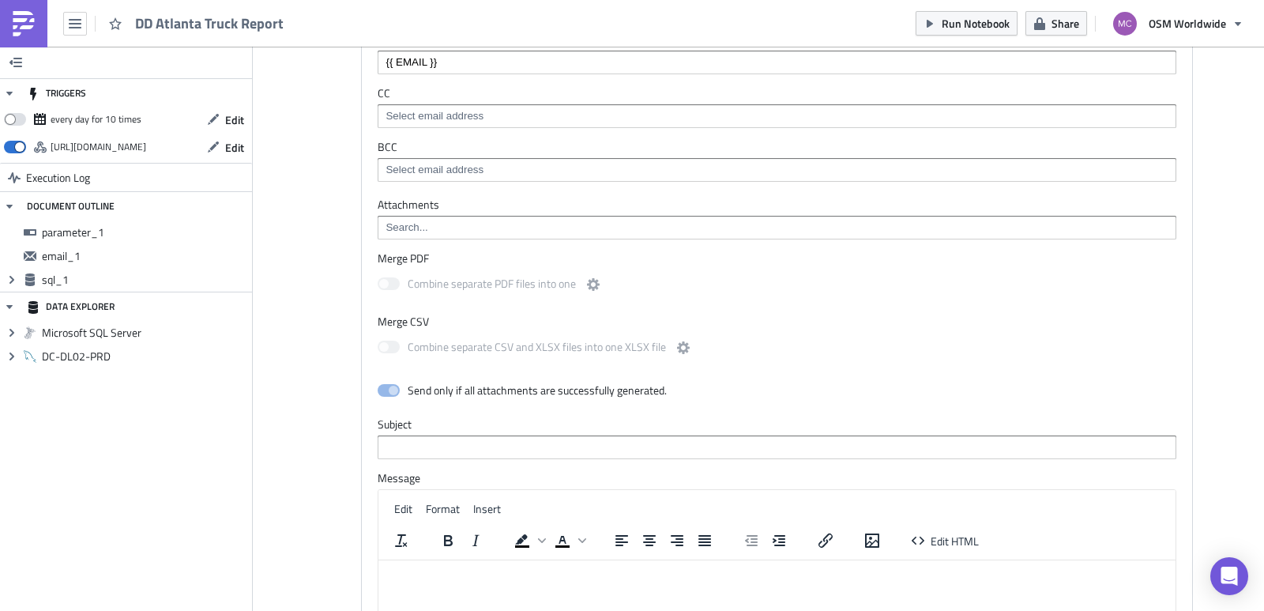
scroll to position [731, 0]
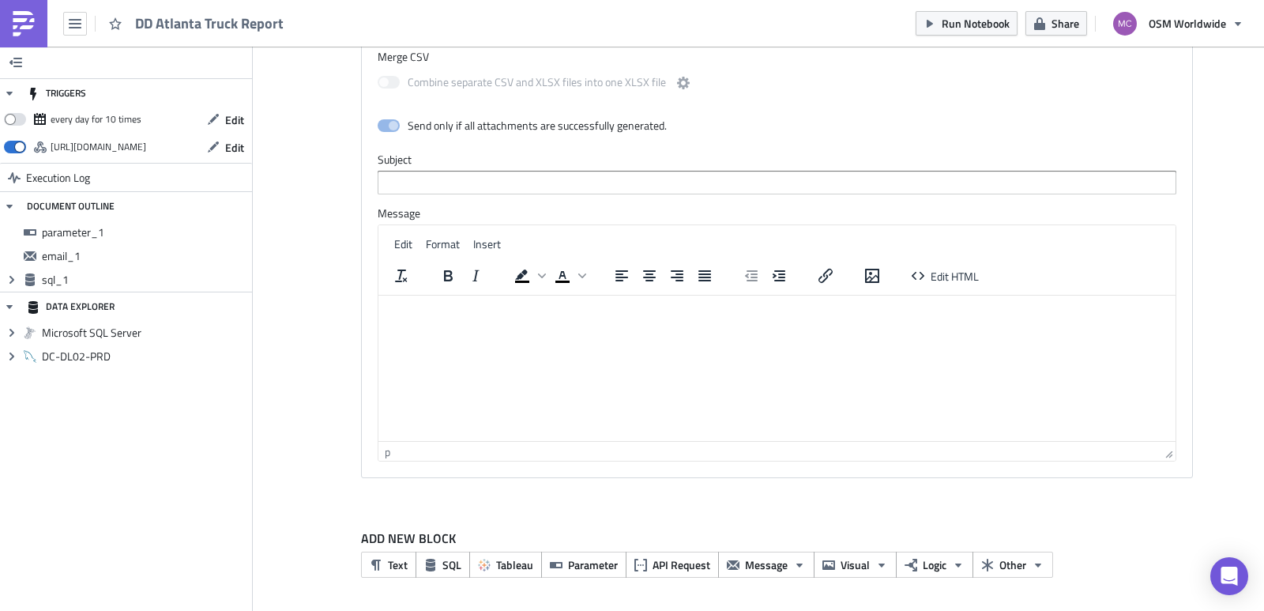
click at [496, 322] on html at bounding box center [776, 308] width 797 height 27
click at [513, 322] on html at bounding box center [776, 308] width 797 height 27
click at [497, 322] on html at bounding box center [776, 308] width 797 height 27
click at [449, 322] on html at bounding box center [776, 308] width 797 height 27
click at [417, 455] on div "p" at bounding box center [772, 451] width 774 height 17
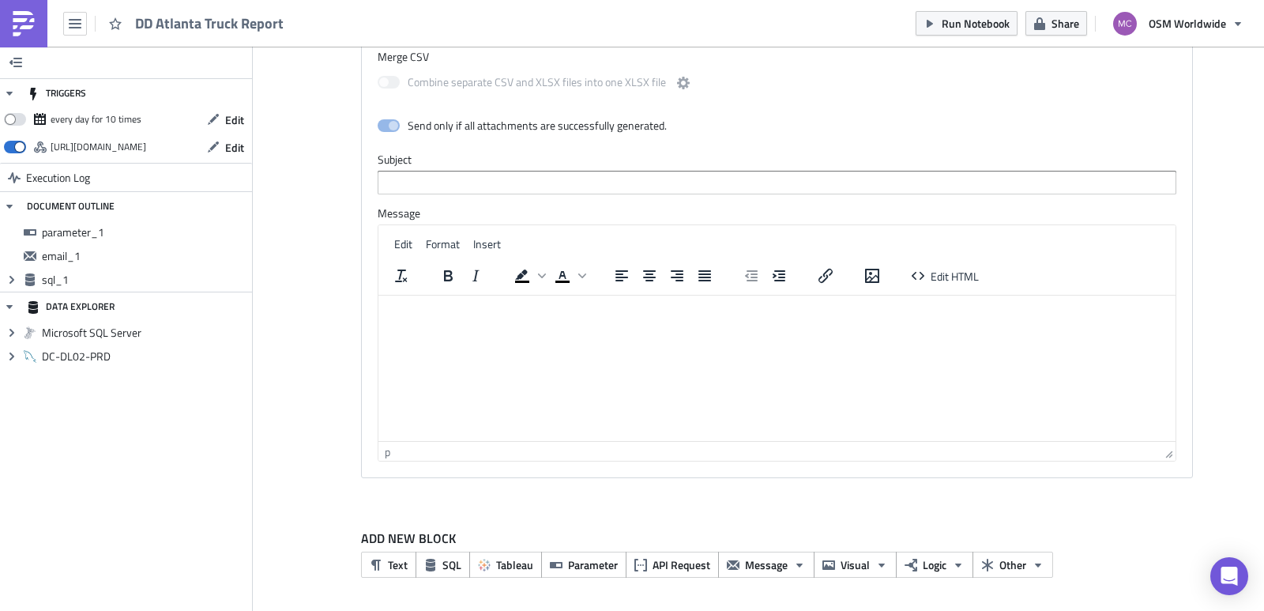
click at [415, 322] on html at bounding box center [776, 308] width 797 height 27
click at [434, 171] on input "text" at bounding box center [777, 183] width 798 height 24
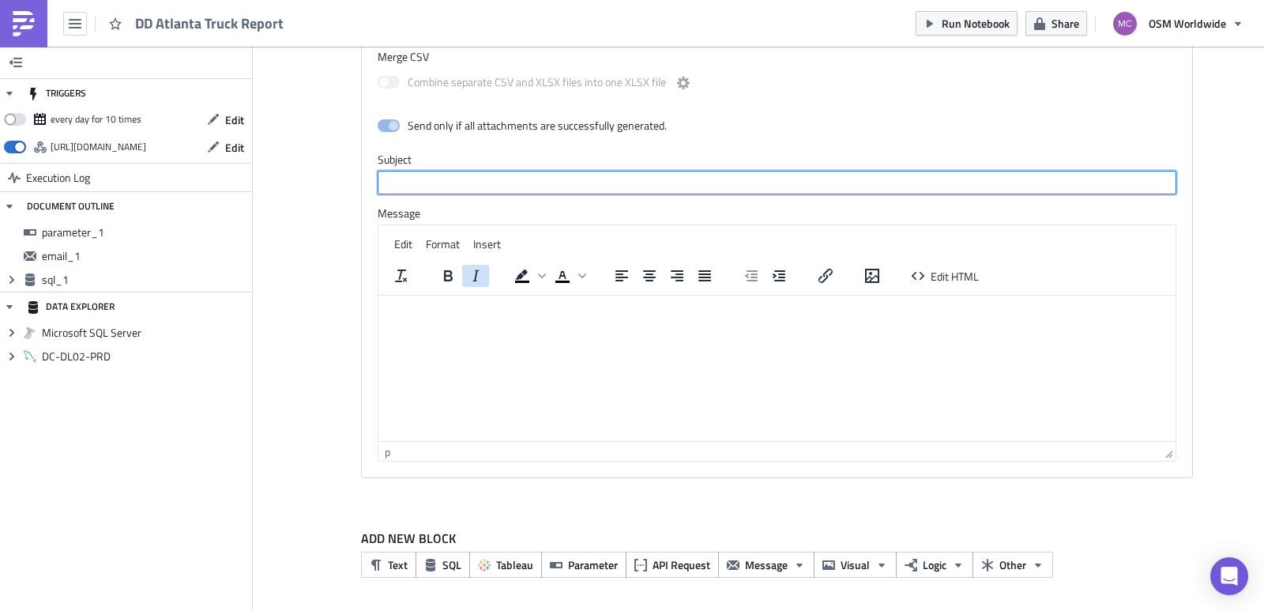
type input "DoorDash Atlanta Truck Report"
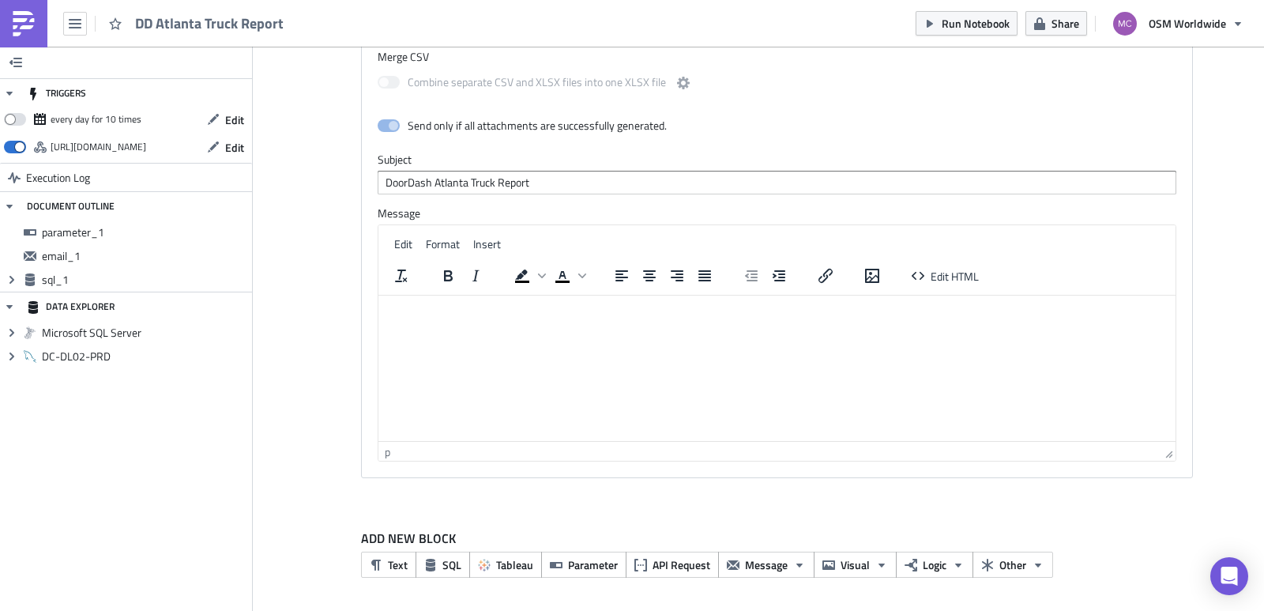
click at [476, 318] on html at bounding box center [776, 308] width 797 height 27
click at [476, 317] on html at bounding box center [776, 308] width 797 height 27
click at [949, 280] on span "Edit HTML" at bounding box center [954, 276] width 48 height 17
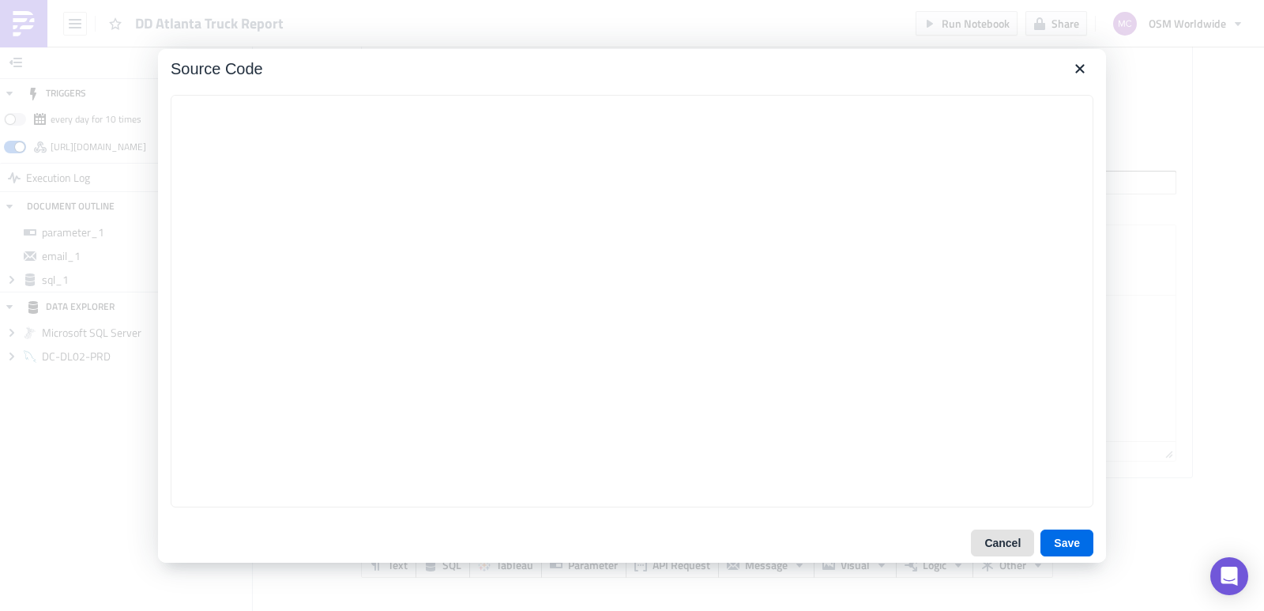
click at [1014, 544] on button "Cancel" at bounding box center [1002, 542] width 63 height 27
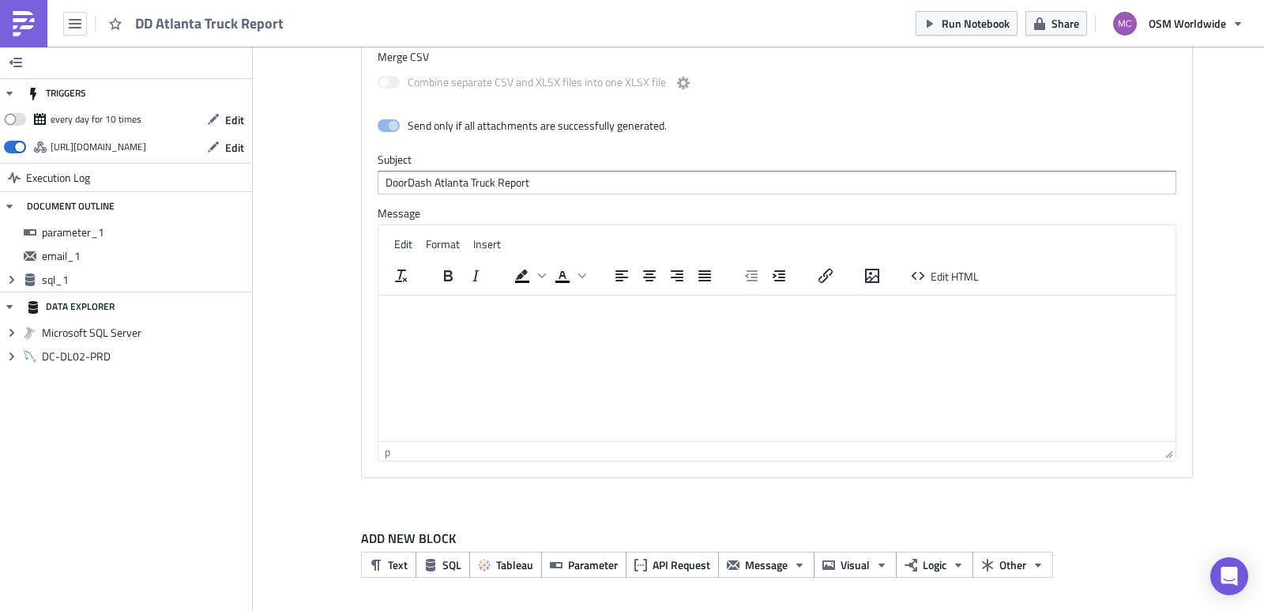
click at [610, 322] on html at bounding box center [776, 308] width 797 height 27
click at [565, 322] on html at bounding box center [776, 308] width 797 height 27
click at [491, 242] on span "Insert" at bounding box center [487, 243] width 28 height 17
click at [652, 299] on html at bounding box center [776, 308] width 797 height 27
click at [738, 322] on html at bounding box center [776, 308] width 797 height 27
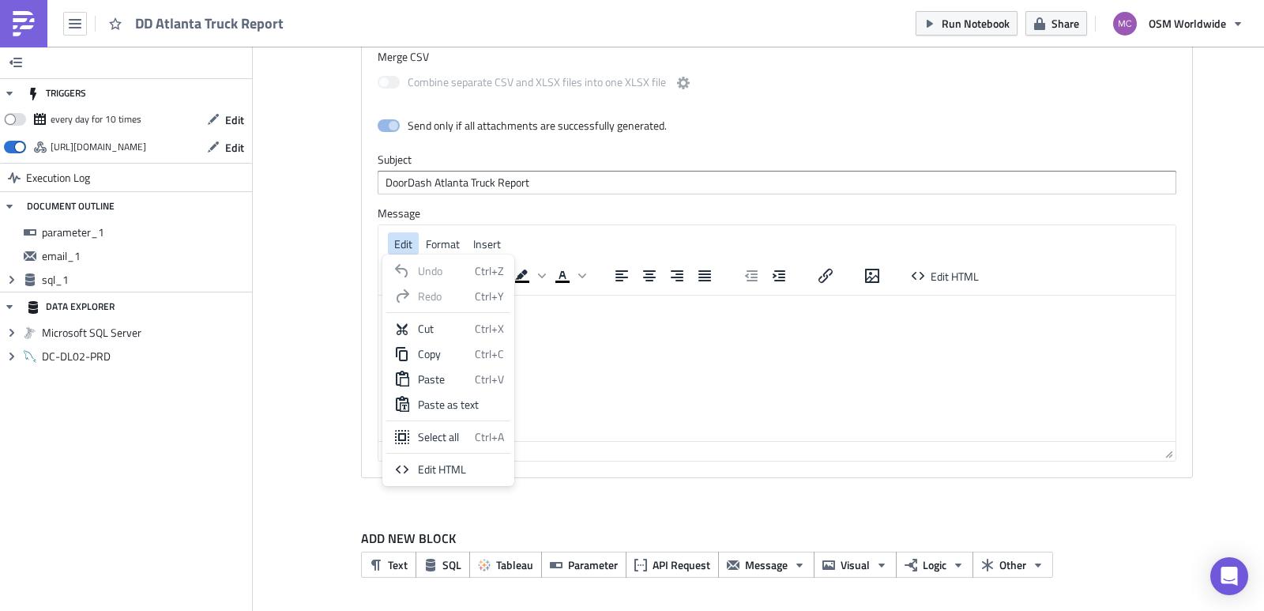
click at [402, 244] on span "Edit" at bounding box center [403, 243] width 18 height 17
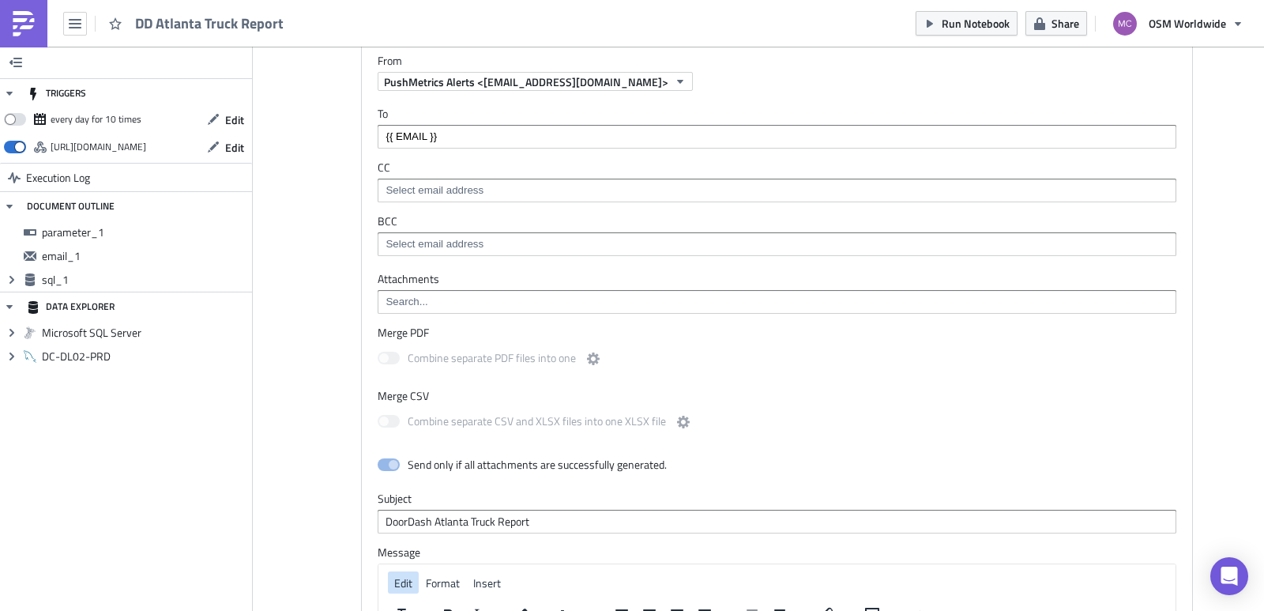
scroll to position [356, 0]
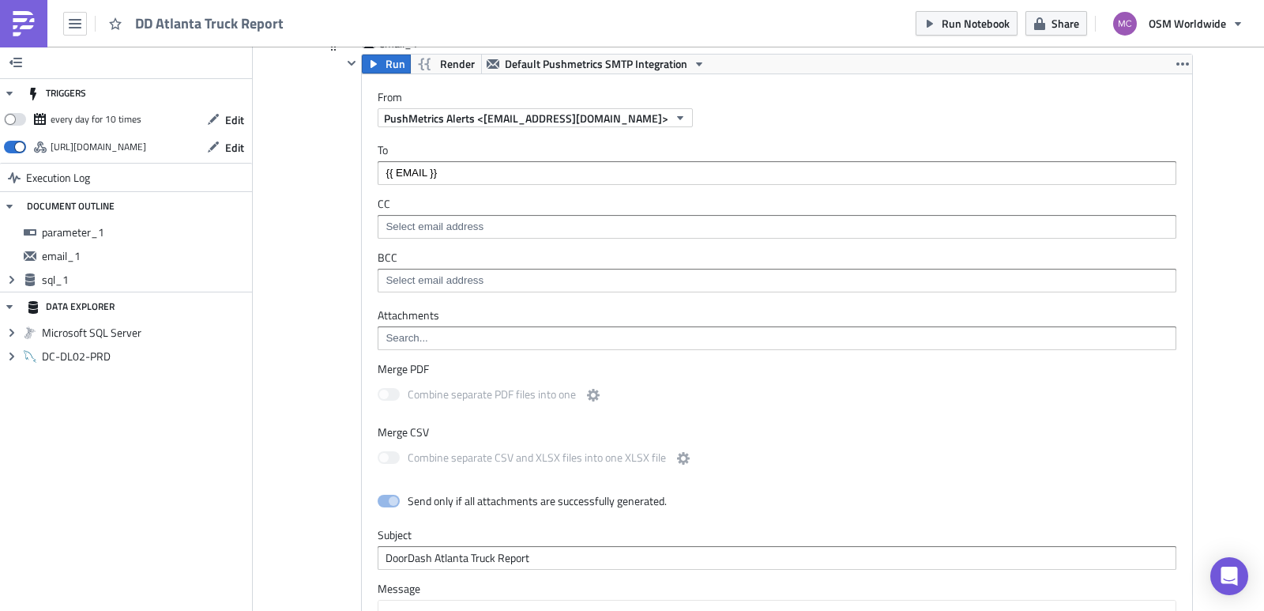
click at [387, 505] on span at bounding box center [389, 500] width 22 height 13
click at [388, 395] on span at bounding box center [389, 394] width 22 height 13
click at [470, 176] on input "{{ EMAIL }}" at bounding box center [775, 173] width 789 height 16
click at [453, 67] on span "Render" at bounding box center [457, 63] width 35 height 19
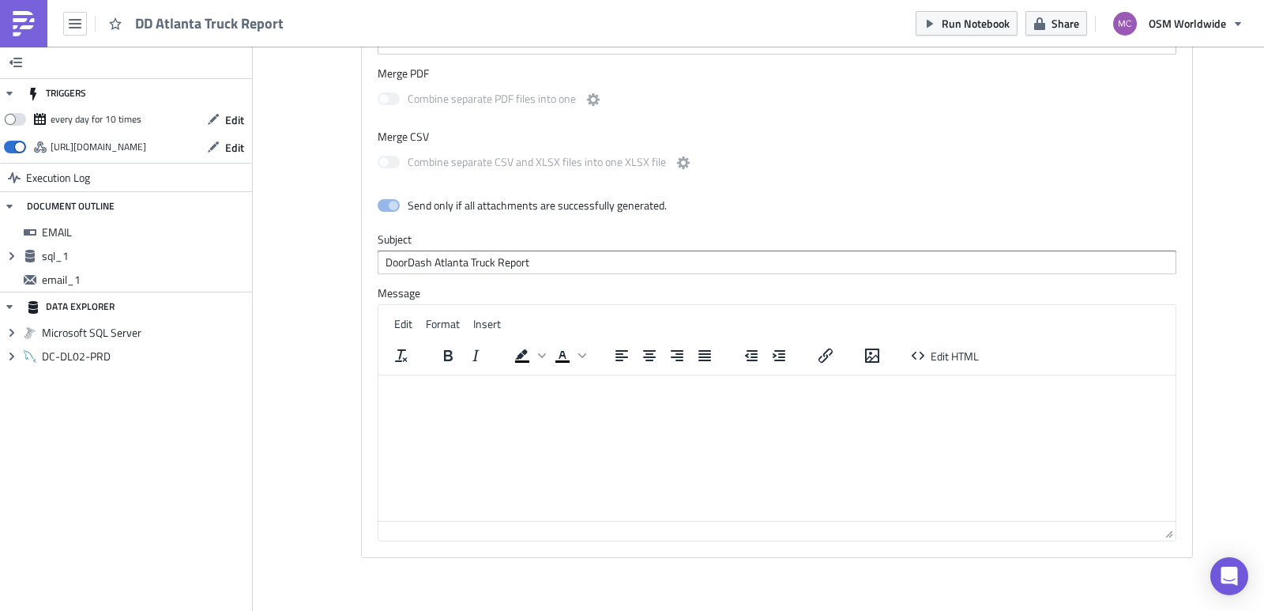
scroll to position [1082, 0]
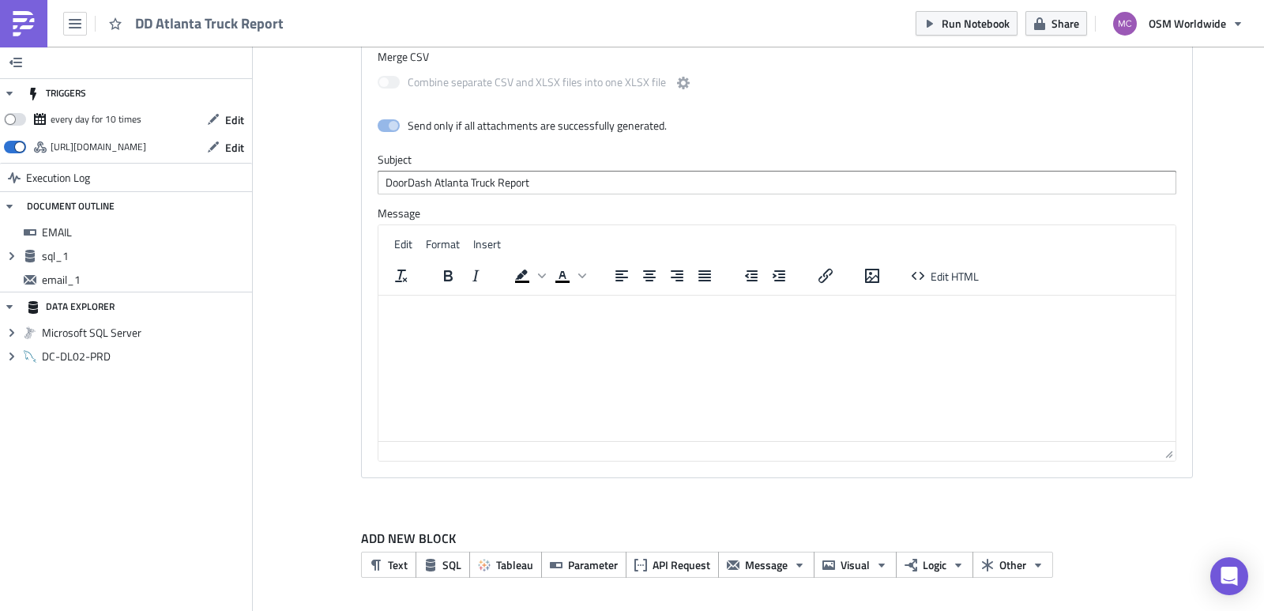
drag, startPoint x: 461, startPoint y: 293, endPoint x: 88, endPoint y: 28, distance: 457.1
click at [461, 293] on div "Edit Format Insert To open the popup, press Shift+Enter To open the popup, pres…" at bounding box center [776, 260] width 797 height 70
click at [467, 321] on html at bounding box center [776, 307] width 797 height 25
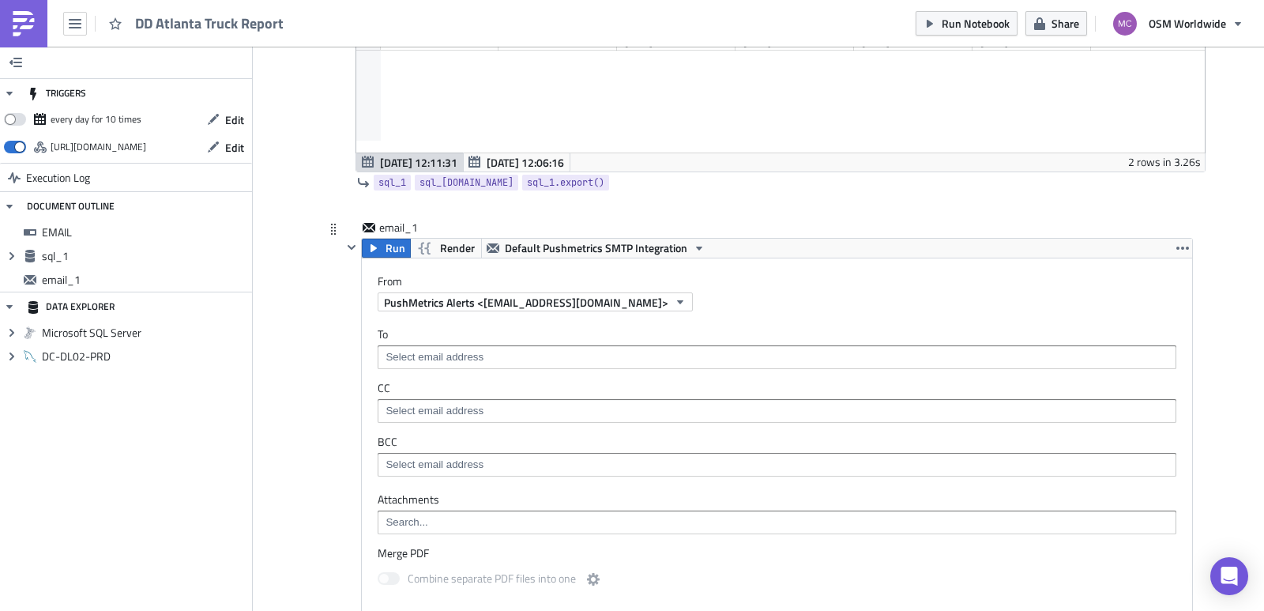
scroll to position [523, 0]
click at [451, 353] on input at bounding box center [775, 357] width 789 height 16
click at [553, 325] on div "To CC BCC" at bounding box center [777, 401] width 830 height 181
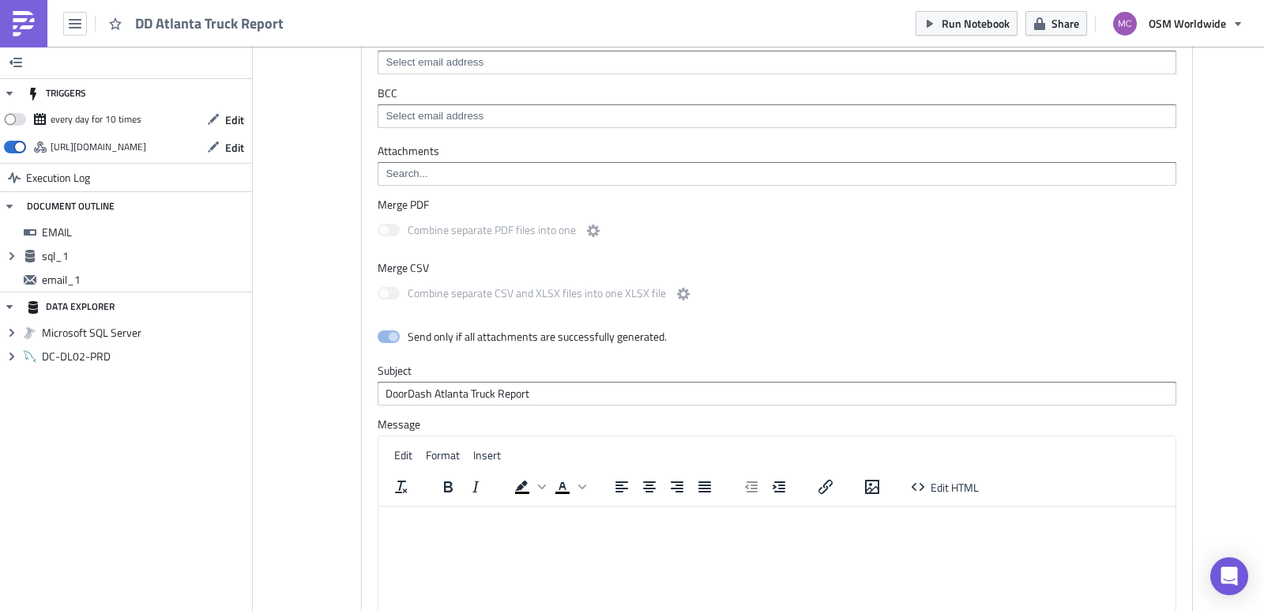
scroll to position [905, 0]
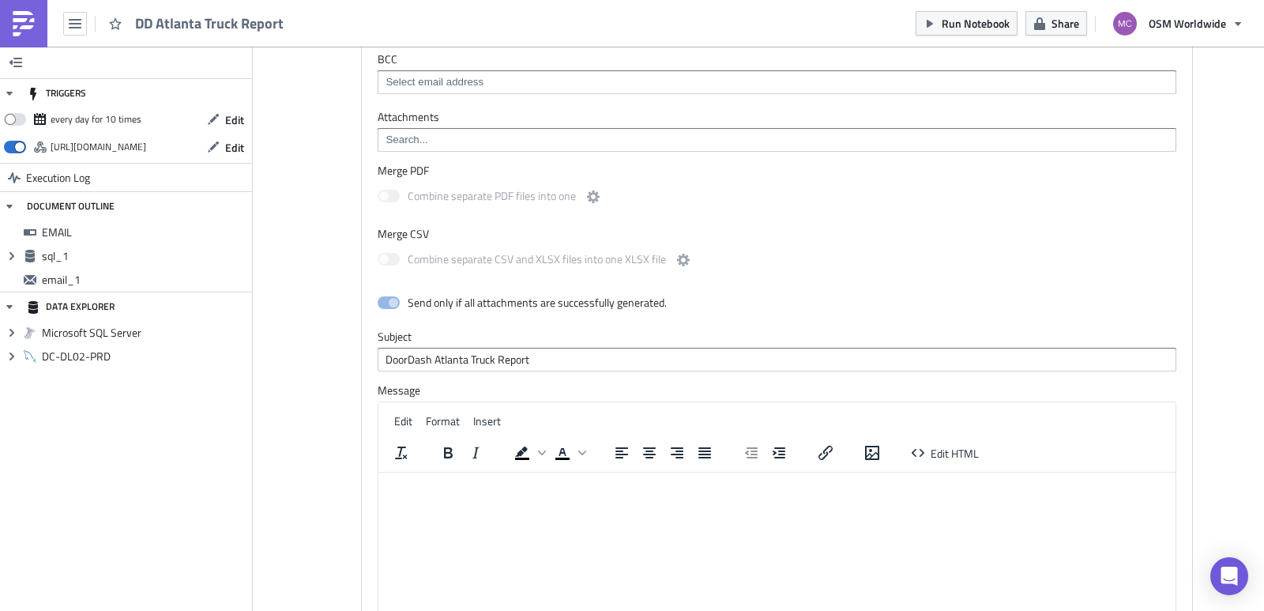
click at [556, 498] on html at bounding box center [776, 484] width 797 height 25
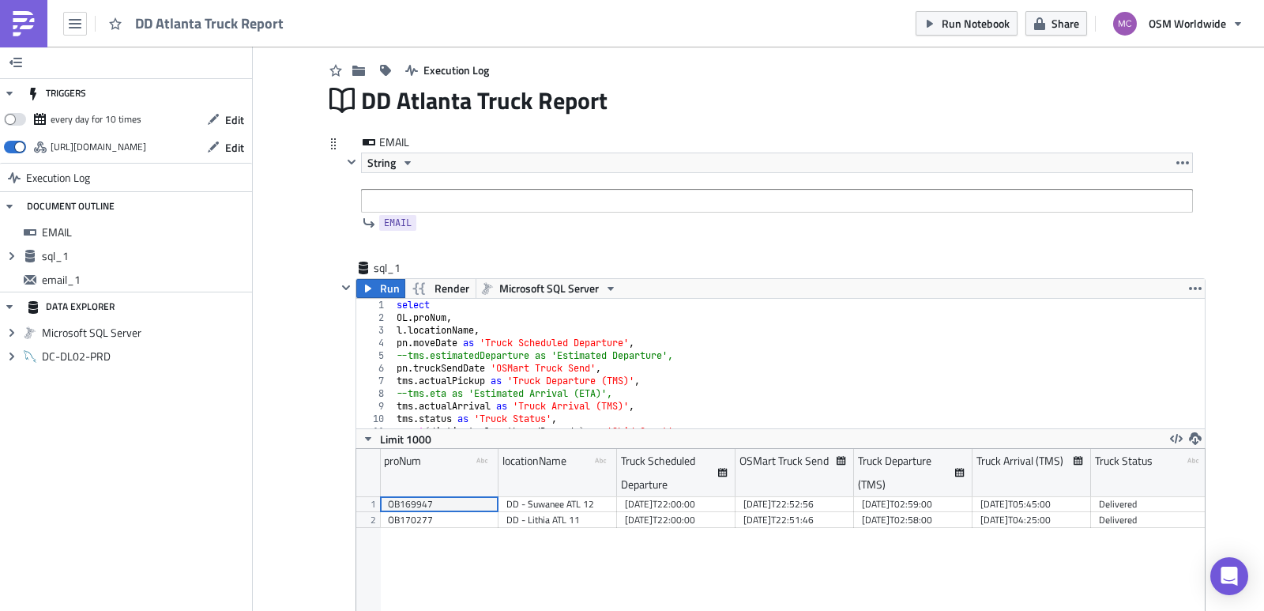
scroll to position [34, 0]
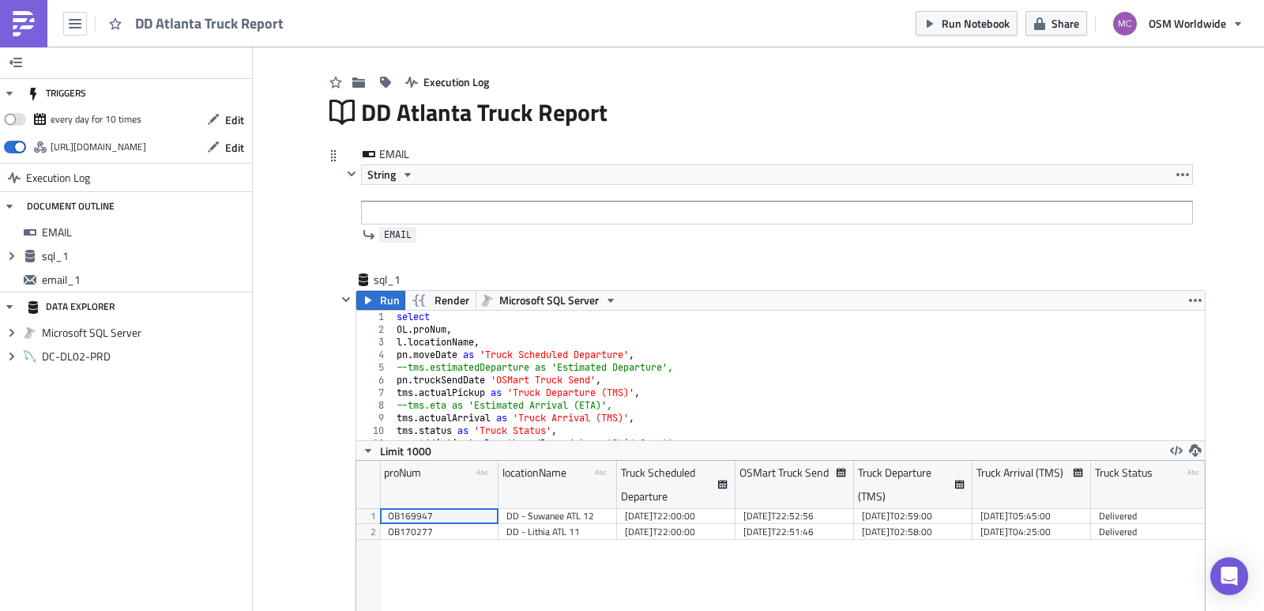
click at [394, 233] on span "EMAIL" at bounding box center [398, 235] width 28 height 16
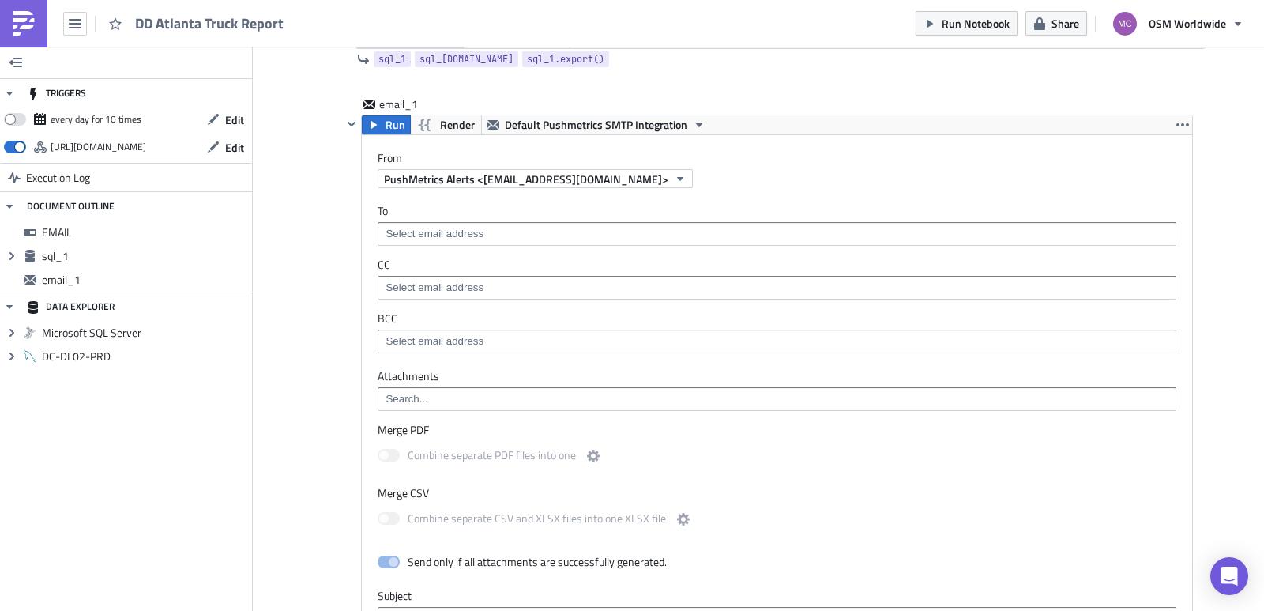
scroll to position [503, 0]
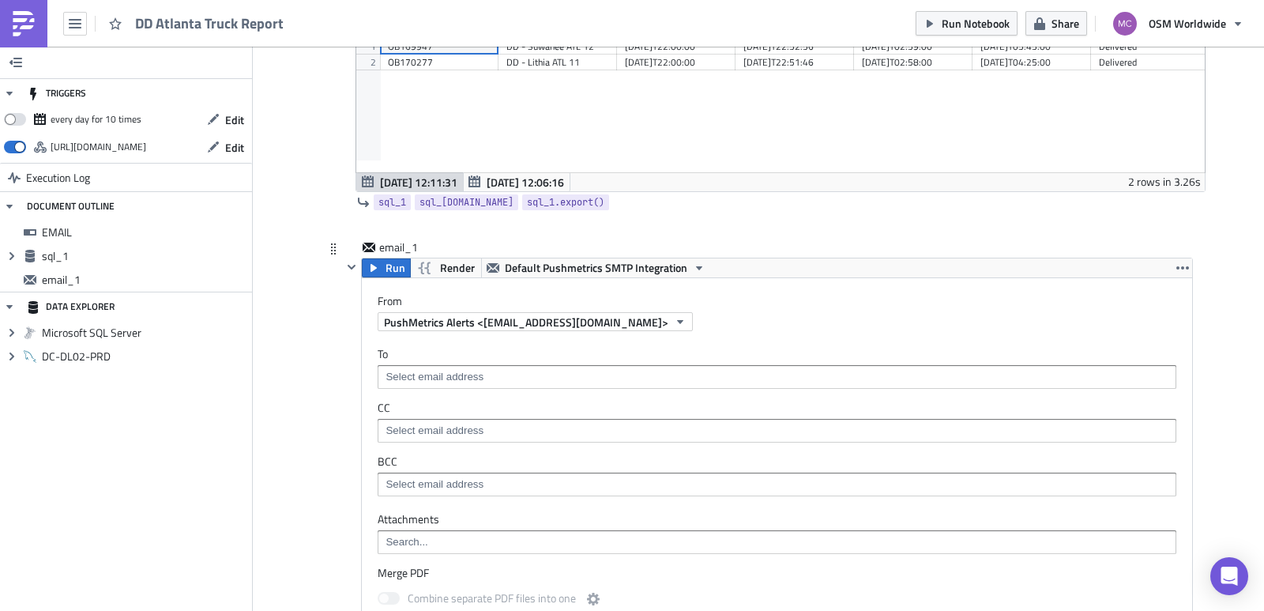
click at [480, 374] on input at bounding box center [775, 377] width 789 height 16
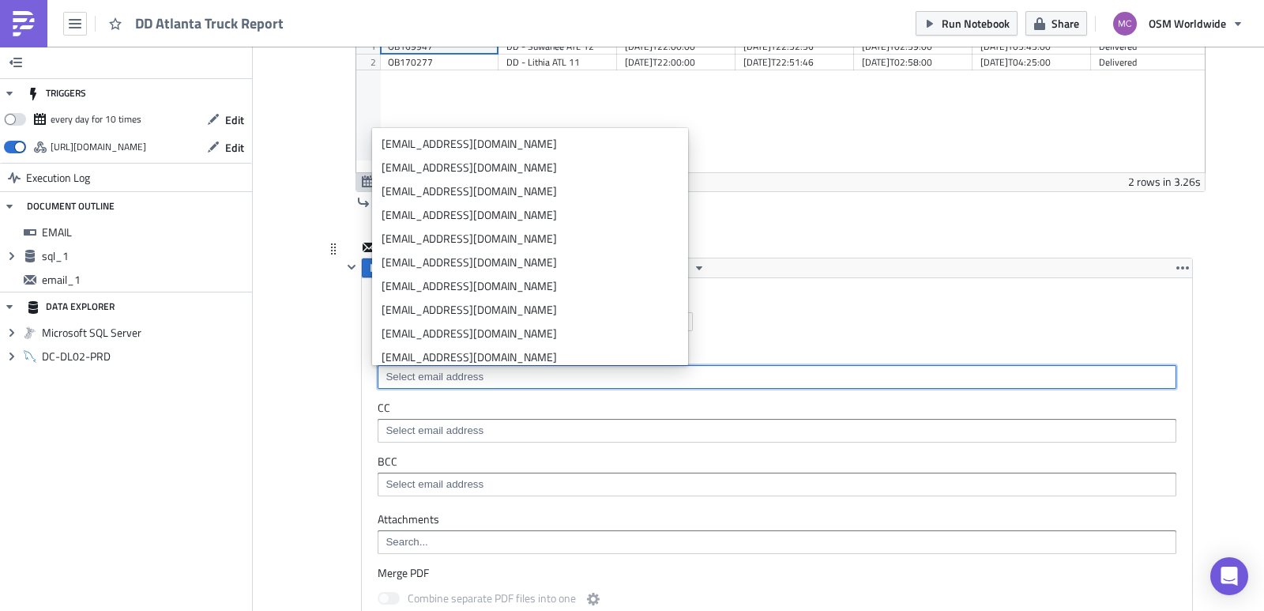
paste input "{{ EMAIL }}"
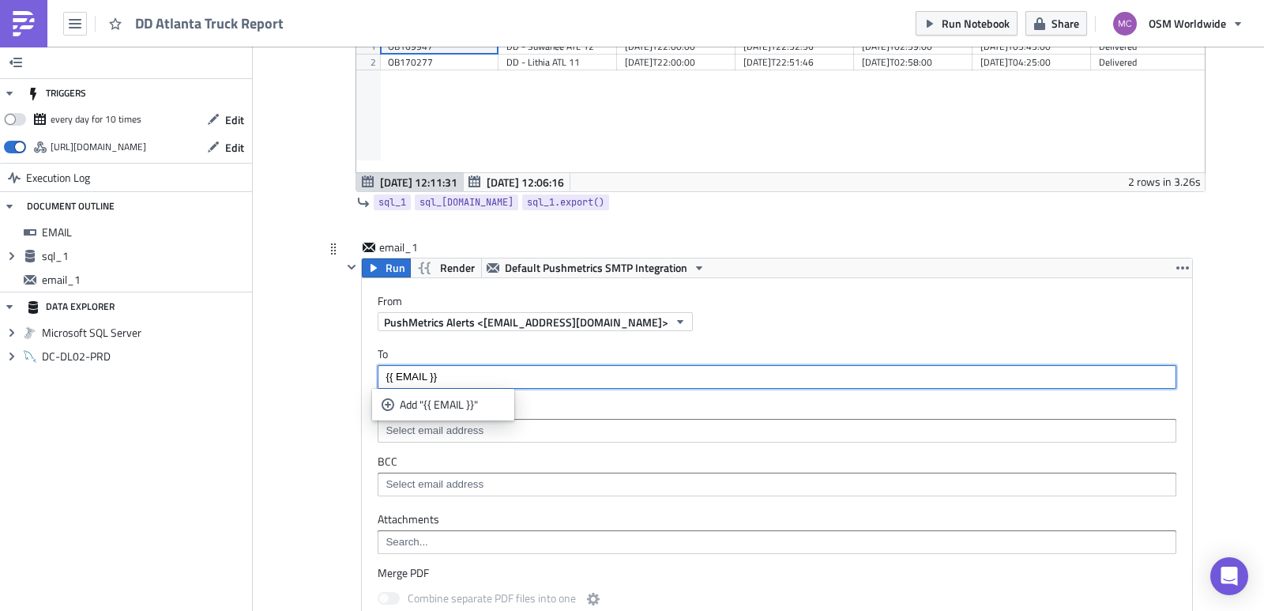
type input "{{ EMAIL }}"
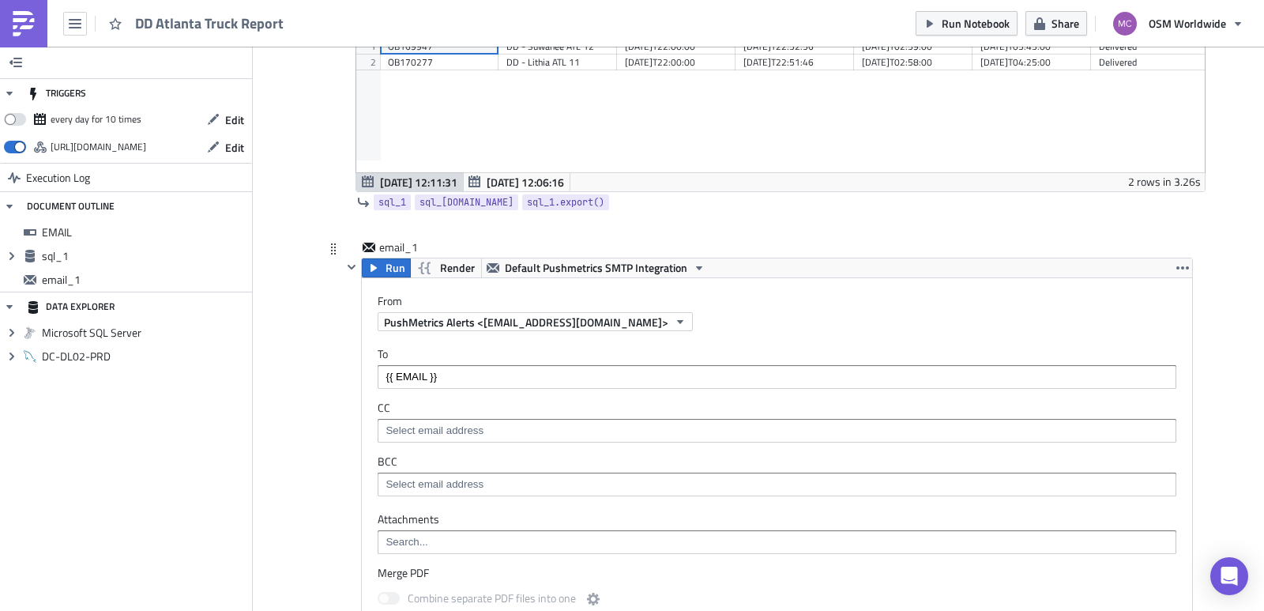
click at [550, 445] on div "To {{ EMAIL }} CC BCC" at bounding box center [777, 421] width 830 height 181
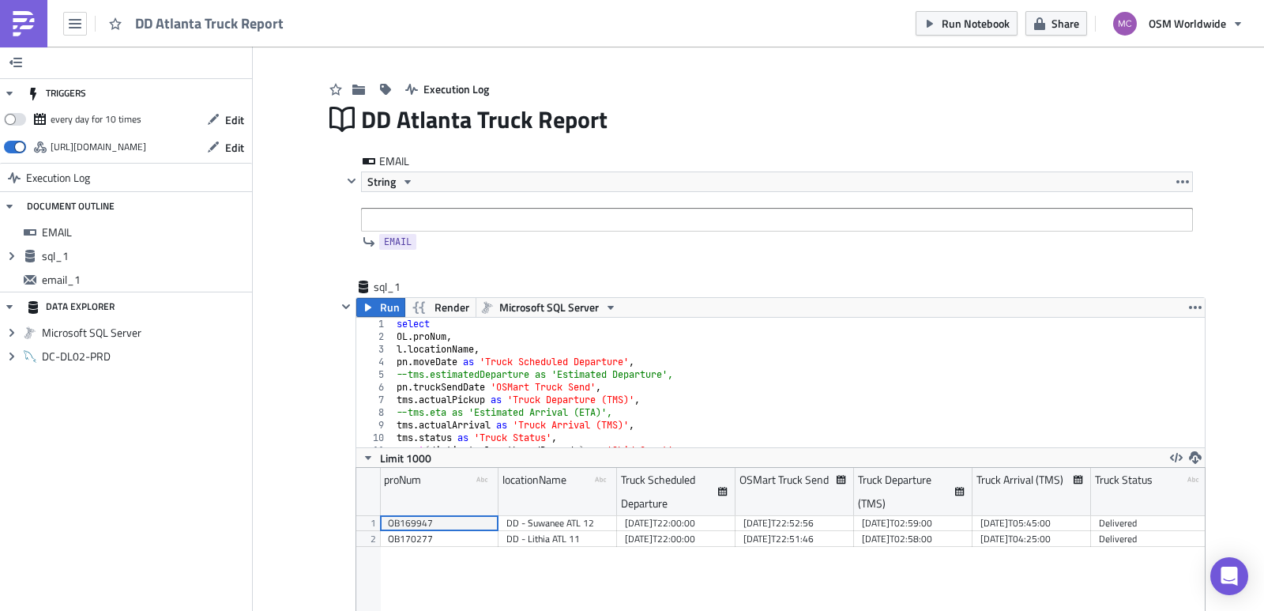
scroll to position [0, 0]
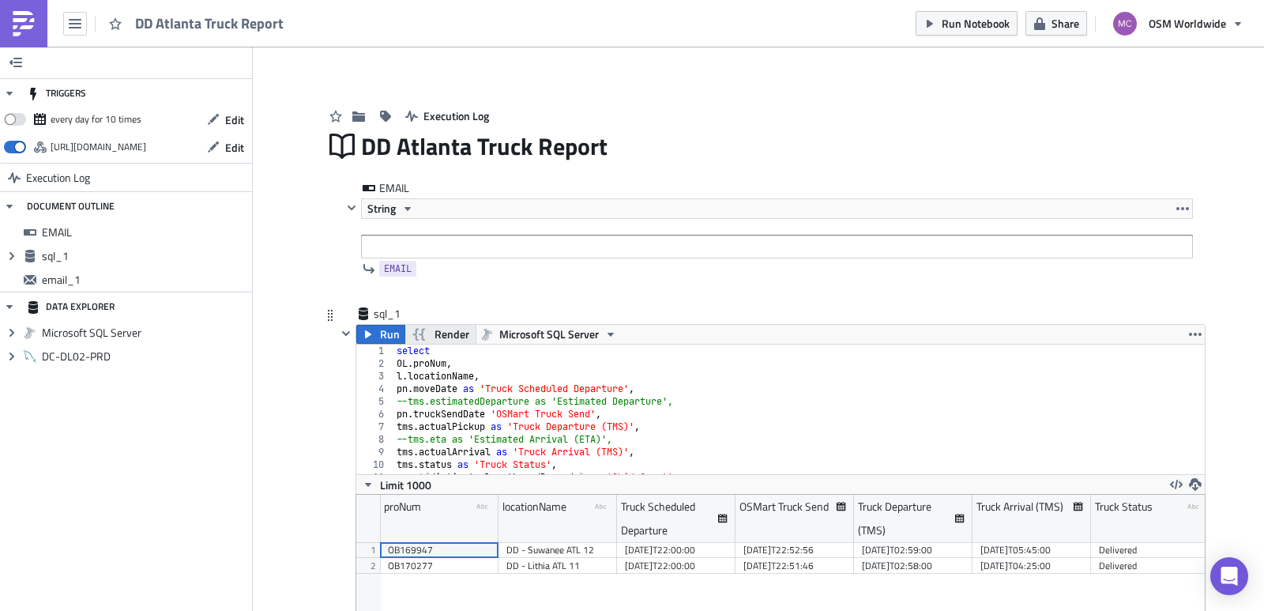
click at [437, 333] on span "Render" at bounding box center [451, 334] width 35 height 19
click at [220, 148] on button "Edit" at bounding box center [225, 147] width 53 height 24
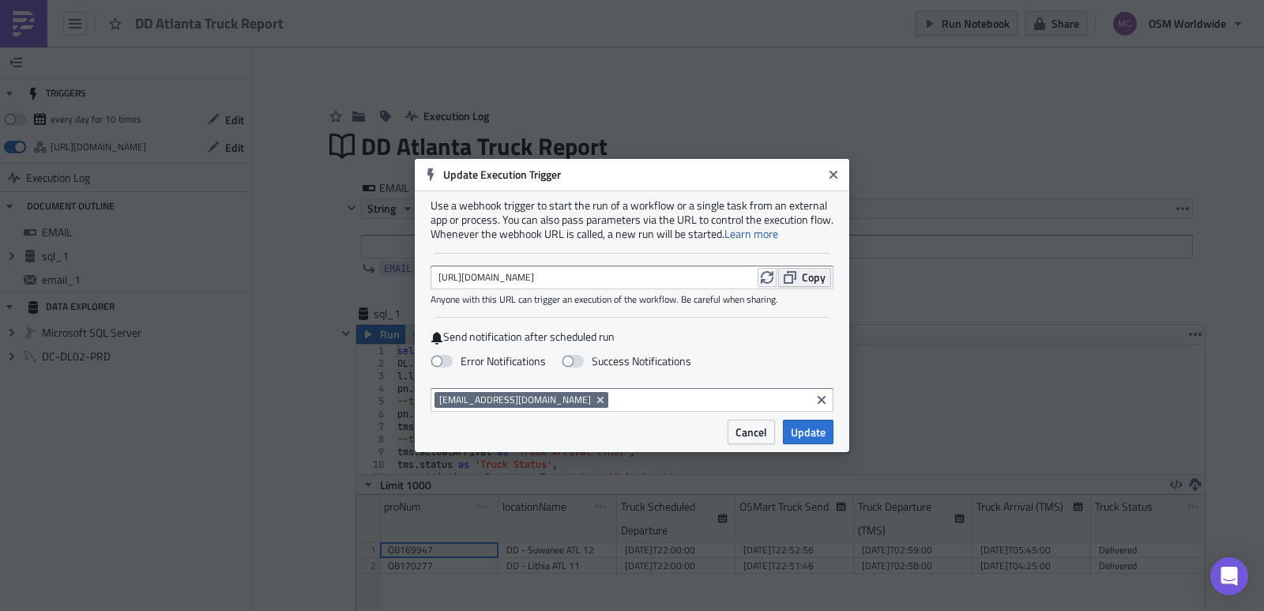
click at [800, 277] on button "Copy" at bounding box center [804, 277] width 53 height 19
click at [760, 433] on span "Cancel" at bounding box center [751, 431] width 32 height 17
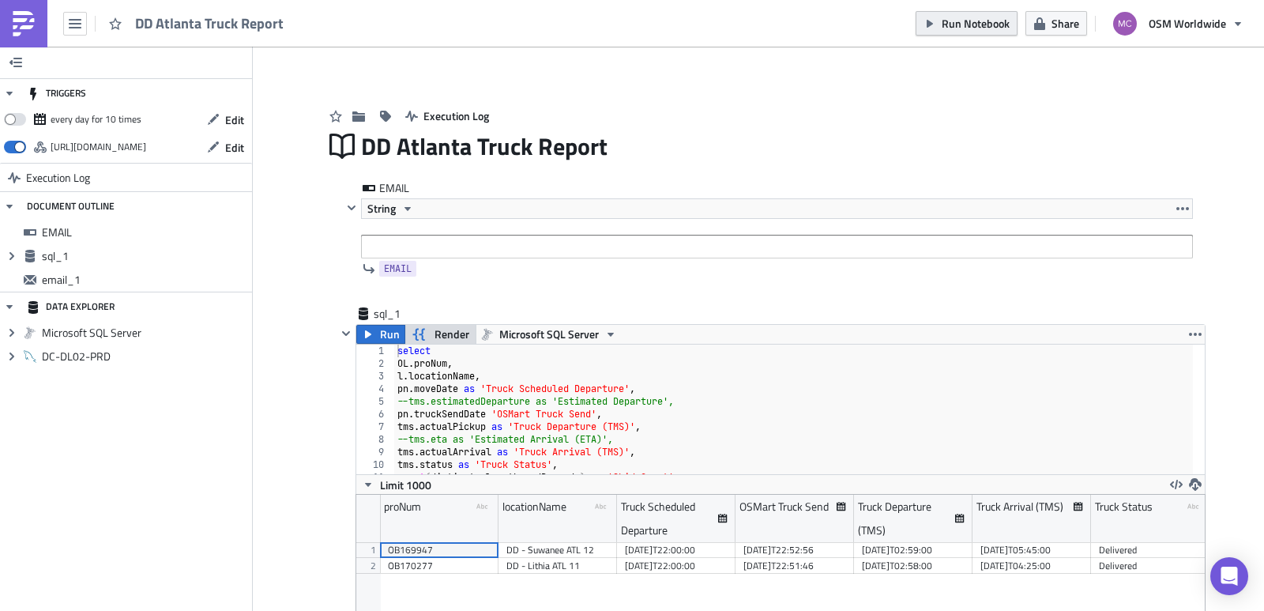
click at [974, 26] on span "Run Notebook" at bounding box center [975, 23] width 68 height 17
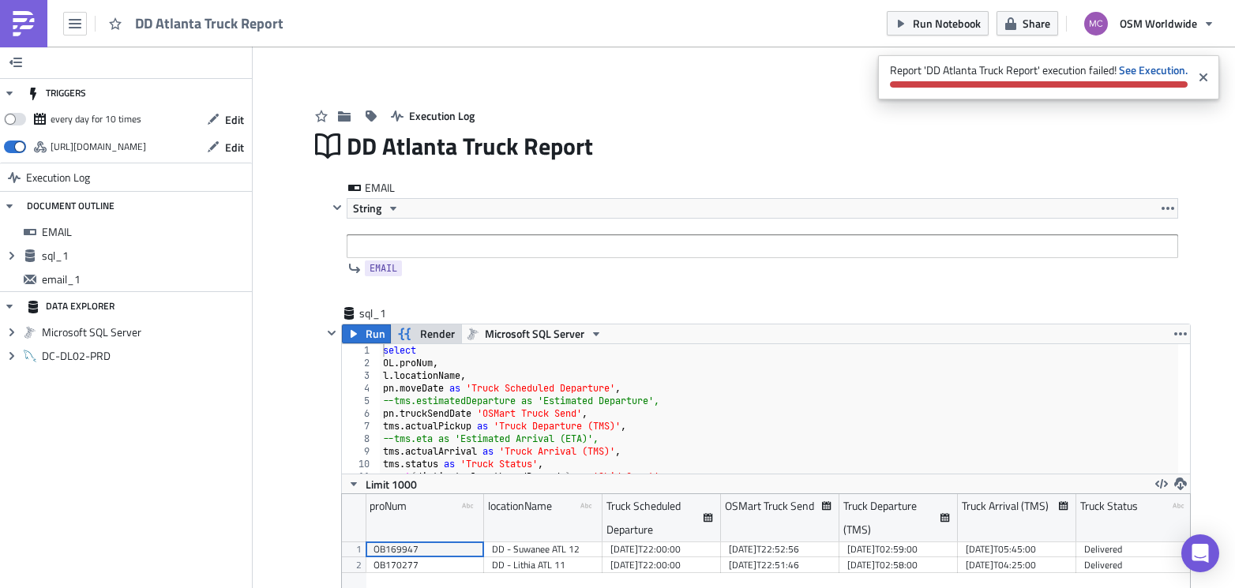
drag, startPoint x: 694, startPoint y: 6, endPoint x: 846, endPoint y: -21, distance: 153.9
click at [846, 0] on html "DD Atlanta Truck Report Run Notebook Share OSM Worldwide TRIGGERS every day for…" at bounding box center [617, 295] width 1235 height 591
drag, startPoint x: 703, startPoint y: 6, endPoint x: 1214, endPoint y: 23, distance: 511.3
click at [971, 26] on div "DD Atlanta Truck Report Run Notebook Share OSM Worldwide" at bounding box center [617, 23] width 1235 height 47
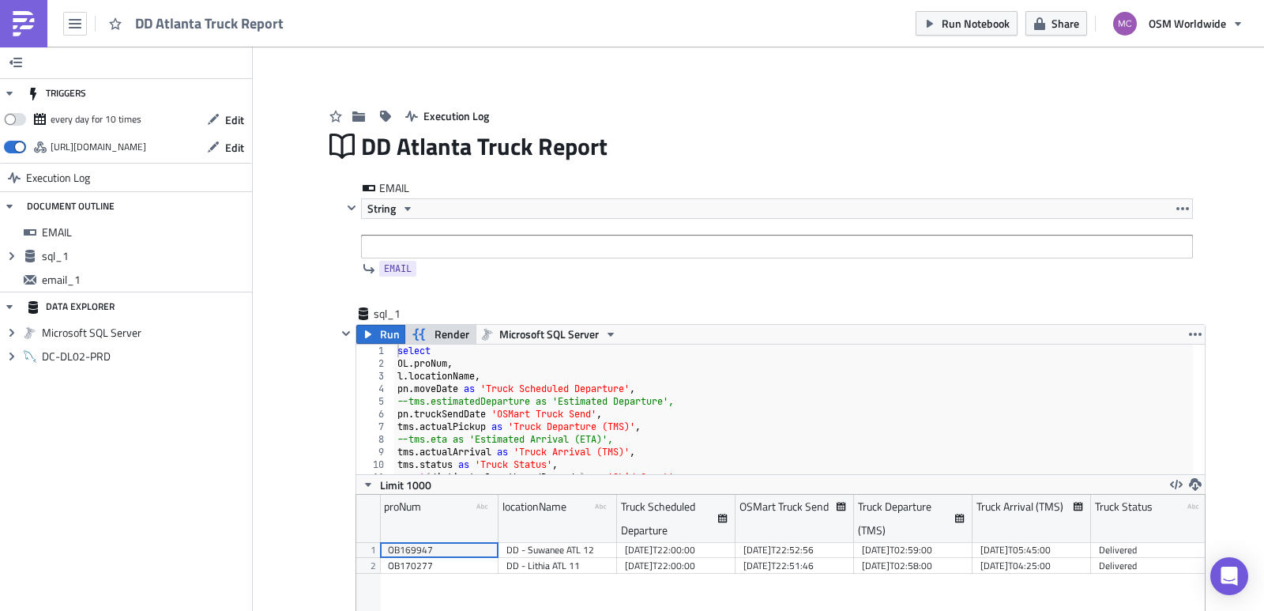
drag, startPoint x: 996, startPoint y: 94, endPoint x: 1167, endPoint y: 83, distance: 171.0
click at [996, 94] on div "Execution Log" at bounding box center [758, 100] width 869 height 56
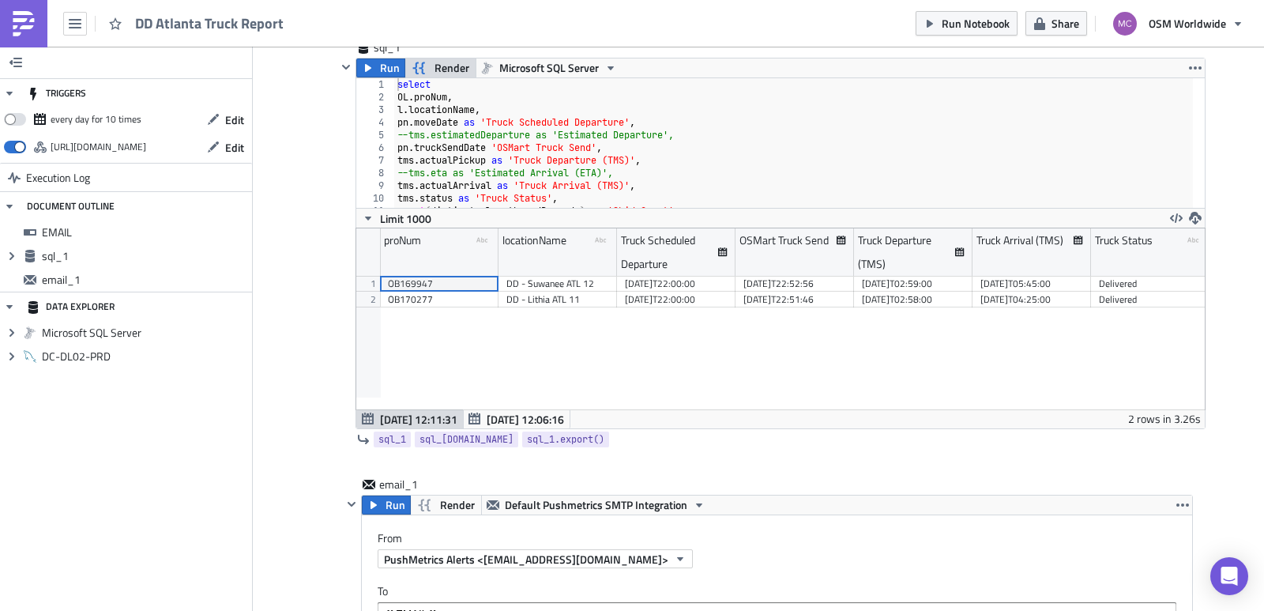
scroll to position [55, 0]
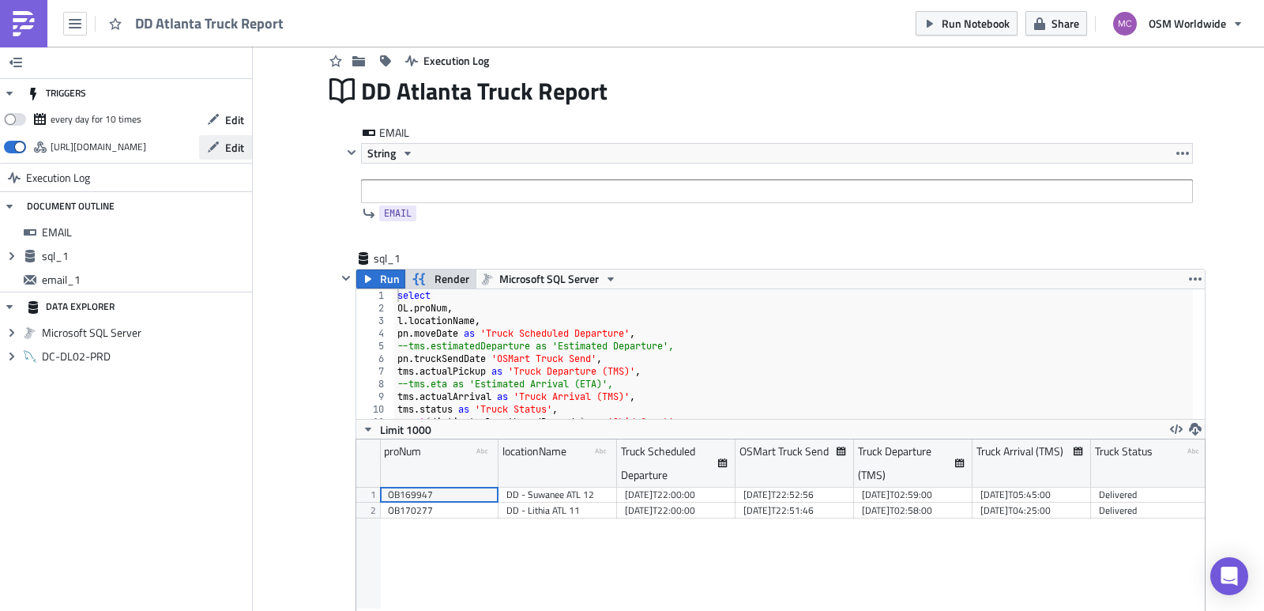
click at [234, 144] on span "Edit" at bounding box center [234, 147] width 19 height 17
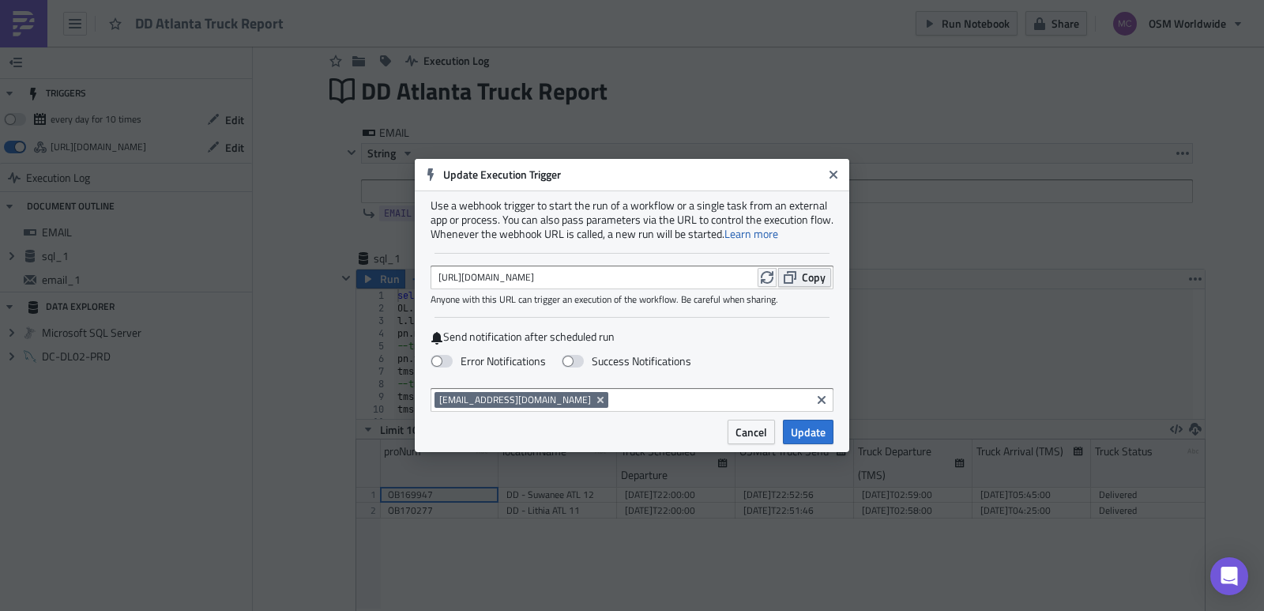
click at [813, 276] on span "Copy" at bounding box center [814, 277] width 24 height 17
click at [750, 426] on span "Cancel" at bounding box center [751, 431] width 32 height 17
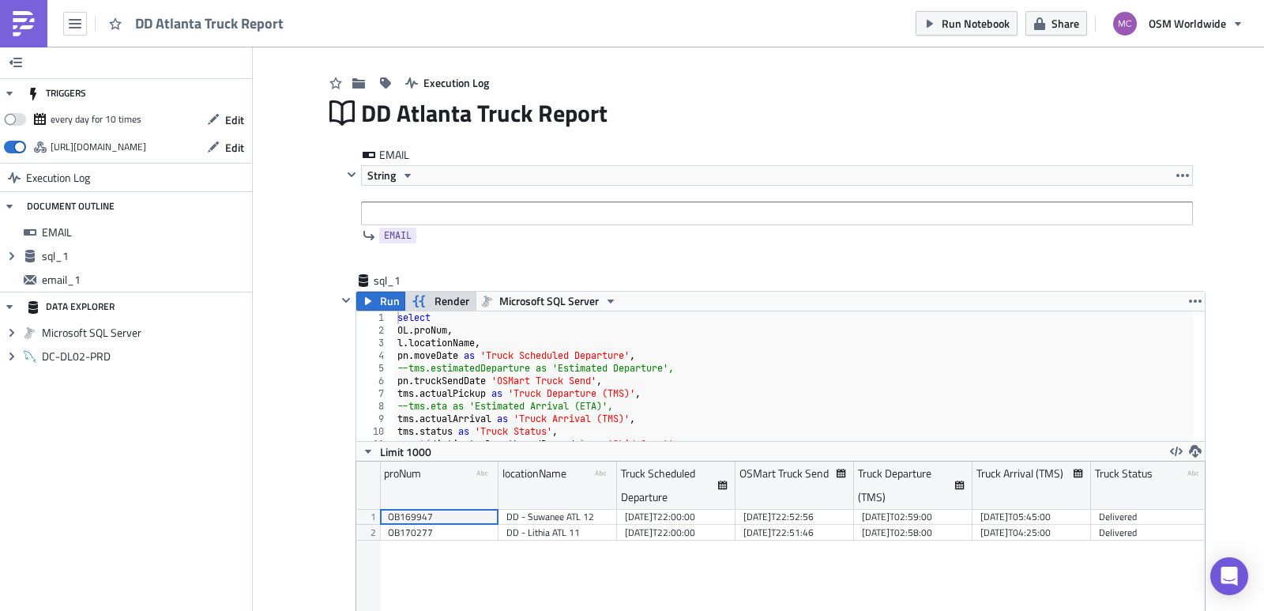
scroll to position [0, 0]
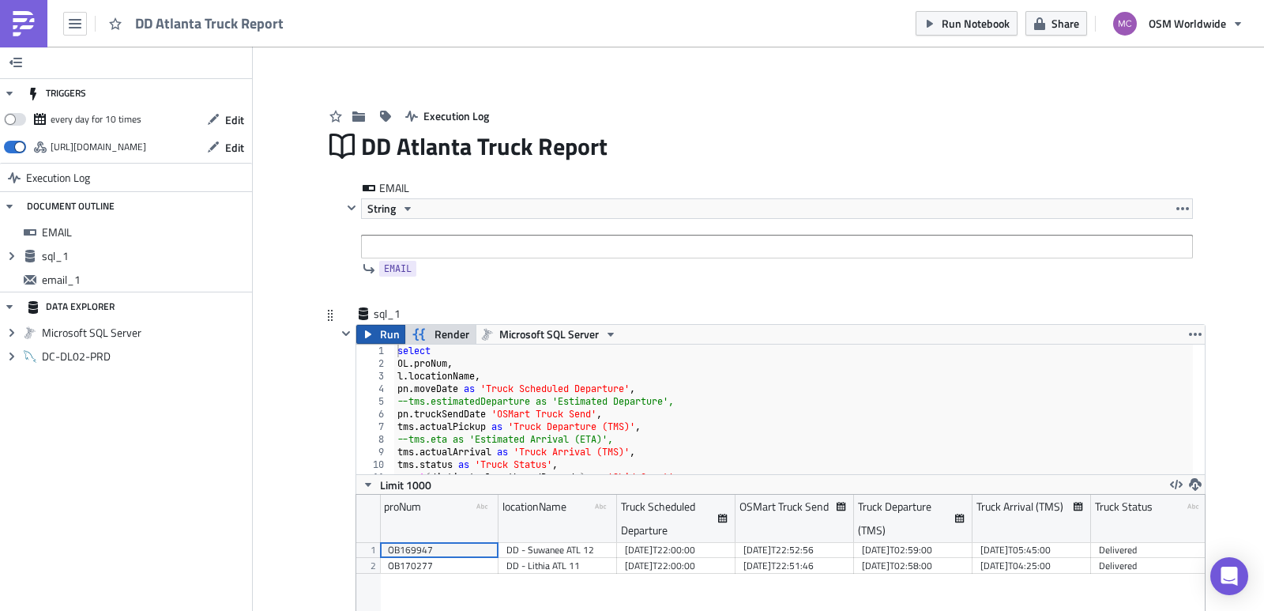
click at [384, 331] on span "Run" at bounding box center [390, 334] width 20 height 19
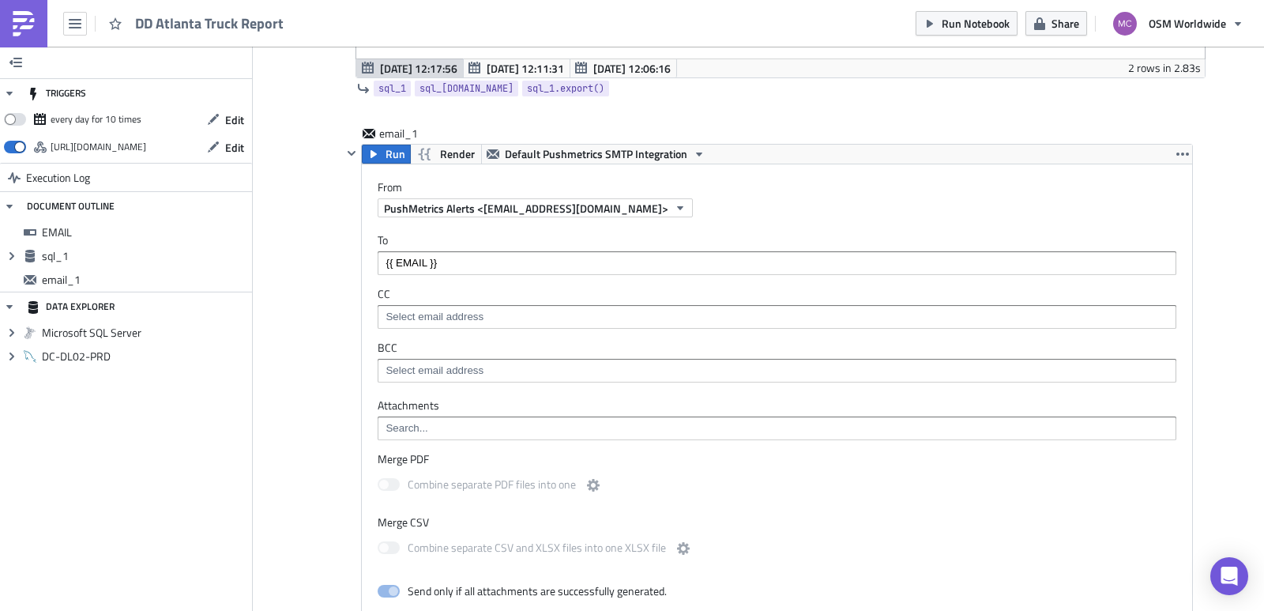
scroll to position [181, 848]
click at [659, 149] on span "Default Pushmetrics SMTP Integration" at bounding box center [596, 154] width 182 height 19
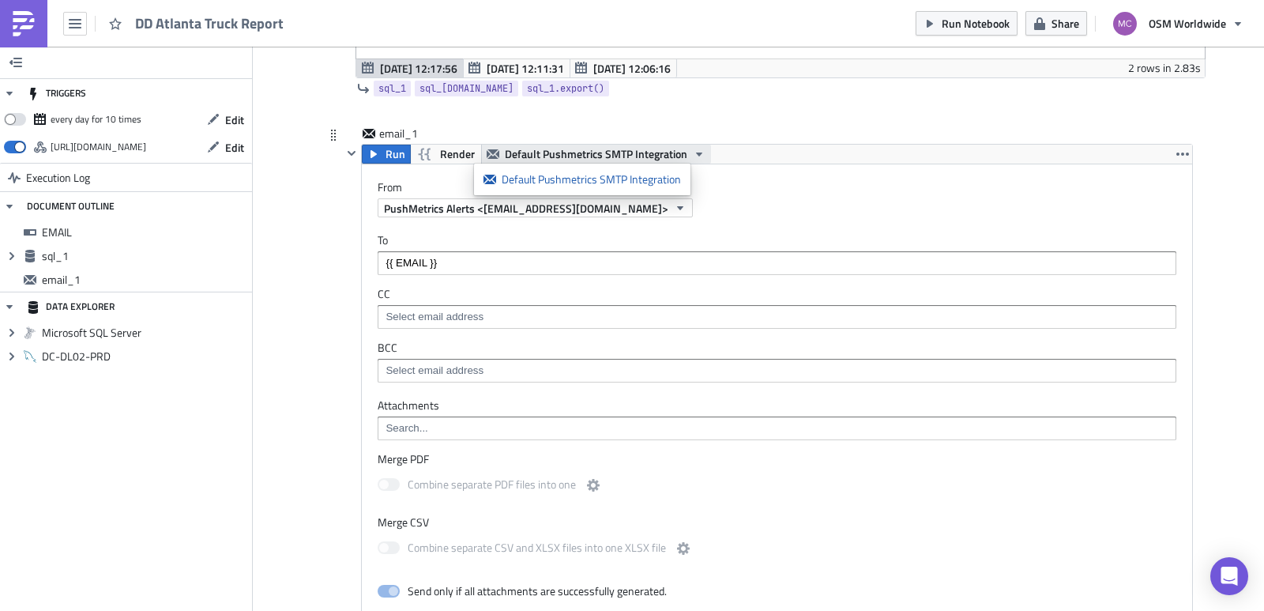
click at [668, 149] on span "Default Pushmetrics SMTP Integration" at bounding box center [596, 154] width 182 height 19
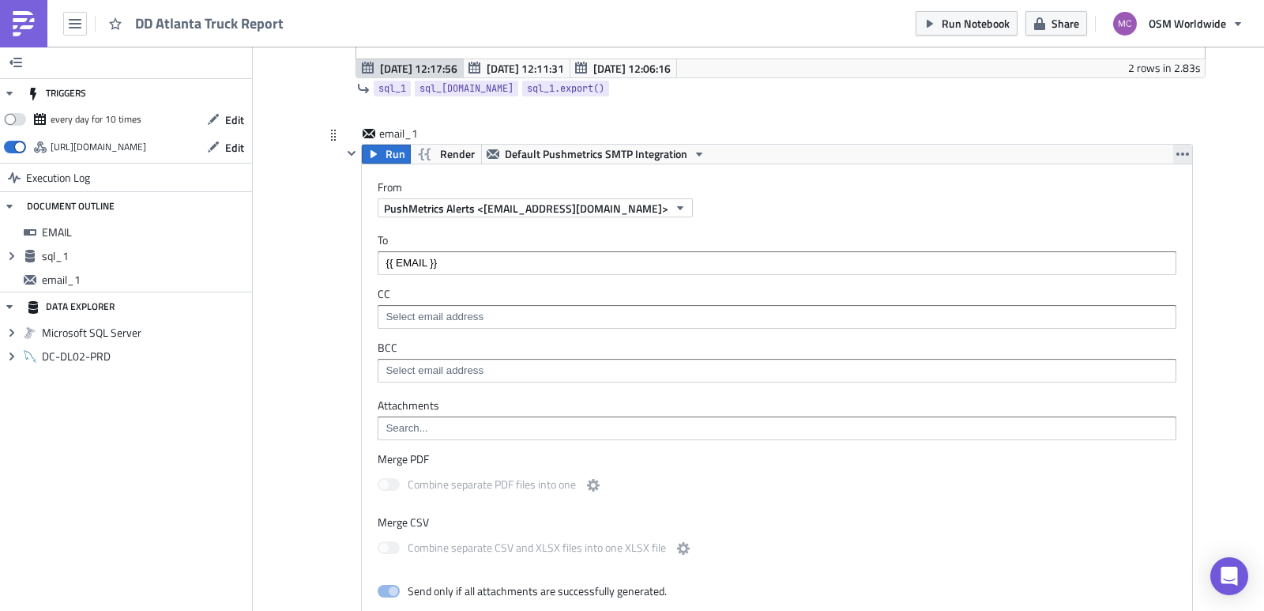
click at [1178, 154] on icon "button" at bounding box center [1182, 153] width 13 height 3
click at [1003, 176] on div "From PushMetrics Alerts <do-not-reply@pushmetrics.io>" at bounding box center [777, 190] width 830 height 53
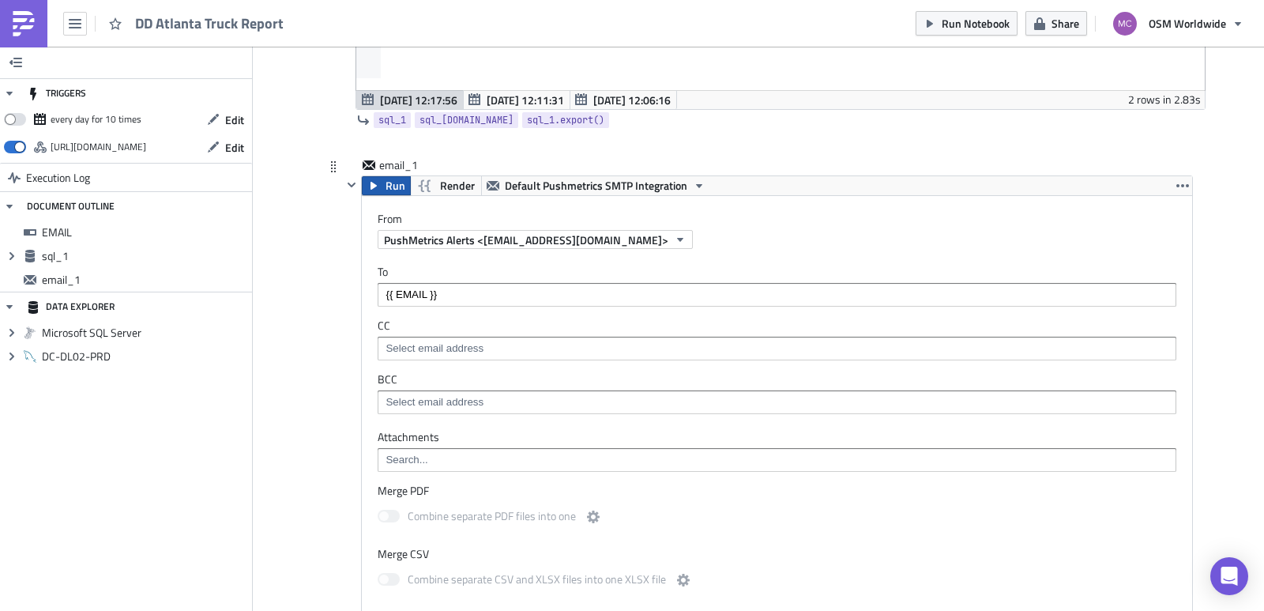
click at [389, 189] on span "Run" at bounding box center [395, 185] width 20 height 19
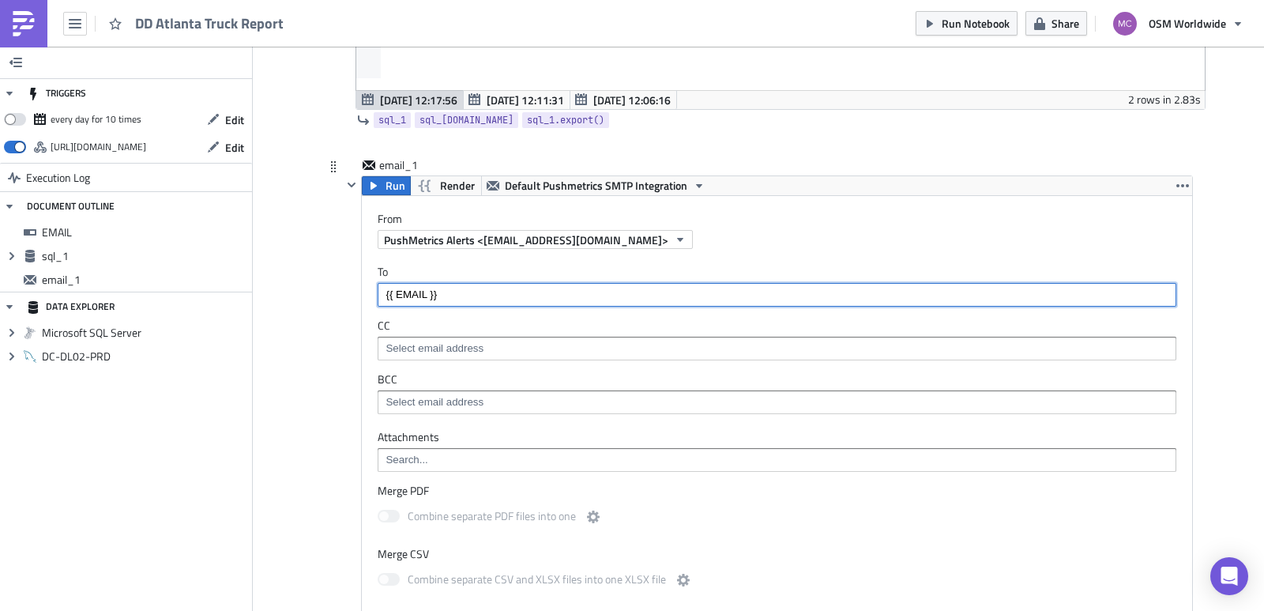
click at [381, 291] on input "{{ EMAIL }}" at bounding box center [775, 295] width 789 height 16
click at [469, 319] on div "Add "{{ EMAIL }}"" at bounding box center [452, 322] width 105 height 16
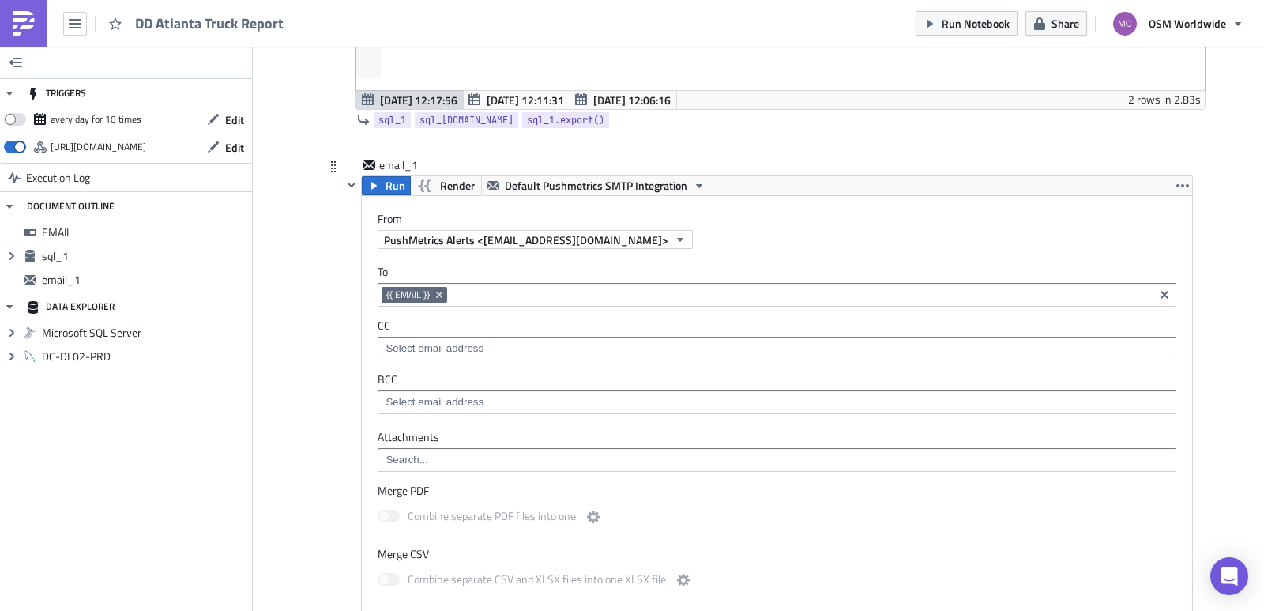
click at [696, 261] on div "To {{ EMAIL }} {{ EMAIL }} CC BCC" at bounding box center [777, 339] width 830 height 181
click at [987, 24] on span "Run Notebook" at bounding box center [975, 23] width 68 height 17
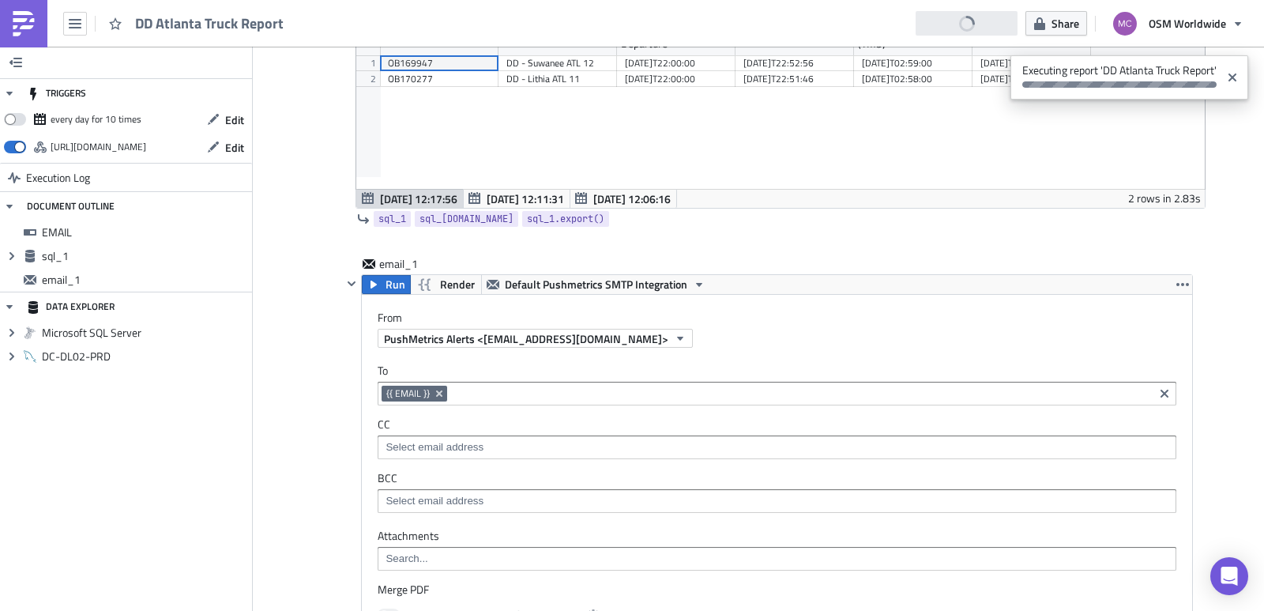
scroll to position [0, 0]
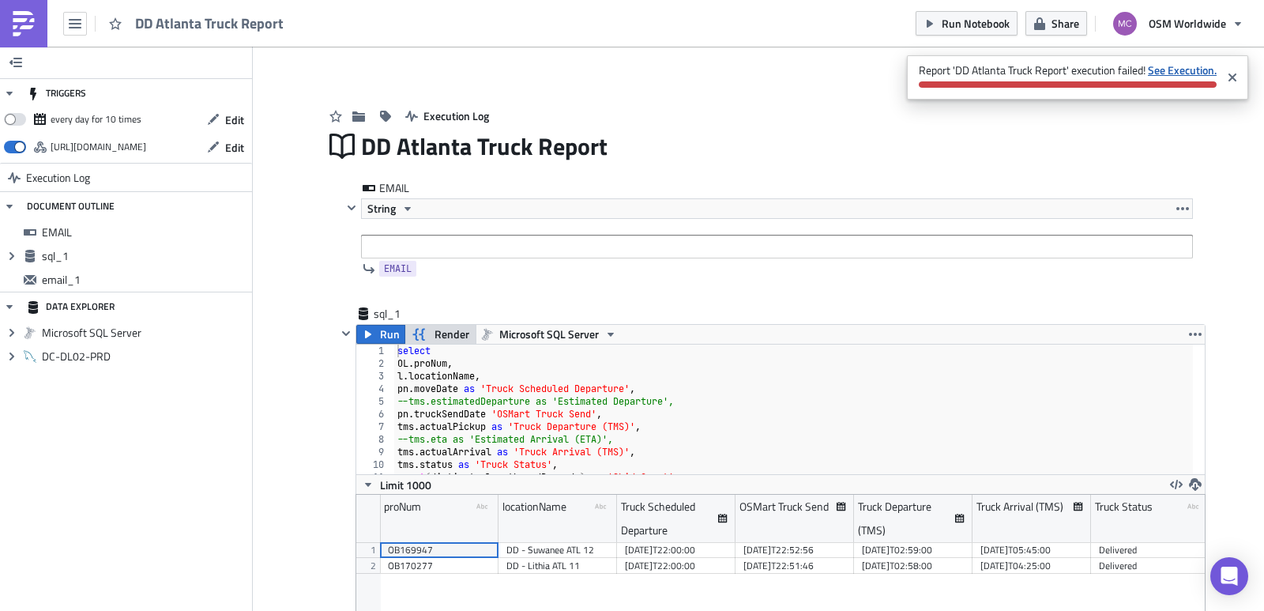
click at [1169, 65] on strong "See Execution." at bounding box center [1182, 70] width 69 height 17
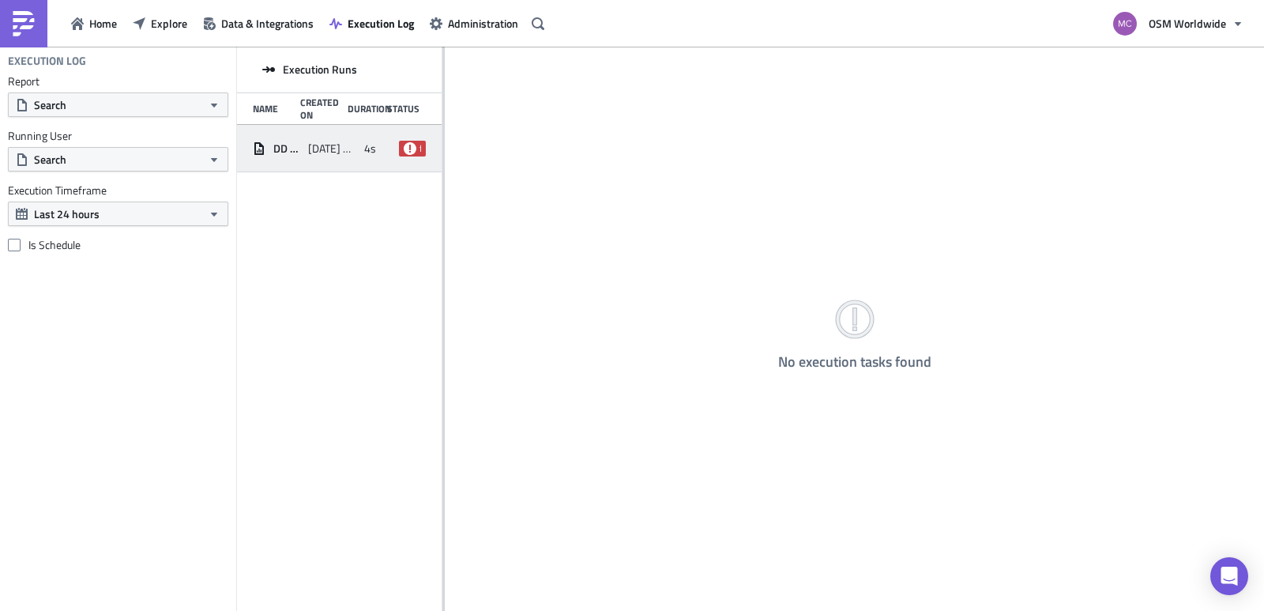
click at [287, 145] on span "DD Atlanta Truck Report" at bounding box center [286, 148] width 27 height 14
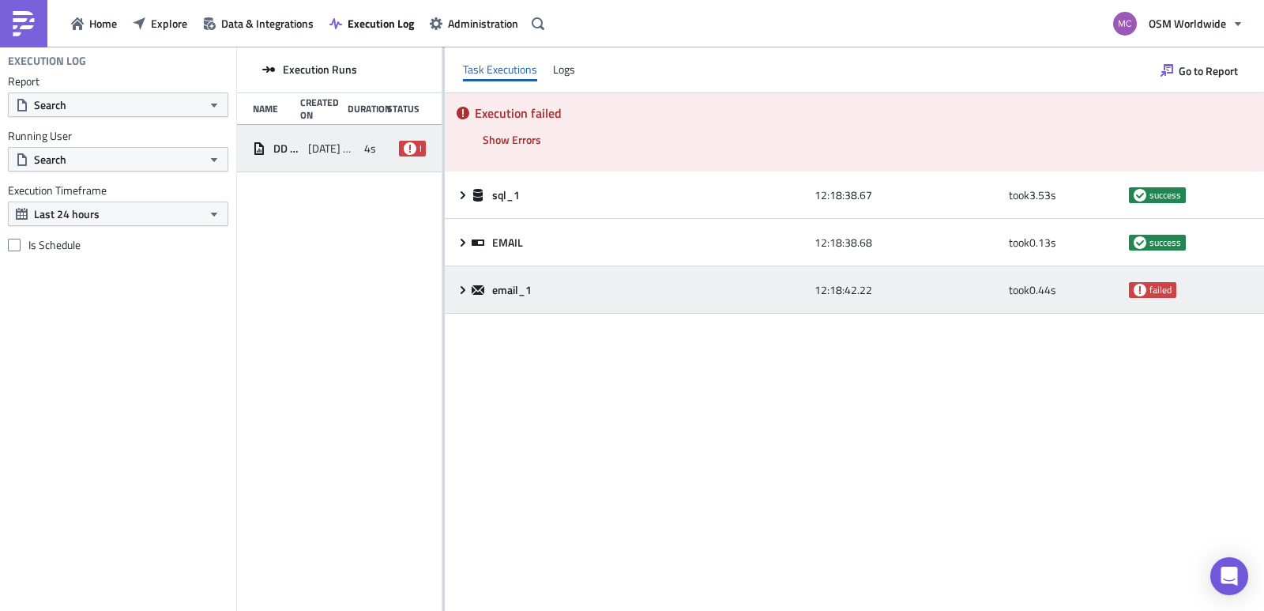
click at [453, 294] on div "email_1 12:18:42.22 took 0.44 s failed" at bounding box center [854, 289] width 819 height 47
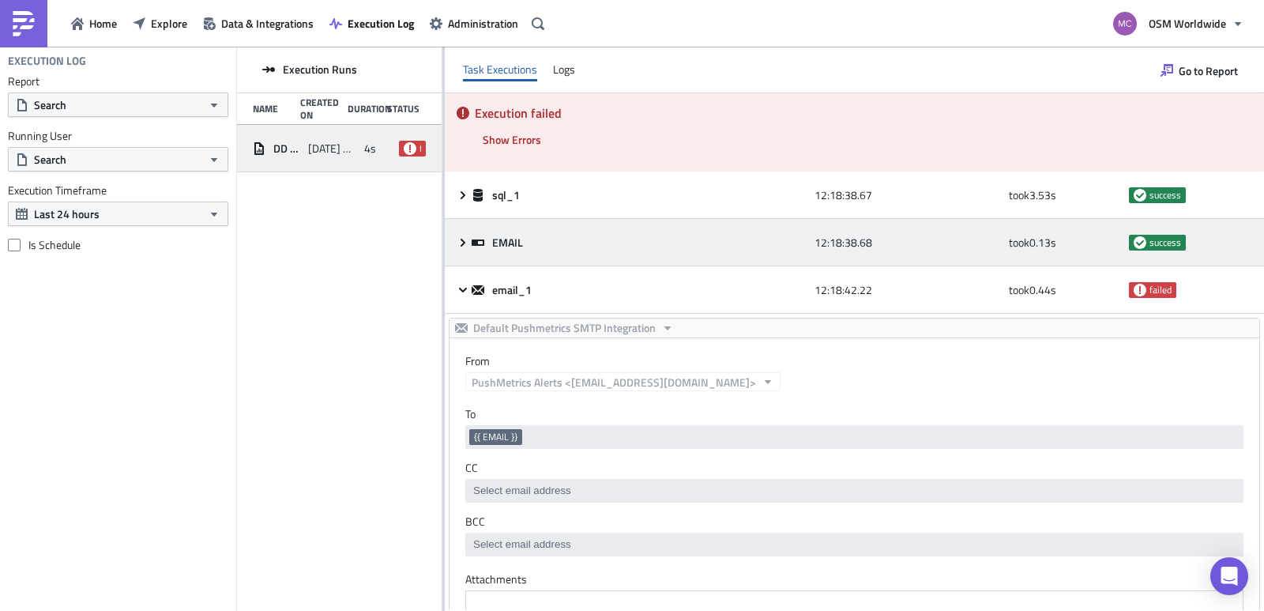
click at [461, 239] on icon at bounding box center [462, 242] width 5 height 8
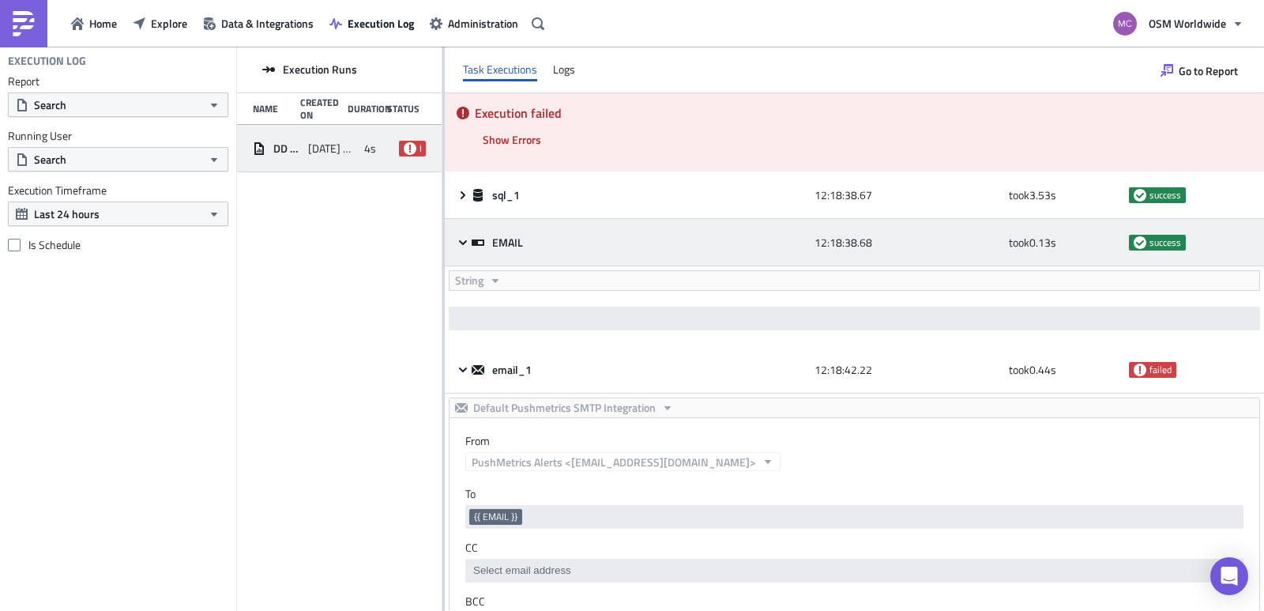
click at [461, 239] on icon at bounding box center [462, 242] width 13 height 13
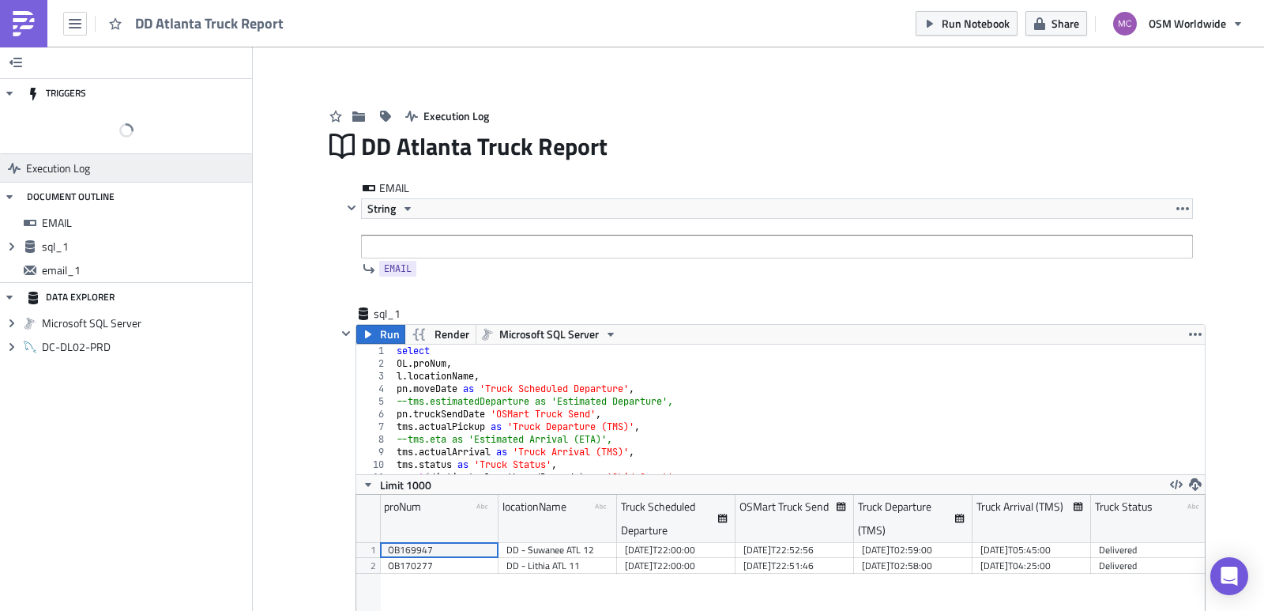
scroll to position [181, 848]
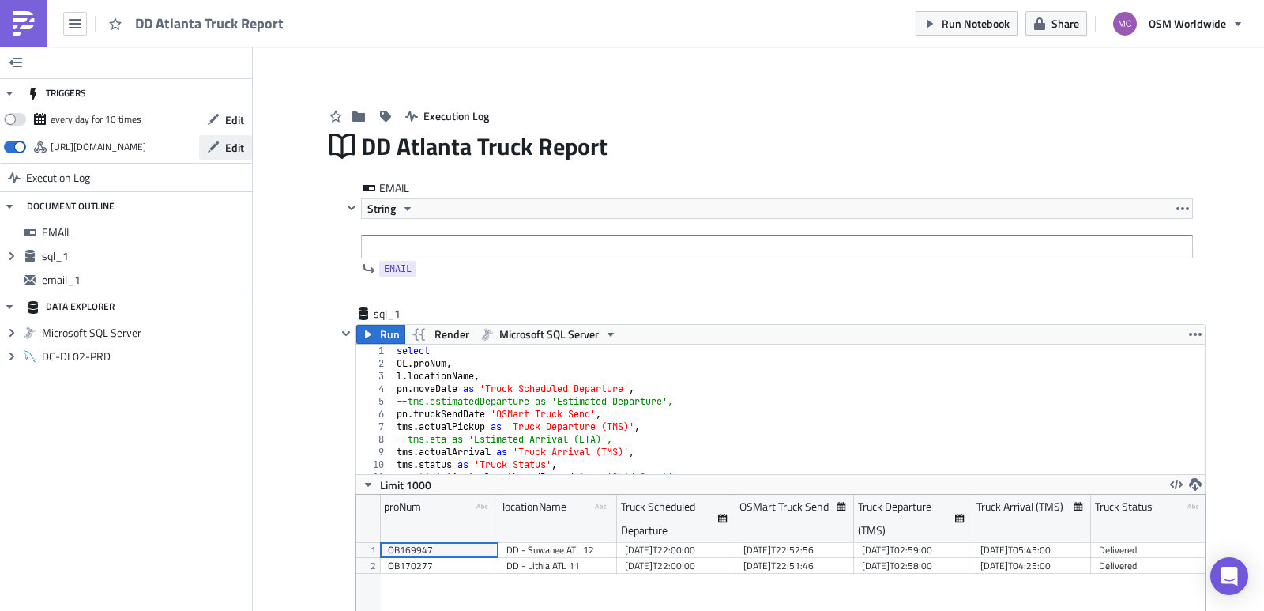
click at [224, 148] on button "Edit" at bounding box center [225, 147] width 53 height 24
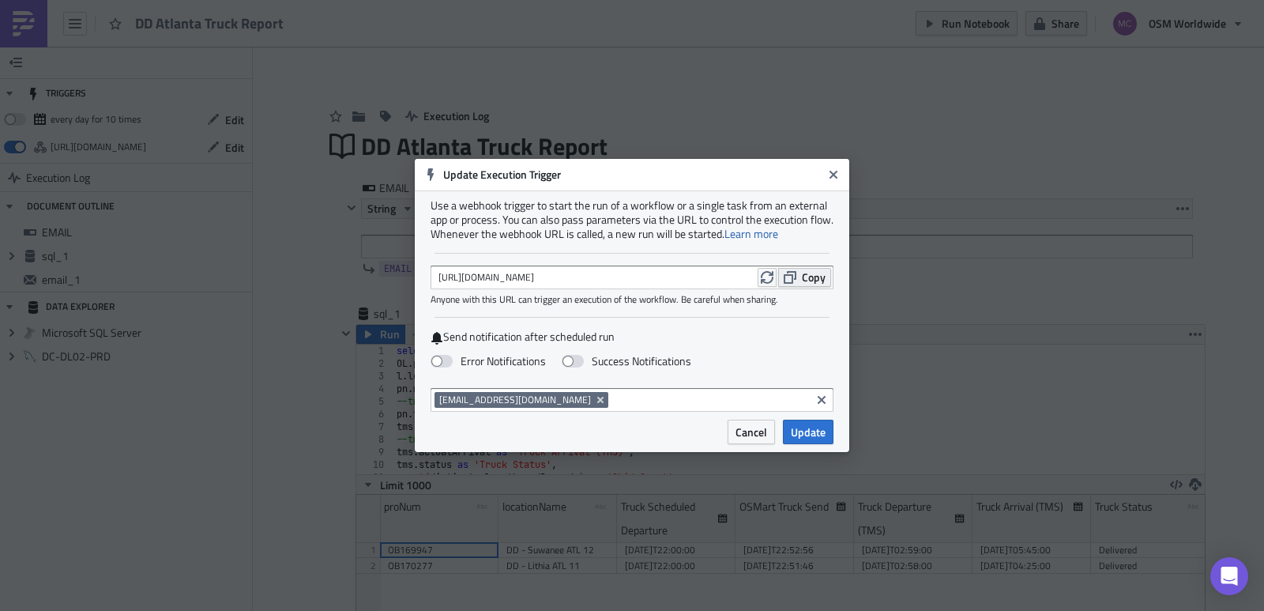
click at [813, 281] on span "Copy" at bounding box center [814, 277] width 24 height 17
click at [746, 438] on span "Cancel" at bounding box center [751, 431] width 32 height 17
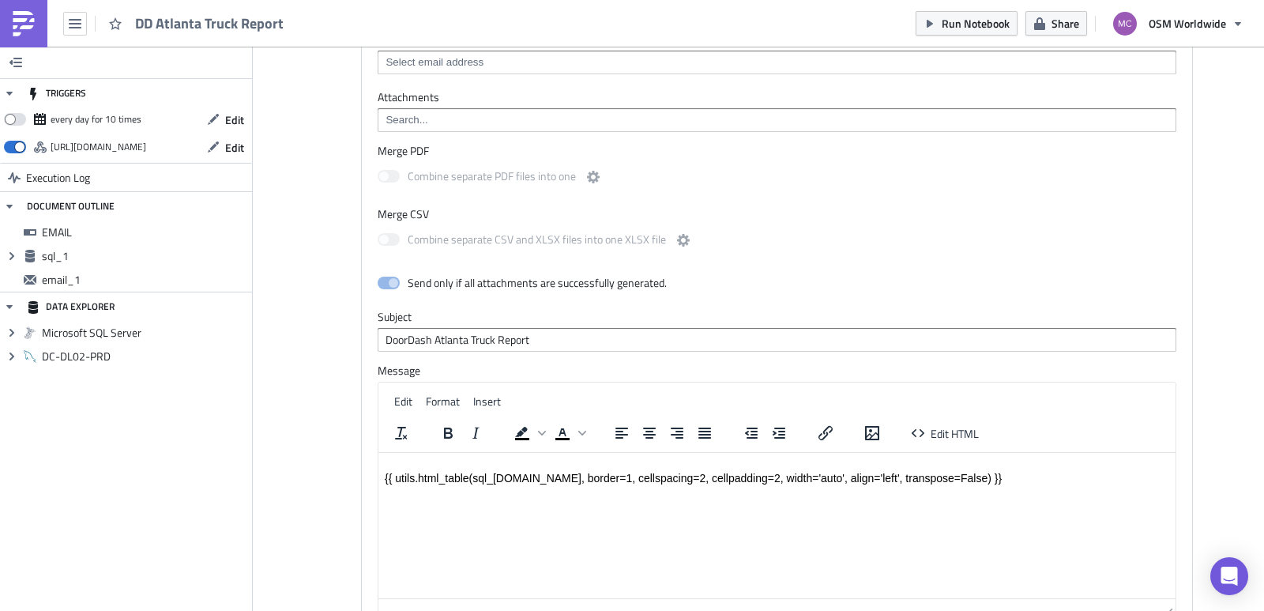
scroll to position [972, 0]
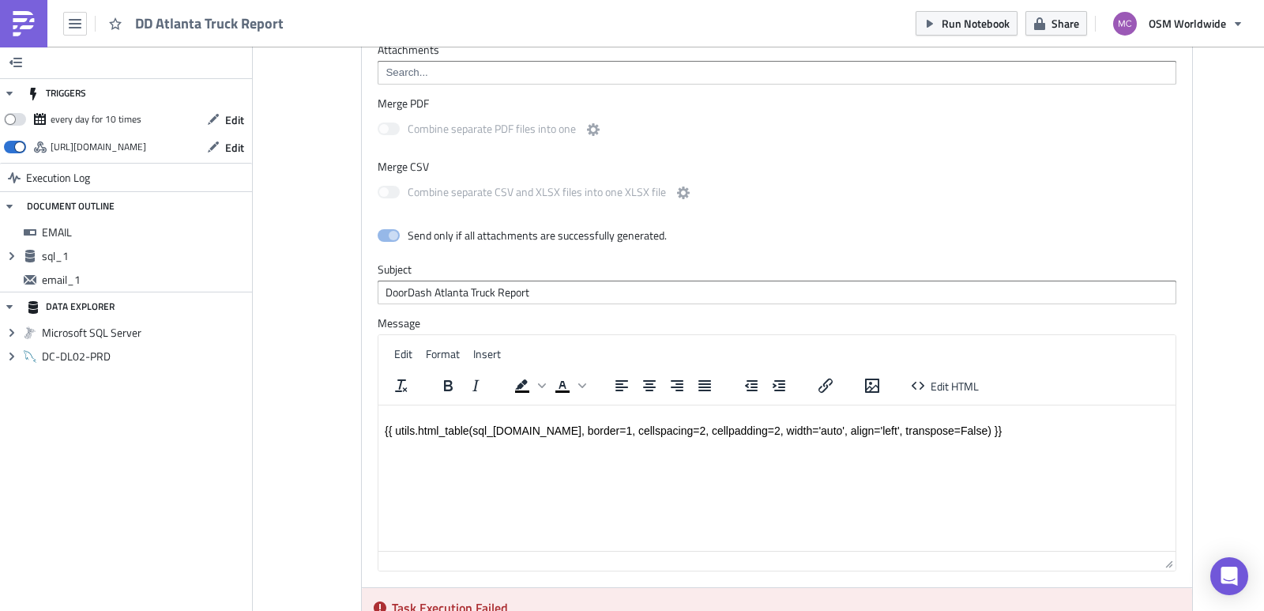
click at [393, 237] on span at bounding box center [389, 235] width 22 height 13
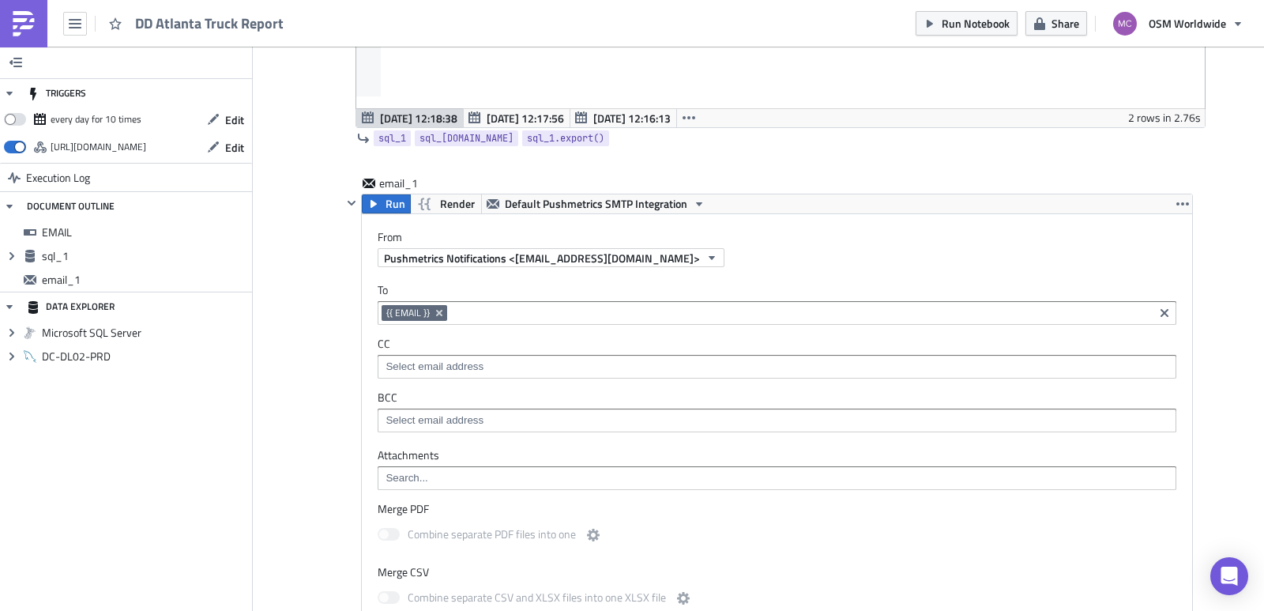
scroll to position [0, 0]
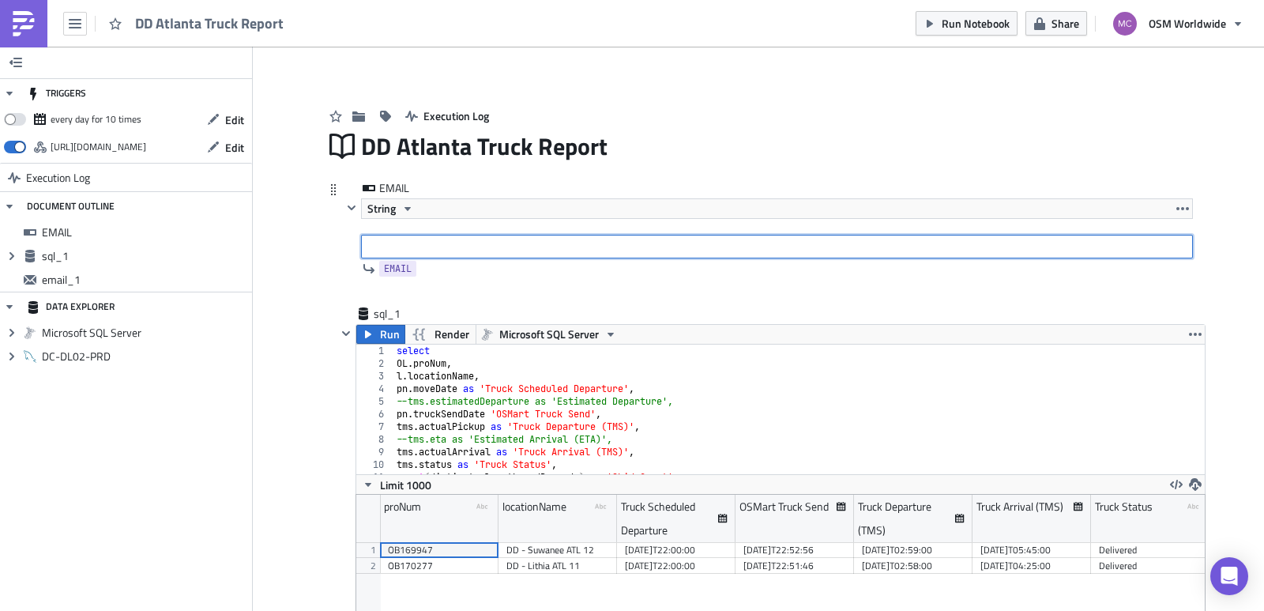
click at [400, 250] on input "text" at bounding box center [777, 247] width 832 height 24
type input "[EMAIL_ADDRESS][DOMAIN_NAME]"
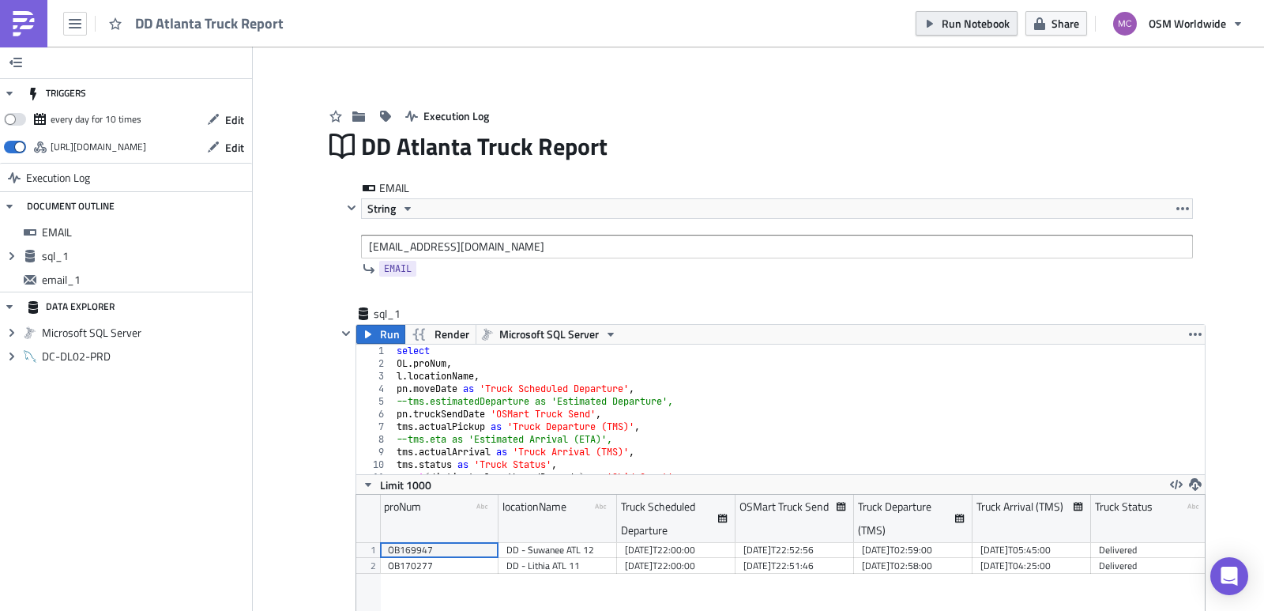
click at [954, 24] on span "Run Notebook" at bounding box center [975, 23] width 68 height 17
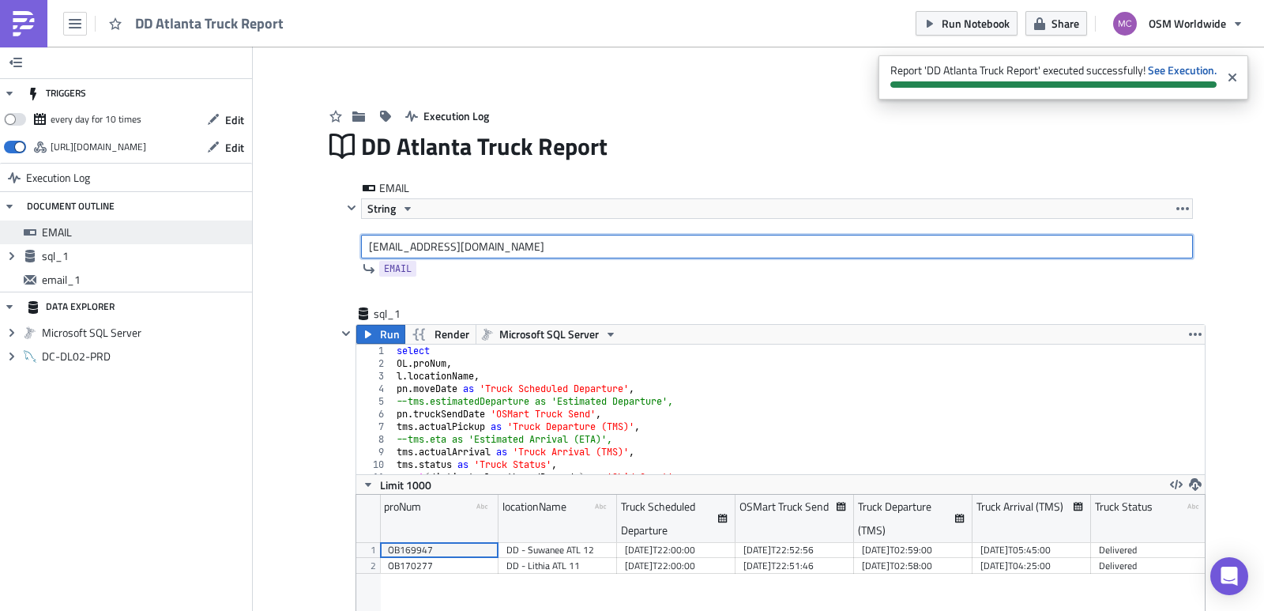
drag, startPoint x: 562, startPoint y: 246, endPoint x: 246, endPoint y: 238, distance: 316.0
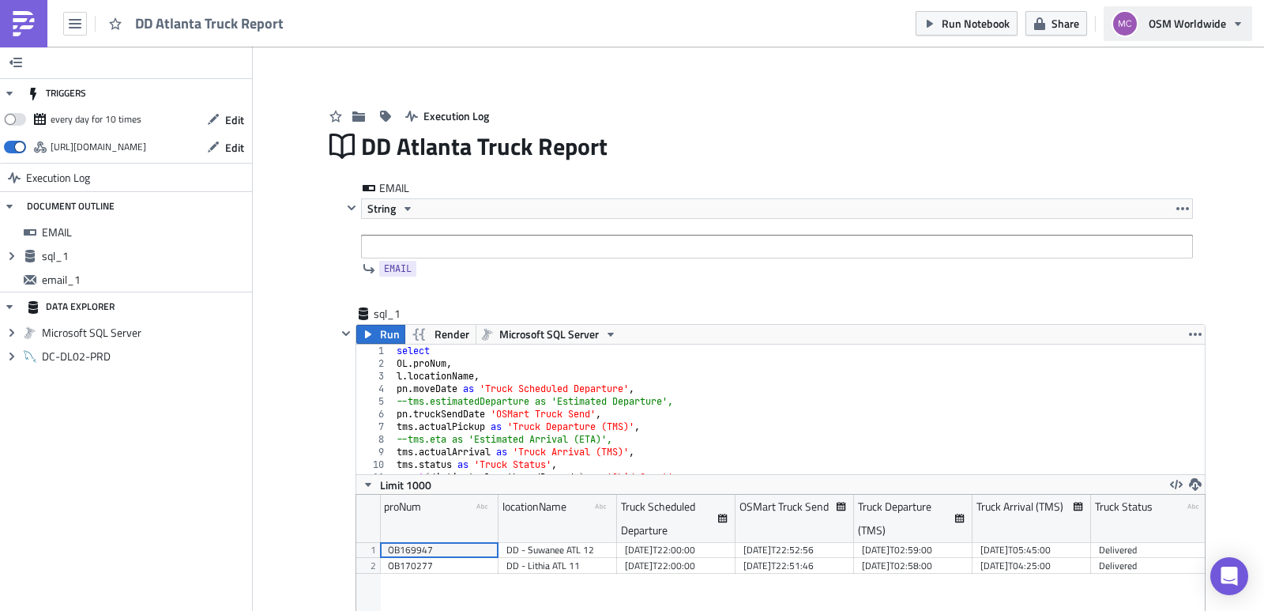
click at [1202, 21] on span "OSM Worldwide" at bounding box center [1186, 23] width 77 height 17
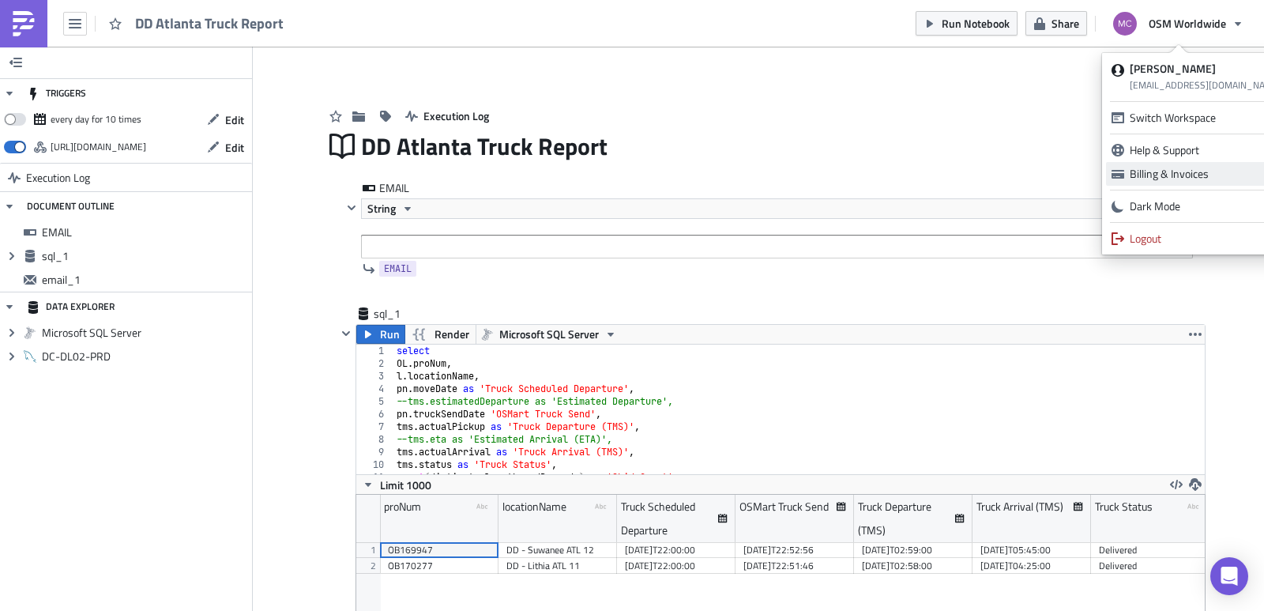
drag, startPoint x: 1187, startPoint y: 173, endPoint x: 1199, endPoint y: 168, distance: 12.8
click at [1199, 168] on div "Billing & Invoices" at bounding box center [1205, 174] width 152 height 16
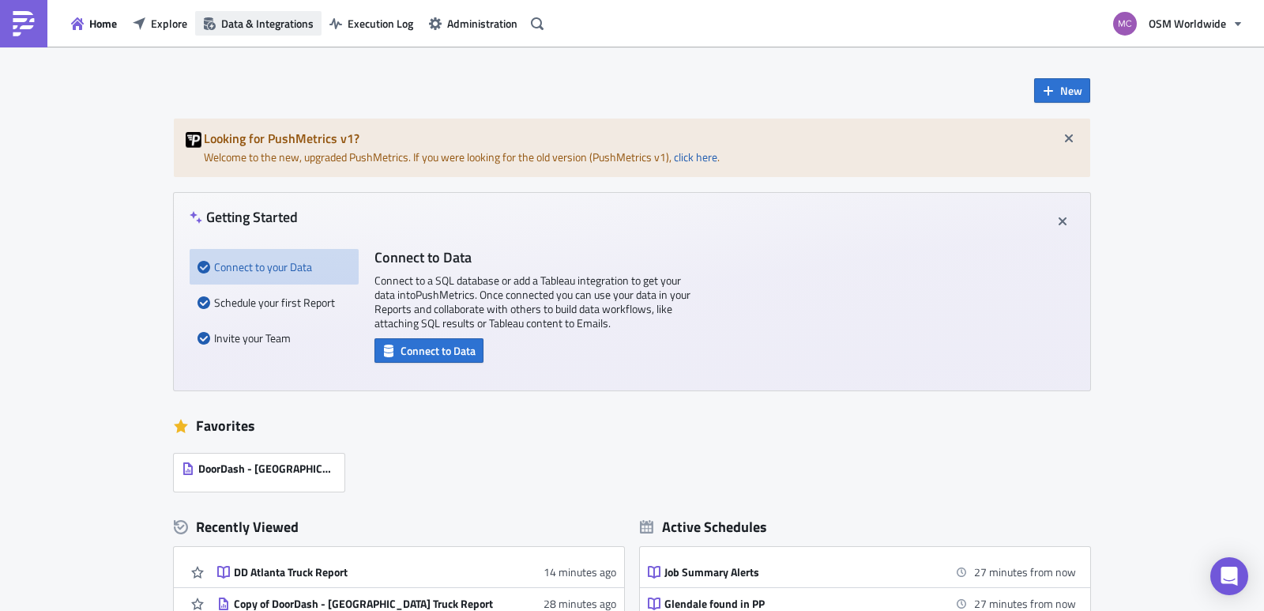
click at [258, 28] on span "Data & Integrations" at bounding box center [267, 23] width 92 height 17
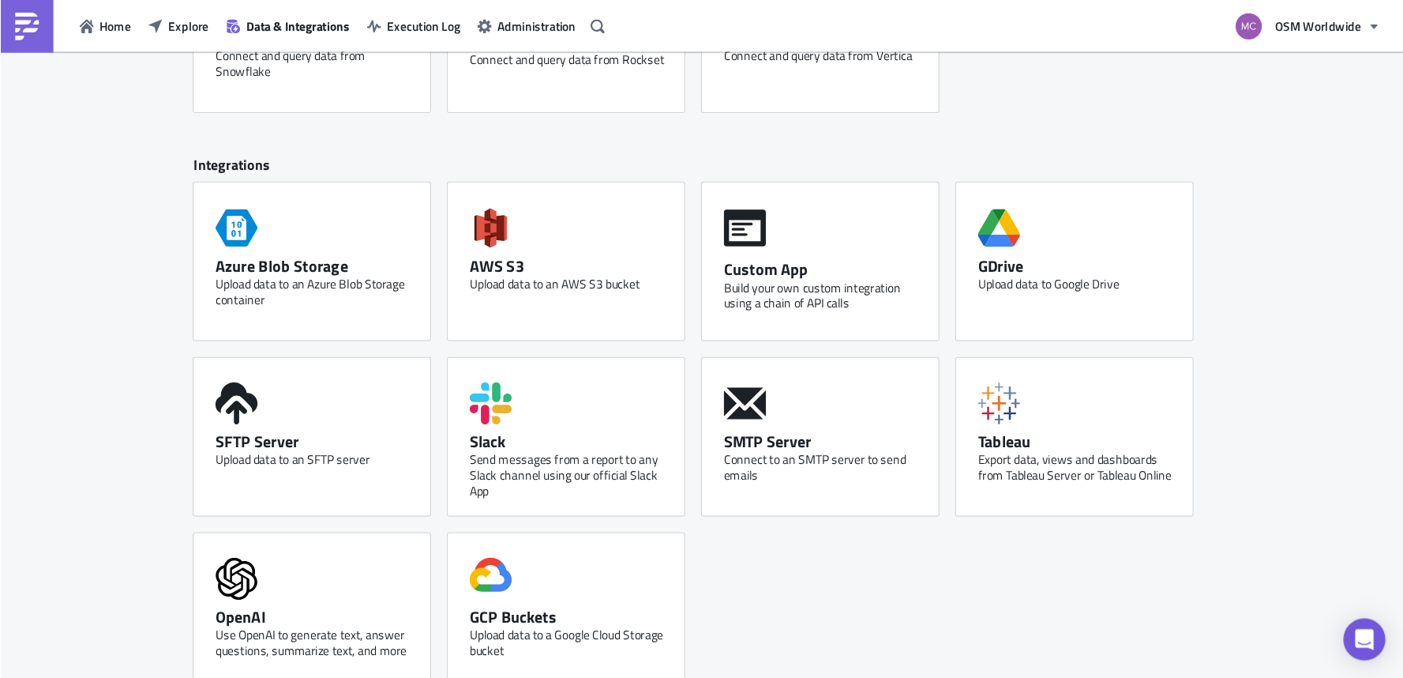
scroll to position [674, 0]
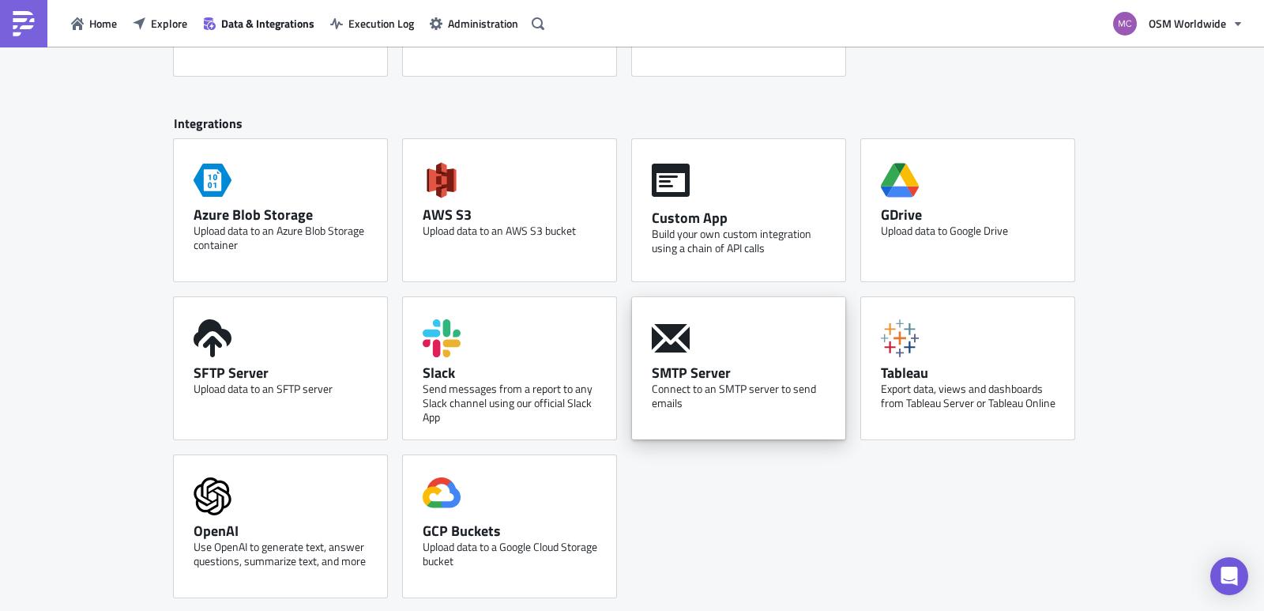
drag, startPoint x: 697, startPoint y: 385, endPoint x: 698, endPoint y: 406, distance: 20.6
click at [698, 406] on div "Connect to an SMTP server to send emails" at bounding box center [743, 395] width 182 height 28
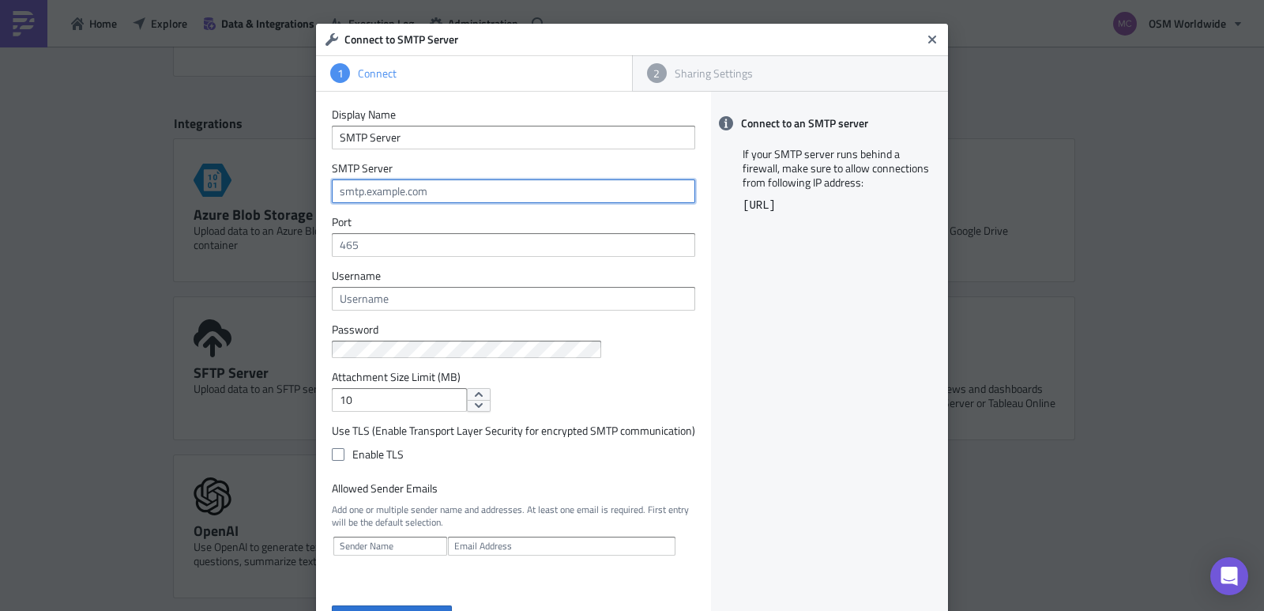
click at [413, 190] on input "text" at bounding box center [513, 191] width 363 height 24
paste input "[DOMAIN_NAME]"
type input "[DOMAIN_NAME]"
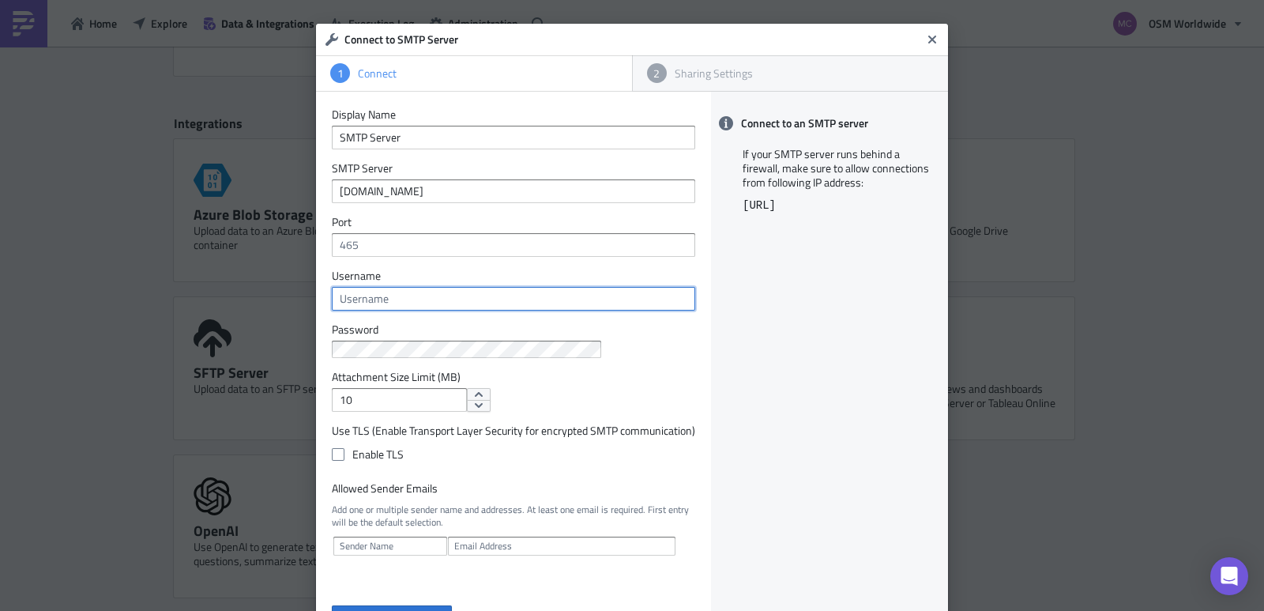
click at [393, 302] on input "text" at bounding box center [513, 299] width 363 height 24
paste input "[EMAIL_ADDRESS][DOMAIN_NAME]"
type input "[EMAIL_ADDRESS][DOMAIN_NAME]"
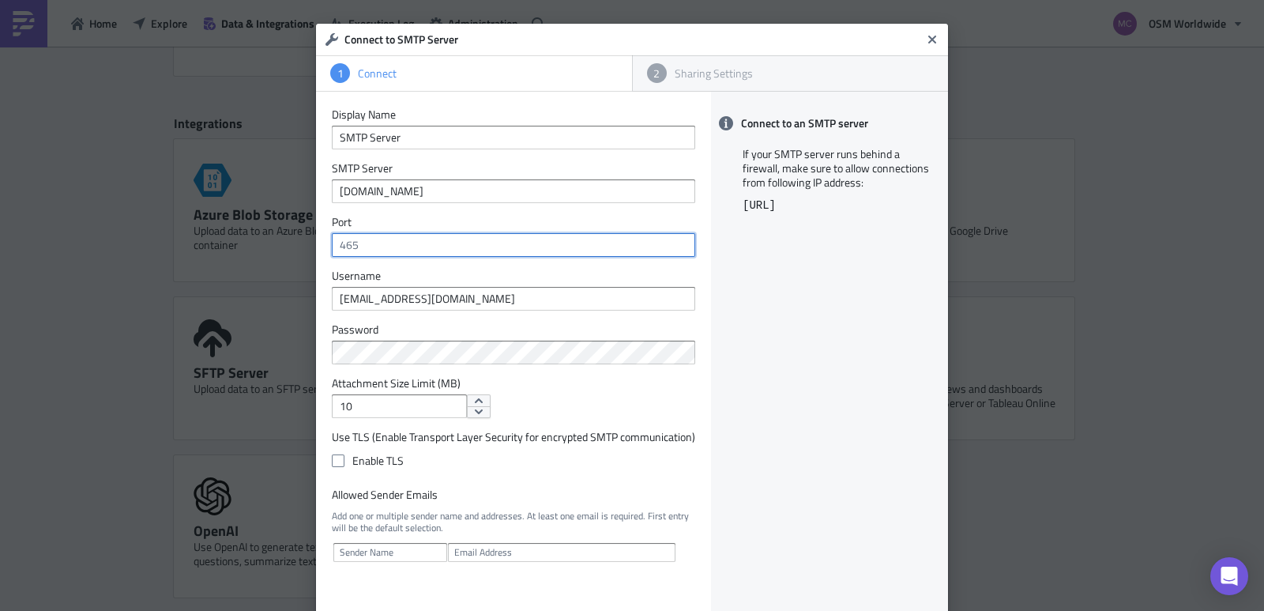
click at [370, 245] on input "text" at bounding box center [513, 245] width 363 height 24
type input "587"
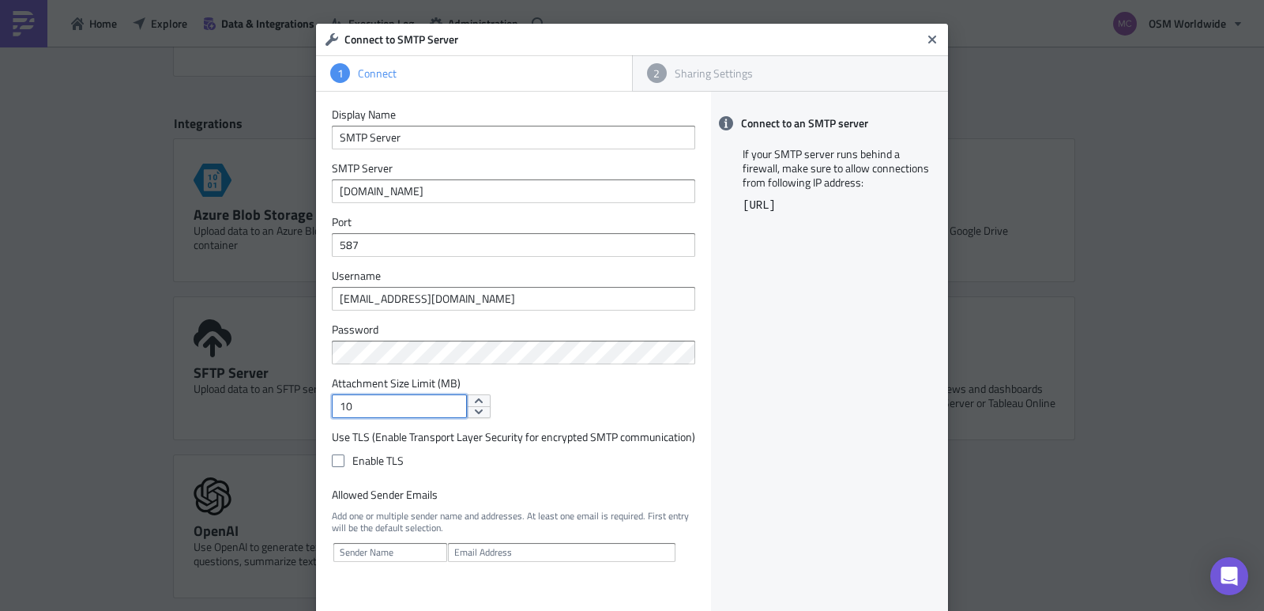
drag, startPoint x: 330, startPoint y: 406, endPoint x: 293, endPoint y: 408, distance: 37.2
click at [304, 407] on div "Connect to SMTP Server 1 Connect 2 Sharing Settings Display Name SMTP Server SM…" at bounding box center [632, 305] width 1264 height 611
type input "30"
click at [350, 456] on label "Enable TLS" at bounding box center [513, 460] width 363 height 14
click at [345, 456] on input "Enable TLS" at bounding box center [340, 461] width 10 height 10
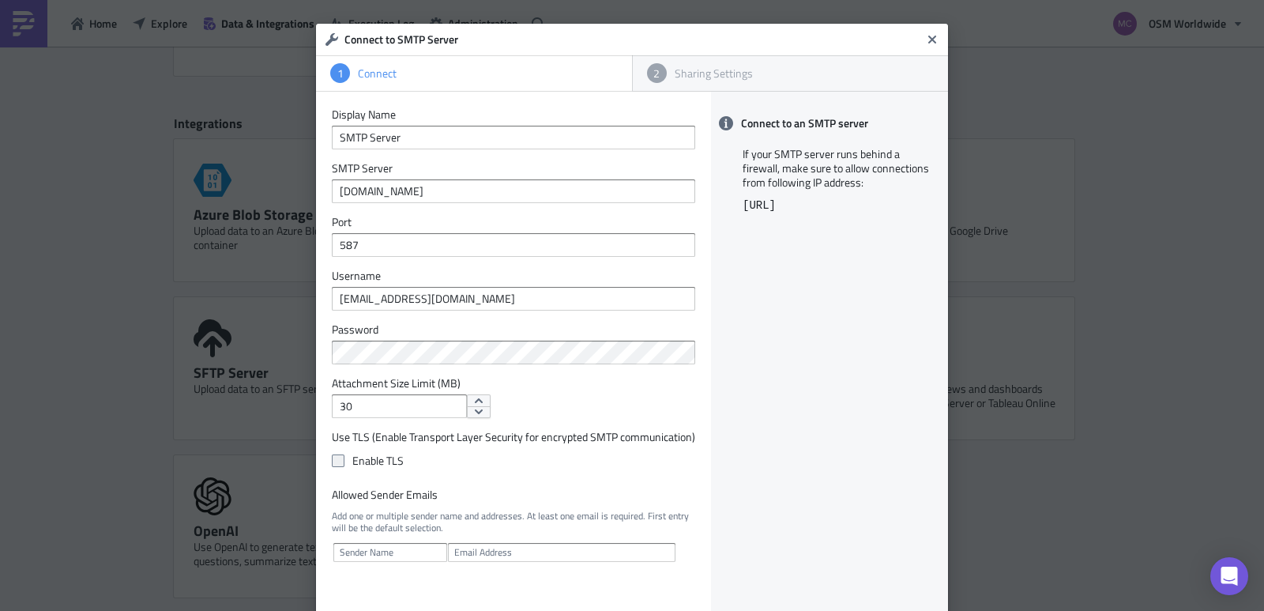
checkbox input "true"
click at [406, 555] on input "text" at bounding box center [390, 552] width 114 height 19
click at [492, 547] on input "text" at bounding box center [561, 552] width 227 height 19
type input "[EMAIL_ADDRESS][DOMAIN_NAME]"
click at [394, 549] on input "text" at bounding box center [390, 552] width 114 height 19
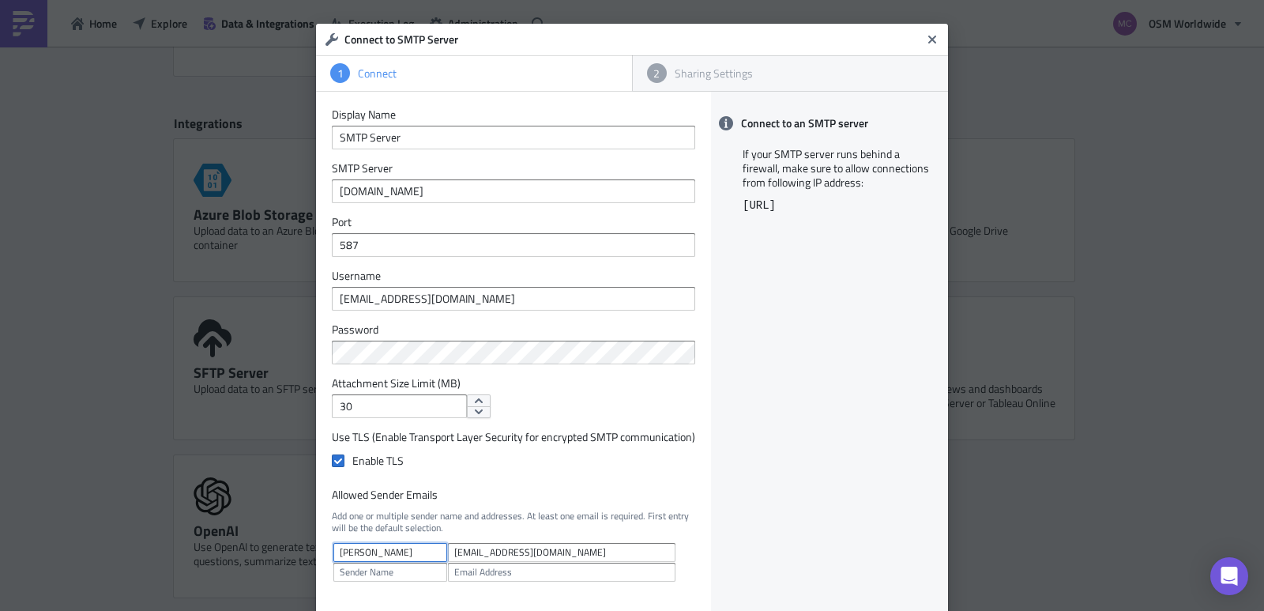
type input "[PERSON_NAME]"
click at [513, 492] on label "Allowed Sender Emails" at bounding box center [513, 494] width 363 height 14
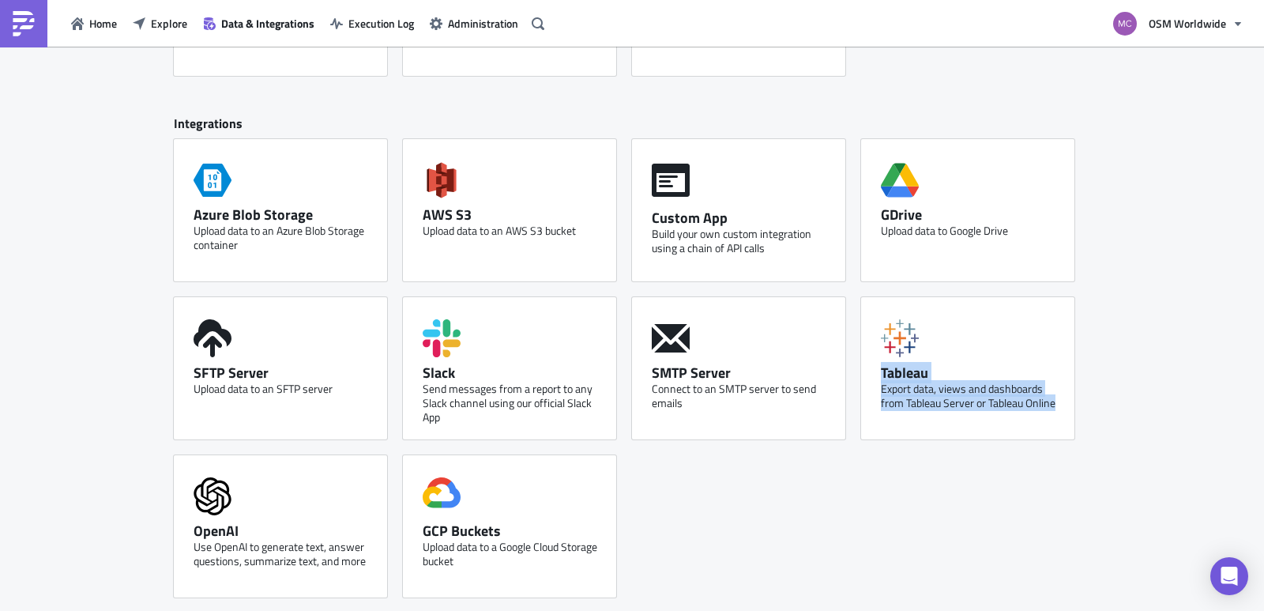
drag, startPoint x: 1219, startPoint y: 373, endPoint x: 1220, endPoint y: 393, distance: 19.8
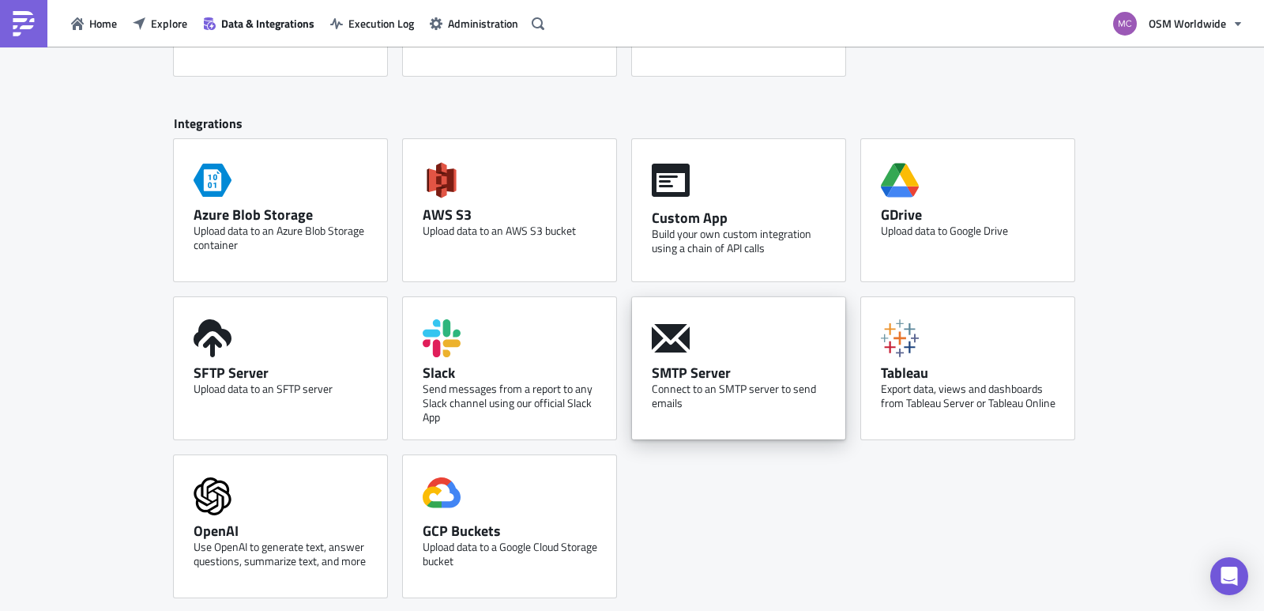
click at [788, 384] on div "Connect to an SMTP server to send emails" at bounding box center [743, 395] width 182 height 28
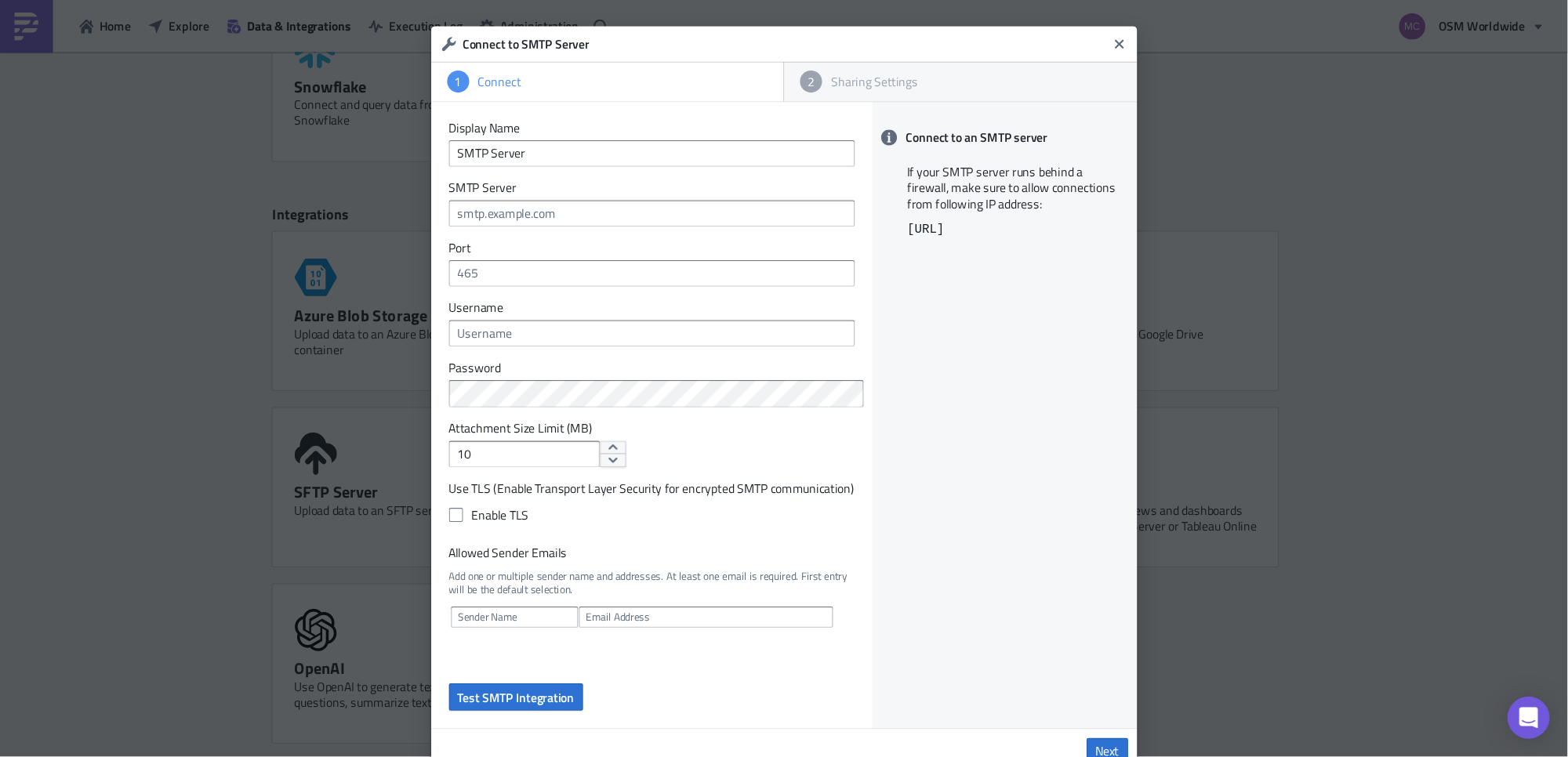
scroll to position [518, 0]
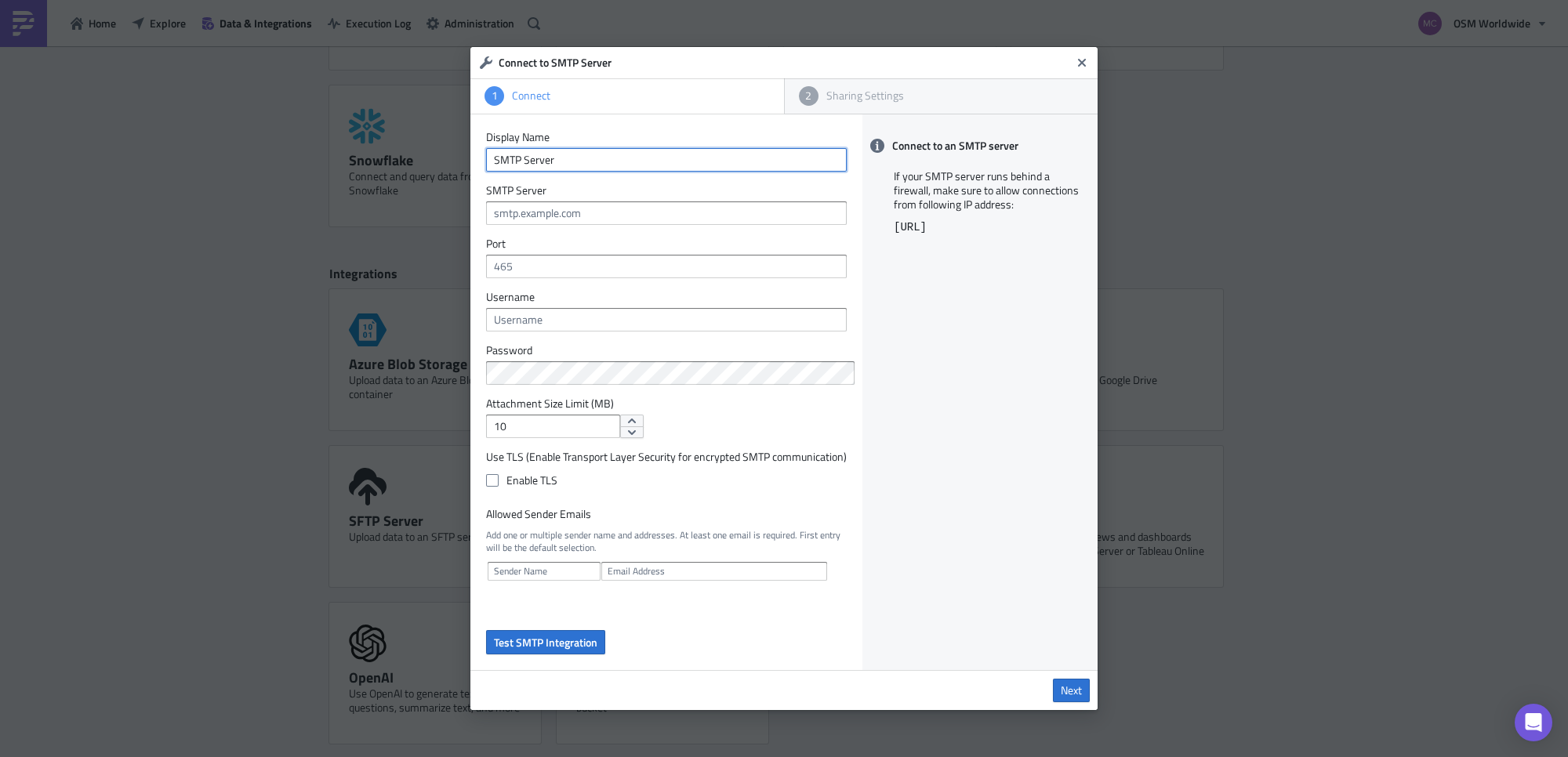
click at [632, 157] on input "SMTP Server" at bounding box center [666, 160] width 360 height 24
paste input "smtp.office365.com."
type input "SMTP Serversmtp.office365.com."
click at [624, 204] on input "text" at bounding box center [666, 213] width 360 height 24
paste input "smtp.office365.com."
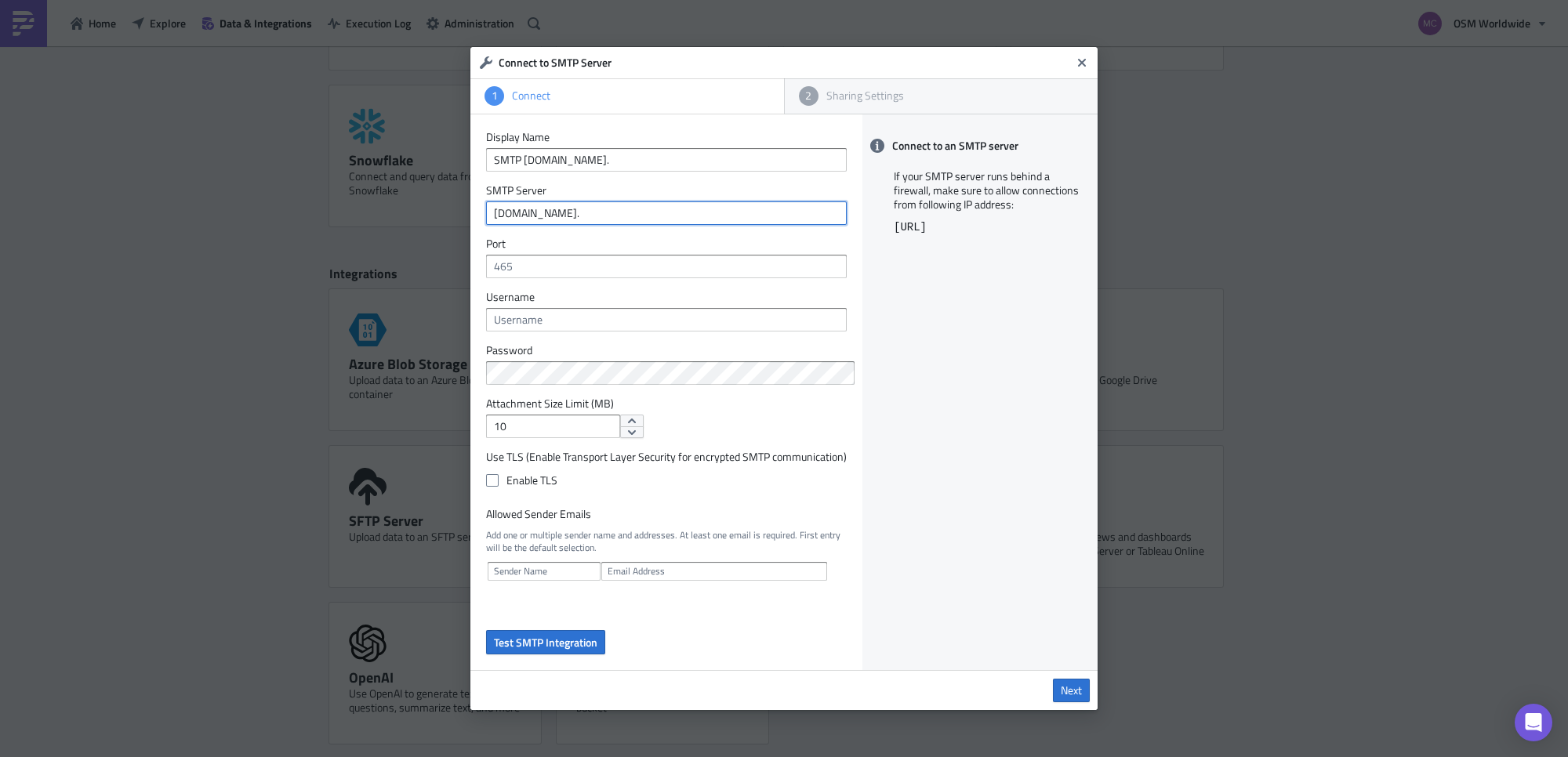
type input "smtp.office365.com."
drag, startPoint x: 636, startPoint y: 151, endPoint x: 259, endPoint y: 133, distance: 377.4
click at [318, 133] on div "Connect to SMTP Server 1 Connect 2 Sharing Settings Display Name SMTP Serversmt…" at bounding box center [784, 378] width 1568 height 757
type input "BI Alerts"
drag, startPoint x: 567, startPoint y: 247, endPoint x: 573, endPoint y: 284, distance: 37.5
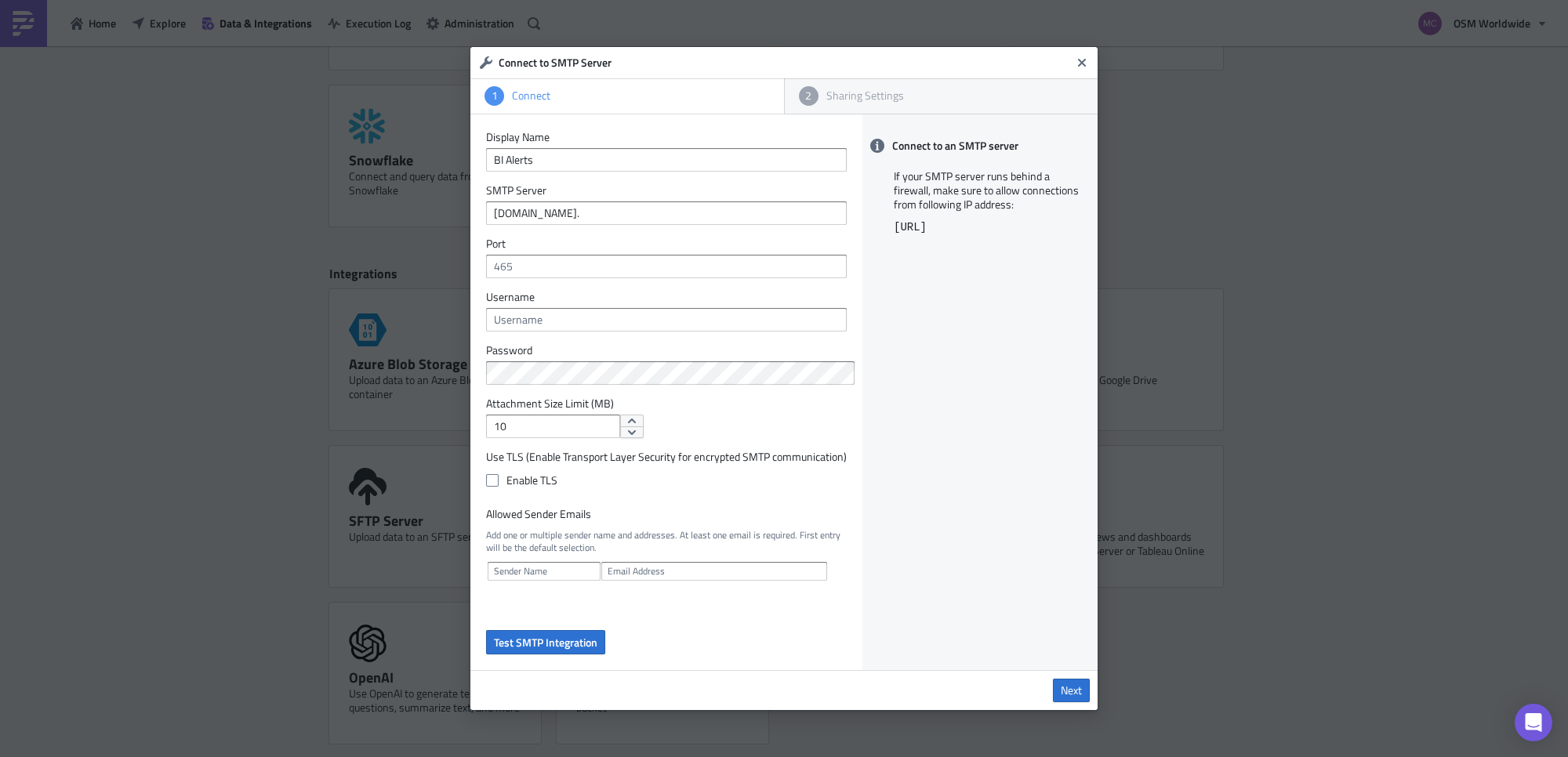
click at [567, 247] on label "Port" at bounding box center [666, 244] width 360 height 14
click at [563, 315] on input "text" at bounding box center [666, 319] width 360 height 24
paste input "BIAlerts@osmworldwide.com"
type input "BIAlerts@osmworldwide.com"
drag, startPoint x: 541, startPoint y: 421, endPoint x: 284, endPoint y: 450, distance: 258.6
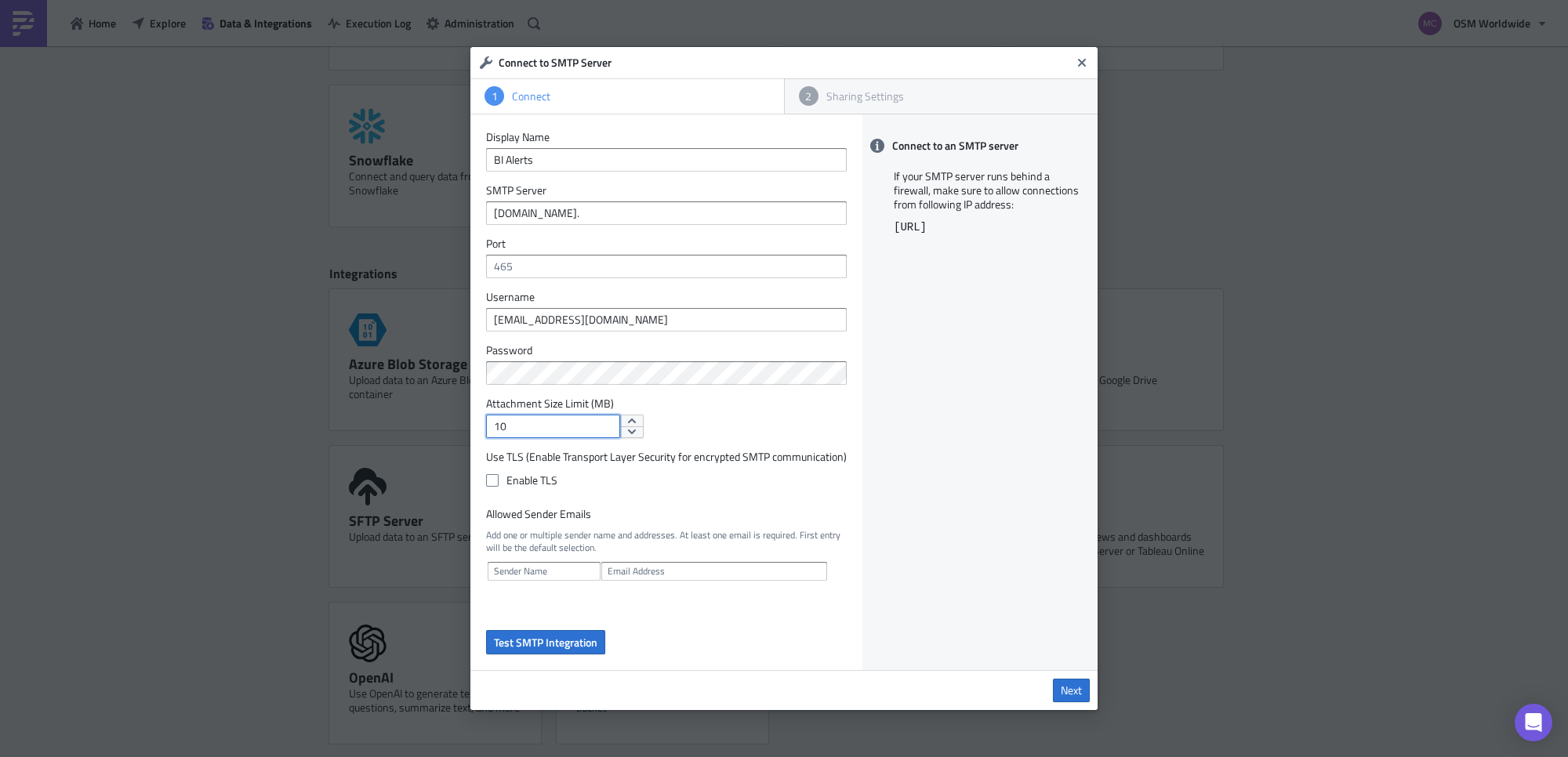
click at [358, 433] on div "Connect to SMTP Server 1 Connect 2 Sharing Settings Display Name BI Alerts SMTP…" at bounding box center [784, 378] width 1568 height 757
type input "25"
click at [498, 479] on label "Enable TLS" at bounding box center [666, 480] width 360 height 14
click at [498, 479] on input "Enable TLS" at bounding box center [494, 480] width 10 height 10
checkbox input "true"
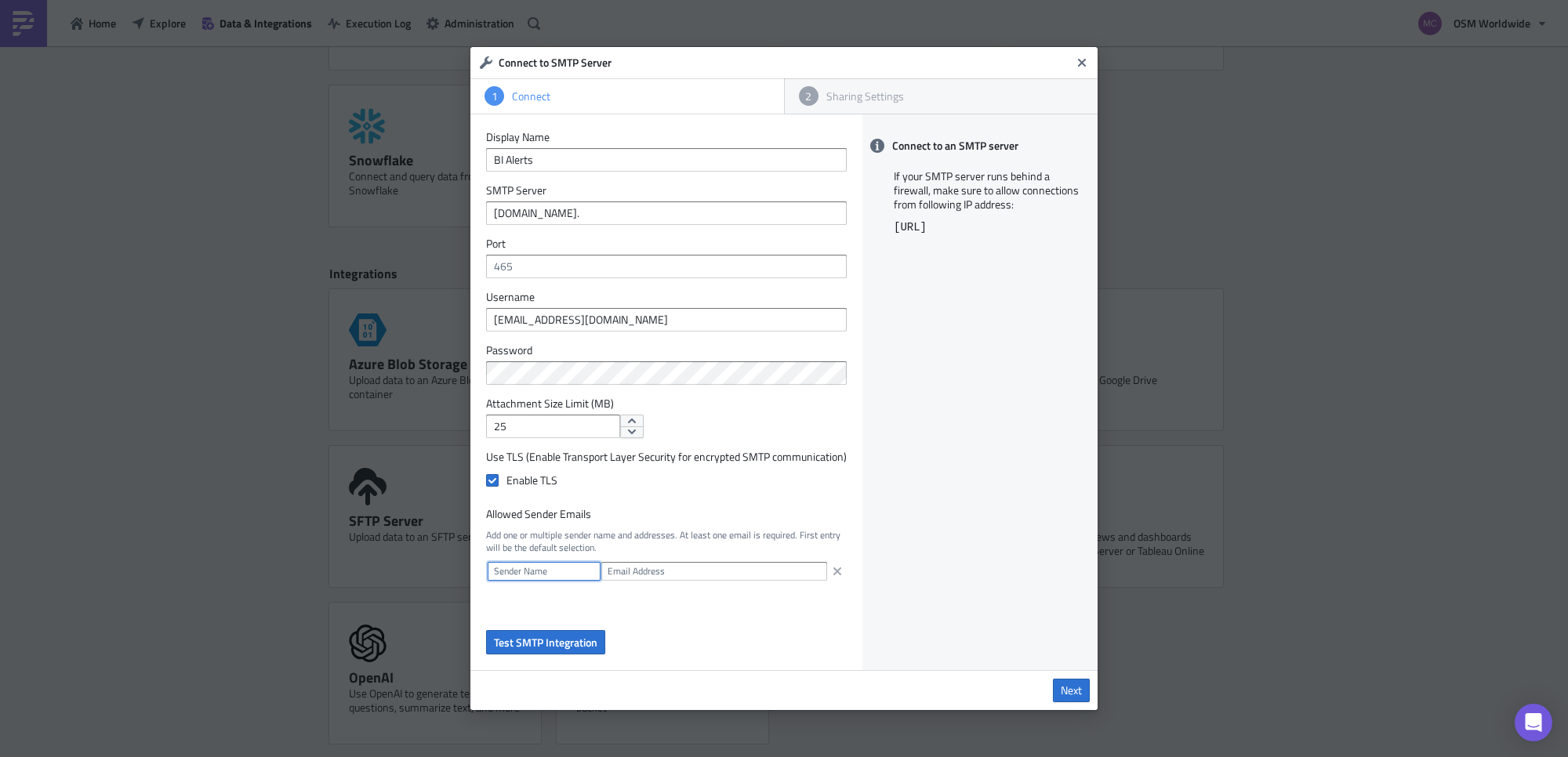
click at [539, 578] on input "text" at bounding box center [544, 570] width 113 height 19
type input "[PERSON_NAME]"
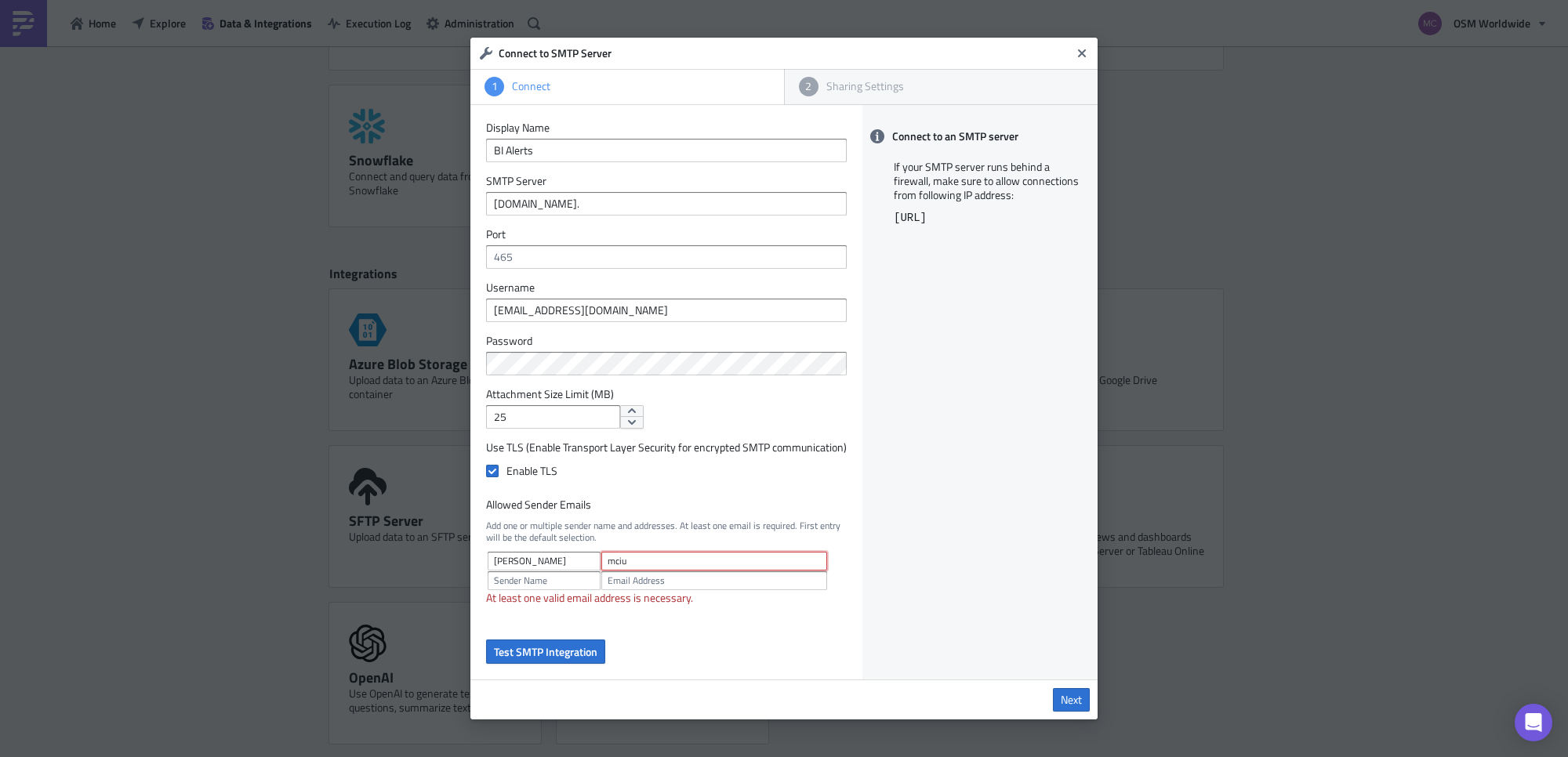
type input "[EMAIL_ADDRESS][DOMAIN_NAME]"
click at [527, 256] on input "text" at bounding box center [666, 257] width 360 height 24
paste input "587"
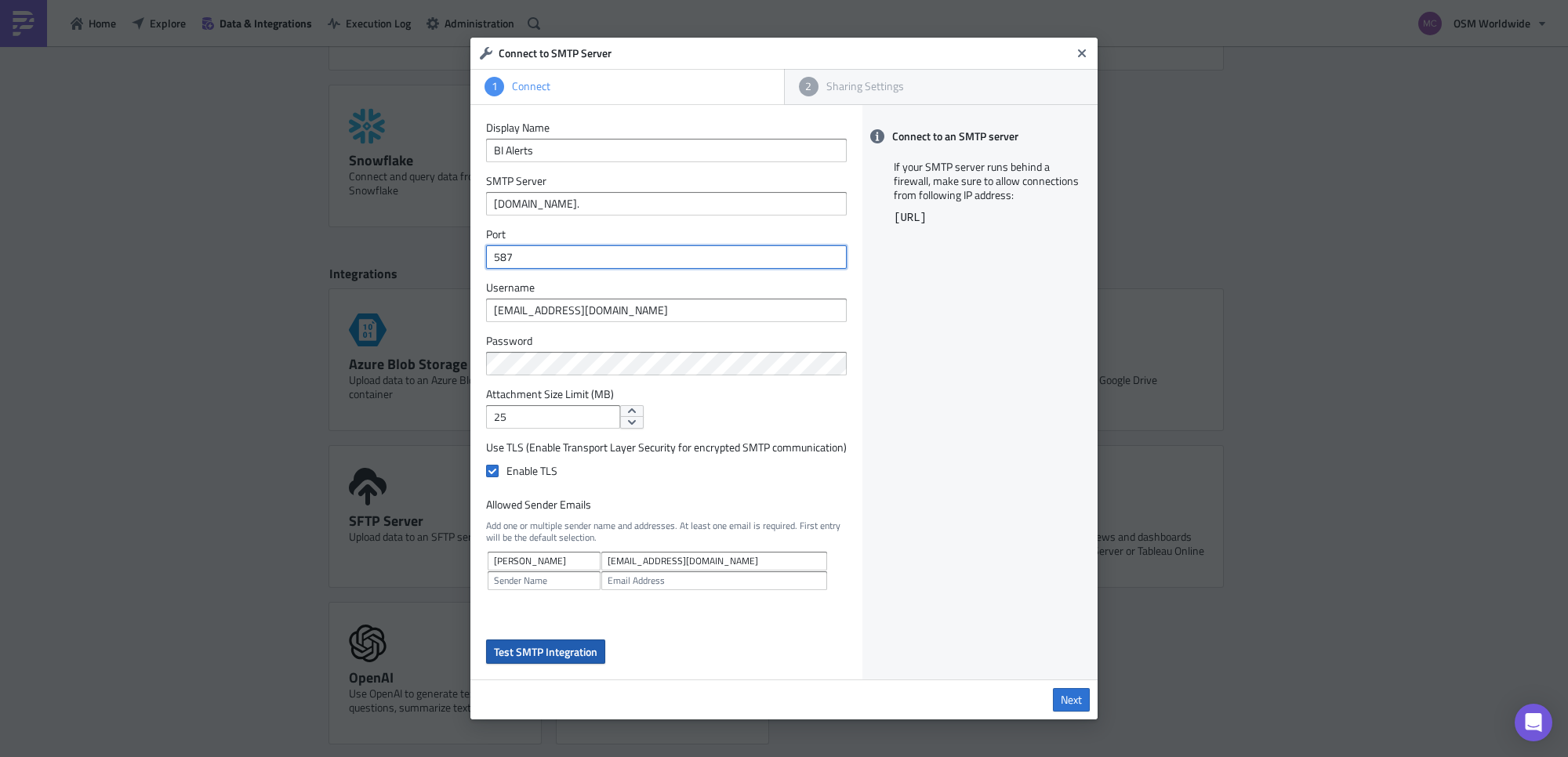
type input "587"
click at [531, 605] on span "Test SMTP Integration" at bounding box center [546, 651] width 103 height 17
click at [675, 204] on input "smtp.office365.com." at bounding box center [666, 203] width 360 height 24
type input "smtp.office365.com"
click at [539, 605] on span "Test SMTP Integration" at bounding box center [546, 651] width 103 height 17
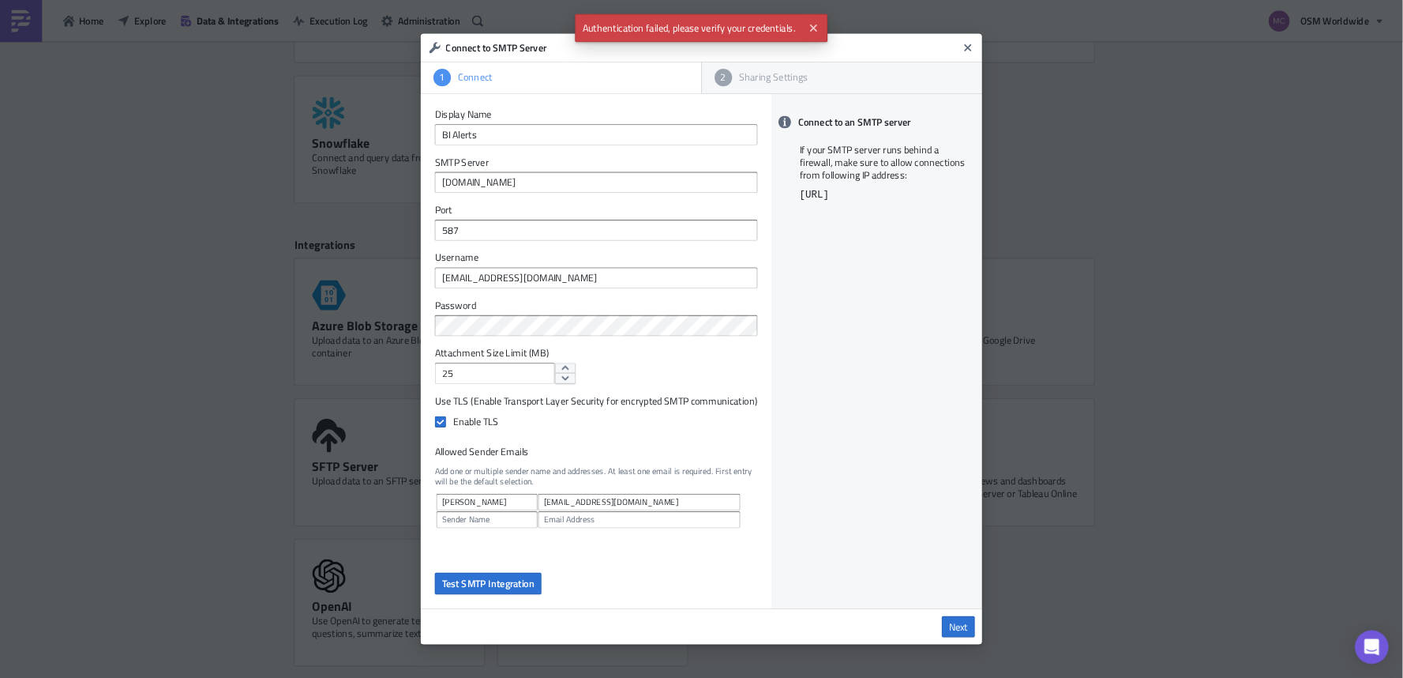
scroll to position [1, 0]
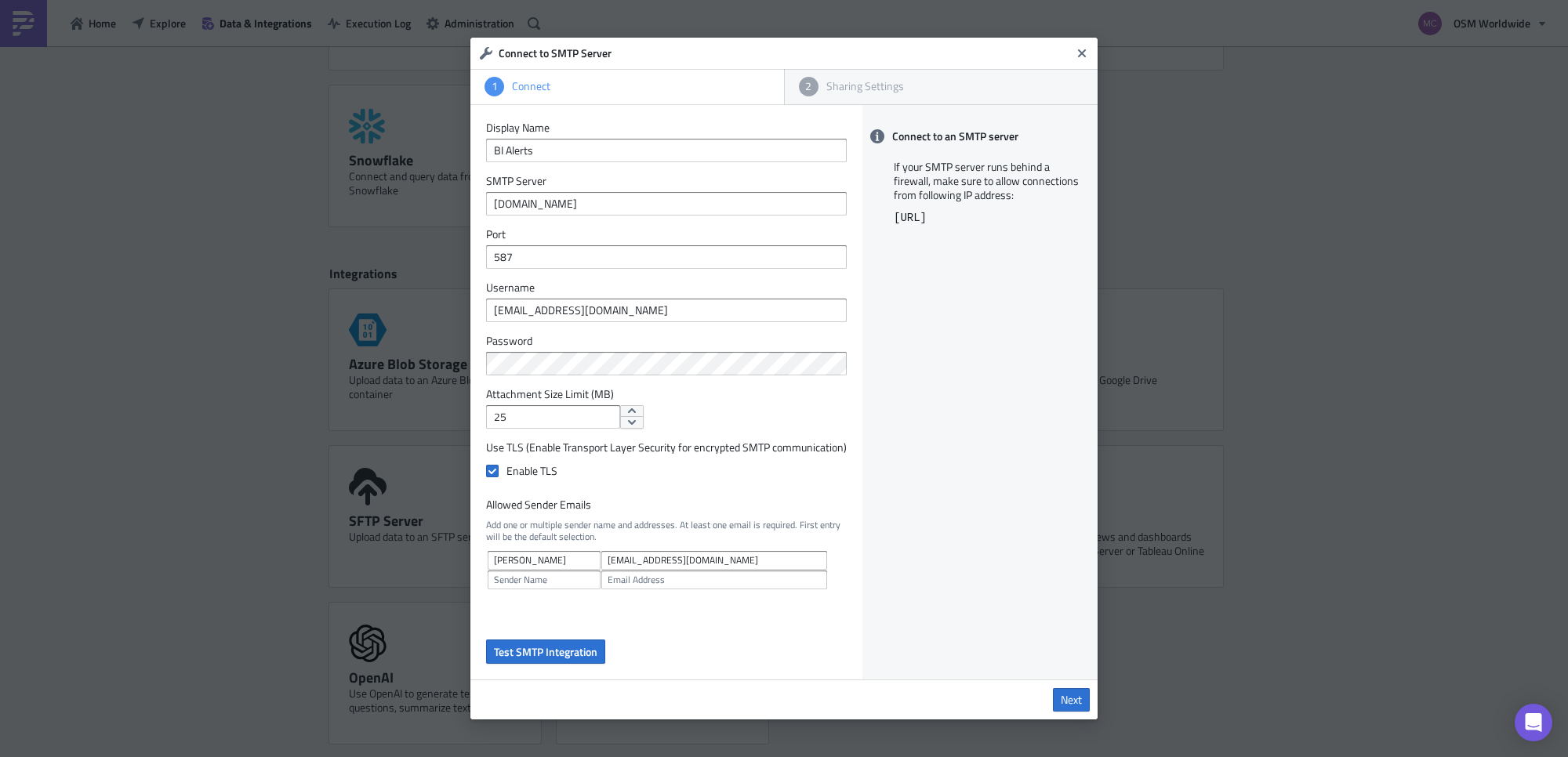
click at [651, 345] on label "Password" at bounding box center [666, 340] width 360 height 14
click at [931, 252] on div "Connect to an SMTP server If your SMTP server runs behind a firewall, make sure…" at bounding box center [980, 393] width 235 height 575
click at [656, 199] on input "smtp.office365.com" at bounding box center [666, 203] width 360 height 24
click at [662, 307] on input "BIAlerts@osmworldwide.com" at bounding box center [666, 311] width 360 height 24
click at [786, 558] on input "[EMAIL_ADDRESS][DOMAIN_NAME]" at bounding box center [714, 560] width 225 height 19
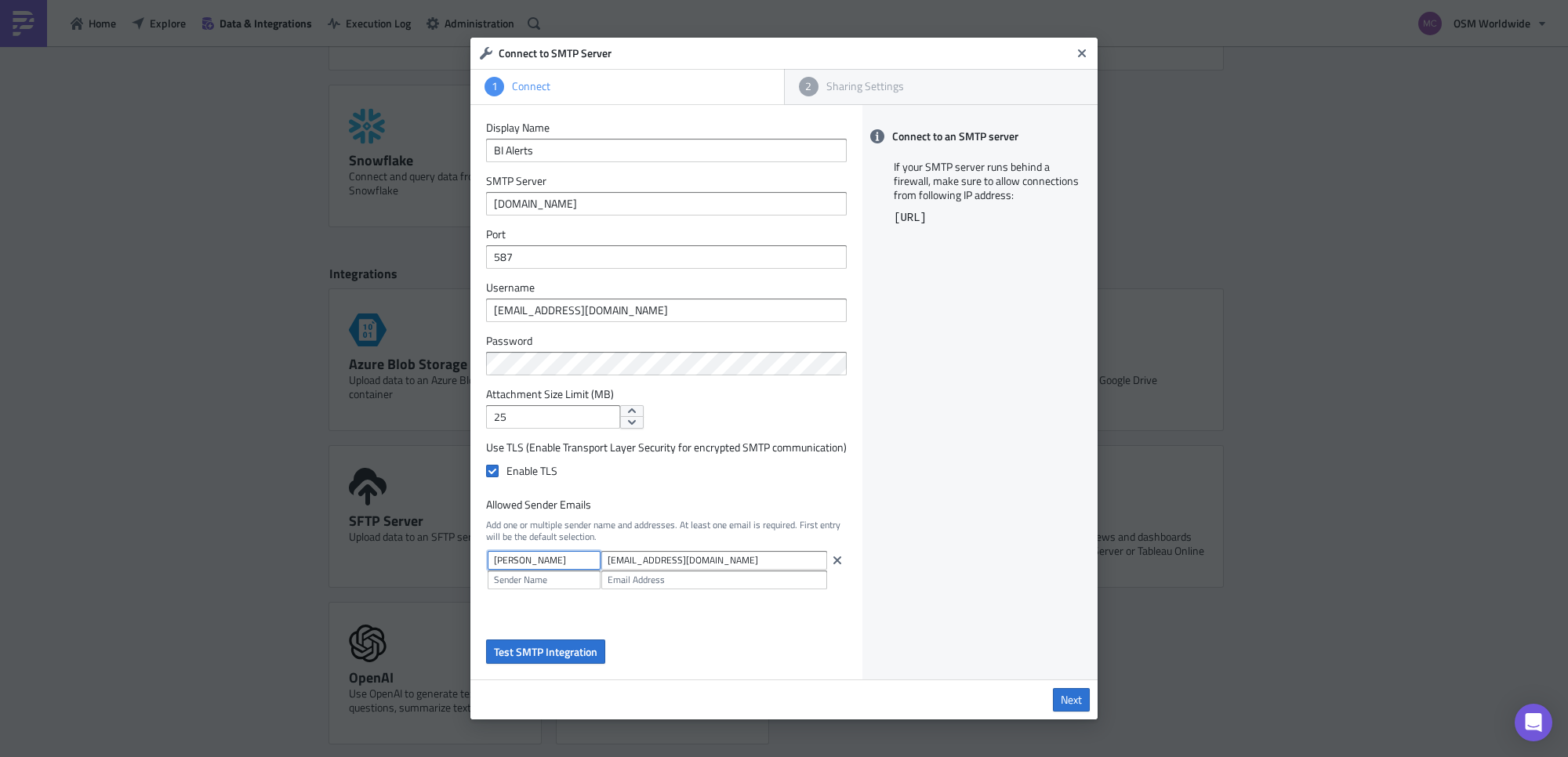
click at [563, 565] on input "[PERSON_NAME]" at bounding box center [544, 560] width 113 height 19
click at [1079, 605] on span "Next" at bounding box center [1071, 699] width 21 height 14
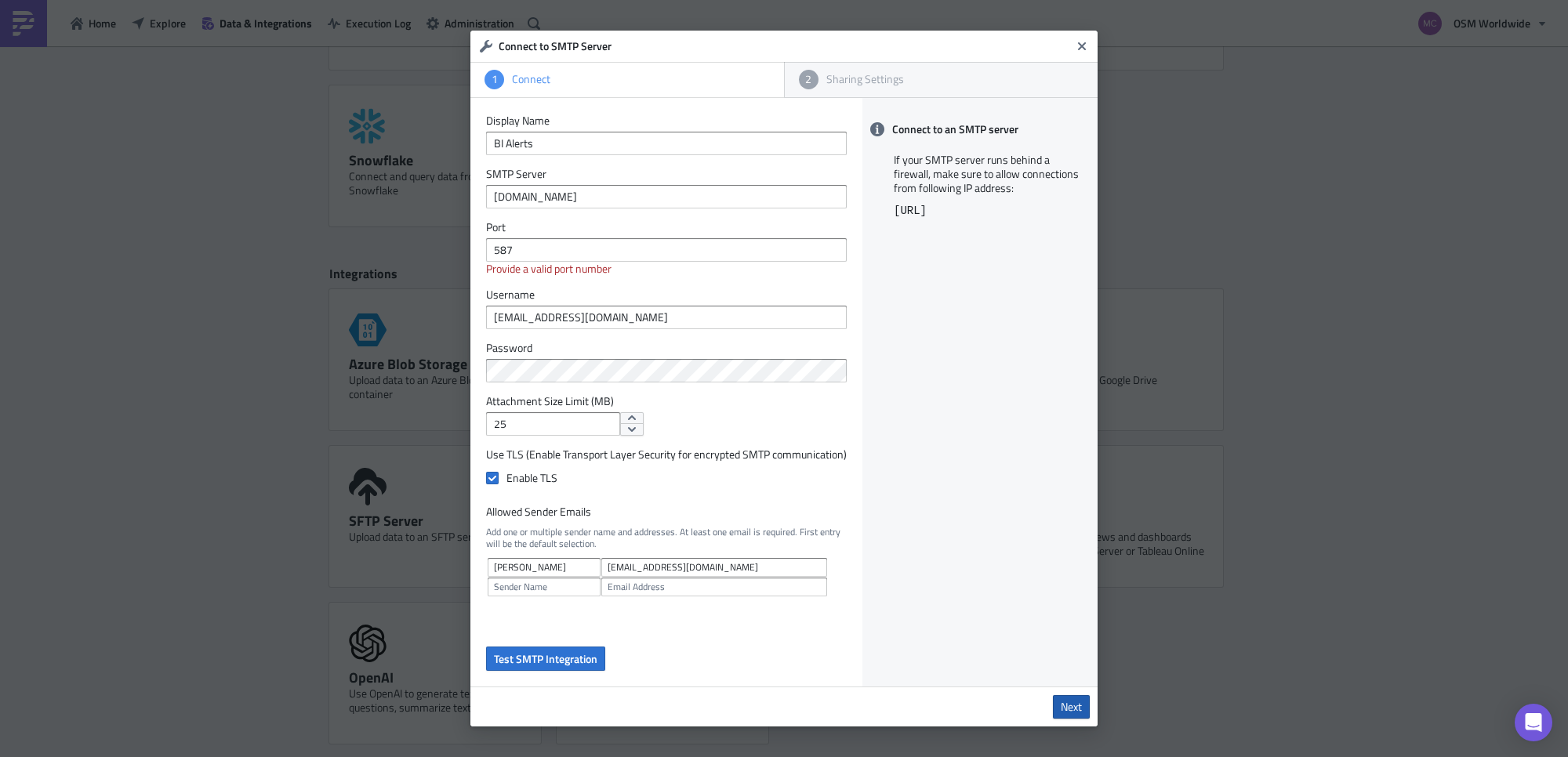
click at [1075, 605] on span "Next" at bounding box center [1071, 706] width 21 height 14
click at [589, 245] on input "587" at bounding box center [666, 250] width 360 height 24
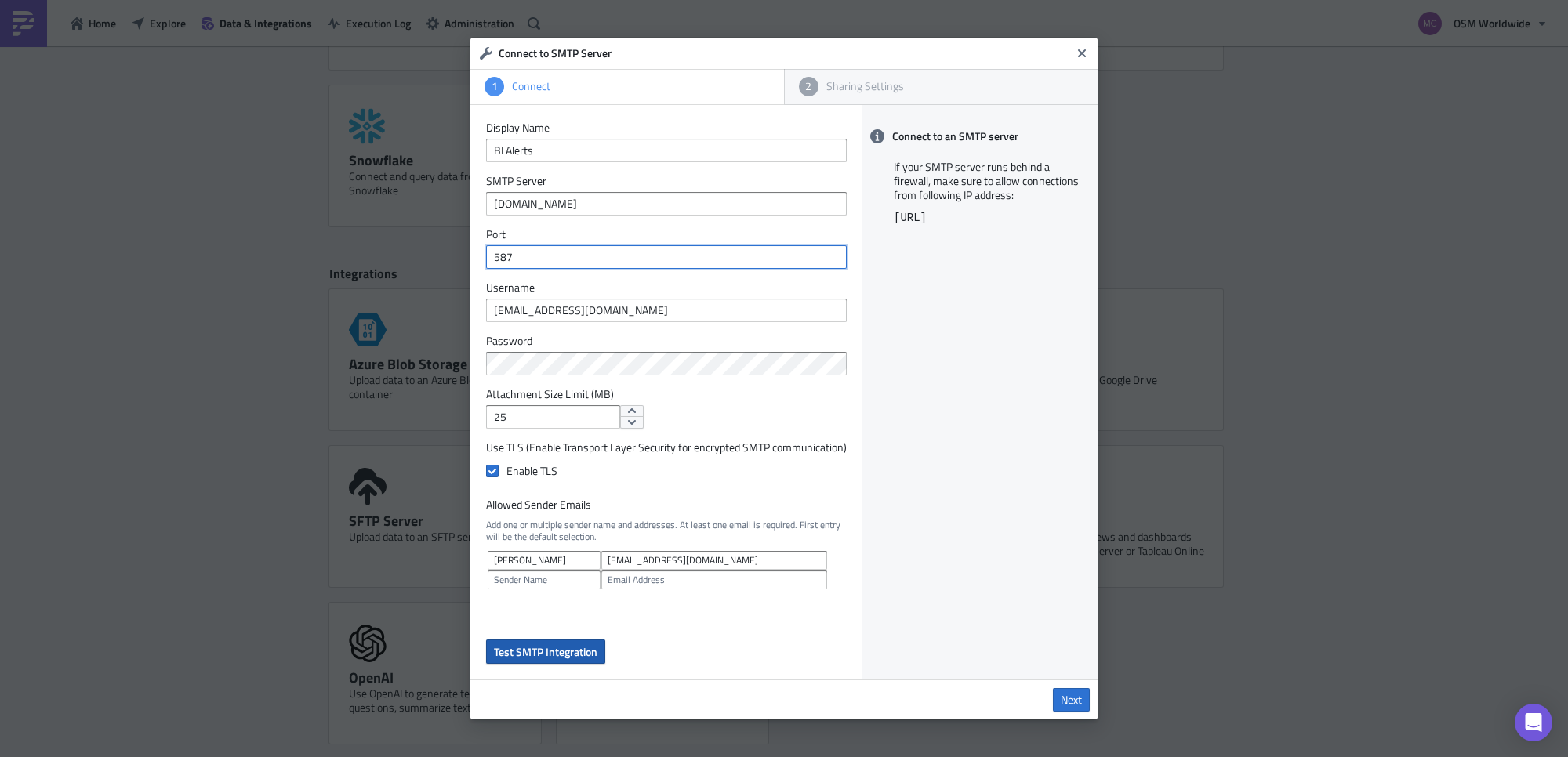
type input "587"
click at [530, 605] on span "Test SMTP Integration" at bounding box center [546, 651] width 103 height 17
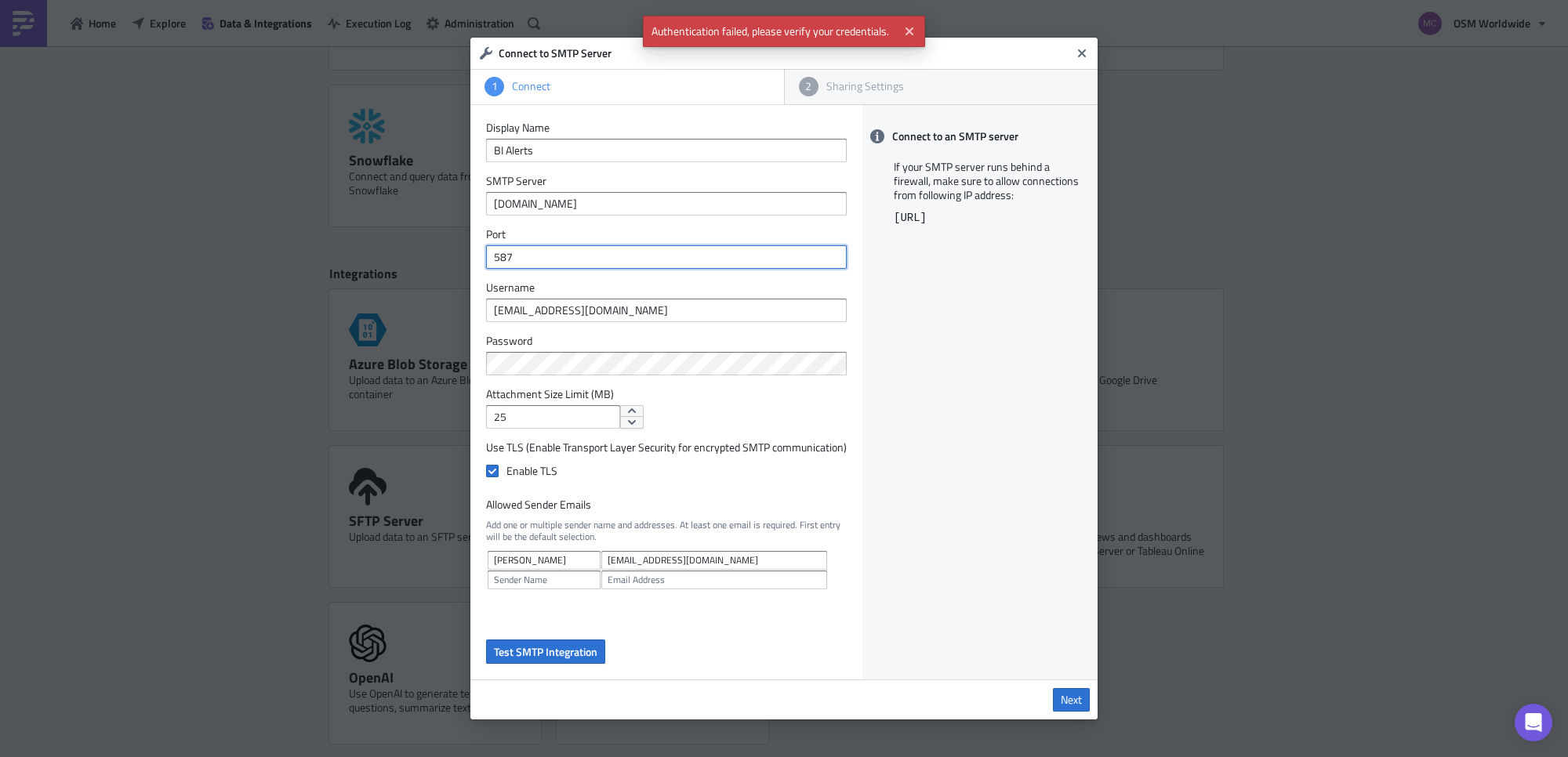
click at [621, 249] on input "587" at bounding box center [666, 257] width 360 height 24
click at [666, 311] on input "BIAlerts@osmworldwide.com" at bounding box center [666, 311] width 360 height 24
click at [637, 208] on input "smtp.office365.com" at bounding box center [666, 203] width 360 height 24
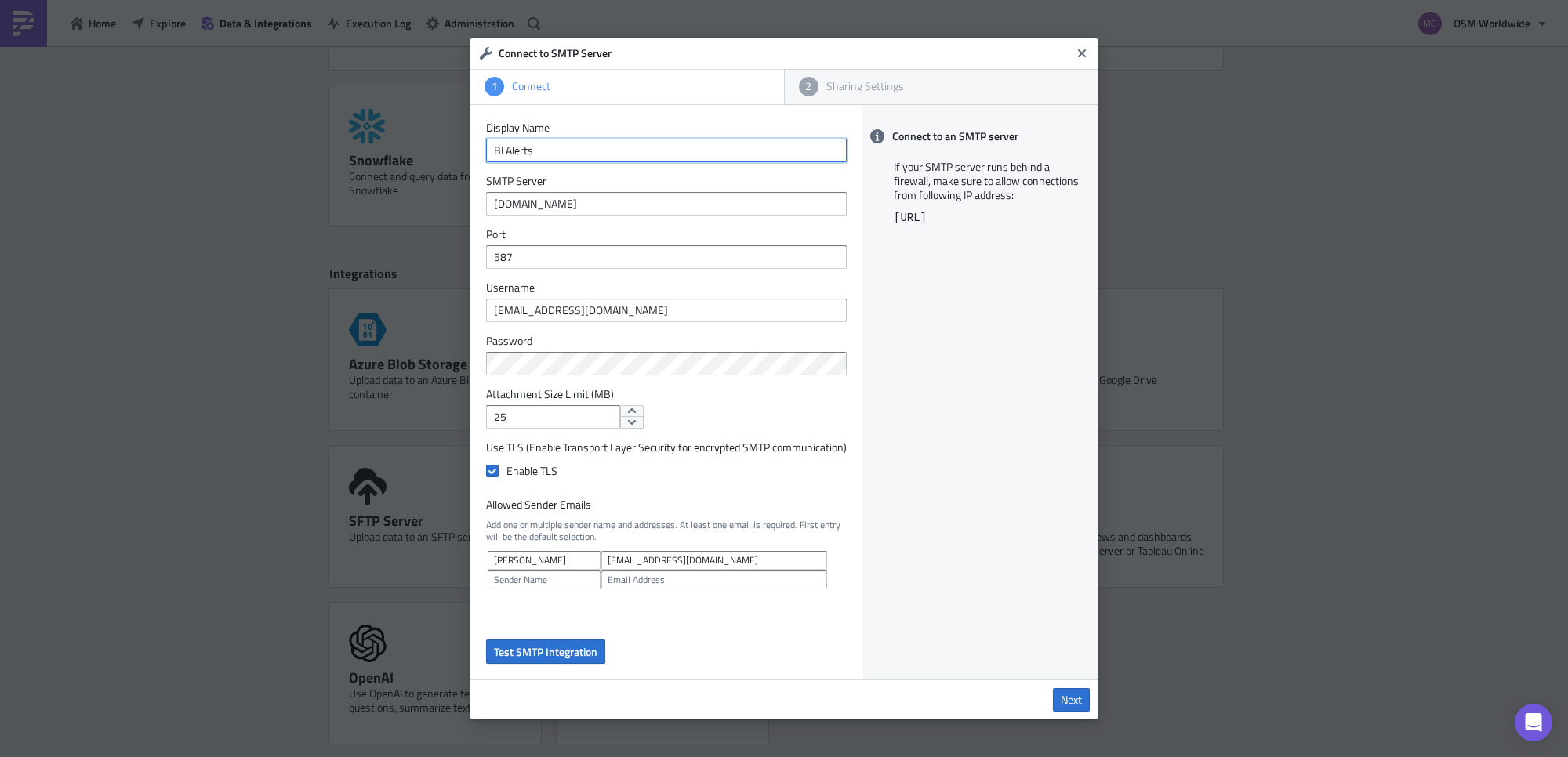
click at [617, 153] on input "BI Alerts" at bounding box center [666, 151] width 360 height 24
click at [1071, 605] on span "Next" at bounding box center [1071, 699] width 21 height 14
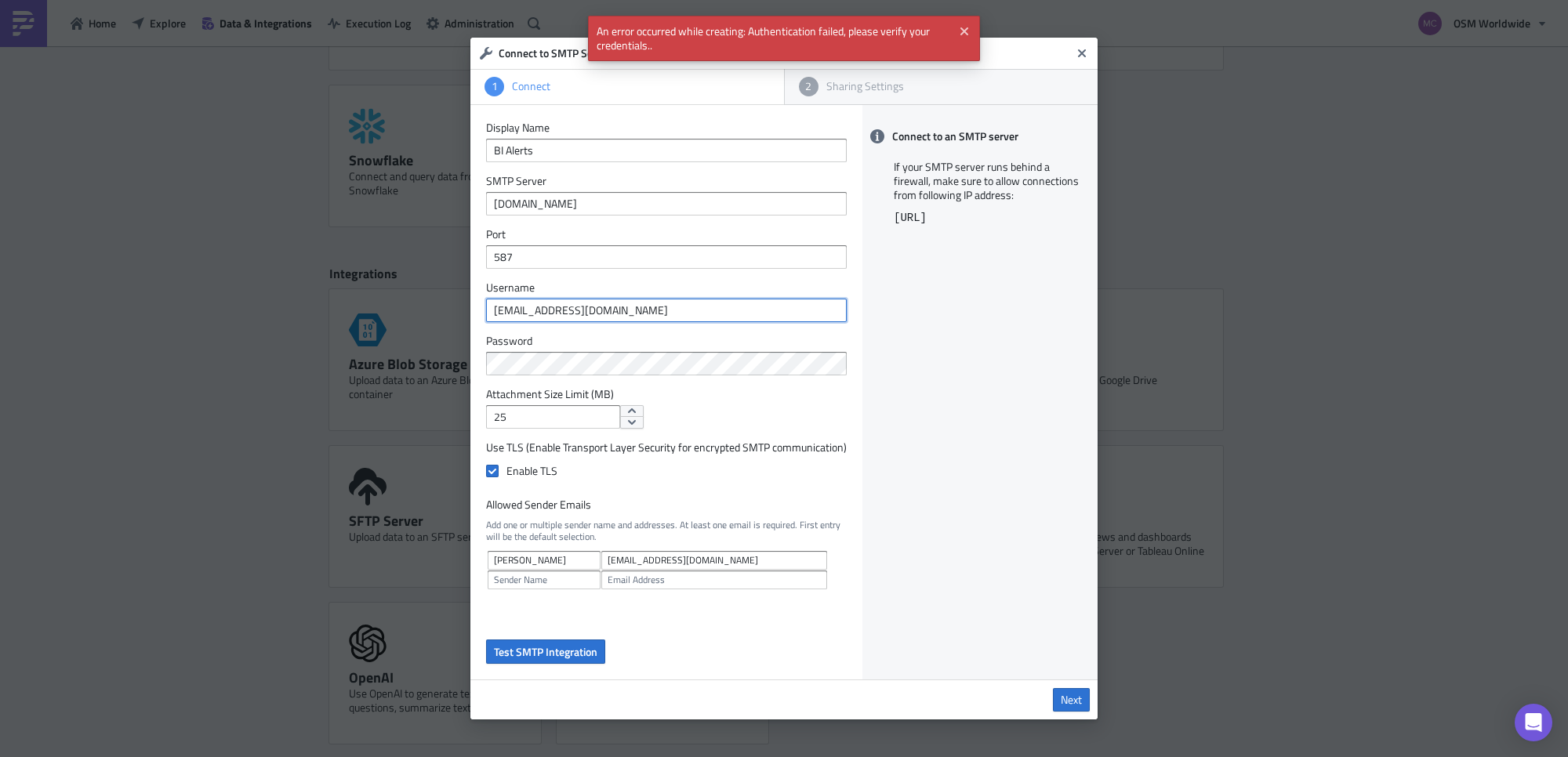
click at [641, 302] on input "BIAlerts@osmworldwide.com" at bounding box center [666, 311] width 360 height 24
click at [612, 253] on input "587" at bounding box center [666, 257] width 360 height 24
click at [619, 196] on input "smtp.office365.com" at bounding box center [666, 203] width 360 height 24
click at [603, 146] on input "BI Alerts" at bounding box center [666, 151] width 360 height 24
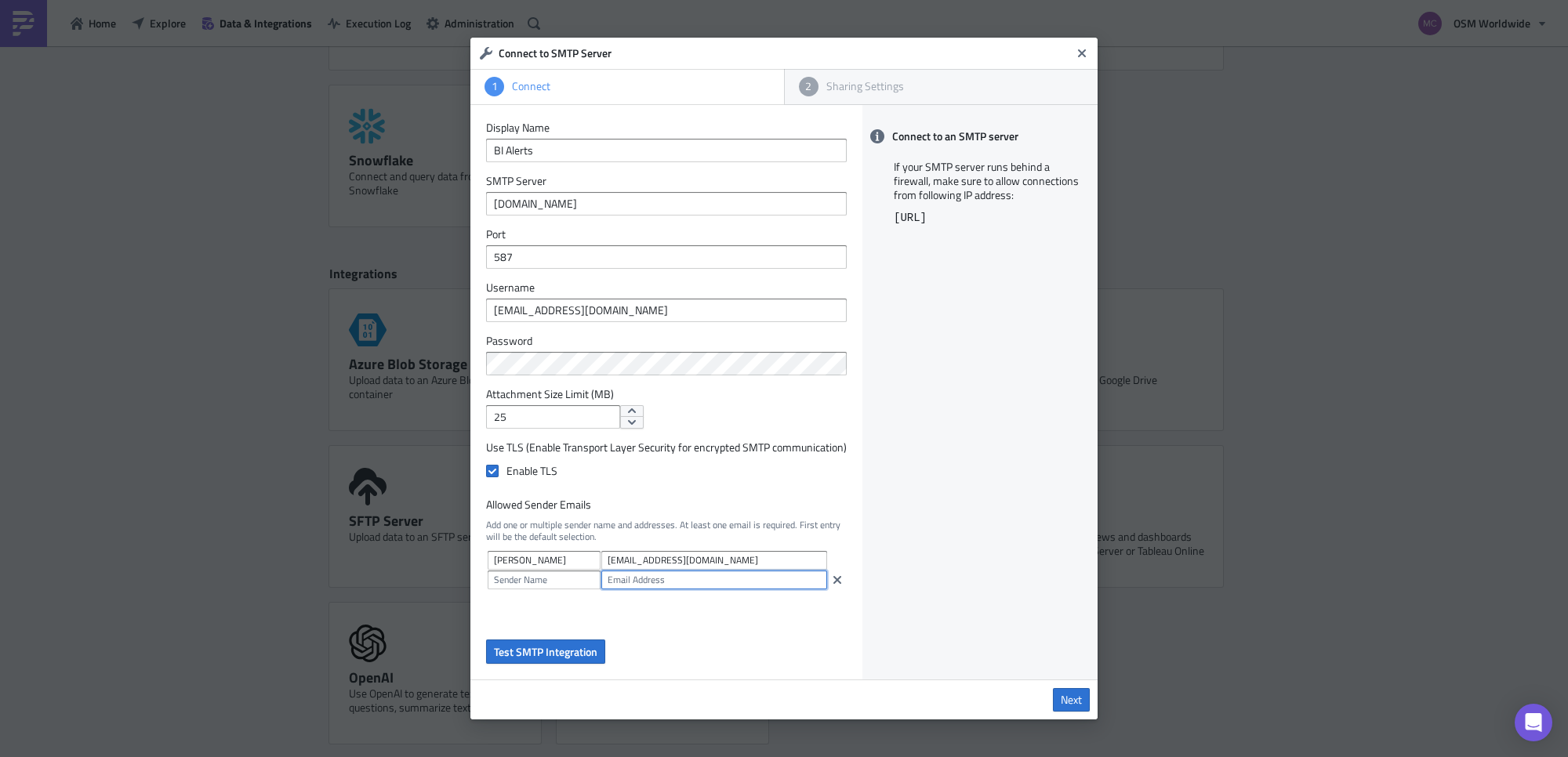
click at [601, 583] on input "text" at bounding box center [714, 579] width 225 height 19
click at [543, 584] on input "text" at bounding box center [544, 579] width 113 height 19
click at [831, 583] on icon "button" at bounding box center [837, 579] width 13 height 13
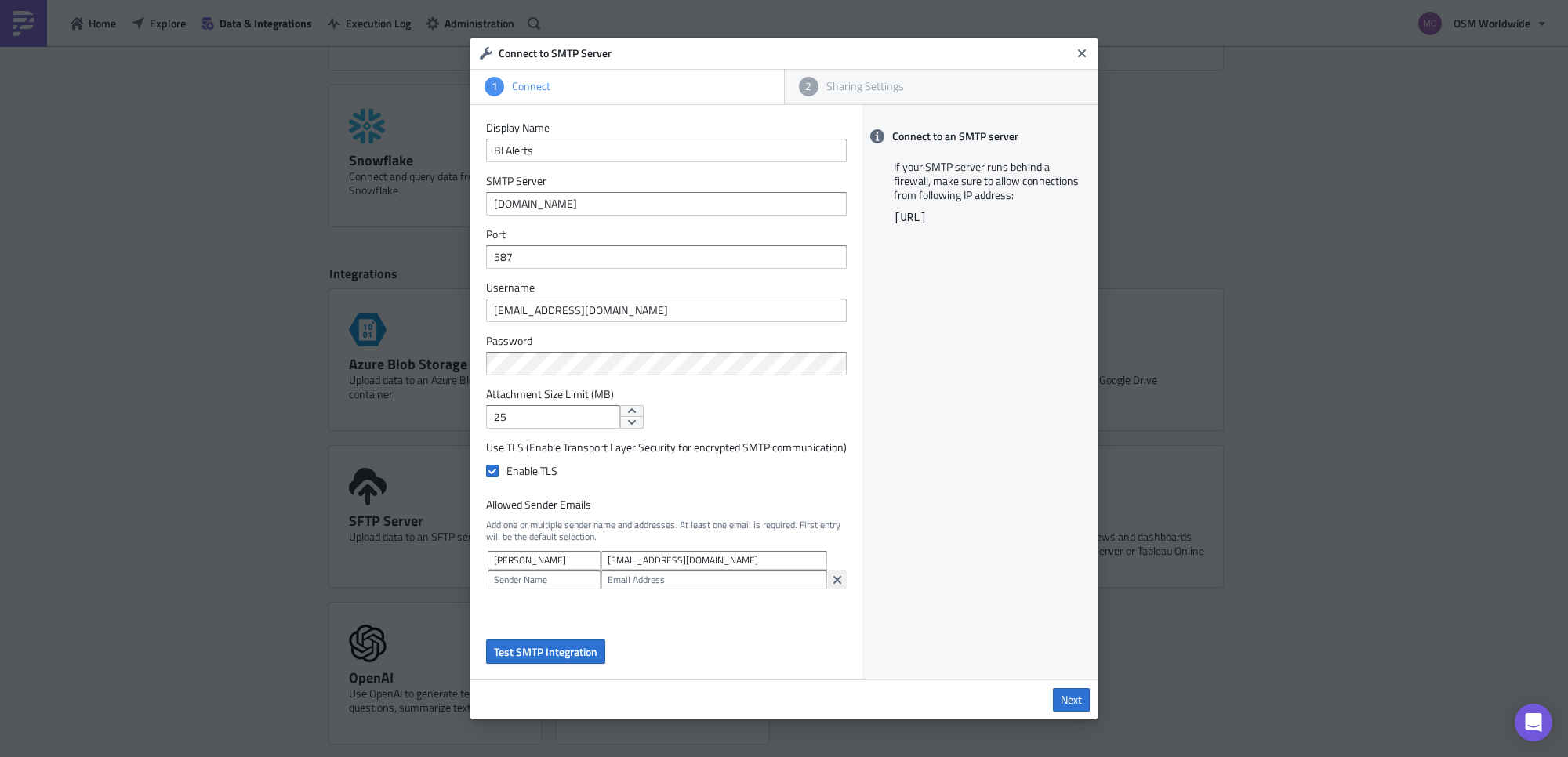
click at [831, 579] on icon "button" at bounding box center [837, 579] width 13 height 13
click at [834, 583] on icon "button" at bounding box center [838, 579] width 8 height 8
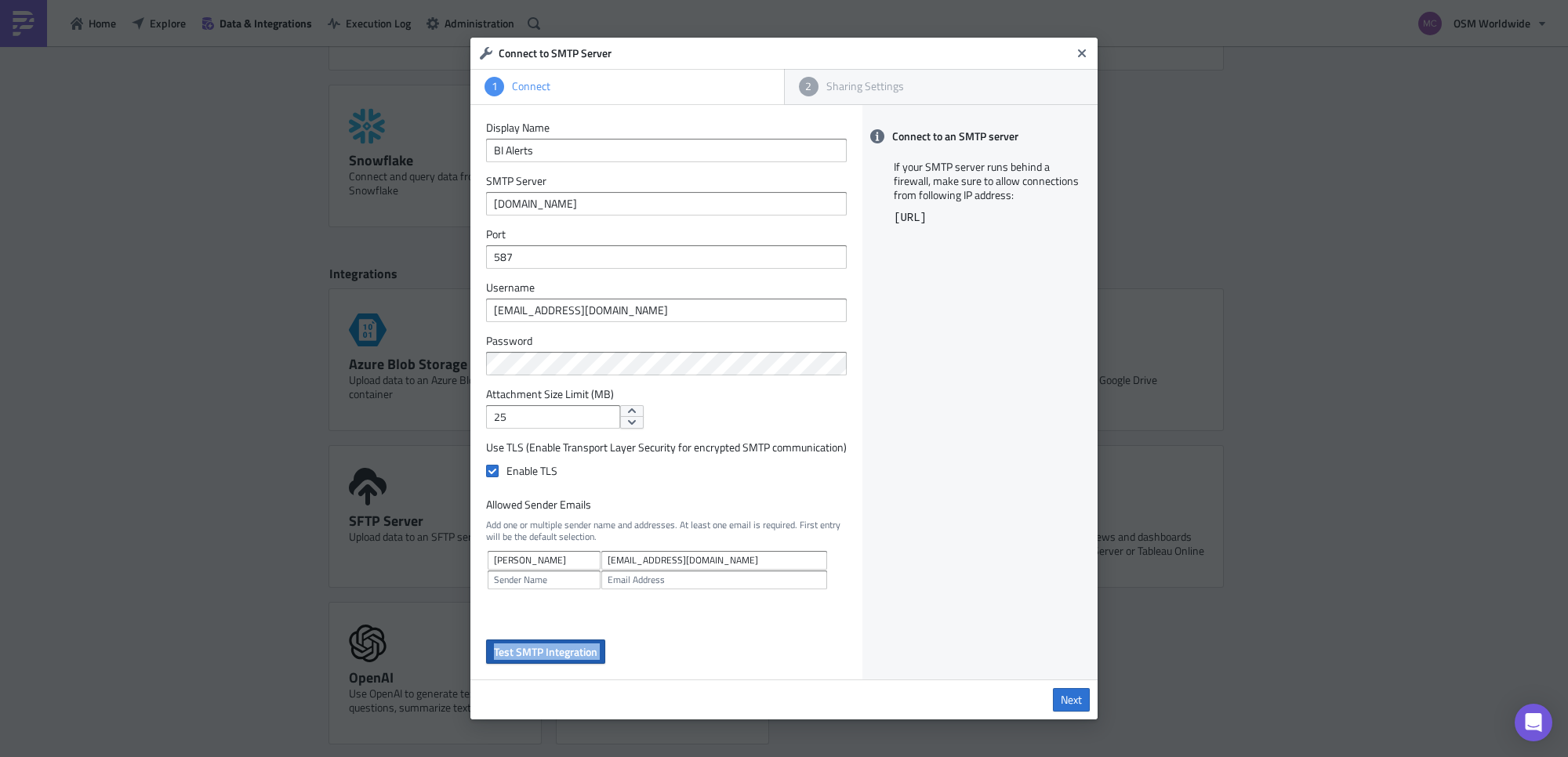
click at [541, 605] on span "Test SMTP Integration" at bounding box center [546, 651] width 103 height 17
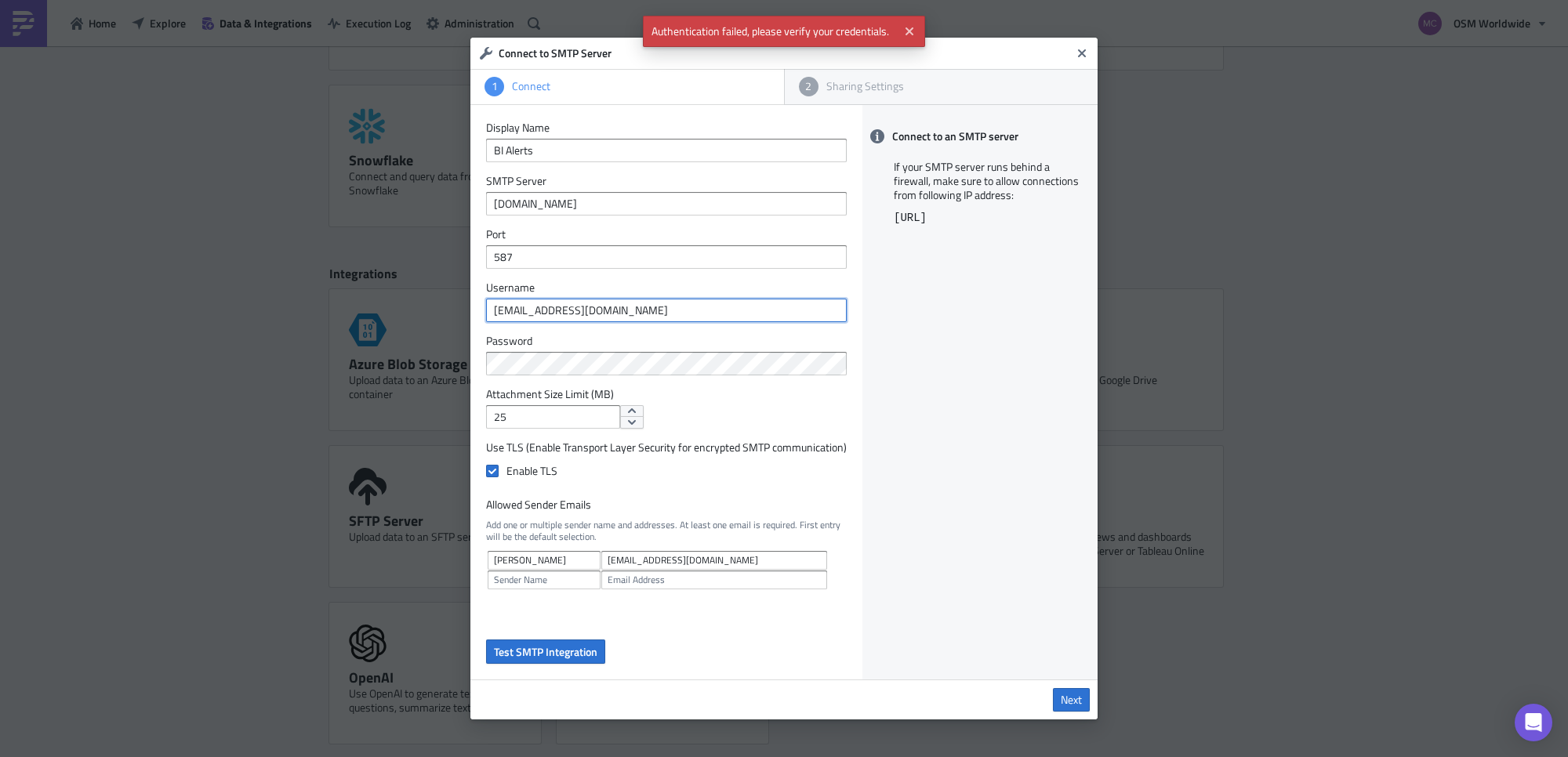
click at [490, 310] on input "BIAlerts@osmworldwide.com" at bounding box center [666, 311] width 360 height 24
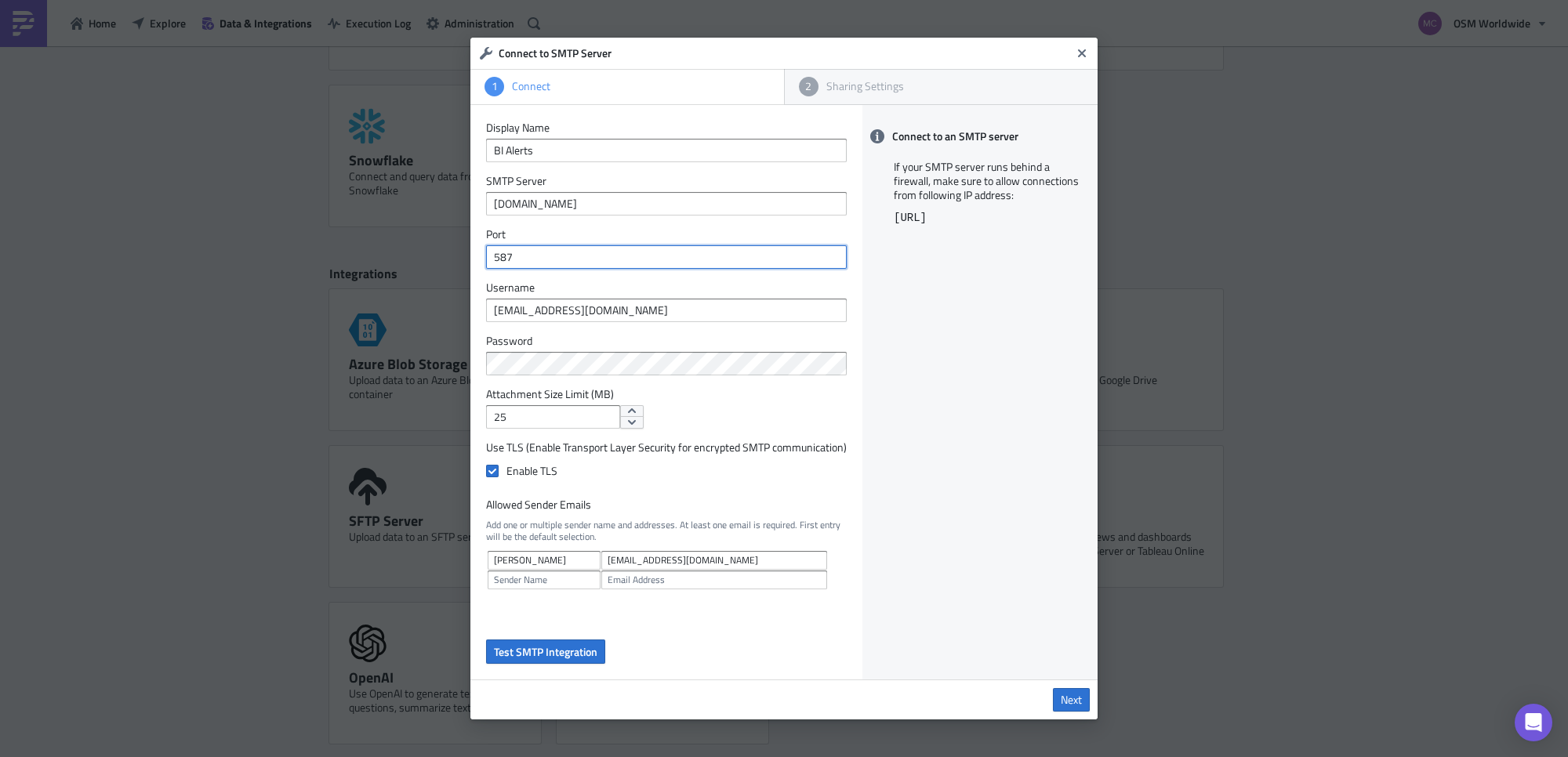
click at [494, 264] on input "587" at bounding box center [666, 257] width 360 height 24
click at [494, 206] on input "smtp.office365.com" at bounding box center [666, 203] width 360 height 24
click at [551, 414] on input "25" at bounding box center [553, 417] width 134 height 24
click at [554, 605] on button "Test SMTP Integration" at bounding box center [546, 651] width 119 height 24
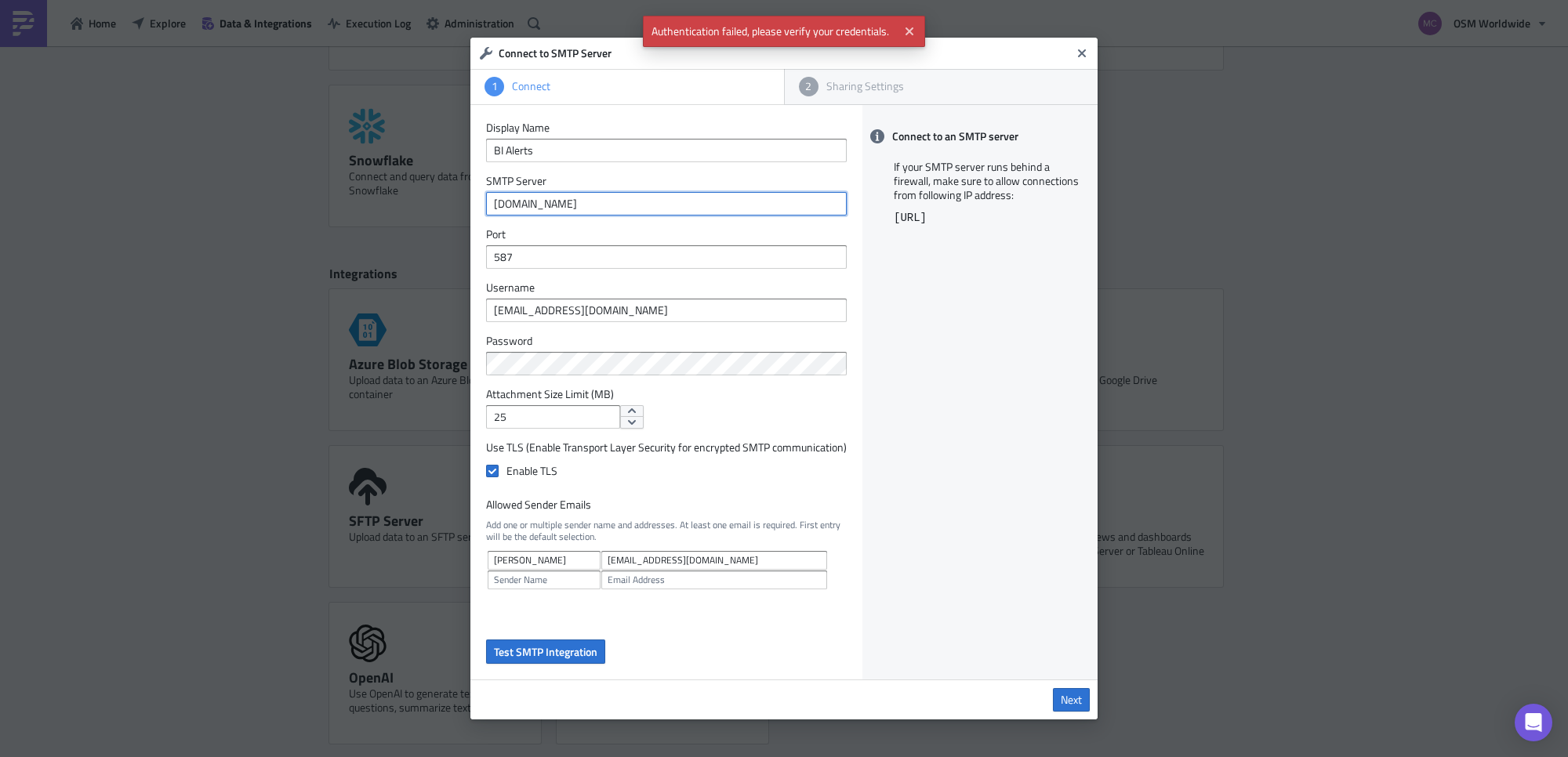
click at [624, 202] on input "smtp.office365.com" at bounding box center [666, 203] width 360 height 24
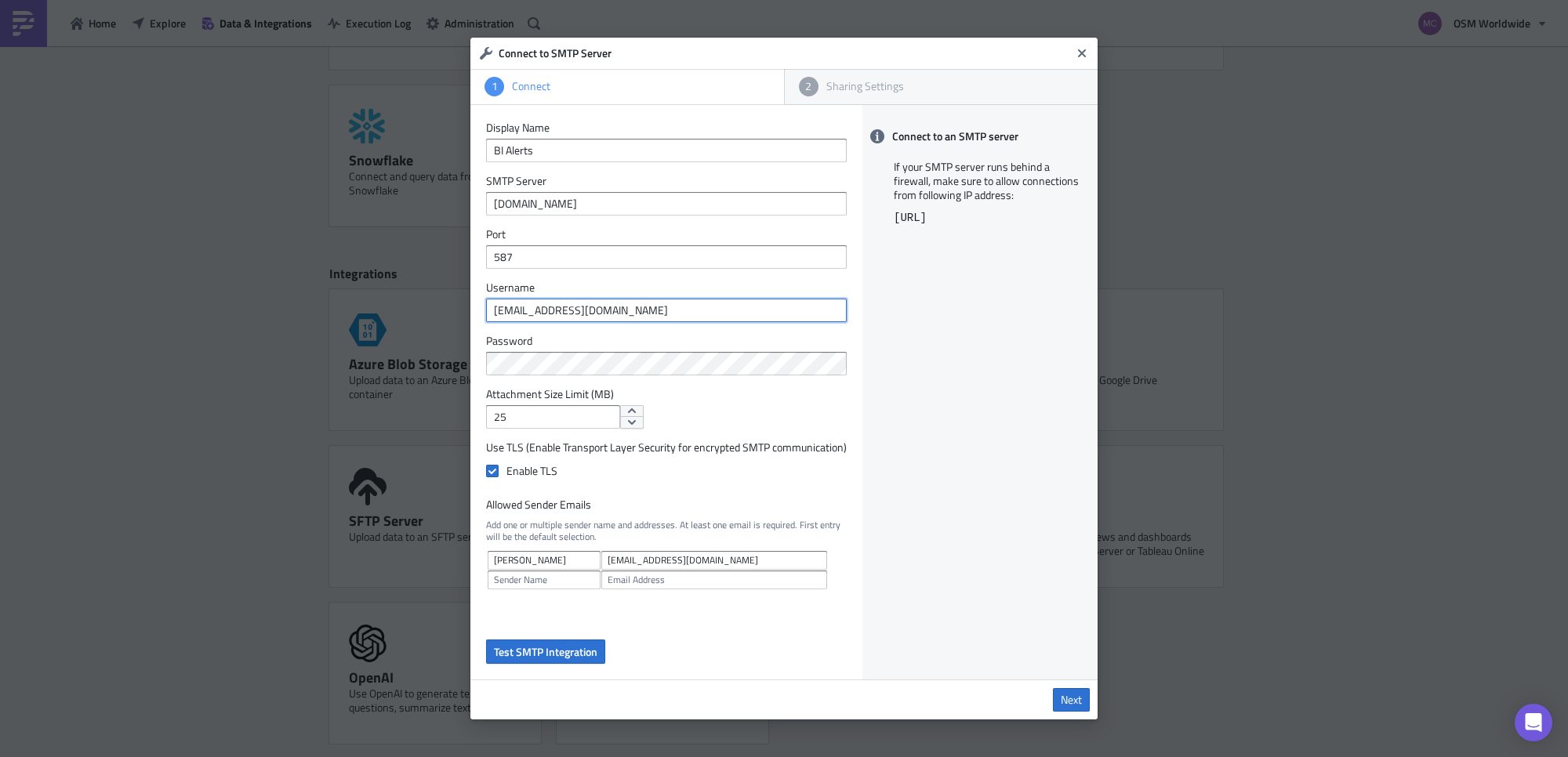
click at [670, 306] on input "BIAlerts@osmworldwide.com" at bounding box center [666, 311] width 360 height 24
click at [621, 263] on input "587" at bounding box center [666, 257] width 360 height 24
click at [621, 155] on input "BI Alerts" at bounding box center [666, 151] width 360 height 24
click at [504, 151] on input "BI Alerts" at bounding box center [666, 151] width 360 height 24
click at [566, 155] on input "BI_Alerts" at bounding box center [666, 151] width 360 height 24
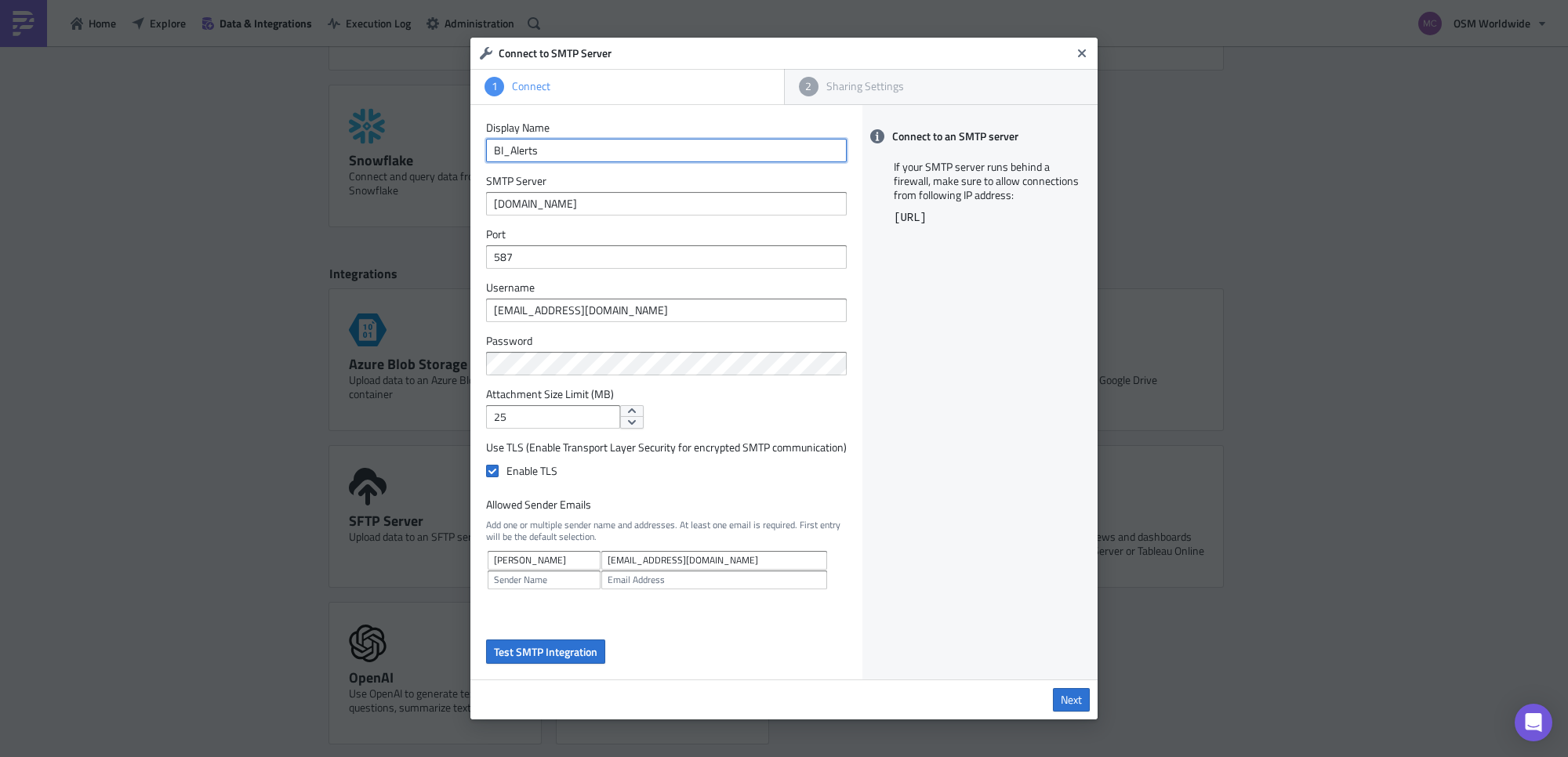
click at [494, 151] on input "BI_Alerts" at bounding box center [666, 151] width 360 height 24
type input "BI_Alerts"
click at [574, 605] on span "Test SMTP Integration" at bounding box center [546, 651] width 103 height 17
click at [389, 361] on div "Connect to SMTP Server 1 Connect 2 Sharing Settings Display Name BI_Alerts SMTP…" at bounding box center [784, 378] width 1568 height 757
drag, startPoint x: 659, startPoint y: 304, endPoint x: 676, endPoint y: 304, distance: 17.0
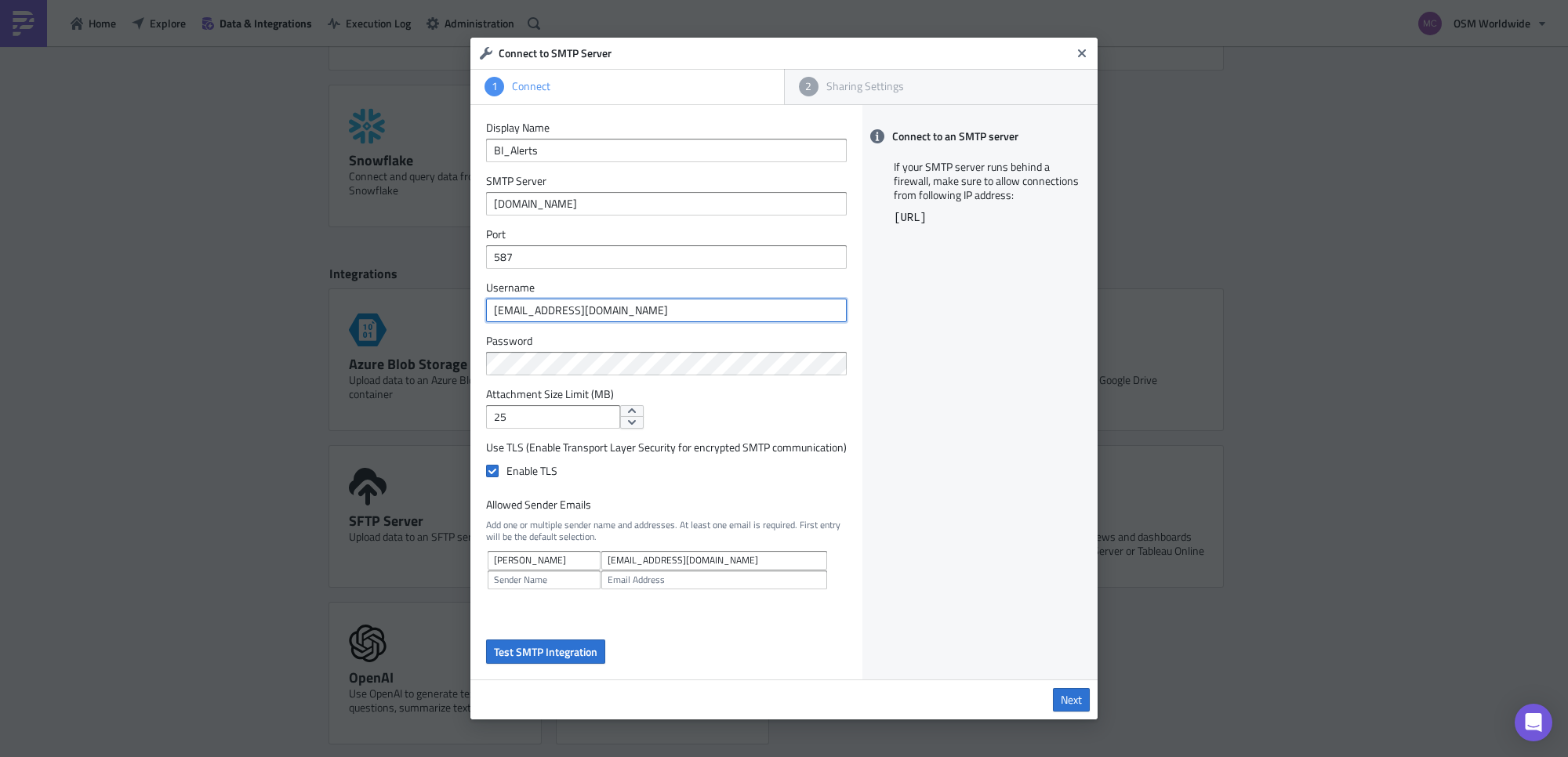
click at [660, 304] on input "BIAlerts@osmworldwide.com" at bounding box center [666, 311] width 360 height 24
drag, startPoint x: 679, startPoint y: 304, endPoint x: 388, endPoint y: 300, distance: 291.0
click at [376, 298] on div "Connect to SMTP Server 1 Connect 2 Sharing Settings Display Name BI_Alerts SMTP…" at bounding box center [784, 378] width 1568 height 757
click at [551, 605] on span "Test SMTP Integration" at bounding box center [546, 651] width 103 height 17
drag, startPoint x: 973, startPoint y: 217, endPoint x: 894, endPoint y: 216, distance: 79.0
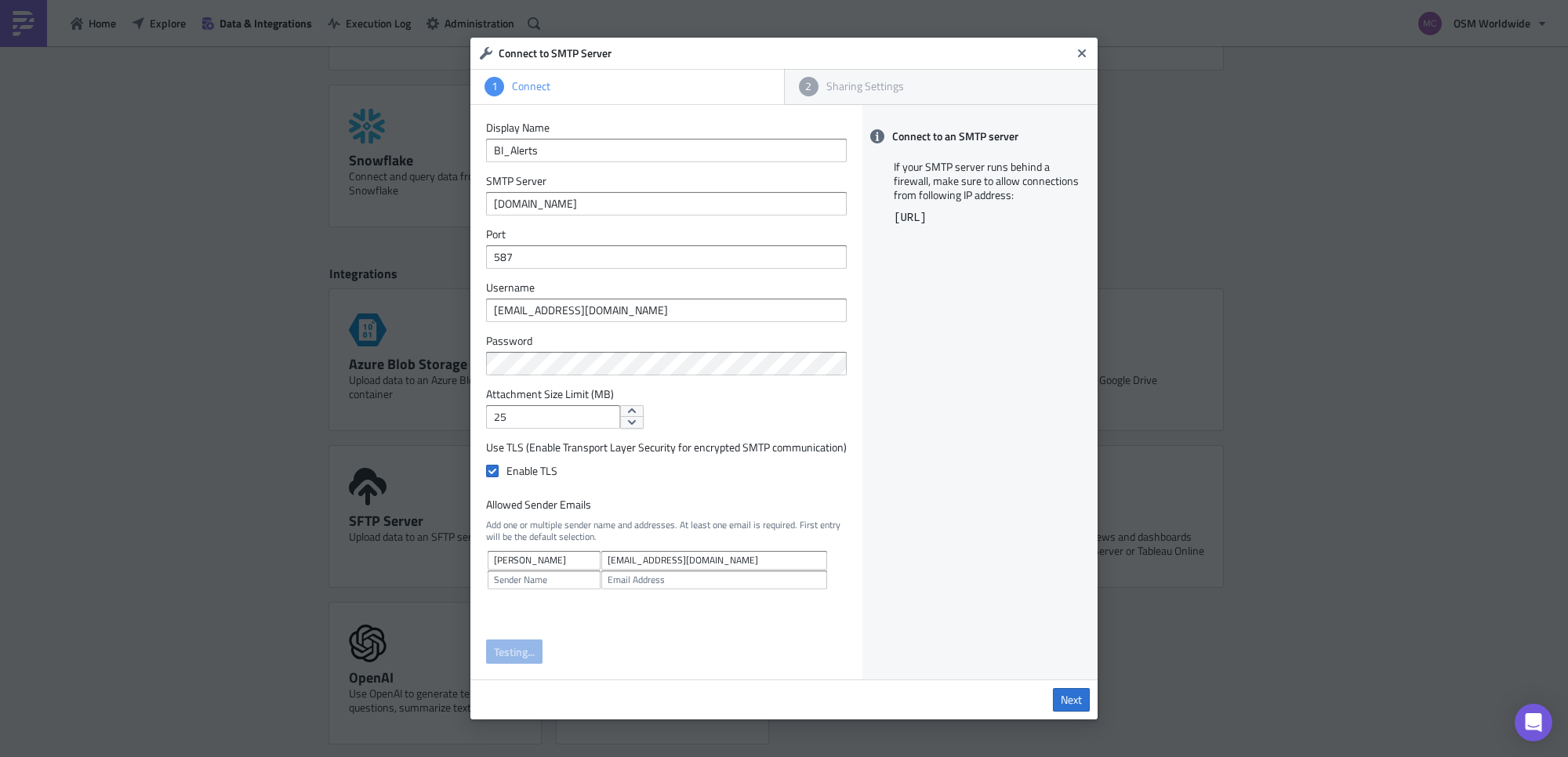
click at [894, 216] on div "If your SMTP server runs behind a firewall, make sure to allow connections from…" at bounding box center [980, 188] width 235 height 72
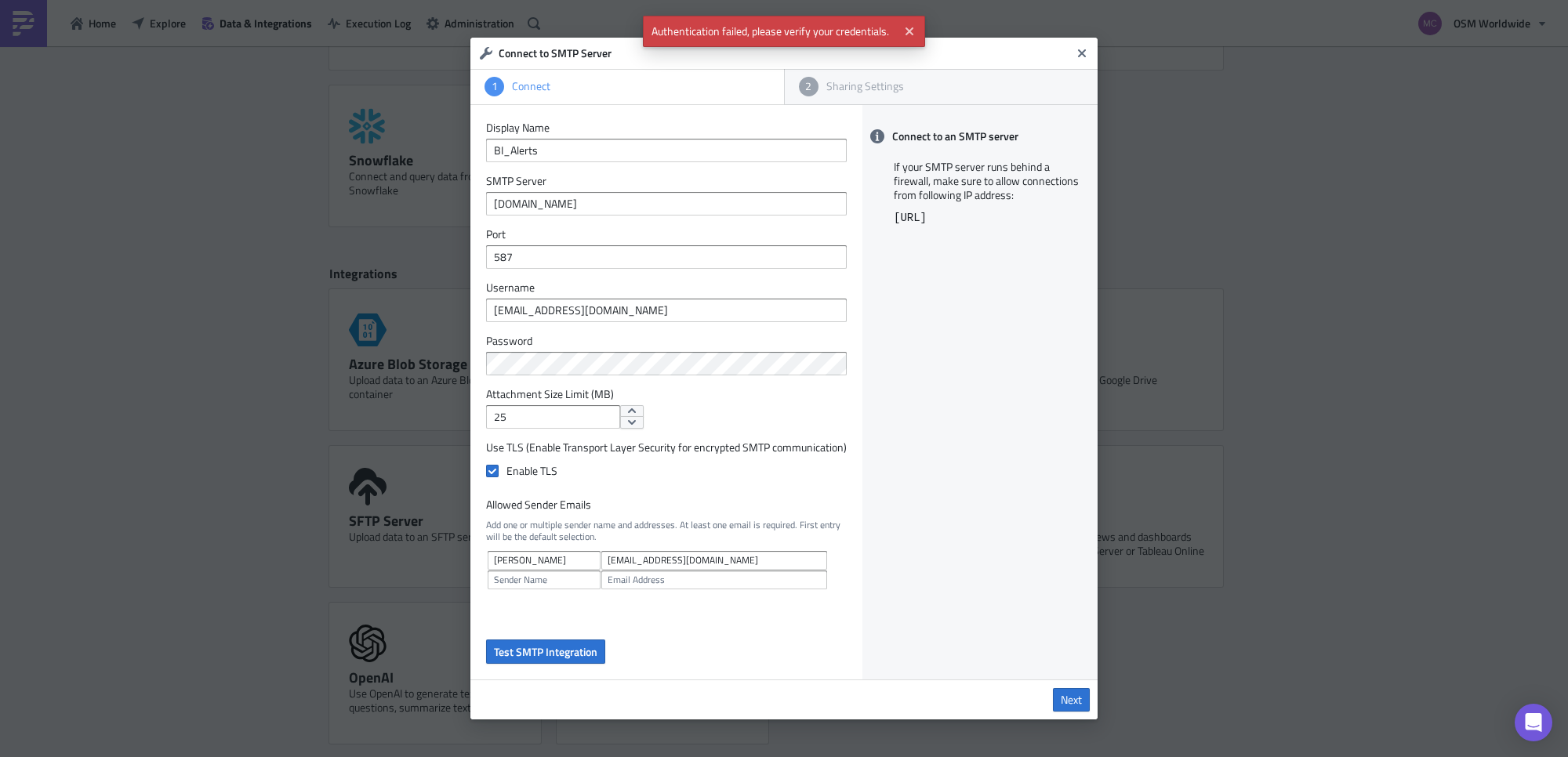
copy code "18.156.113.81/32"
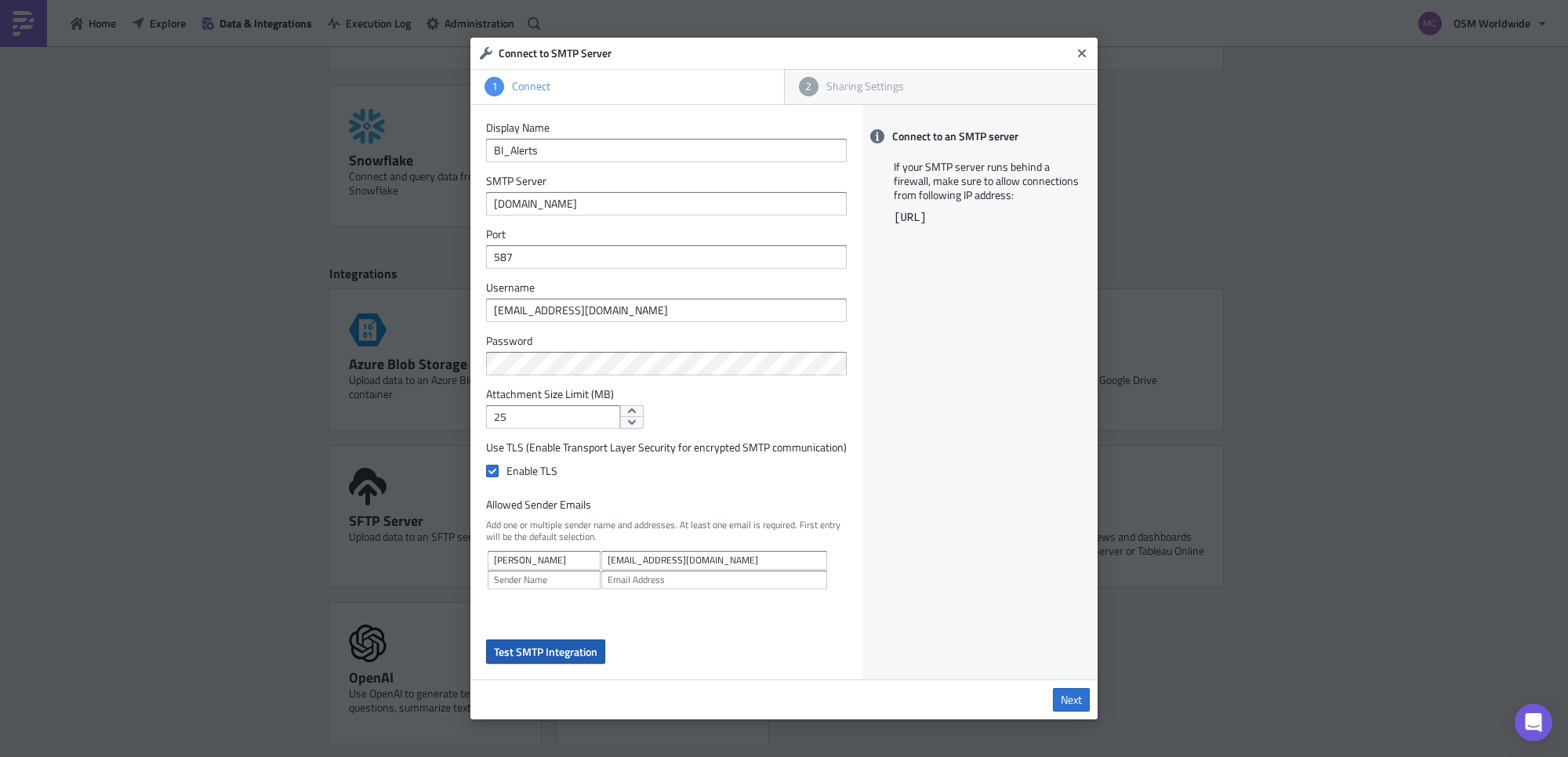
click at [562, 605] on span "Test SMTP Integration" at bounding box center [546, 651] width 103 height 17
drag, startPoint x: 464, startPoint y: 310, endPoint x: 426, endPoint y: 304, distance: 38.5
click at [426, 304] on div "Connect to SMTP Server 1 Connect 2 Sharing Settings Display Name BI_Alerts SMTP…" at bounding box center [784, 378] width 1568 height 757
click at [632, 583] on input "text" at bounding box center [714, 579] width 225 height 19
paste input "BIAlerts@osmworldwide.com"
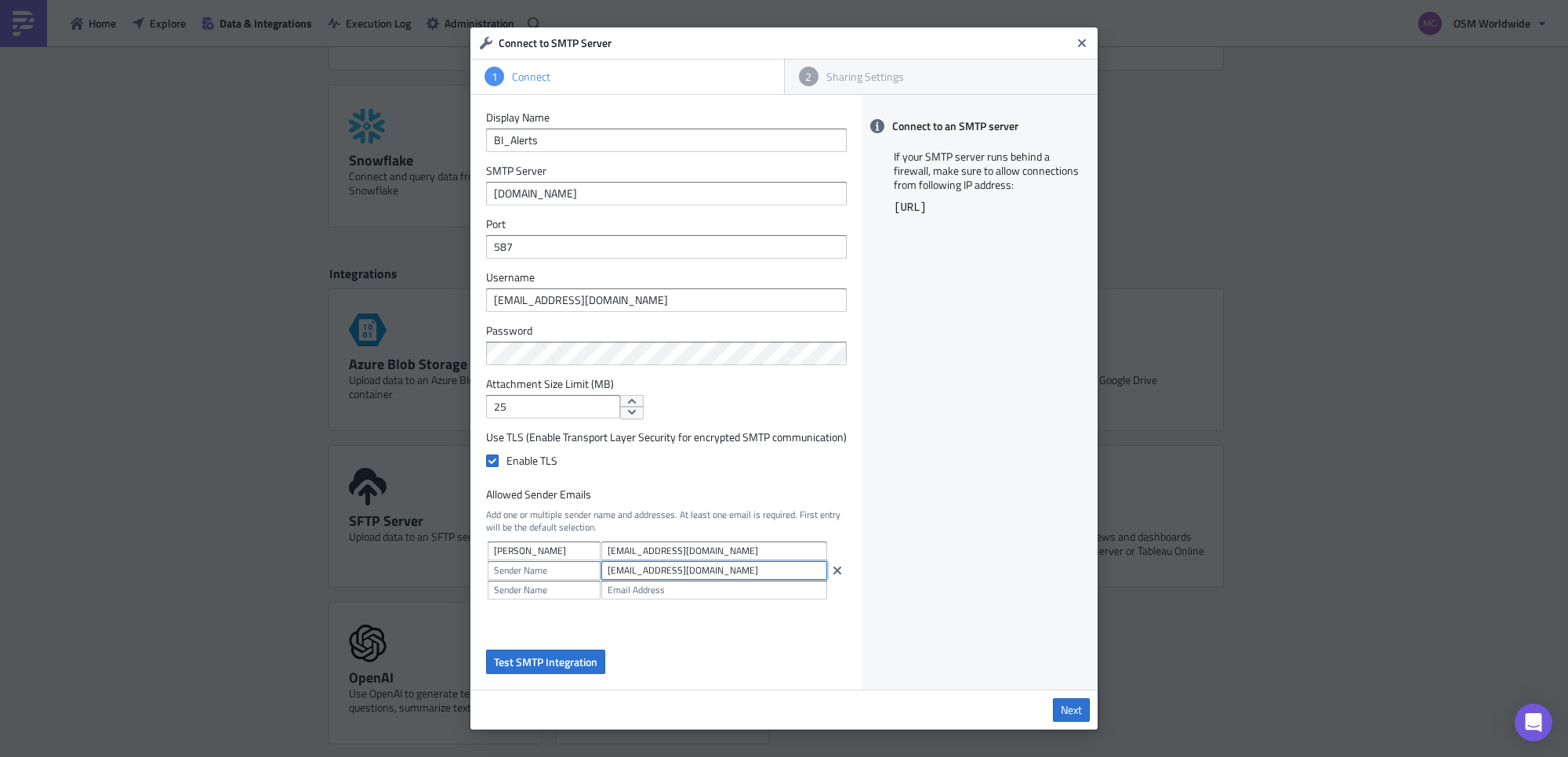
type input "BIAlerts@osmworldwide.com"
click at [533, 572] on input "text" at bounding box center [544, 569] width 113 height 19
type input "BI Alert"
click at [744, 605] on form "Display Name BI_Alerts SMTP Server smtp.office365.com Port 587 Username BIAlert…" at bounding box center [666, 392] width 360 height 564
click at [573, 605] on span "Test SMTP Integration" at bounding box center [546, 662] width 103 height 17
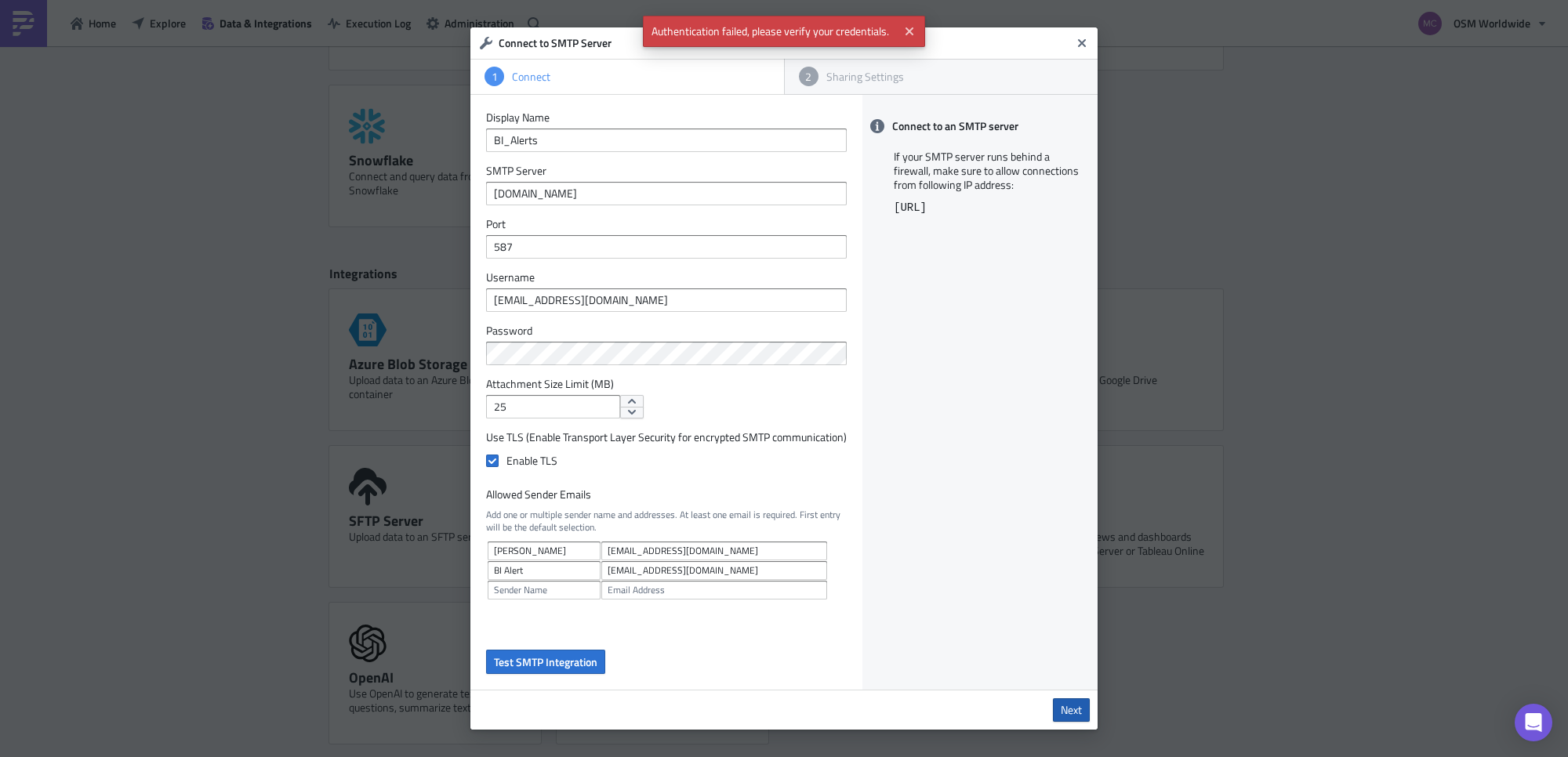
click at [1075, 605] on span "Next" at bounding box center [1071, 709] width 21 height 14
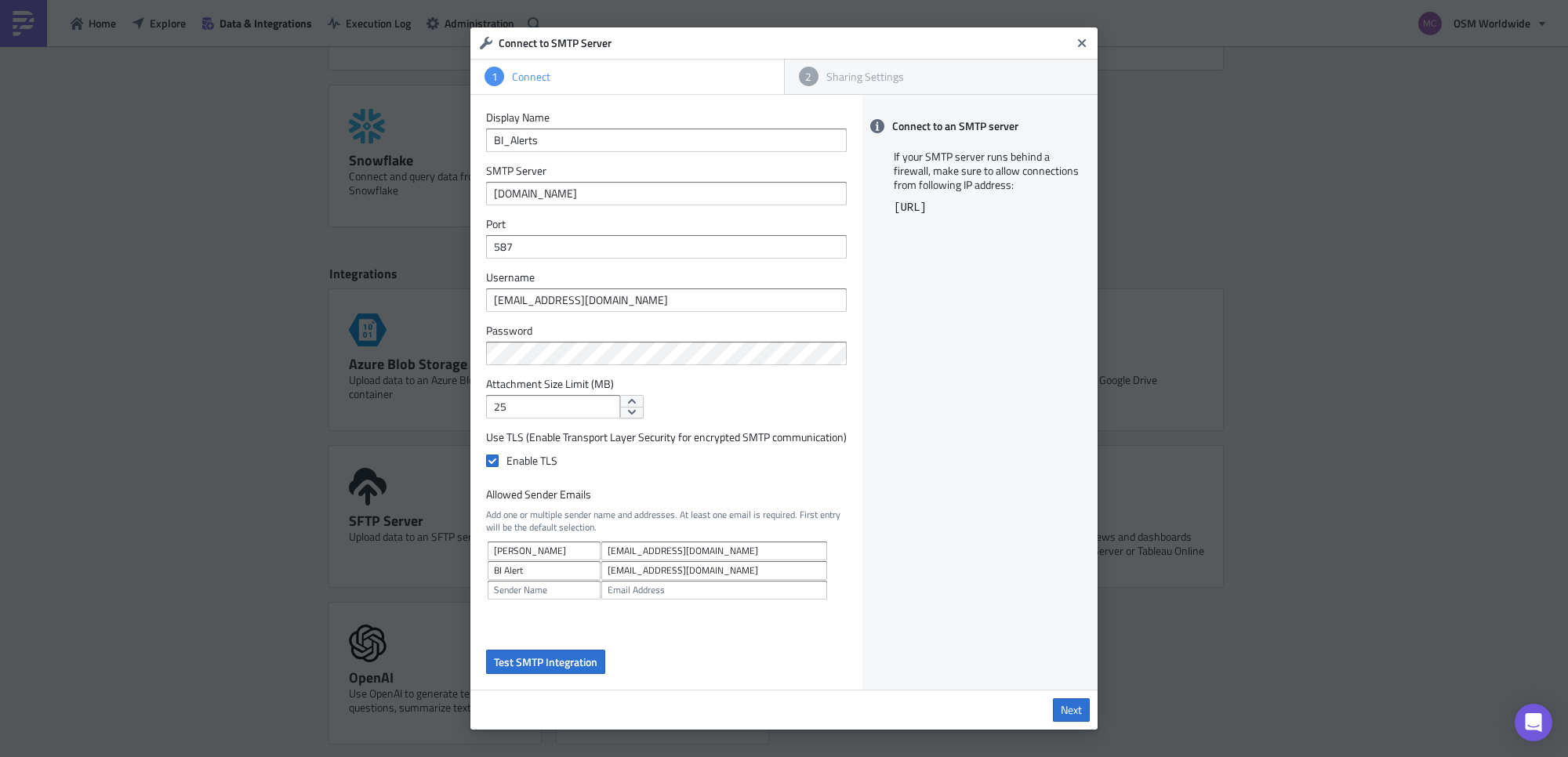
click at [831, 587] on icon "button" at bounding box center [837, 589] width 13 height 13
click at [682, 561] on input "BIAlerts@osmworldwide.com" at bounding box center [714, 569] width 225 height 19
click at [561, 570] on input "BI Alert" at bounding box center [544, 569] width 113 height 19
drag, startPoint x: 476, startPoint y: 568, endPoint x: 482, endPoint y: 561, distance: 9.2
click at [480, 561] on div "Display Name BI_Alerts SMTP Server smtp.office365.com Port 587 Username BIAlert…" at bounding box center [666, 392] width 392 height 594
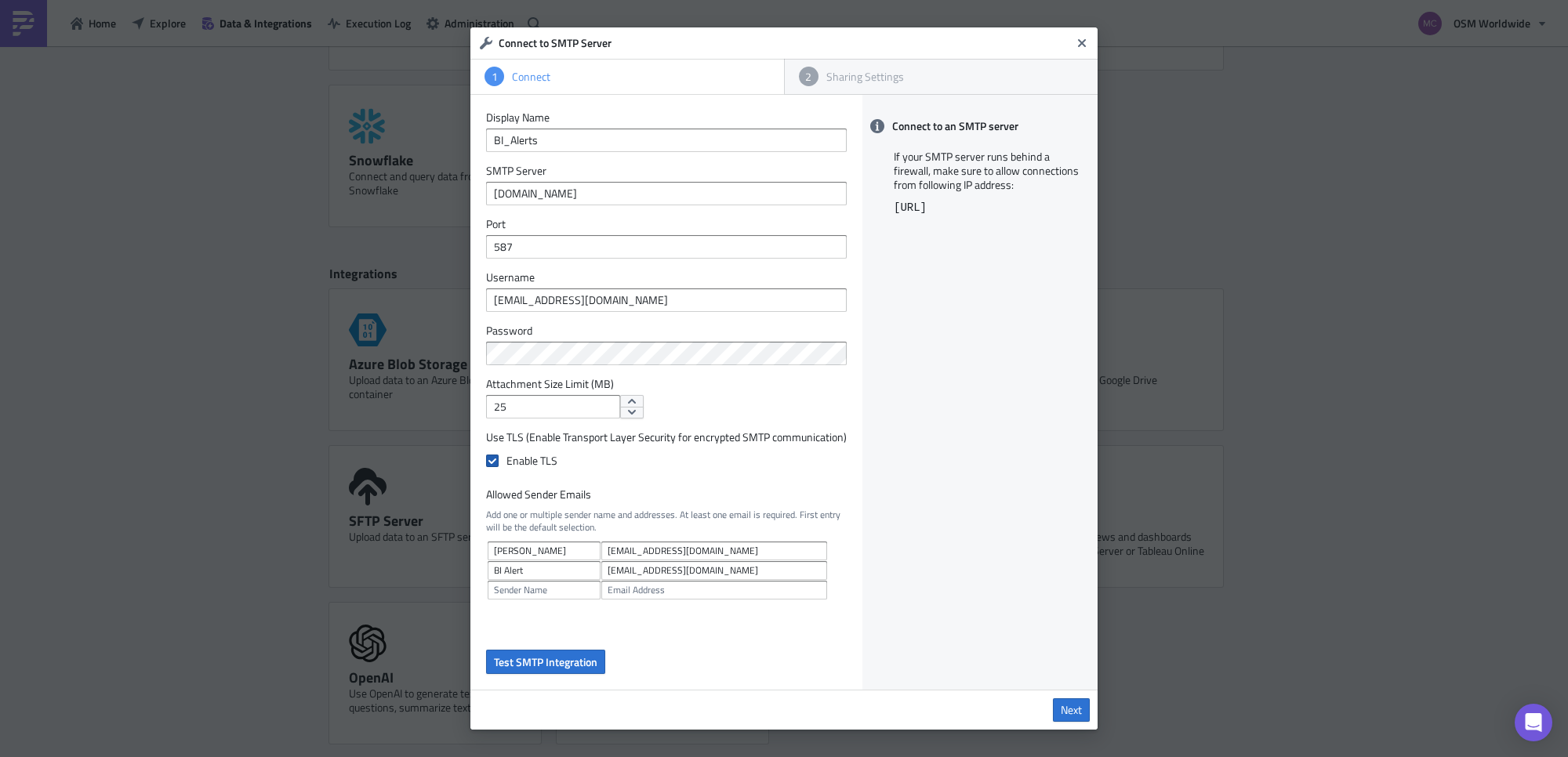
click at [531, 459] on label "Enable TLS" at bounding box center [666, 460] width 360 height 14
click at [499, 459] on input "Enable TLS" at bounding box center [494, 461] width 10 height 10
click at [553, 605] on span "Test SMTP Integration" at bounding box center [546, 662] width 103 height 17
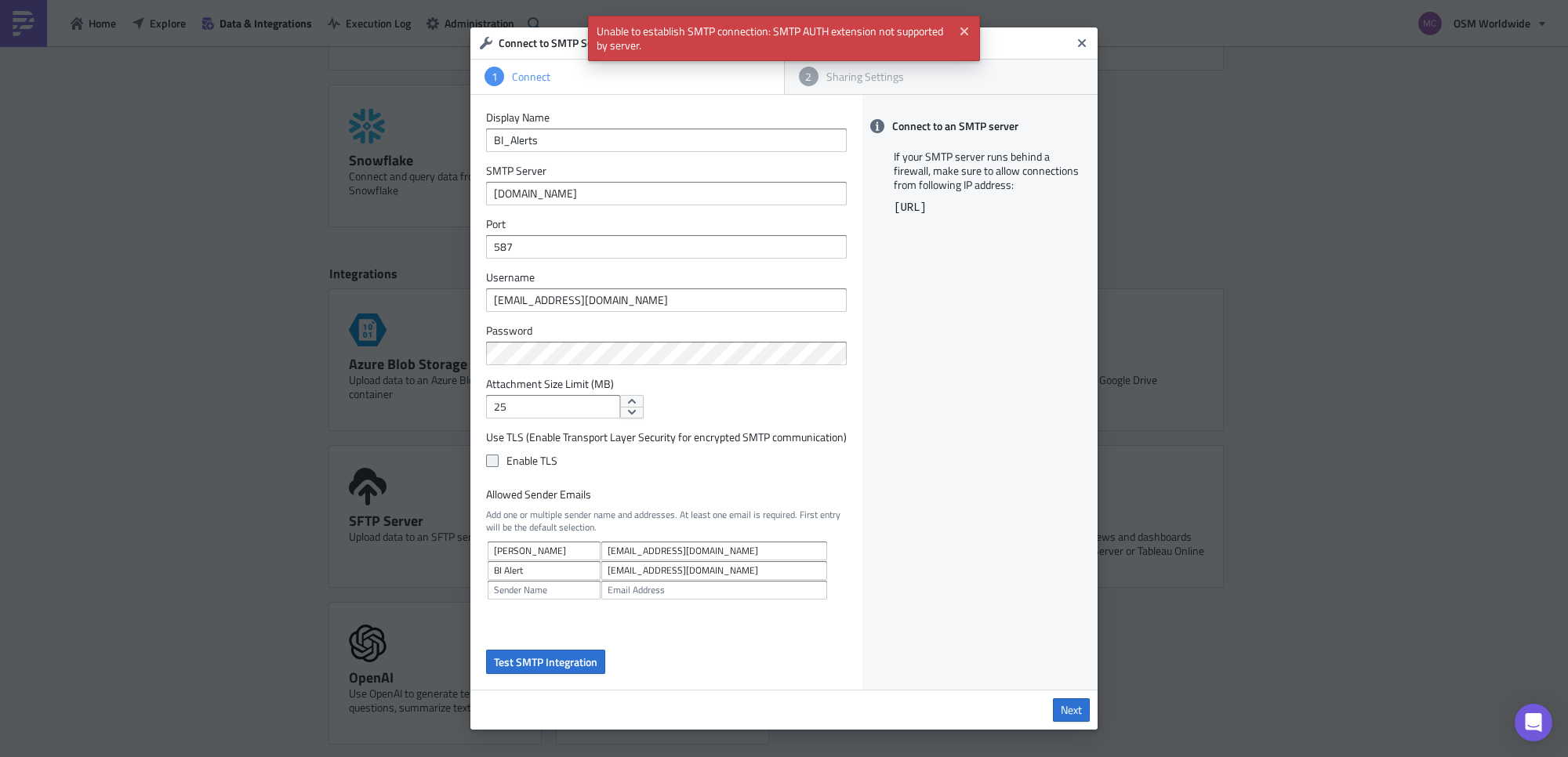
click at [515, 454] on label "Enable TLS" at bounding box center [666, 460] width 360 height 14
click at [499, 456] on input "Enable TLS" at bounding box center [494, 461] width 10 height 10
checkbox input "true"
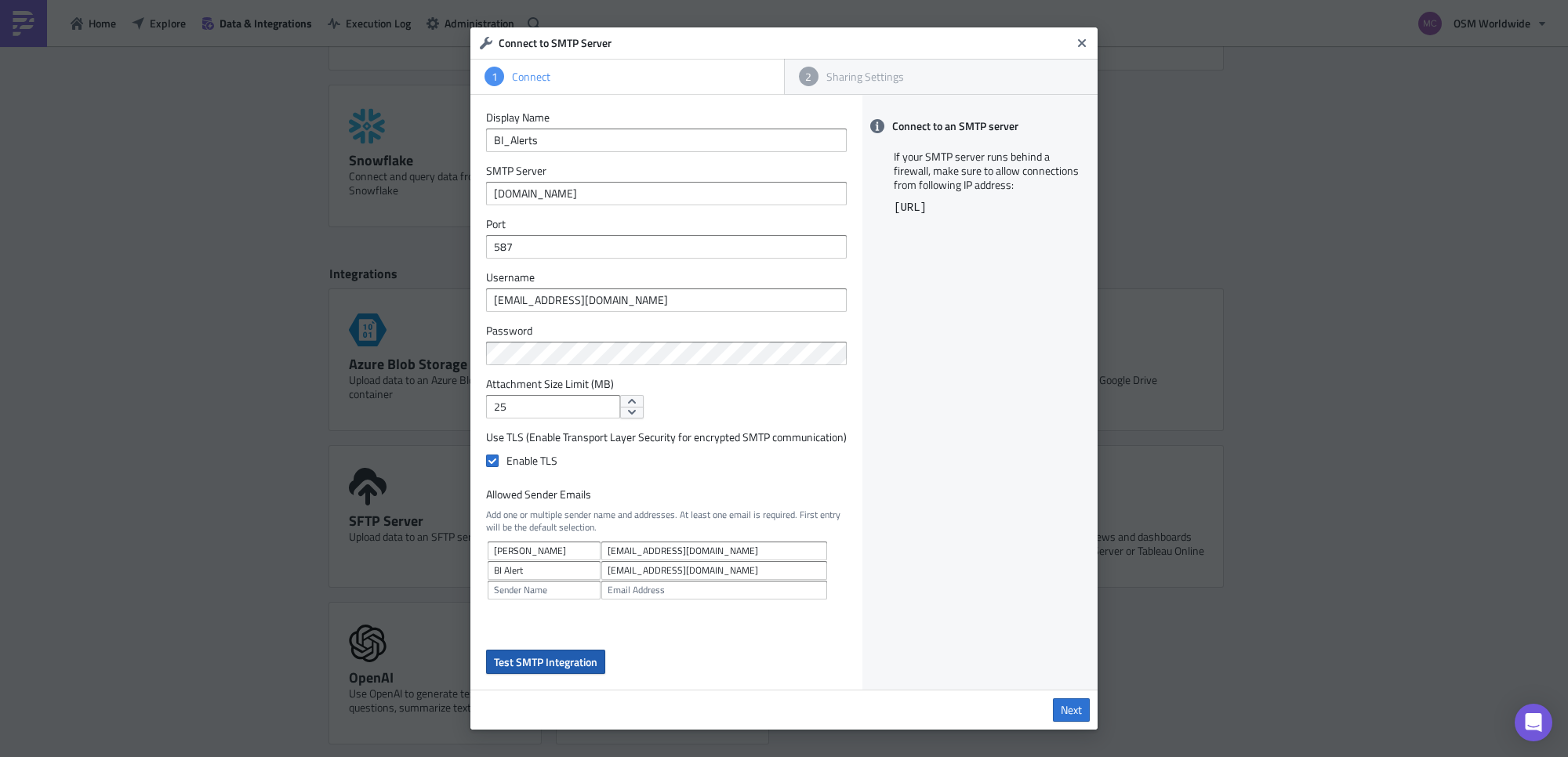
click at [539, 605] on span "Test SMTP Integration" at bounding box center [546, 662] width 103 height 17
click at [537, 408] on input "25" at bounding box center [553, 407] width 134 height 24
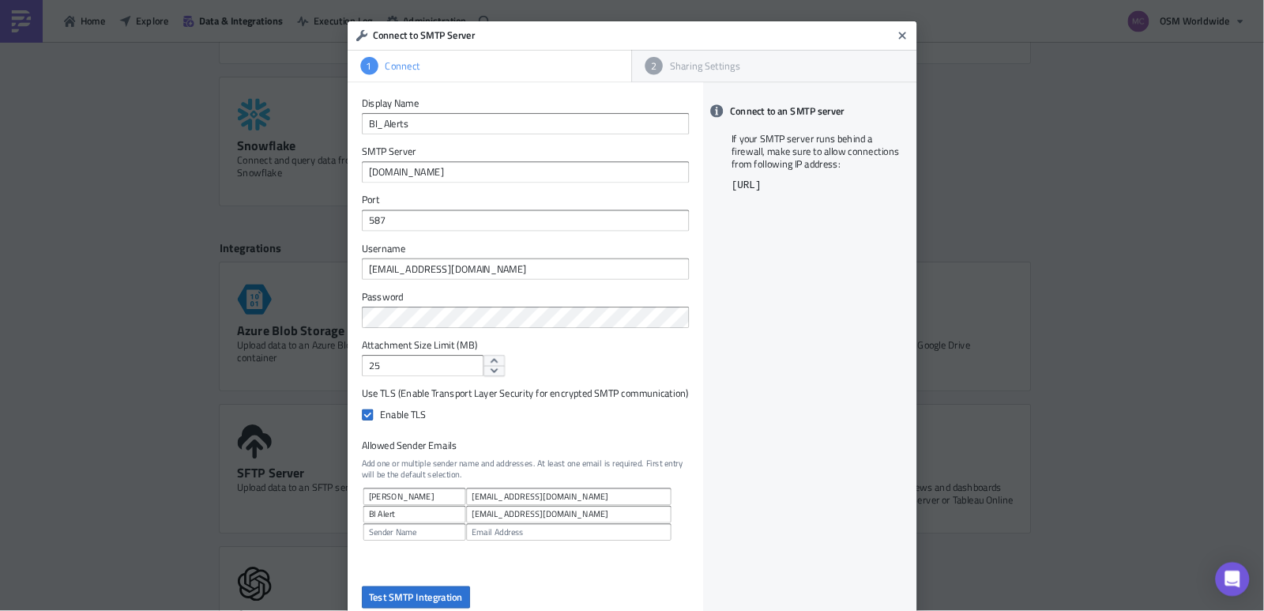
scroll to position [522, 0]
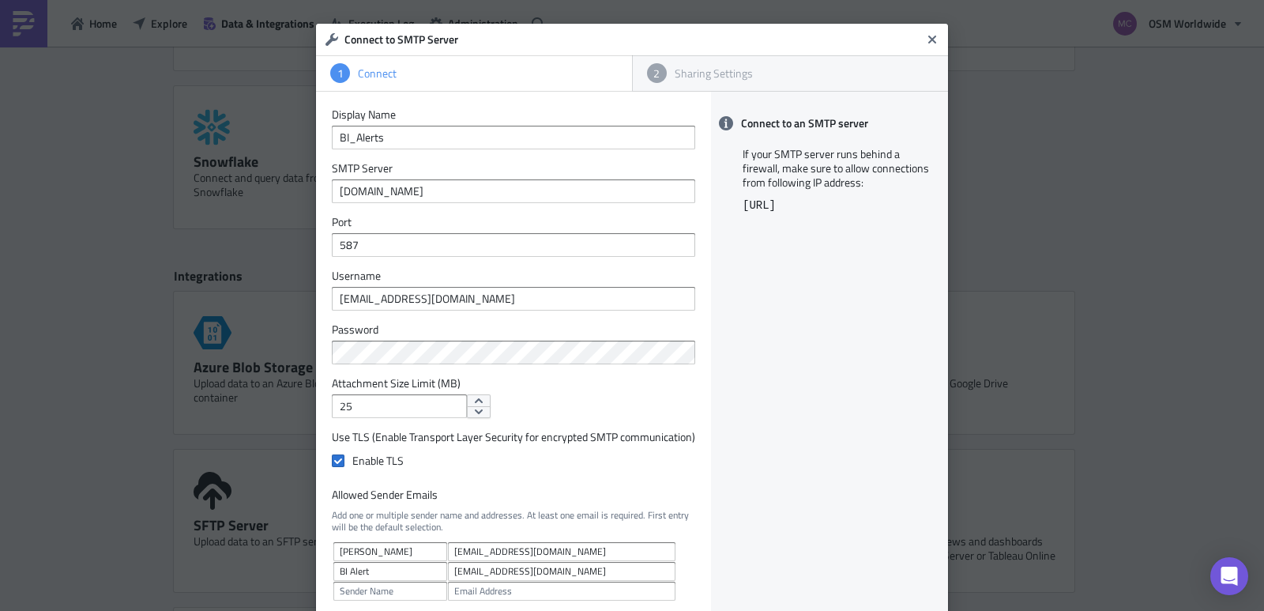
click at [784, 326] on div "Connect to an SMTP server If your SMTP server runs behind a firewall, make sure…" at bounding box center [829, 391] width 237 height 599
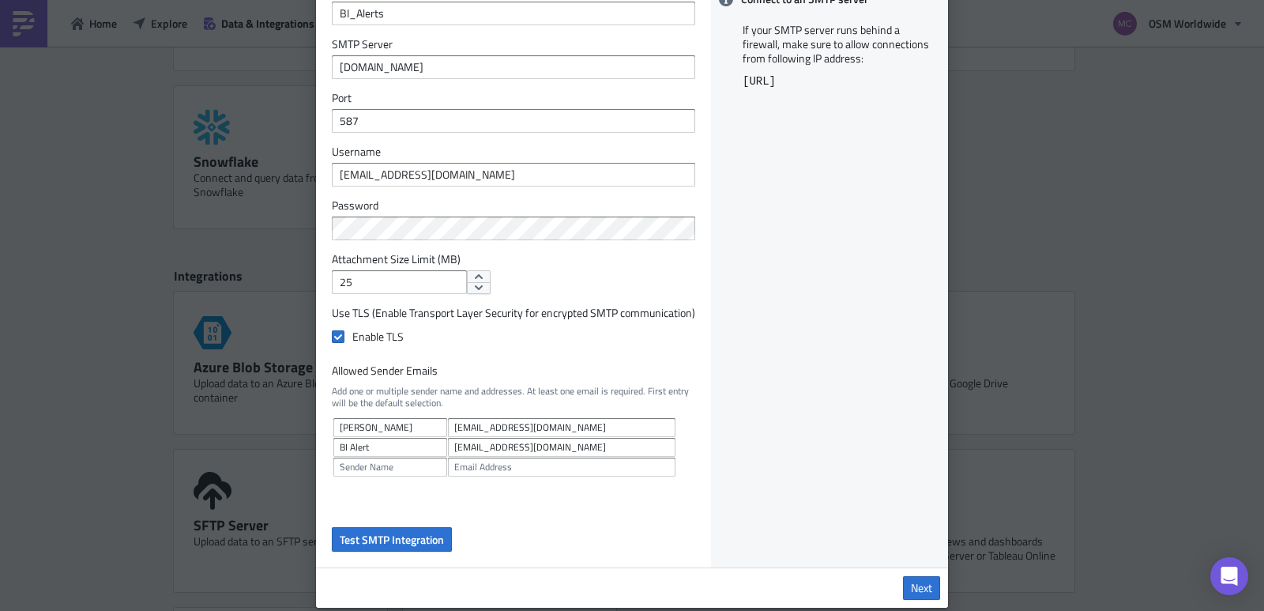
scroll to position [145, 0]
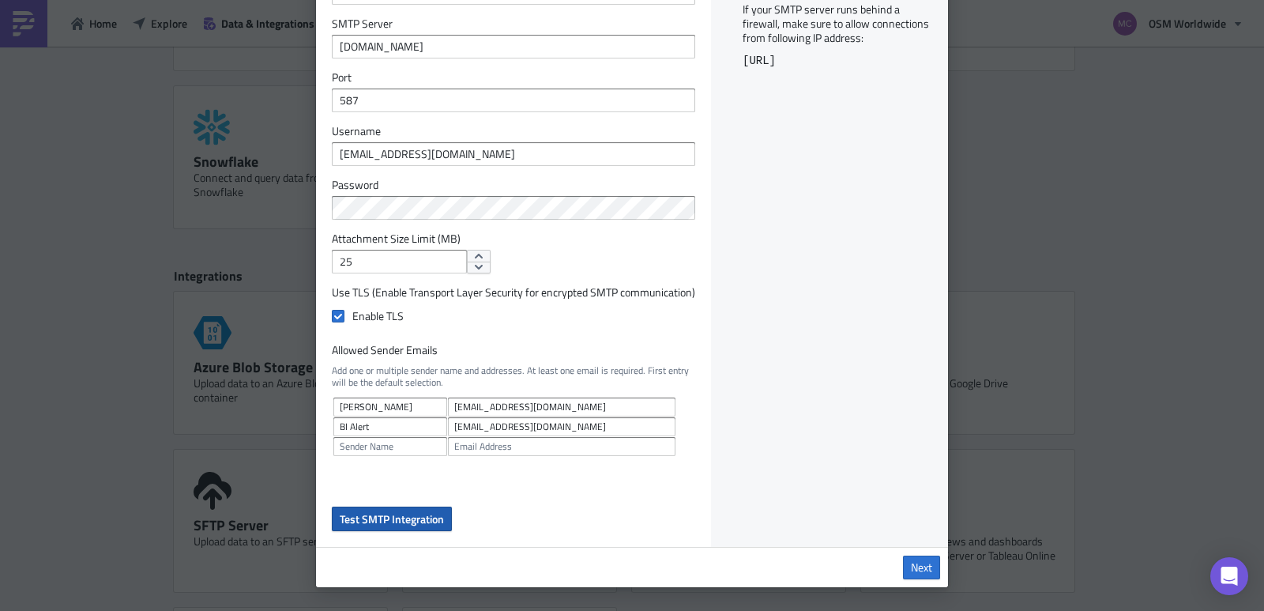
click at [382, 515] on span "Test SMTP Integration" at bounding box center [392, 518] width 104 height 17
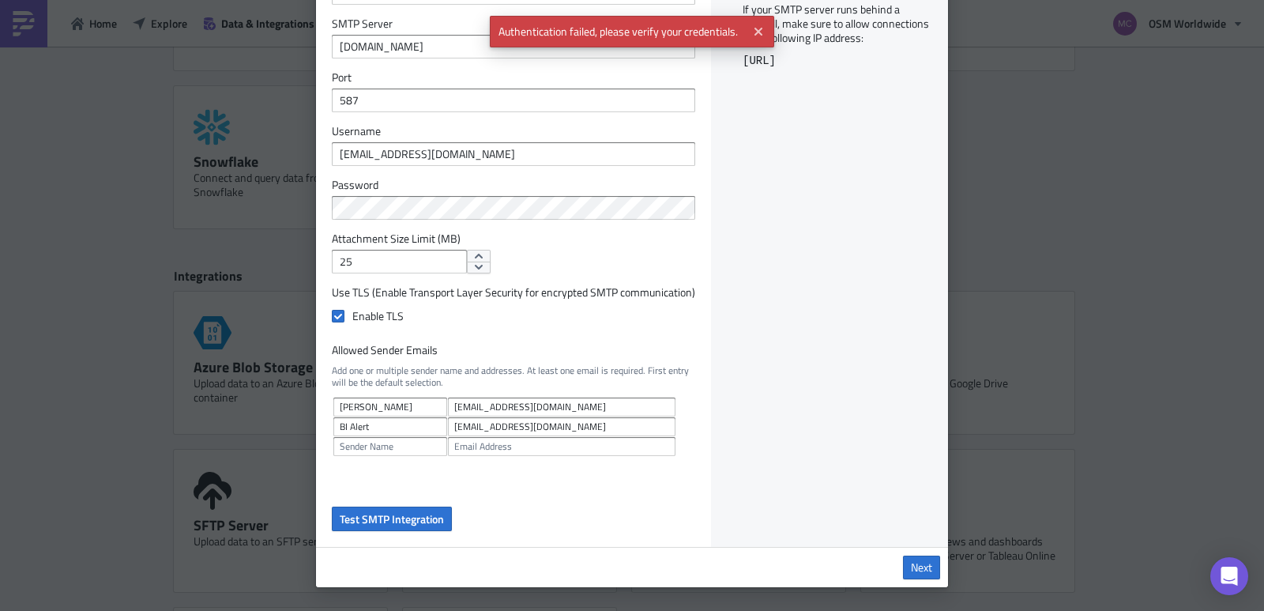
drag, startPoint x: 1002, startPoint y: 171, endPoint x: 769, endPoint y: 118, distance: 238.9
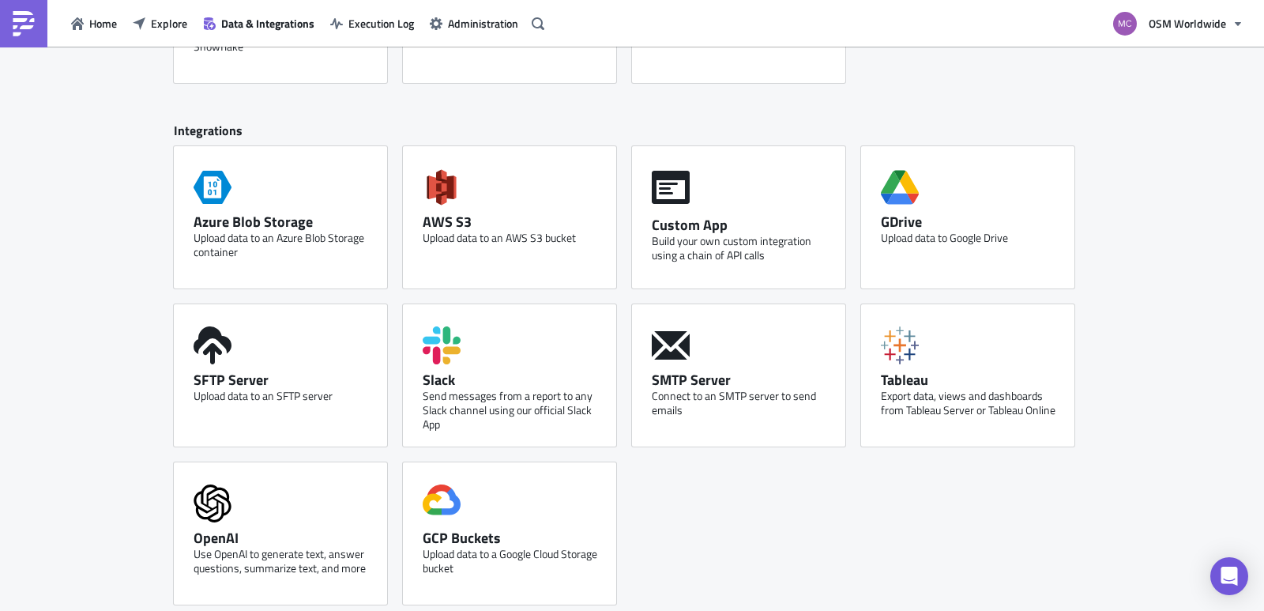
scroll to position [674, 0]
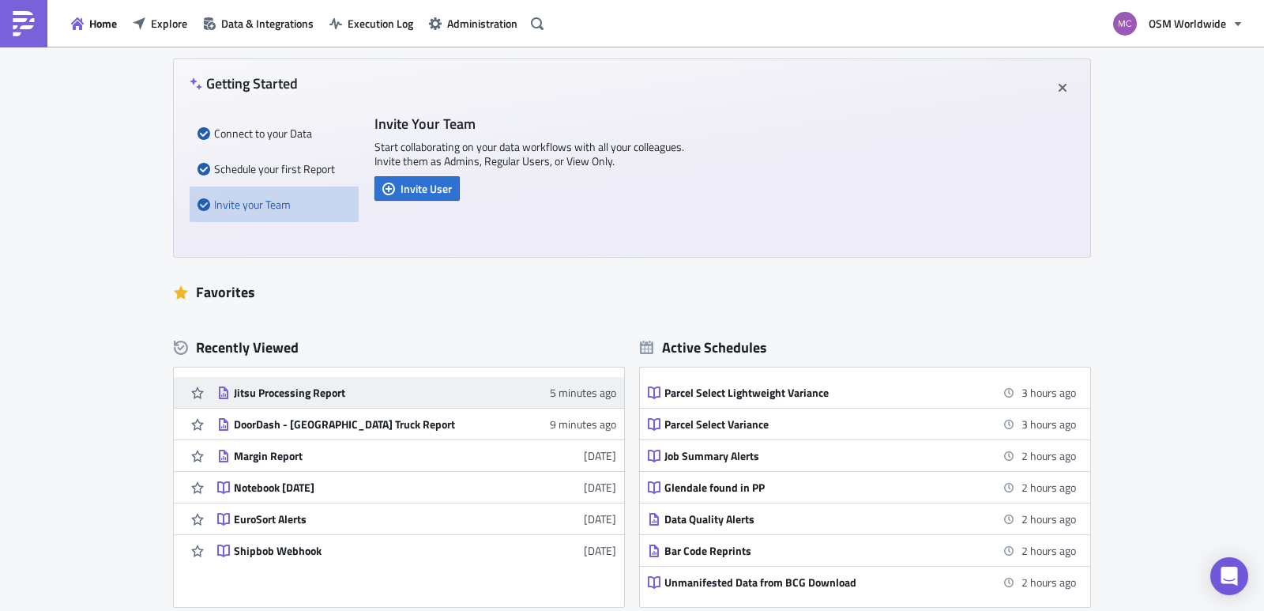
scroll to position [133, 0]
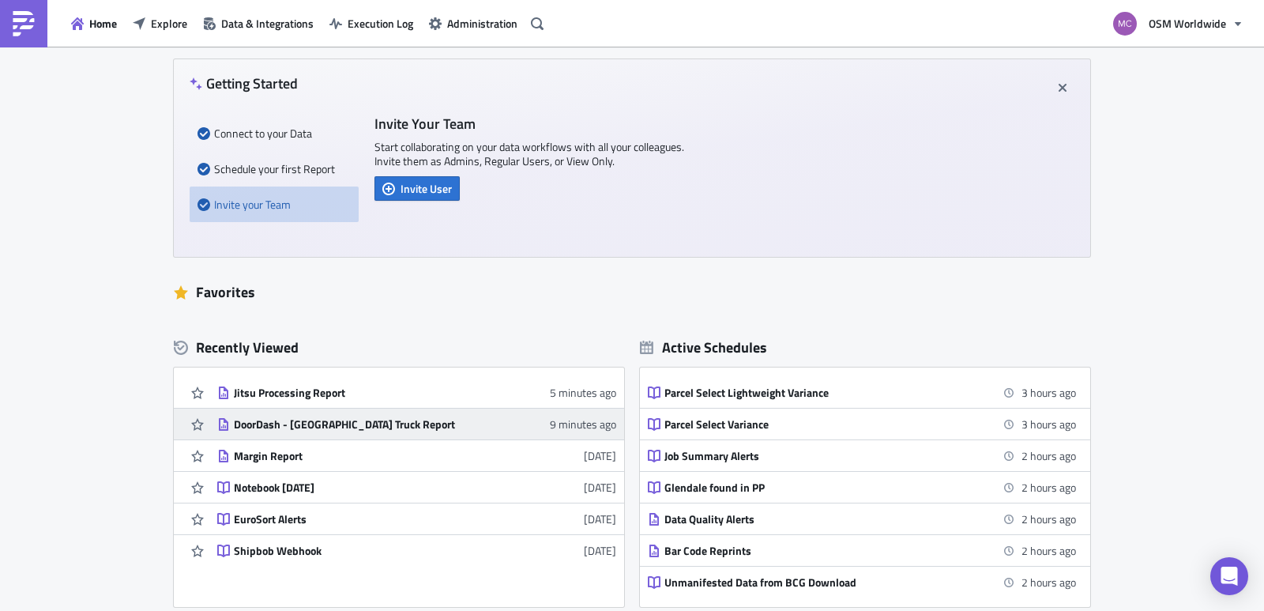
click at [346, 423] on div "DoorDash - [GEOGRAPHIC_DATA] Truck Report" at bounding box center [372, 424] width 276 height 14
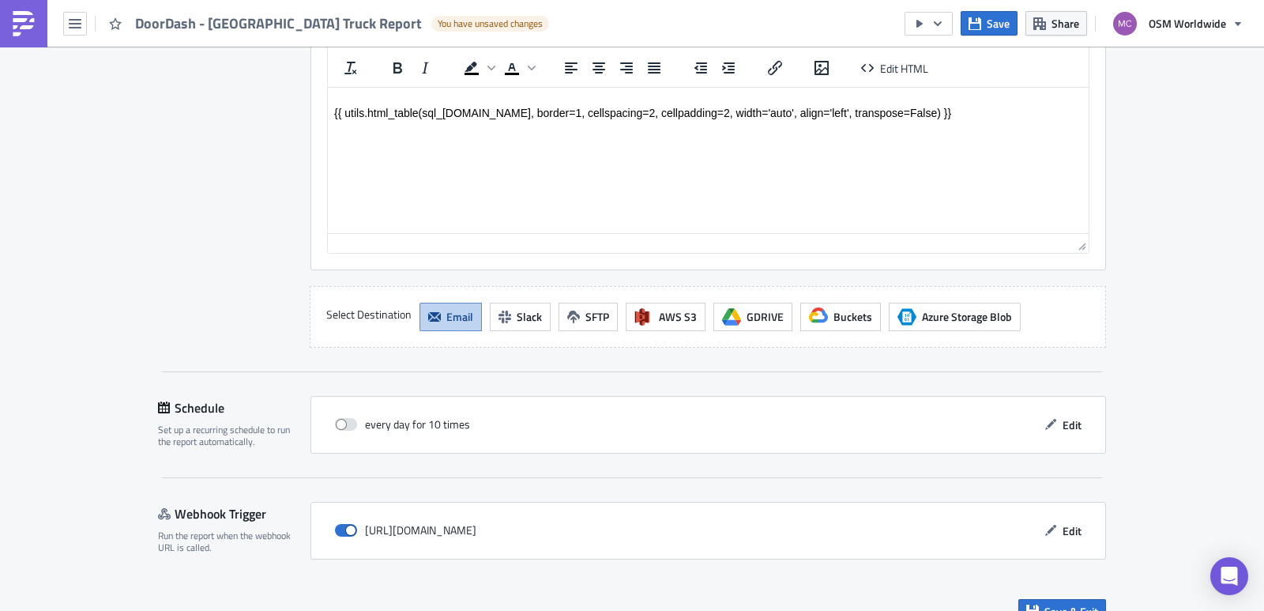
scroll to position [1585, 0]
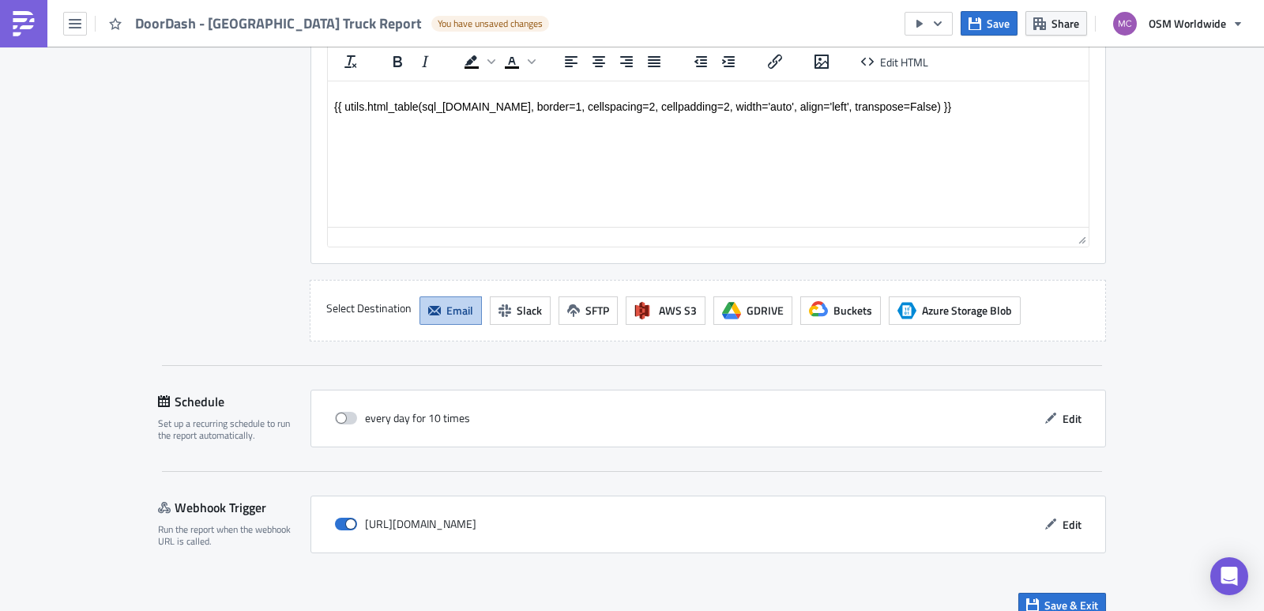
click at [344, 411] on span at bounding box center [346, 417] width 22 height 13
click at [344, 413] on input "checkbox" at bounding box center [343, 418] width 10 height 10
checkbox input "true"
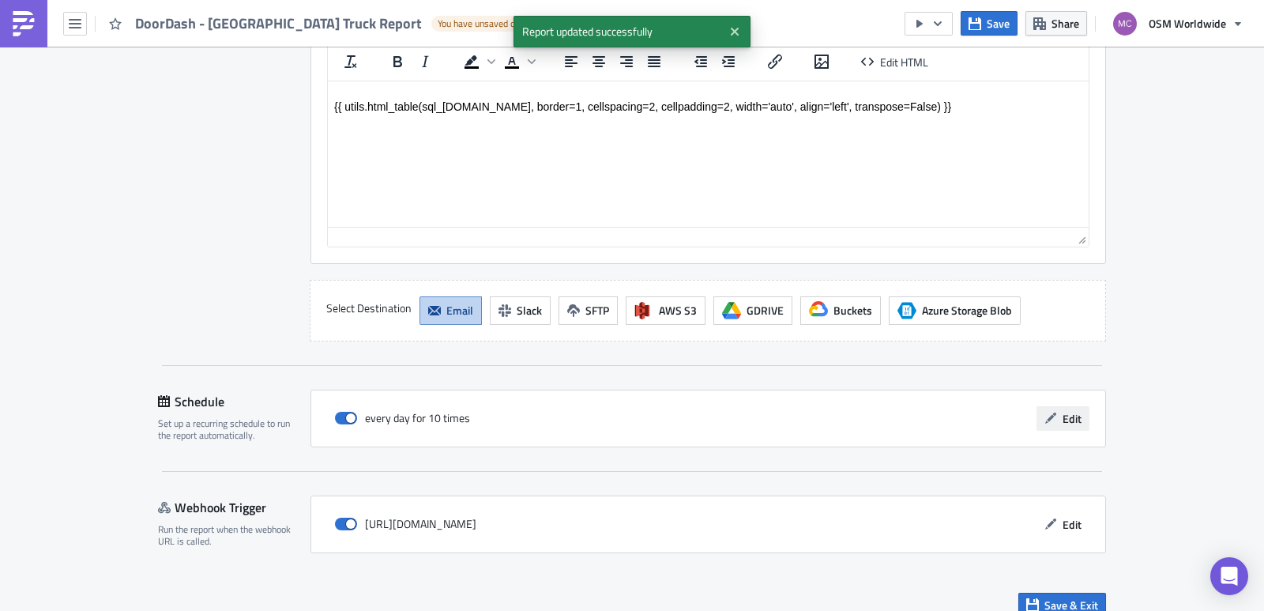
click at [1044, 411] on icon "button" at bounding box center [1050, 417] width 13 height 13
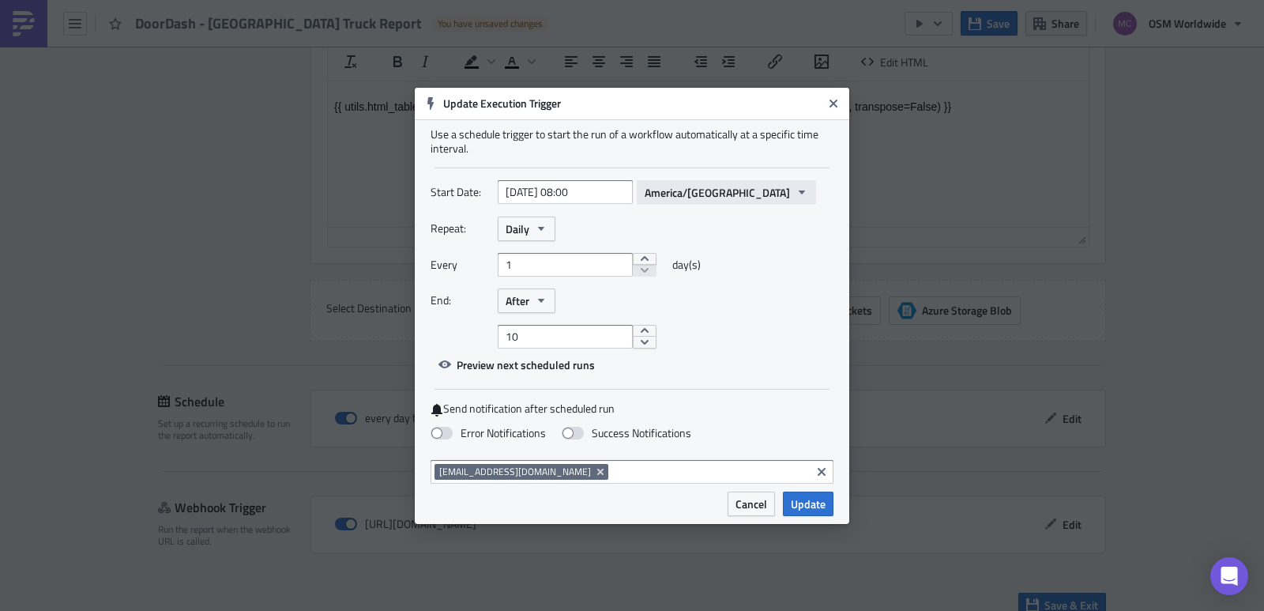
click at [682, 194] on span "America/[GEOGRAPHIC_DATA]" at bounding box center [716, 192] width 145 height 17
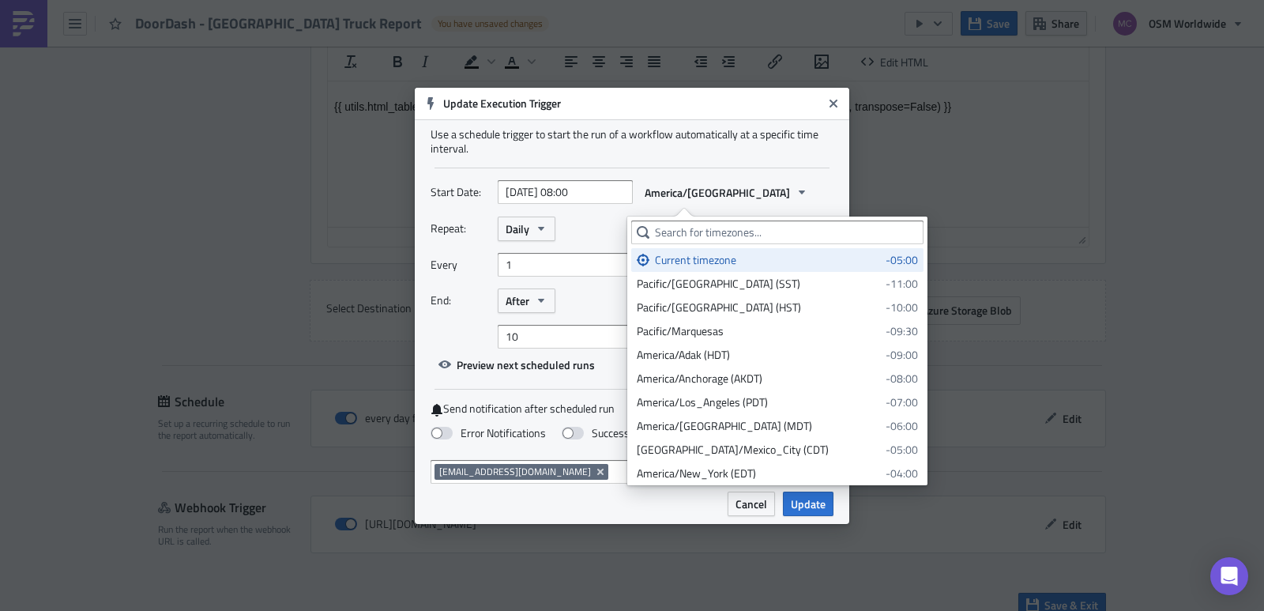
select select "7"
select select "2025"
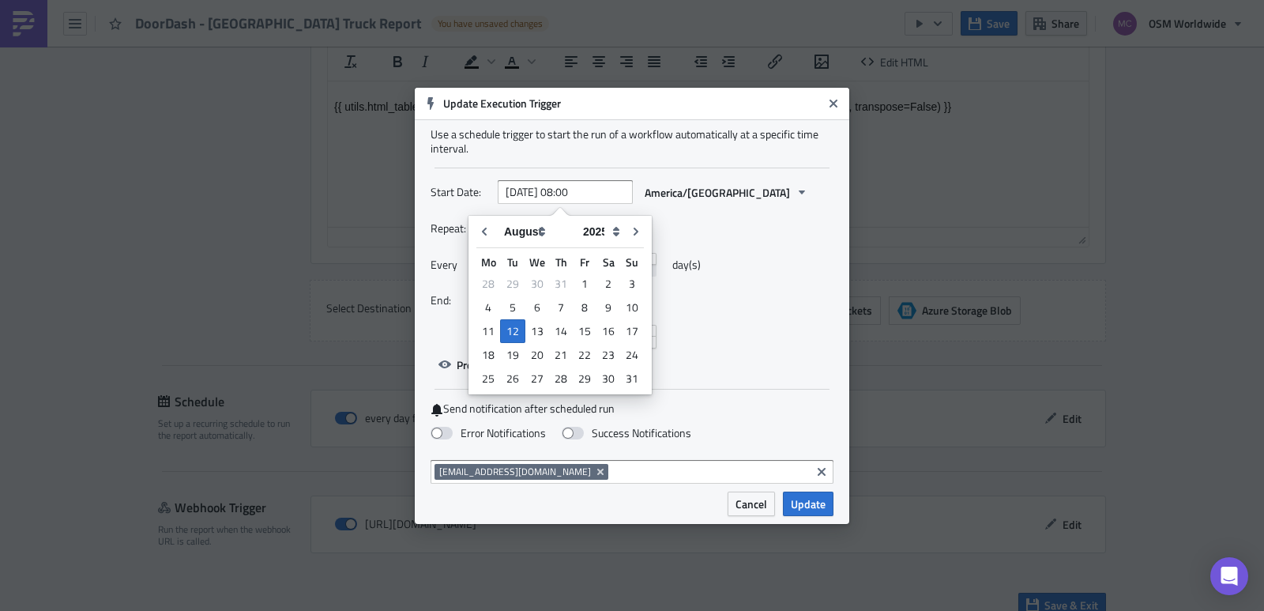
click at [575, 193] on input "[DATE] 08:00" at bounding box center [565, 192] width 135 height 24
click at [753, 230] on div "Repeat: Daily" at bounding box center [631, 228] width 403 height 24
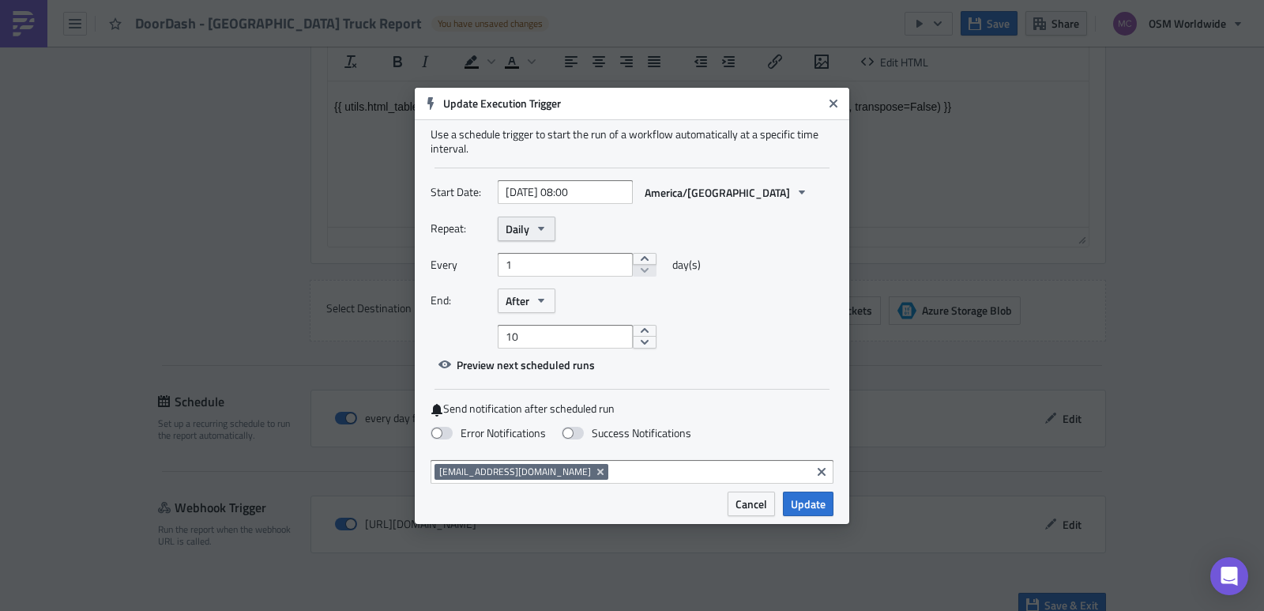
click at [533, 233] on button "Daily" at bounding box center [527, 228] width 58 height 24
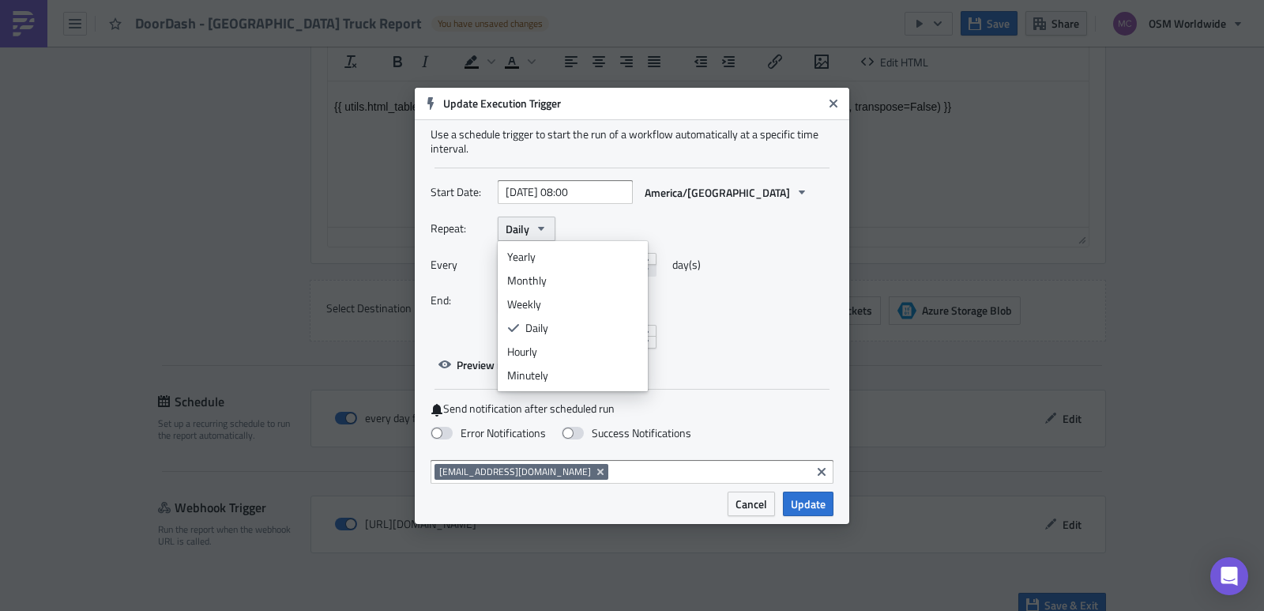
click at [540, 232] on icon "button" at bounding box center [541, 228] width 13 height 13
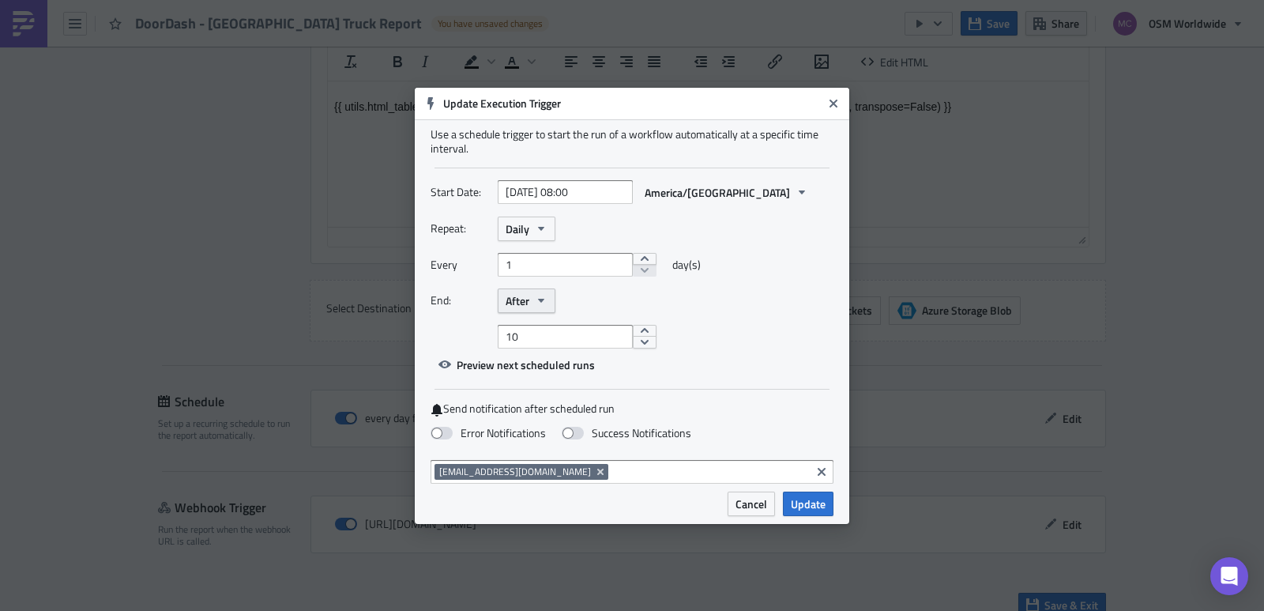
click at [524, 297] on span "After" at bounding box center [517, 300] width 24 height 17
click at [547, 331] on div "Never" at bounding box center [572, 329] width 131 height 16
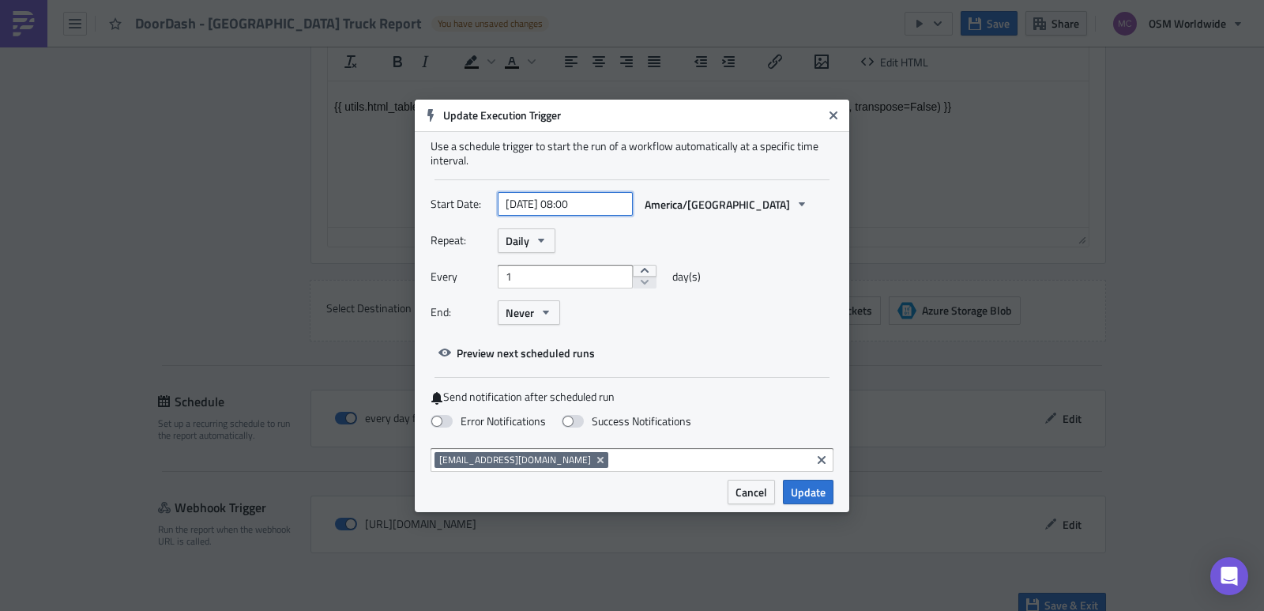
select select "7"
select select "2025"
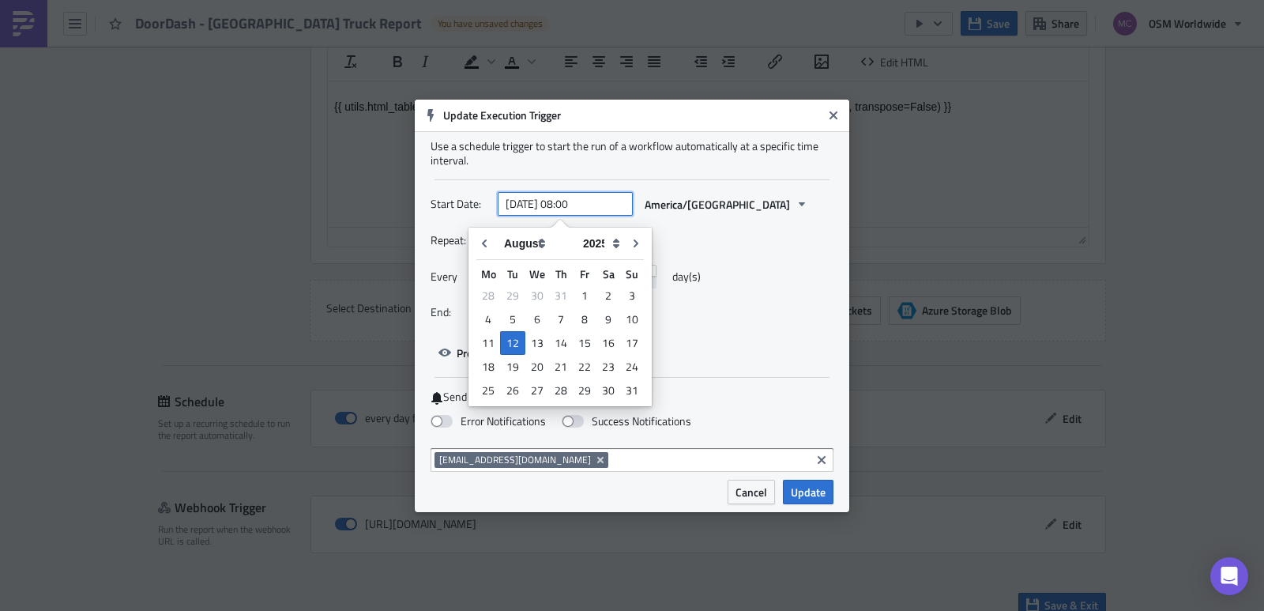
click at [576, 207] on input "[DATE] 08:00" at bounding box center [565, 204] width 135 height 24
click at [578, 206] on input "[DATE] 08:00" at bounding box center [565, 204] width 135 height 24
click at [539, 336] on div "13" at bounding box center [537, 343] width 24 height 22
type input "[DATE] 08:00"
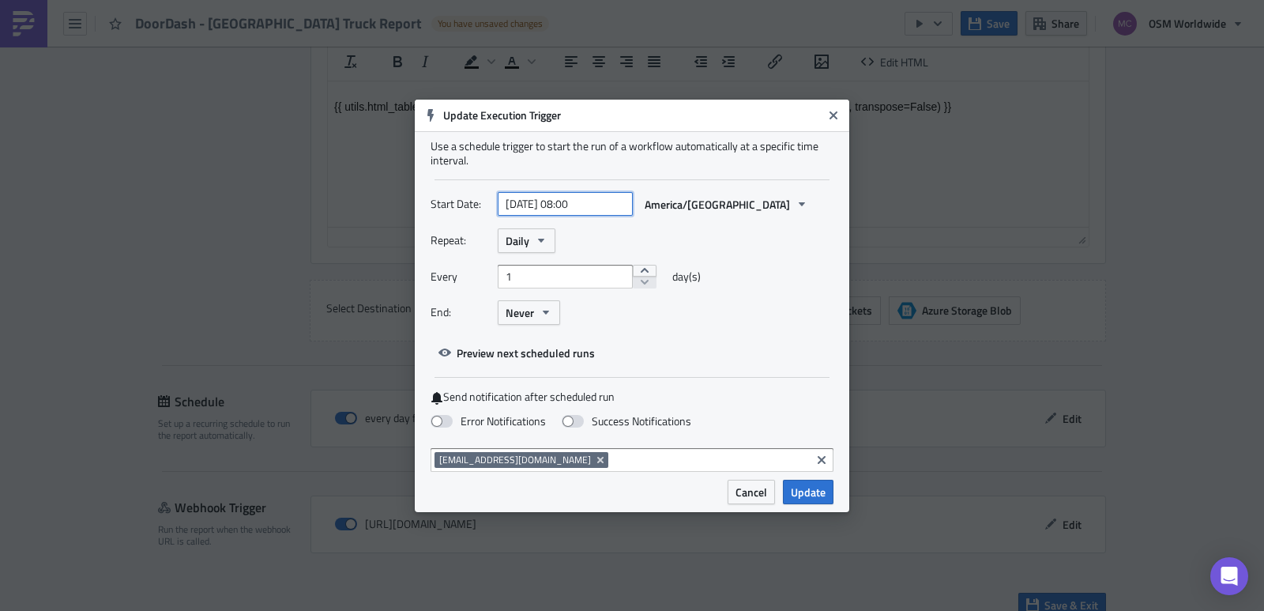
select select "7"
select select "2025"
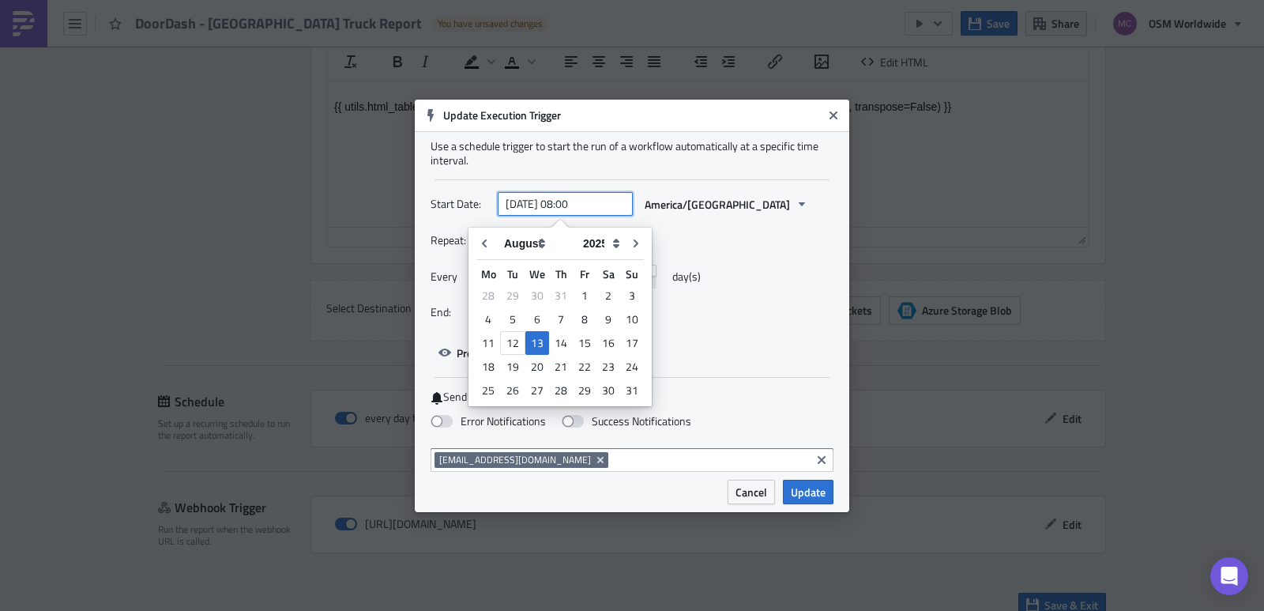
click at [577, 201] on input "[DATE] 08:00" at bounding box center [565, 204] width 135 height 24
type input "[DATE] 06:00"
click at [779, 243] on div "Repeat: Daily" at bounding box center [631, 240] width 403 height 24
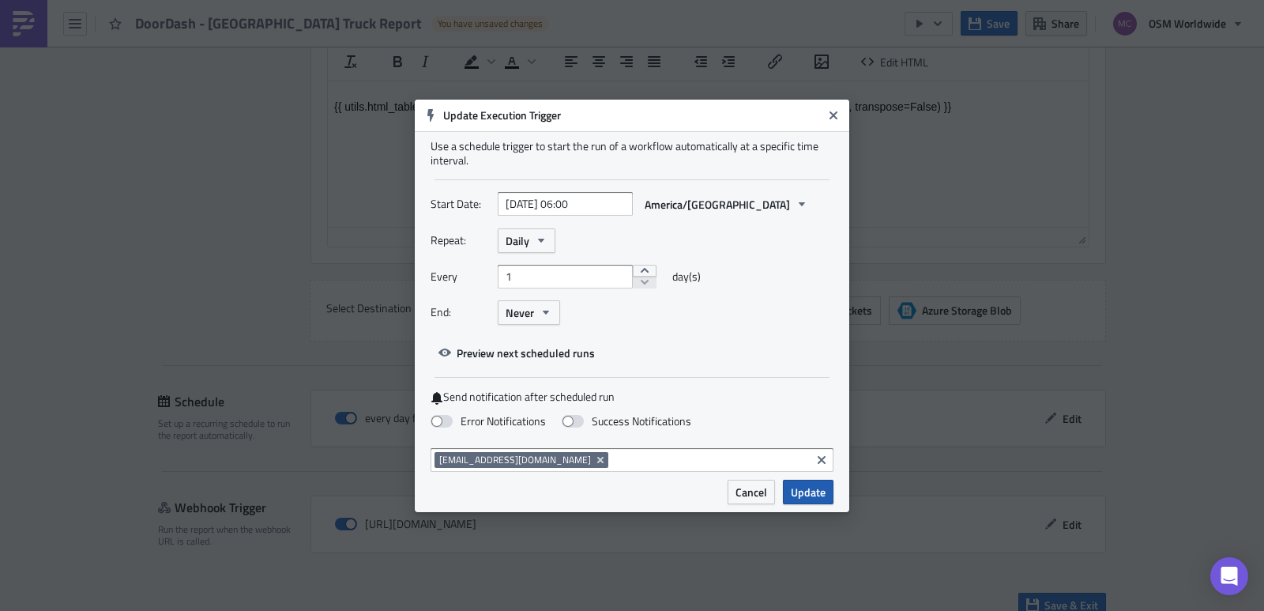
click at [805, 491] on span "Update" at bounding box center [808, 491] width 35 height 17
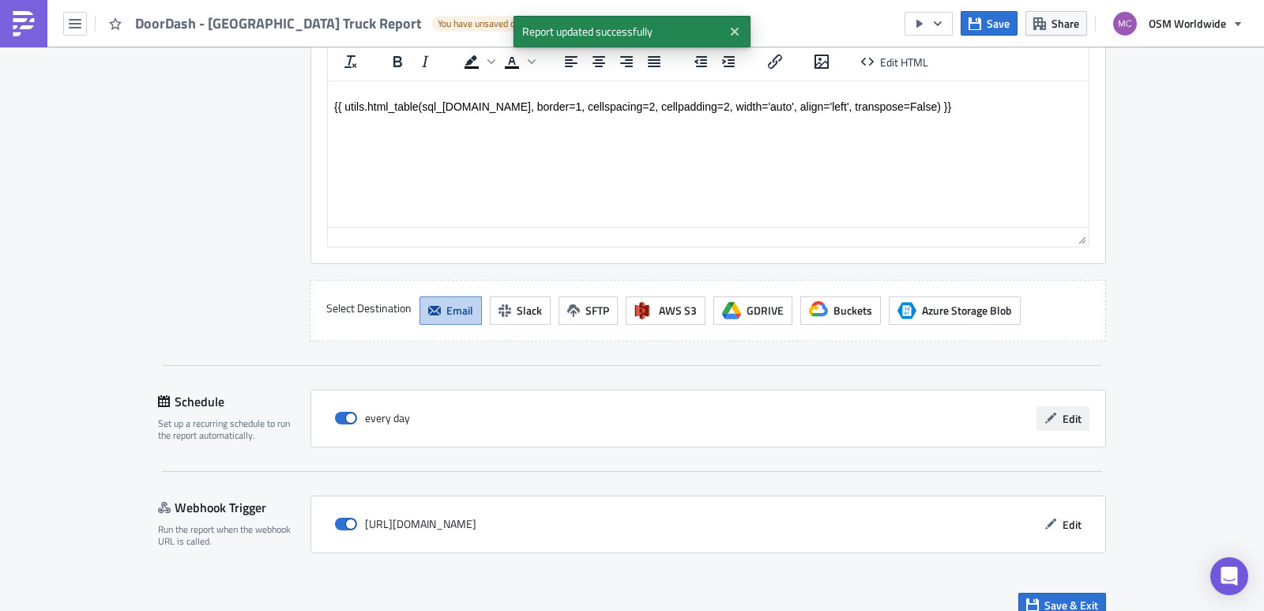
click at [1064, 410] on span "Edit" at bounding box center [1071, 418] width 19 height 17
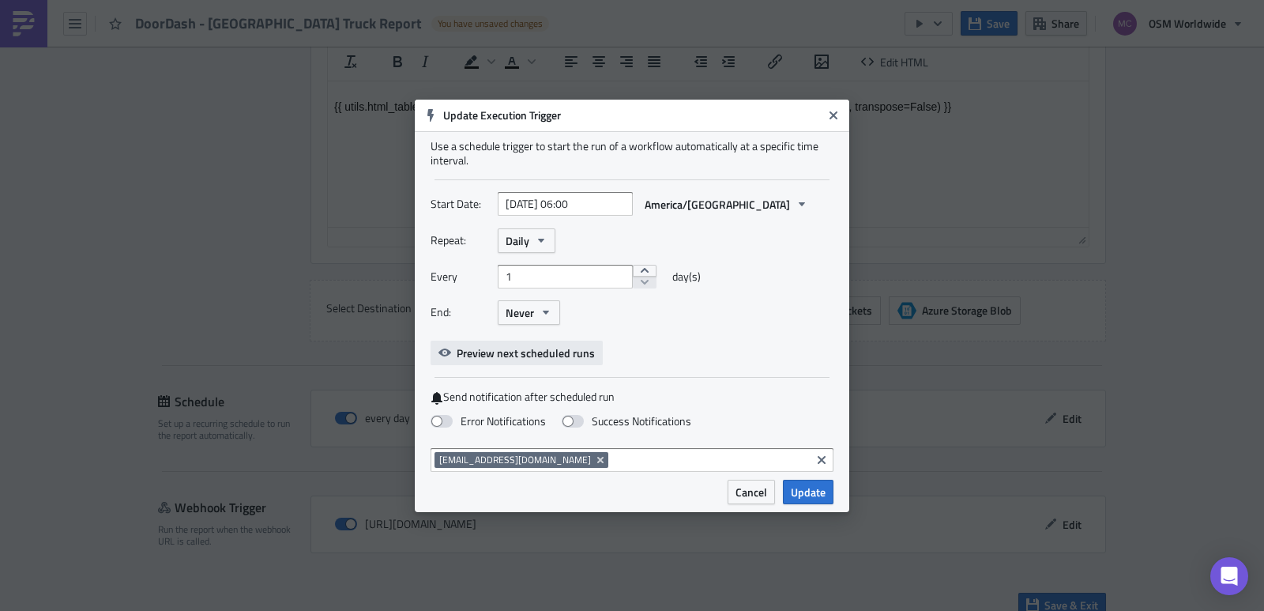
click at [524, 347] on span "Preview next scheduled runs" at bounding box center [525, 352] width 138 height 17
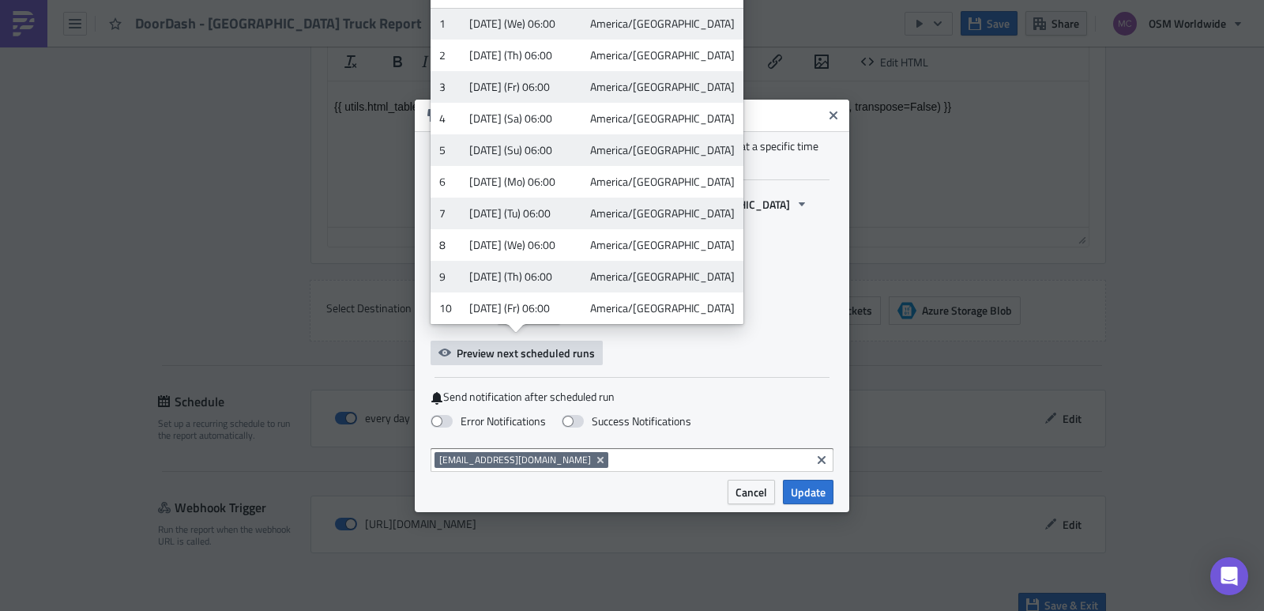
drag, startPoint x: 787, startPoint y: 199, endPoint x: 716, endPoint y: 205, distance: 71.3
click at [783, 199] on div "Start Date: [DATE] 06:00 [GEOGRAPHIC_DATA]/[GEOGRAPHIC_DATA]" at bounding box center [631, 204] width 403 height 24
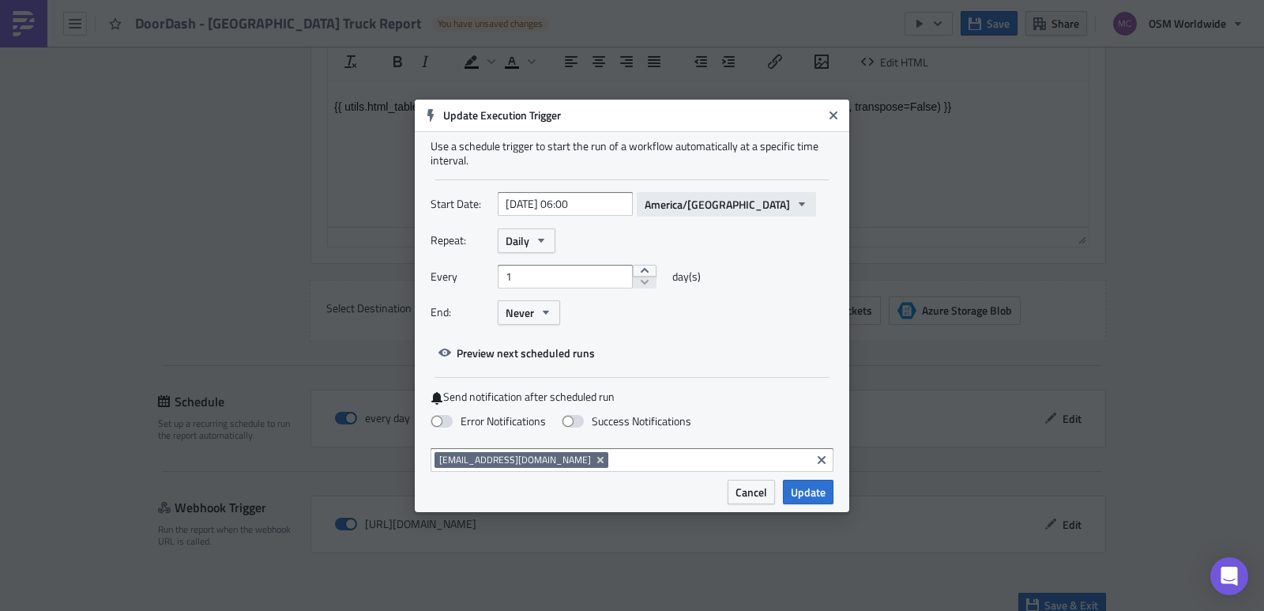
click at [714, 205] on span "America/[GEOGRAPHIC_DATA]" at bounding box center [716, 204] width 145 height 17
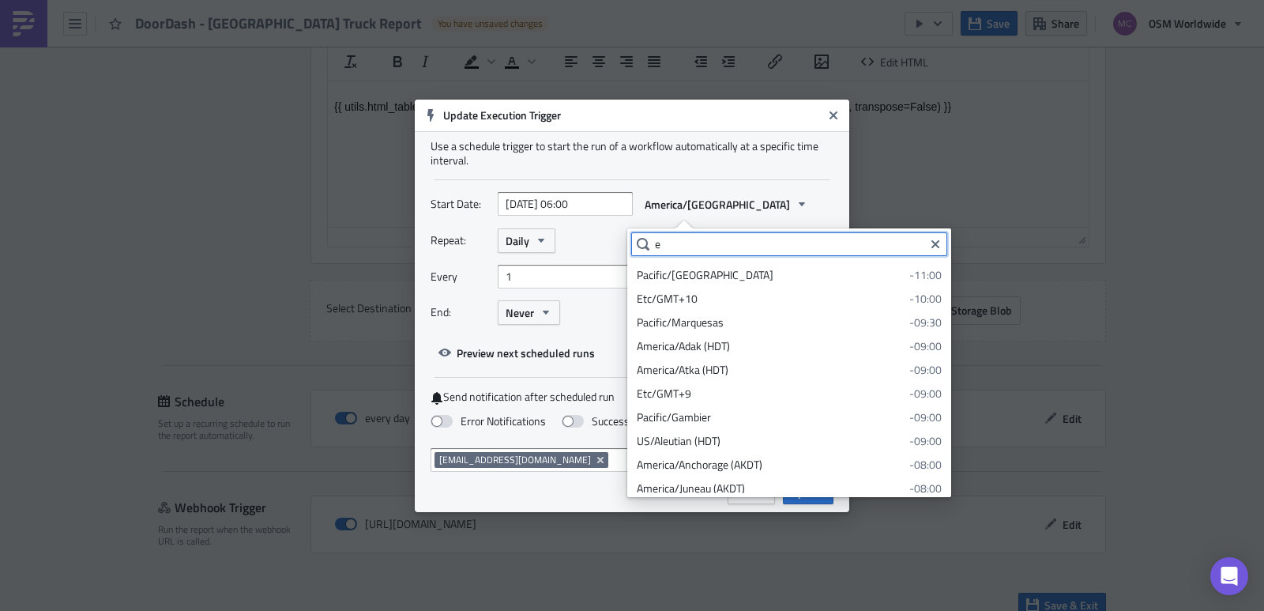
scroll to position [0, 0]
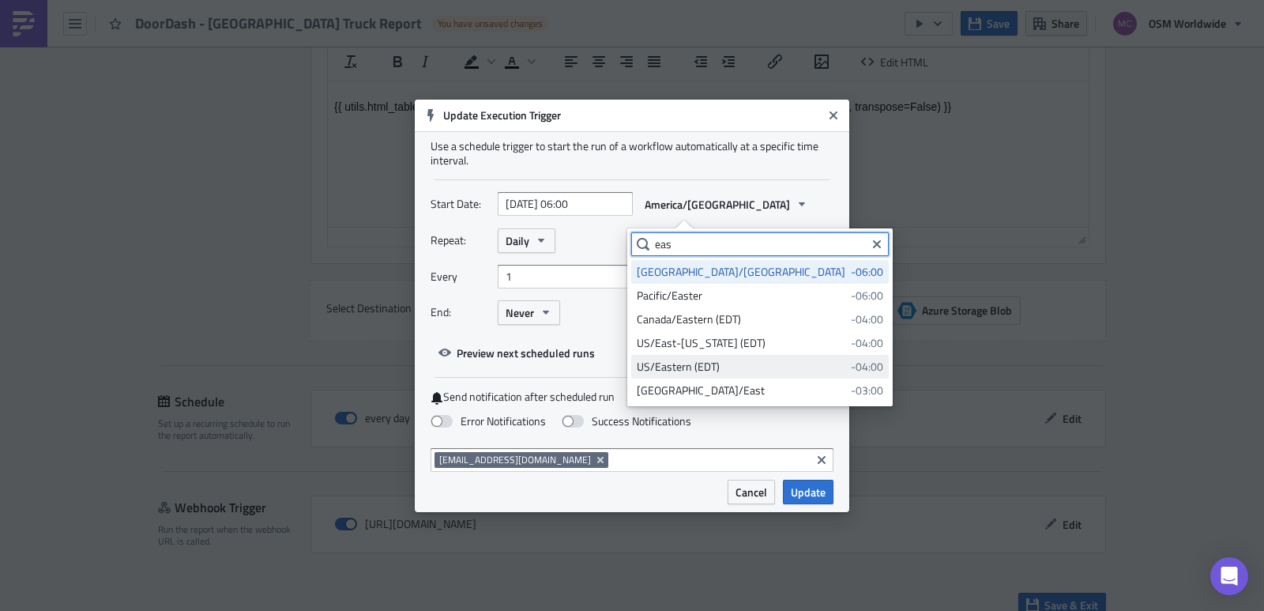
type input "eas"
click at [726, 364] on div "US/Eastern (EDT)" at bounding box center [741, 367] width 209 height 16
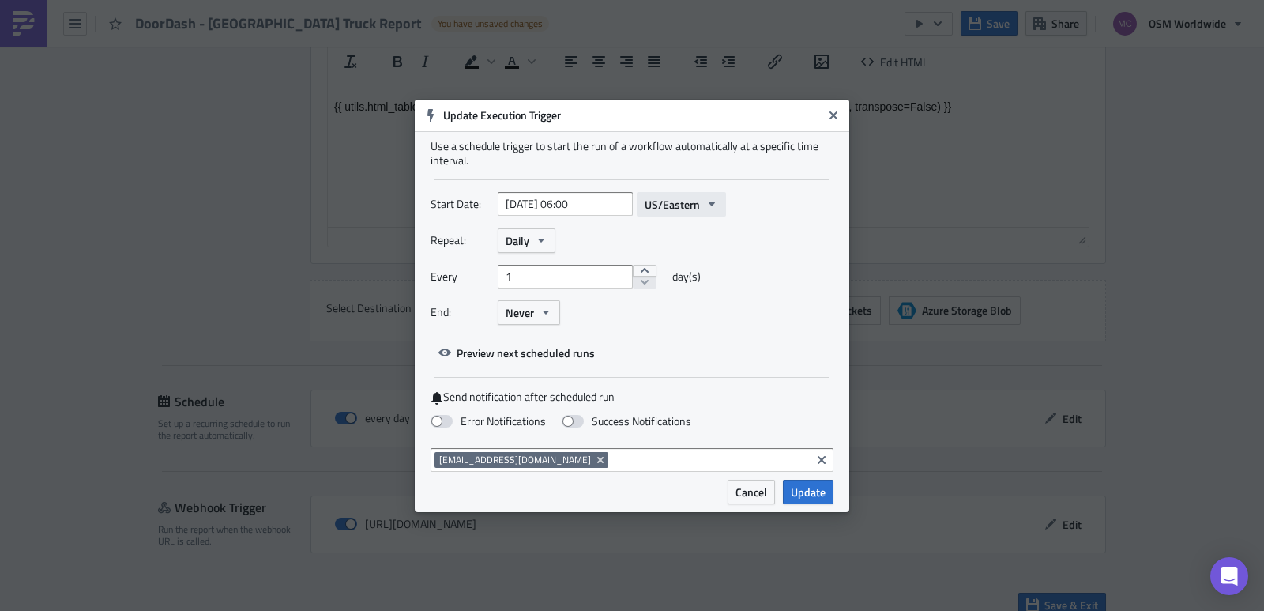
click at [650, 211] on span "US/Eastern" at bounding box center [671, 204] width 55 height 17
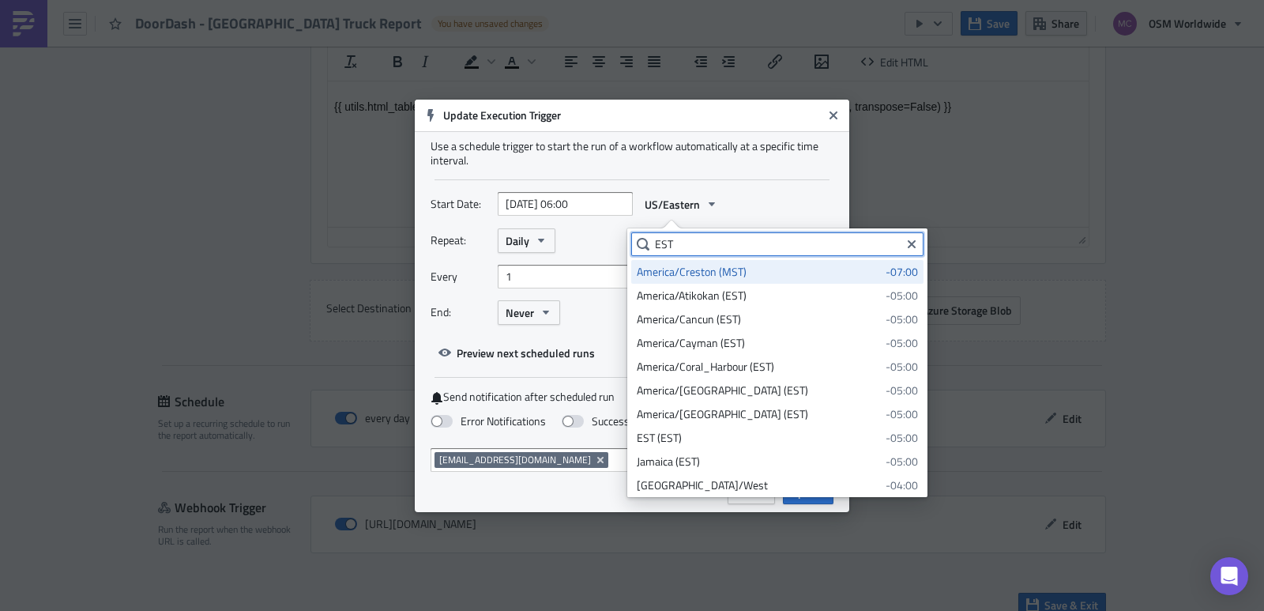
drag, startPoint x: 663, startPoint y: 238, endPoint x: 678, endPoint y: 243, distance: 16.0
click at [678, 243] on input "EST" at bounding box center [777, 244] width 292 height 24
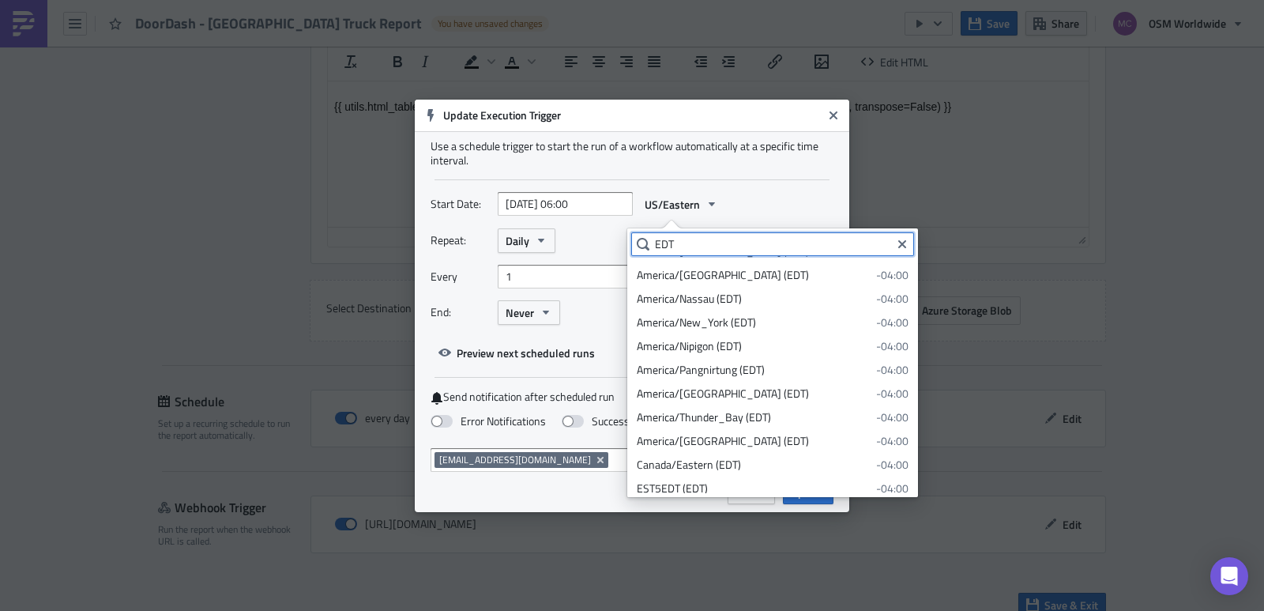
scroll to position [407, 0]
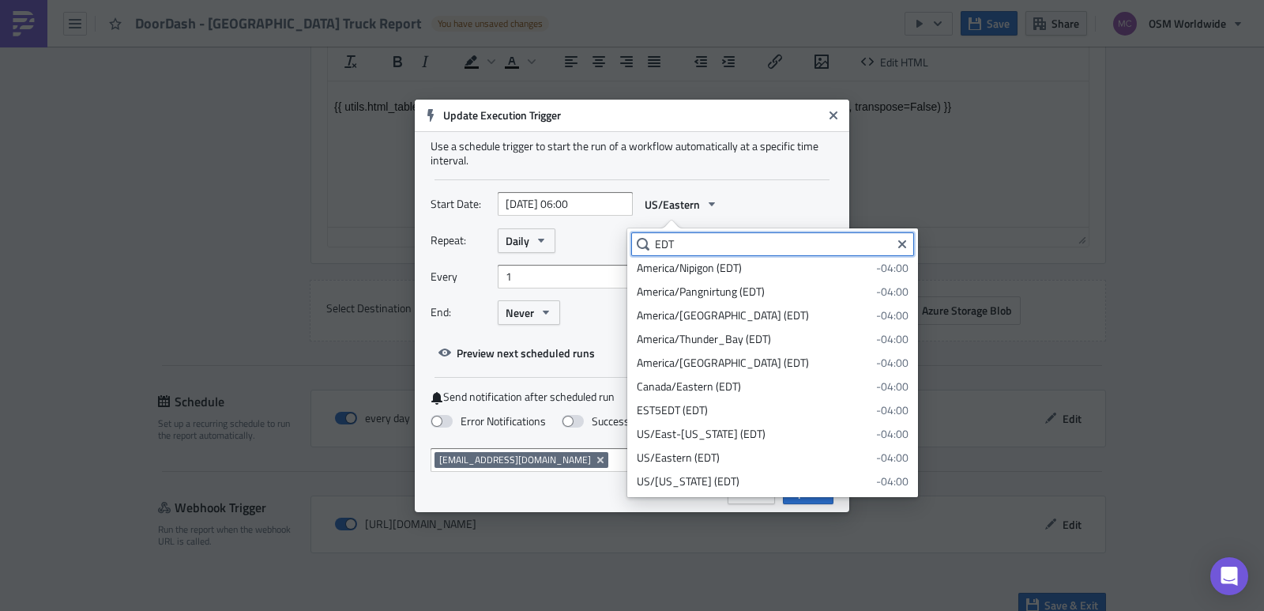
drag, startPoint x: 682, startPoint y: 240, endPoint x: 624, endPoint y: 239, distance: 57.7
click at [641, 239] on div "EDT" at bounding box center [772, 244] width 283 height 24
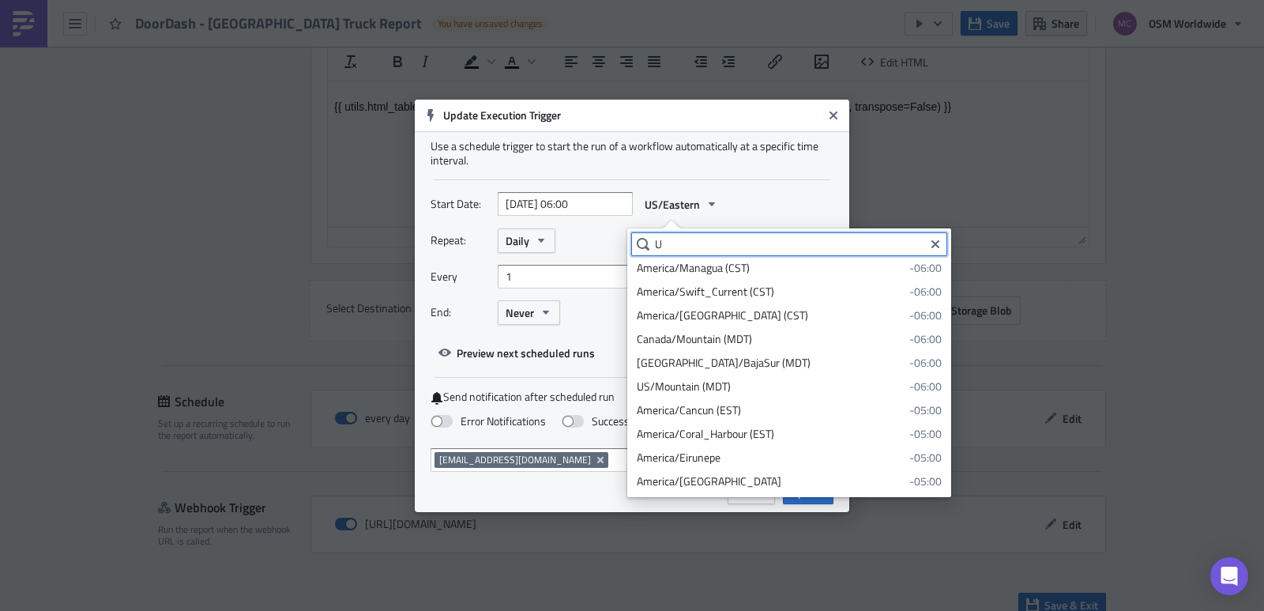
scroll to position [0, 0]
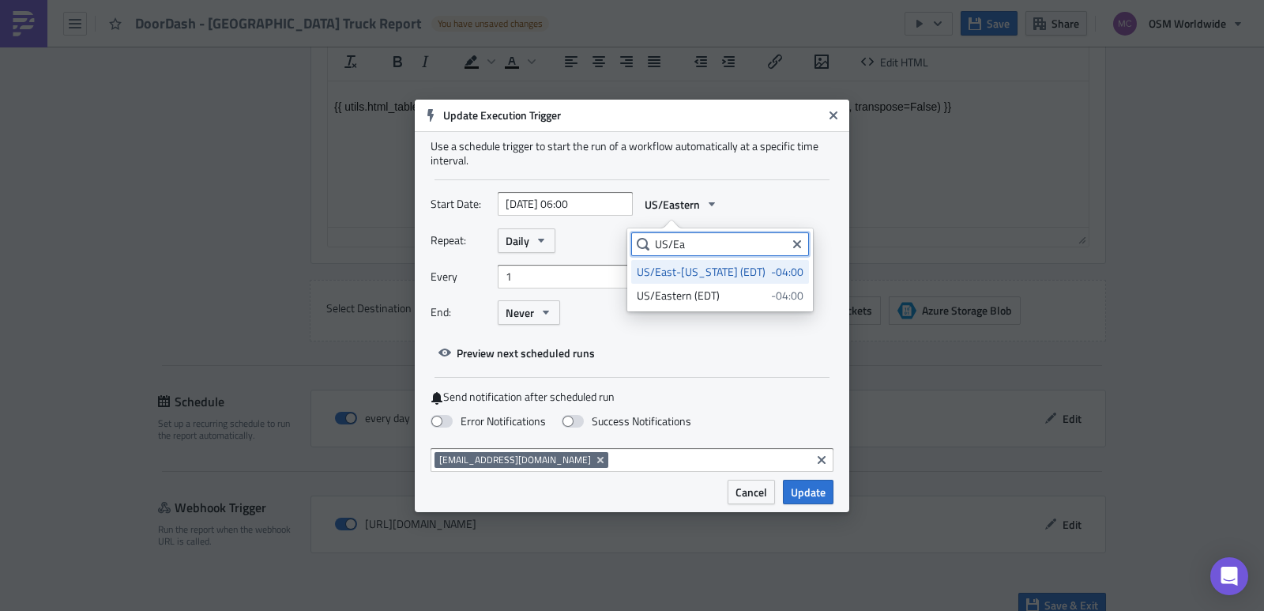
type input "US/Ea"
click at [789, 199] on div "Start Date: [DATE] 06:00 US/Eastern" at bounding box center [631, 204] width 403 height 24
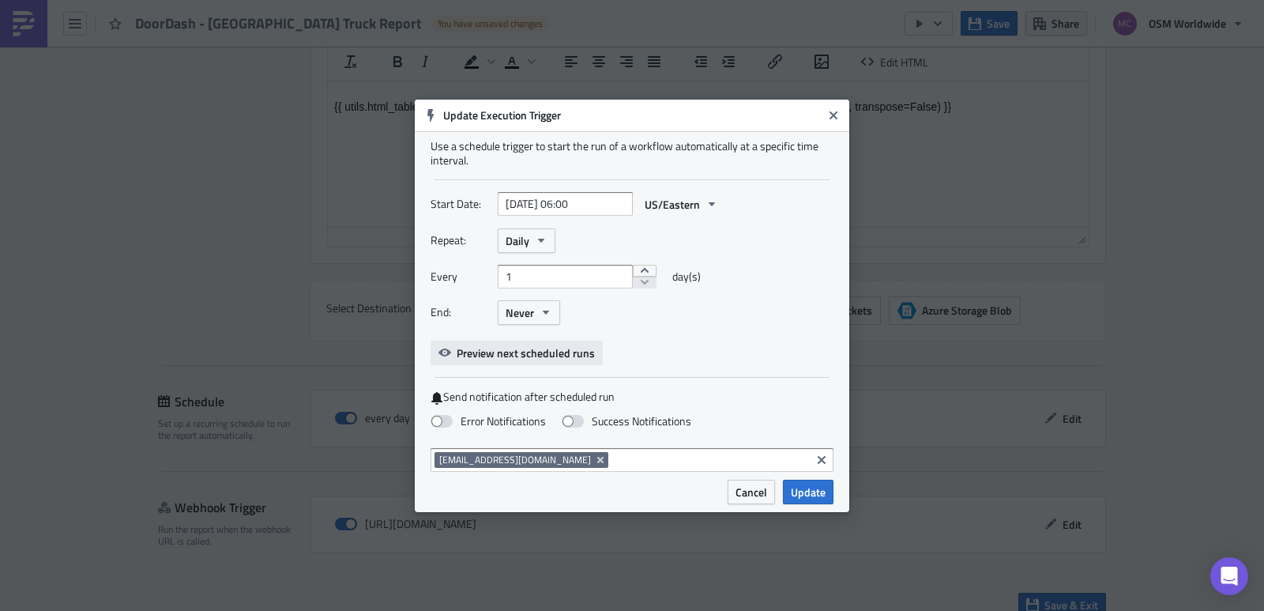
click at [538, 348] on span "Preview next scheduled runs" at bounding box center [525, 352] width 138 height 17
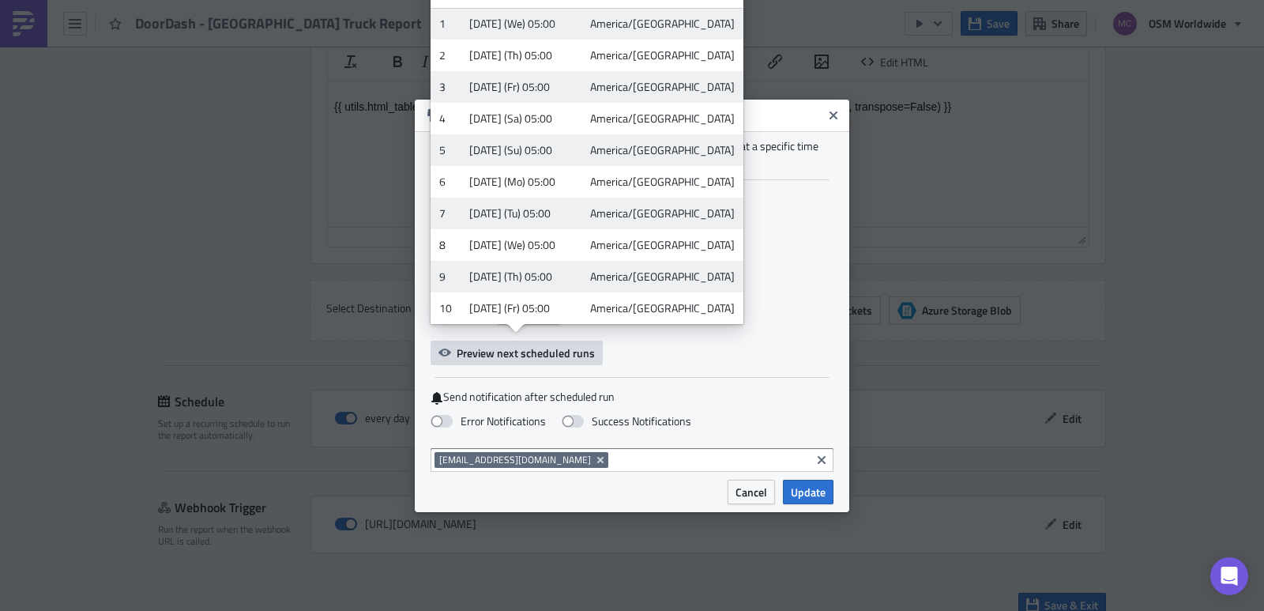
click at [767, 351] on div "Start Date: [DATE] 06:00 US/Eastern Repeat: Daily Every 1 day(s) End: Never Pre…" at bounding box center [631, 278] width 403 height 173
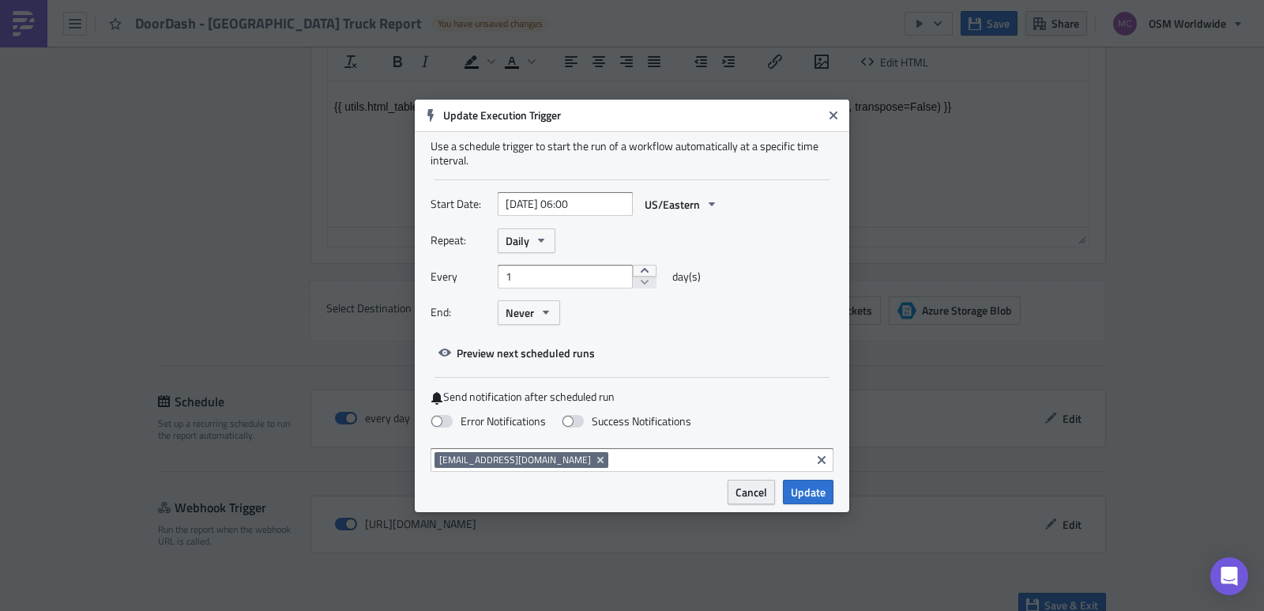
click at [746, 498] on span "Cancel" at bounding box center [751, 491] width 32 height 17
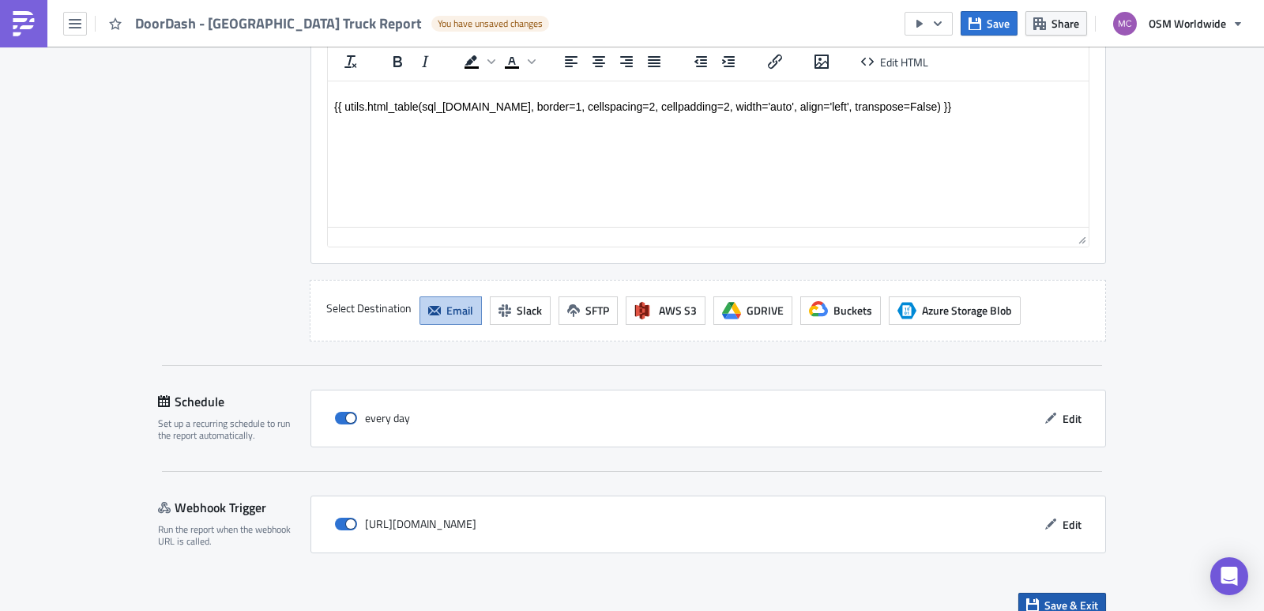
click at [1052, 596] on span "Save & Exit" at bounding box center [1071, 604] width 54 height 17
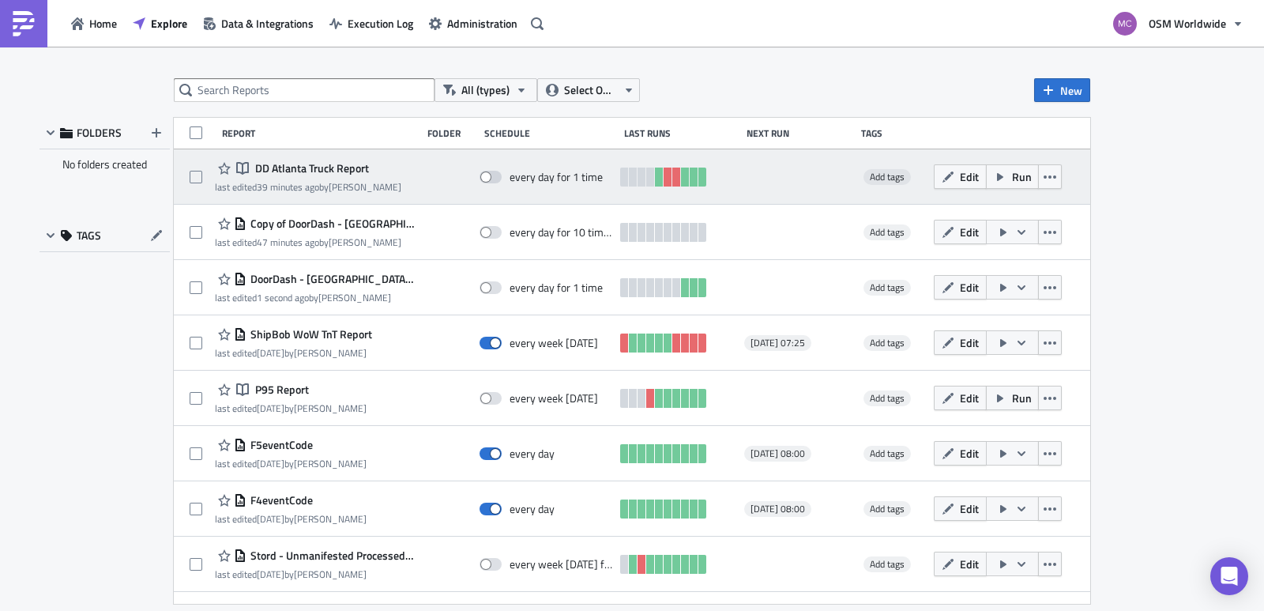
click at [331, 169] on span "DD Atlanta Truck Report" at bounding box center [310, 168] width 118 height 14
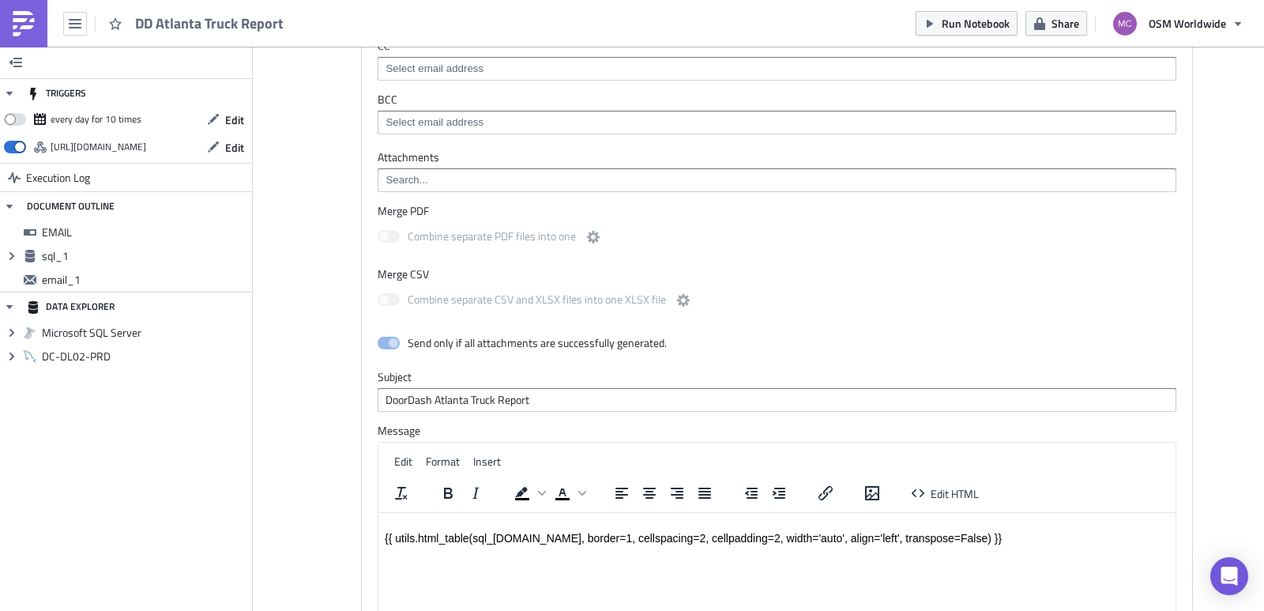
scroll to position [867, 0]
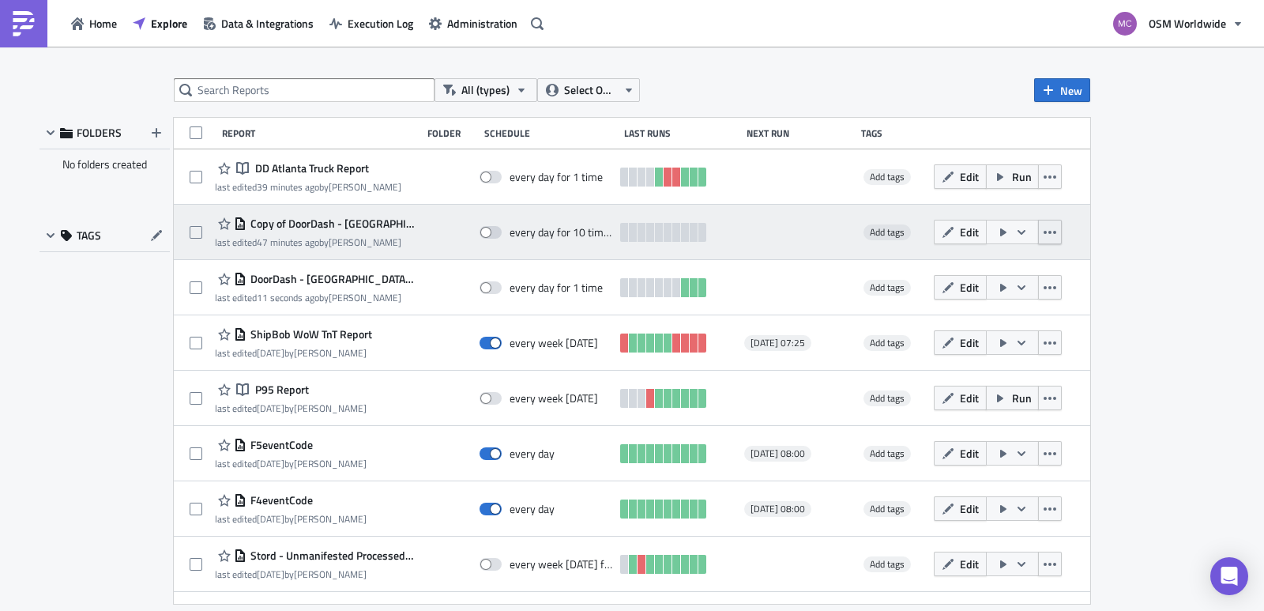
click at [1043, 238] on icon "button" at bounding box center [1049, 232] width 13 height 13
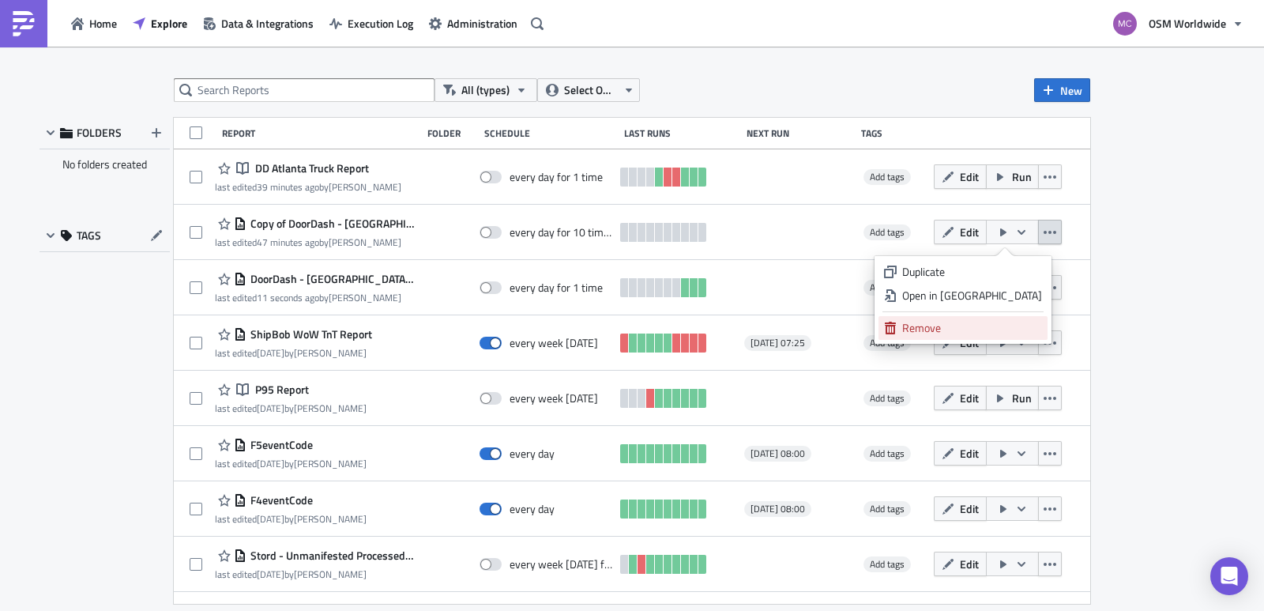
click at [1004, 316] on link "Remove" at bounding box center [962, 328] width 169 height 24
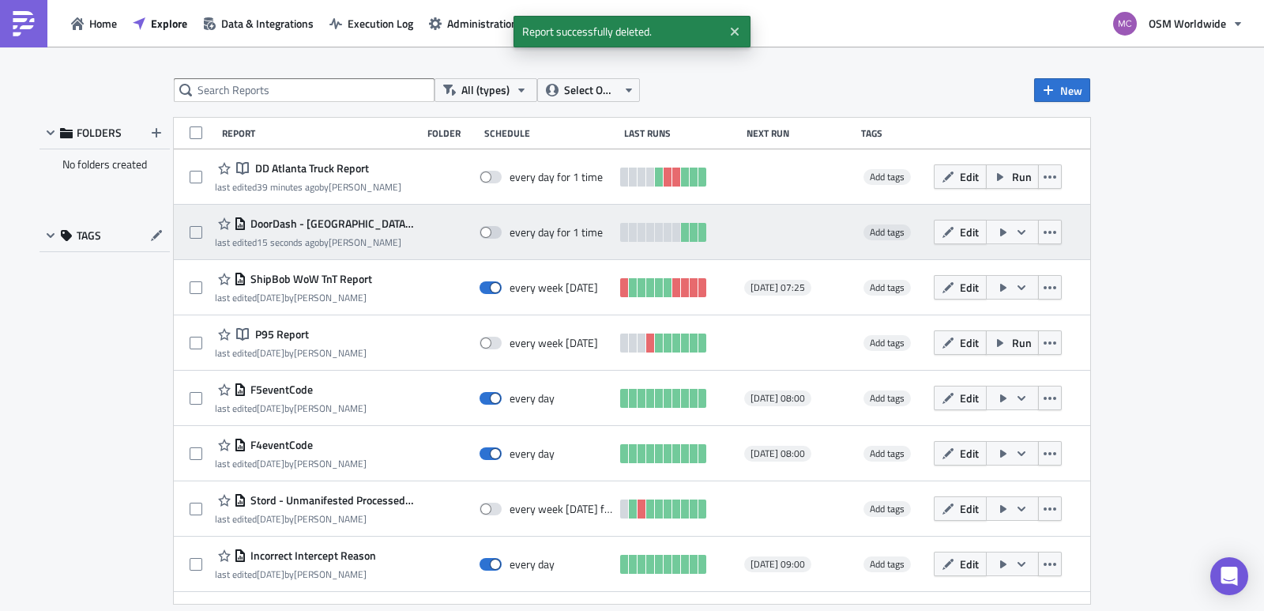
click at [350, 224] on span "DoorDash - [GEOGRAPHIC_DATA] Truck Report" at bounding box center [329, 223] width 167 height 14
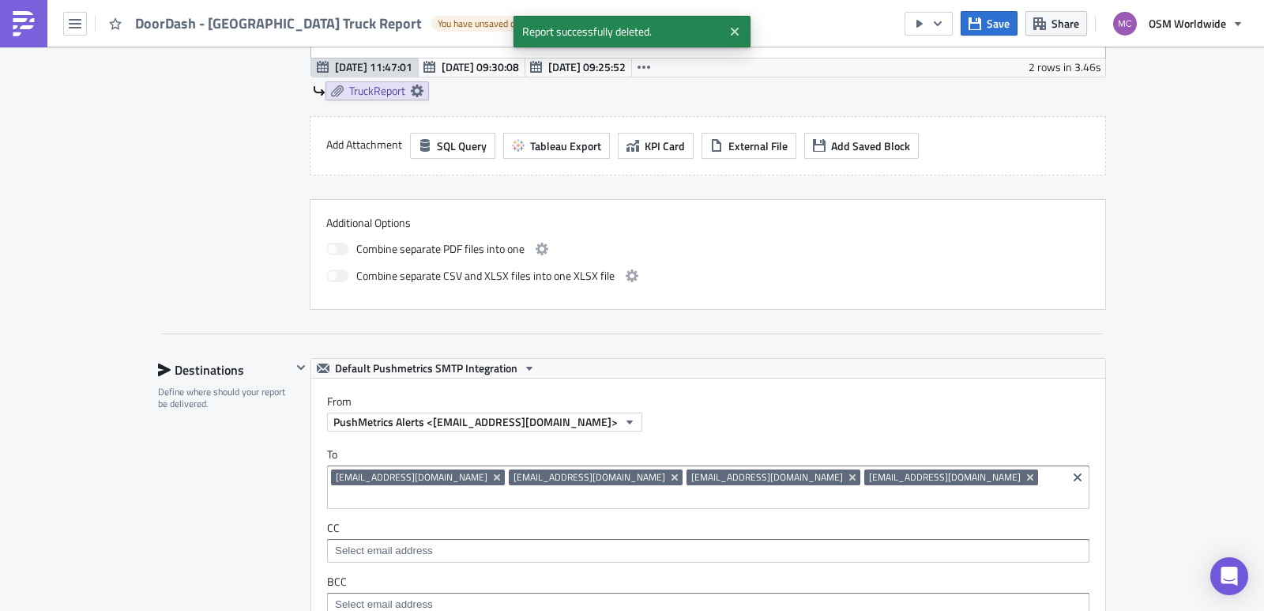
scroll to position [862, 0]
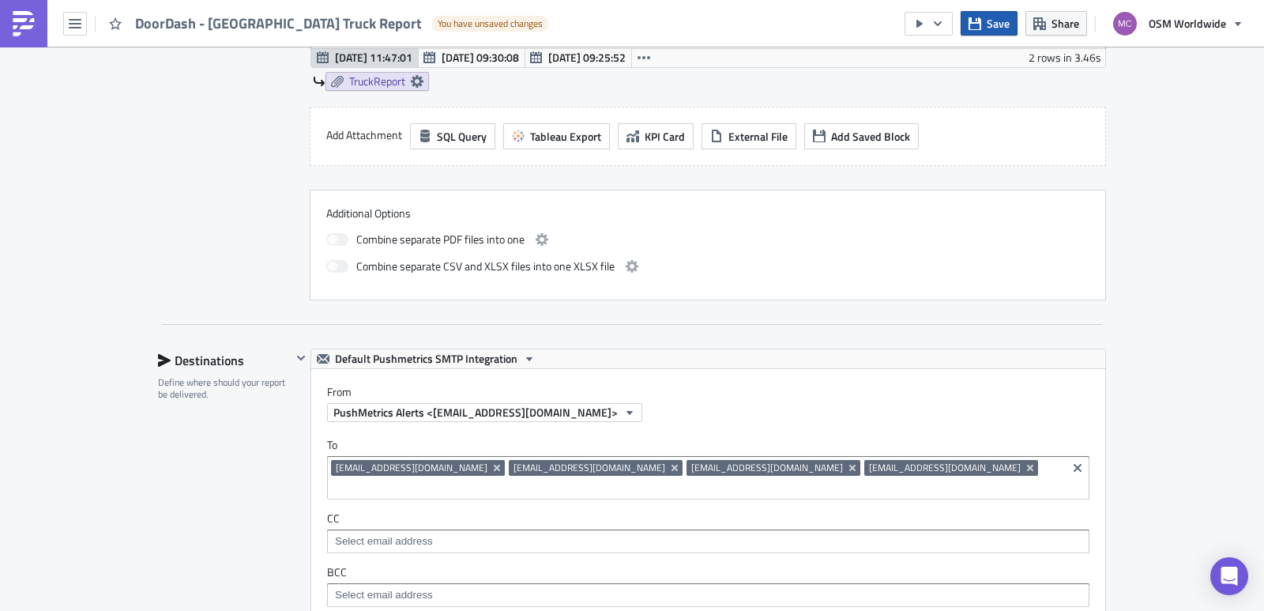
click at [997, 21] on span "Save" at bounding box center [997, 23] width 23 height 17
